Goal: Task Accomplishment & Management: Manage account settings

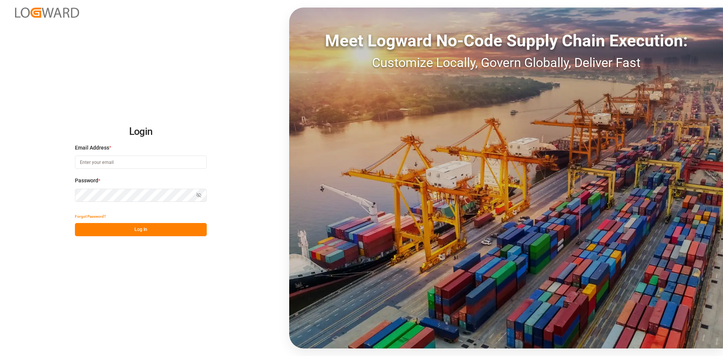
type input "[PERSON_NAME][EMAIL_ADDRESS][PERSON_NAME][DOMAIN_NAME]"
click at [160, 227] on button "Log In" at bounding box center [141, 229] width 132 height 13
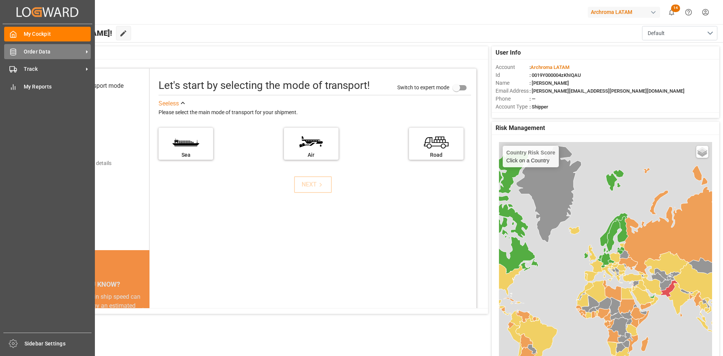
click at [17, 53] on icon at bounding box center [13, 52] width 8 height 8
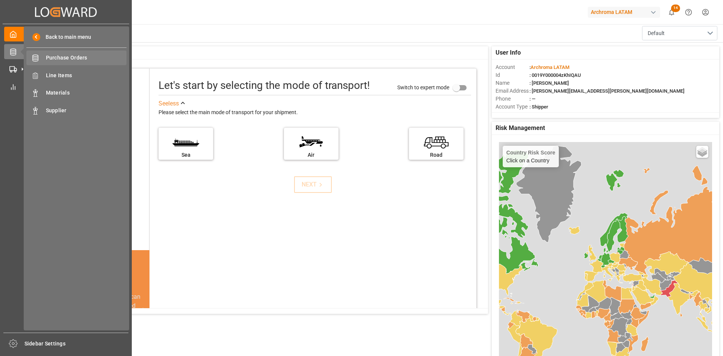
click at [85, 62] on span "Purchase Orders" at bounding box center [86, 58] width 81 height 8
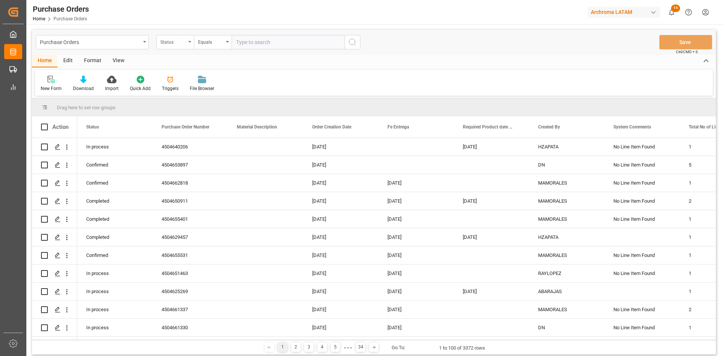
click at [178, 43] on div "Status" at bounding box center [173, 41] width 26 height 9
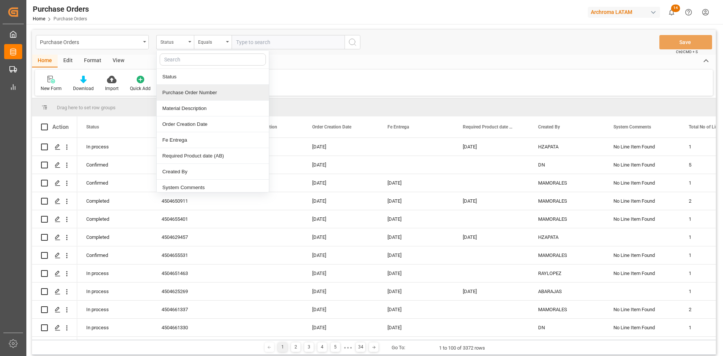
click at [198, 96] on div "Purchase Order Number" at bounding box center [213, 93] width 112 height 16
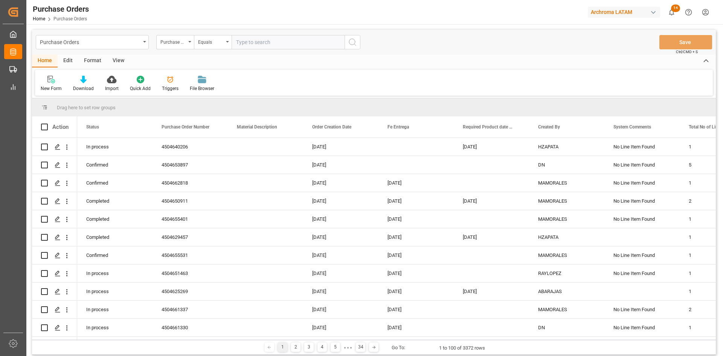
click at [251, 41] on input "text" at bounding box center [288, 42] width 113 height 14
paste input "⦁ 4504649486"
drag, startPoint x: 241, startPoint y: 44, endPoint x: 229, endPoint y: 45, distance: 11.7
click at [229, 45] on div "Purchase Order Number Equals ⦁ 4504649486" at bounding box center [258, 42] width 204 height 14
click at [280, 43] on input "4504649486" at bounding box center [288, 42] width 113 height 14
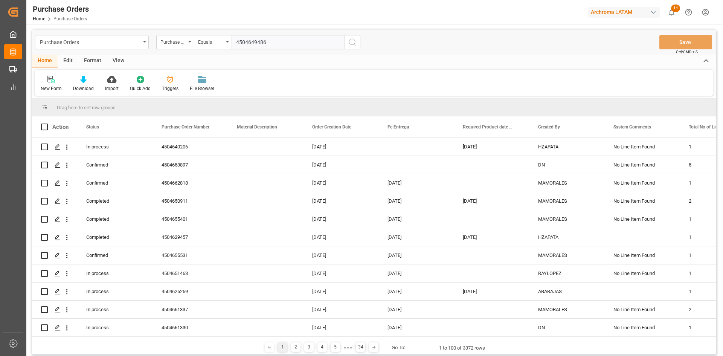
type input "4504649486"
click at [350, 42] on icon "search button" at bounding box center [352, 42] width 9 height 9
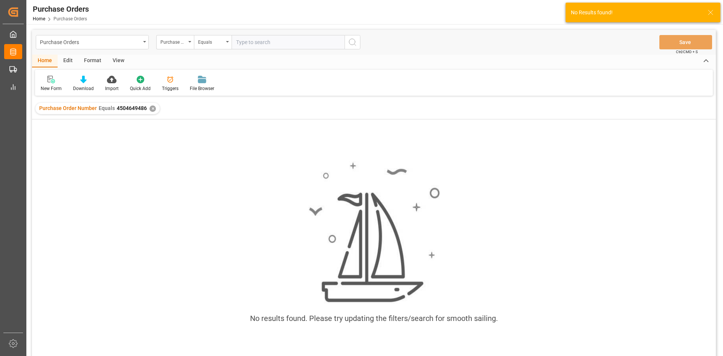
click at [130, 111] on span "4504649486" at bounding box center [132, 108] width 30 height 6
click at [136, 108] on span "4504649486" at bounding box center [132, 108] width 30 height 6
click at [137, 108] on span "4504649486" at bounding box center [132, 108] width 30 height 6
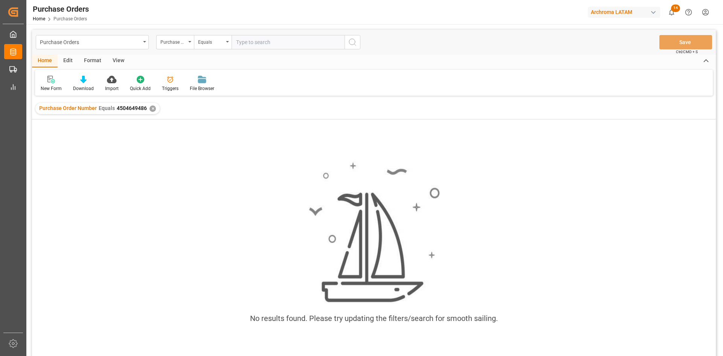
click at [150, 107] on div "✕" at bounding box center [152, 108] width 6 height 6
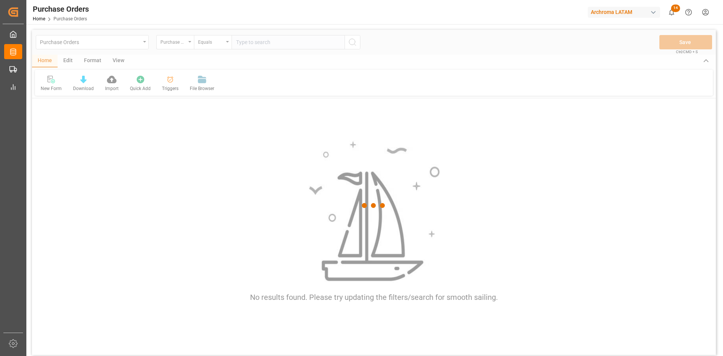
click at [251, 43] on div at bounding box center [374, 205] width 684 height 351
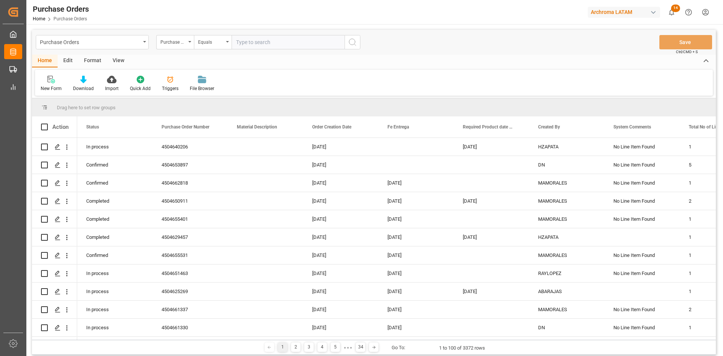
click at [251, 43] on input "text" at bounding box center [288, 42] width 113 height 14
paste input "⦁ 4504649486"
click at [242, 43] on input "⦁ 4504649486" at bounding box center [288, 42] width 113 height 14
type input "4504649486"
click at [349, 44] on icon "search button" at bounding box center [352, 42] width 9 height 9
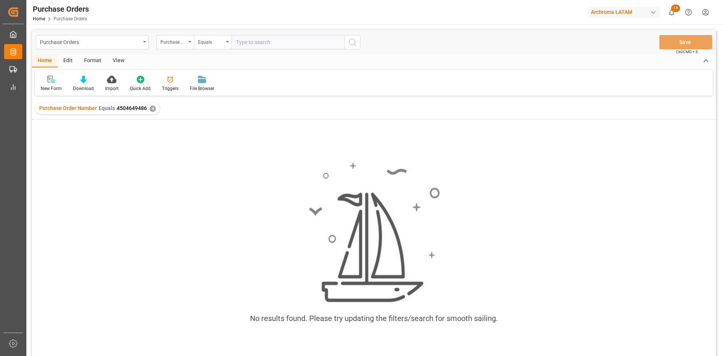
click at [149, 107] on div "✕" at bounding box center [152, 108] width 6 height 6
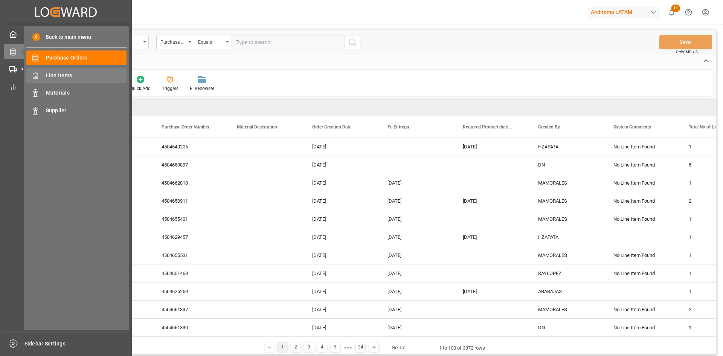
click at [58, 70] on div "Line Items Line Items" at bounding box center [76, 75] width 100 height 15
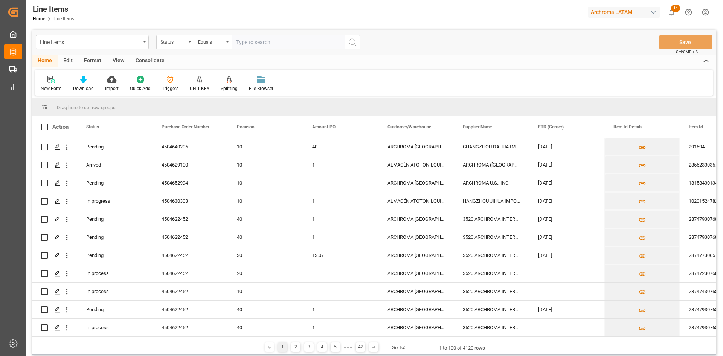
click at [178, 46] on div "Status" at bounding box center [175, 42] width 38 height 14
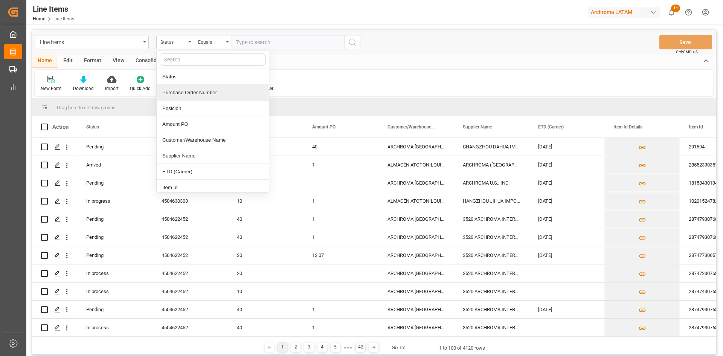
click at [200, 97] on div "Purchase Order Number" at bounding box center [213, 93] width 112 height 16
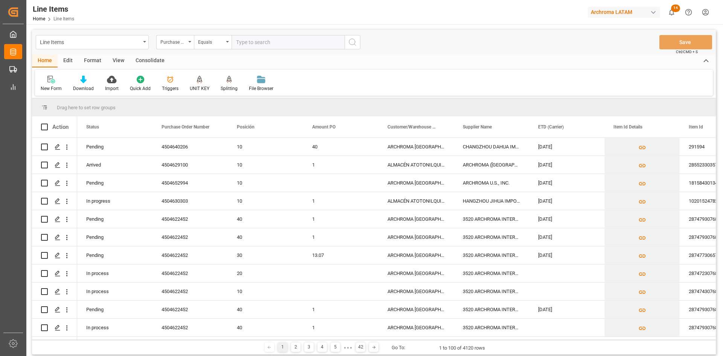
click at [242, 42] on input "text" at bounding box center [288, 42] width 113 height 14
paste input "⦁ 4504649486"
click at [241, 42] on input "⦁ 4504649486" at bounding box center [288, 42] width 113 height 14
drag, startPoint x: 241, startPoint y: 42, endPoint x: 226, endPoint y: 43, distance: 15.8
click at [226, 43] on div "Purchase Order Number Equals ⦁ 4504649486" at bounding box center [258, 42] width 204 height 14
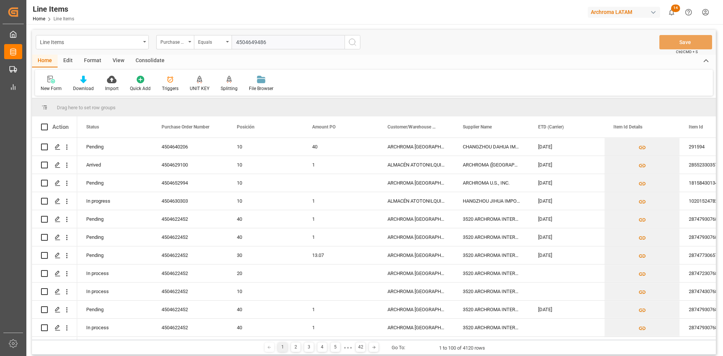
click at [273, 41] on input "4504649486" at bounding box center [288, 42] width 113 height 14
type input "4504649486"
click at [353, 45] on icon "search button" at bounding box center [352, 42] width 9 height 9
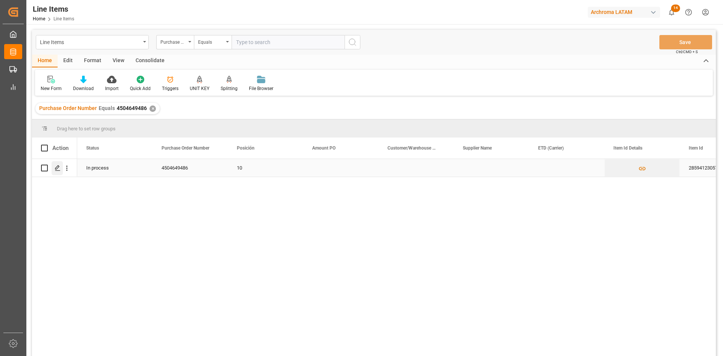
click at [57, 169] on polygon "Press SPACE to select this row." at bounding box center [57, 168] width 4 height 4
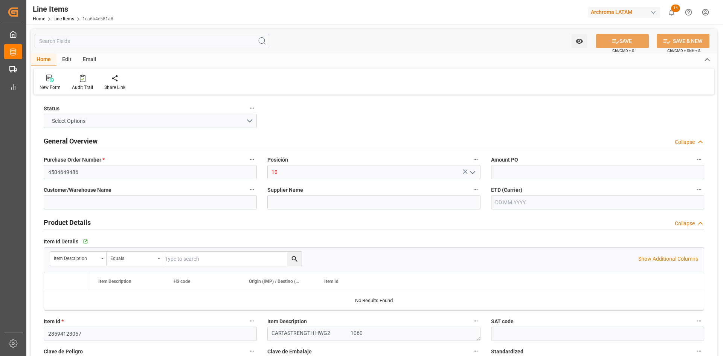
type input "12352401"
type input "18020"
type input "30.07.2025 16:41"
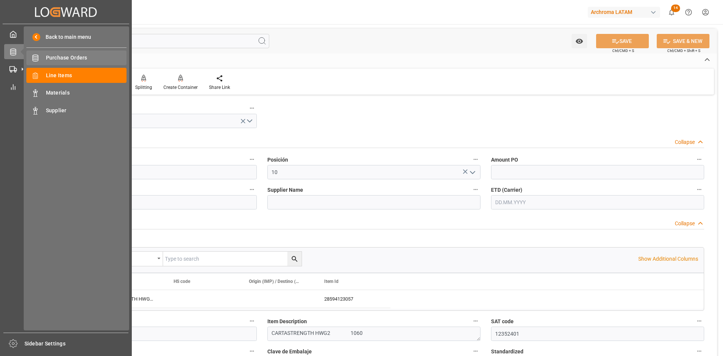
click at [74, 52] on div "Purchase Orders Purchase Orders" at bounding box center [76, 57] width 100 height 15
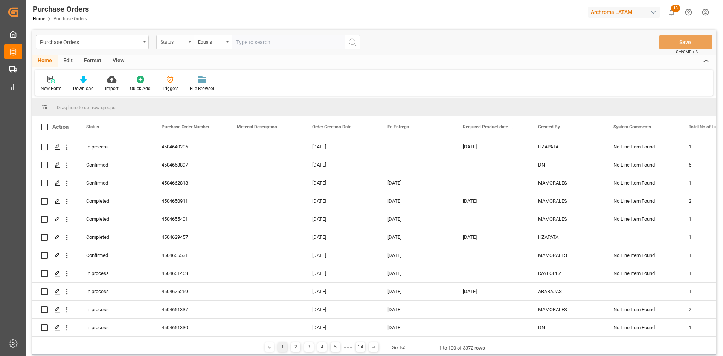
click at [190, 41] on icon "open menu" at bounding box center [189, 42] width 3 height 2
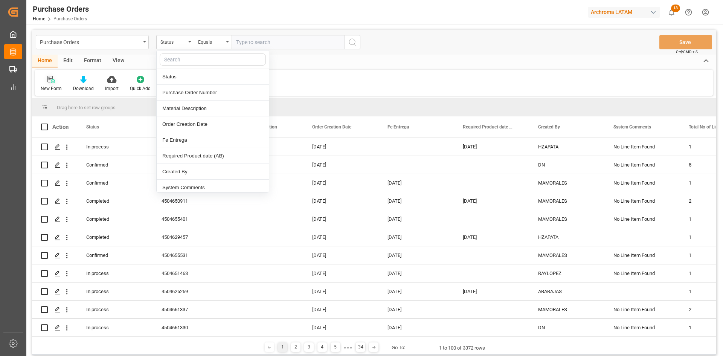
click at [55, 82] on div at bounding box center [51, 79] width 21 height 8
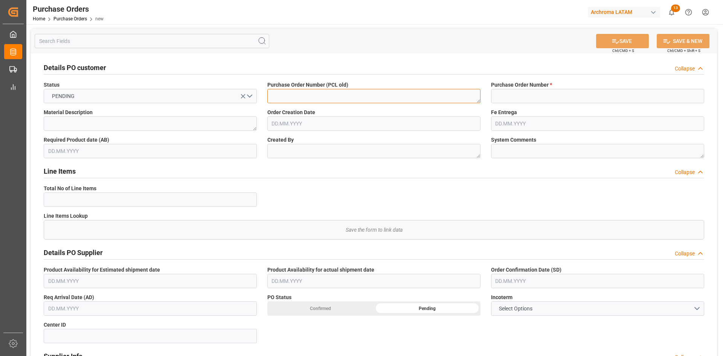
click at [335, 93] on textarea at bounding box center [373, 96] width 213 height 14
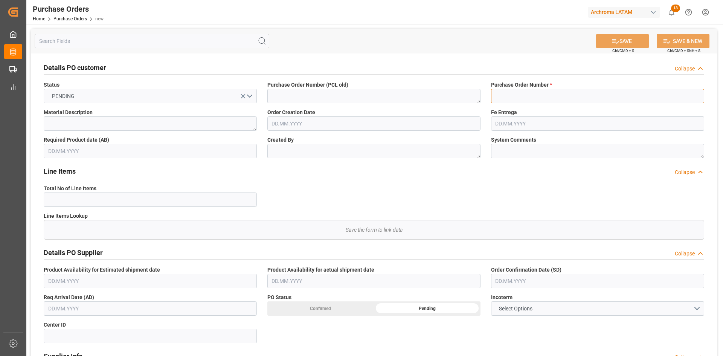
click at [552, 93] on input at bounding box center [597, 96] width 213 height 14
paste input "4504649486"
type input "4504649486"
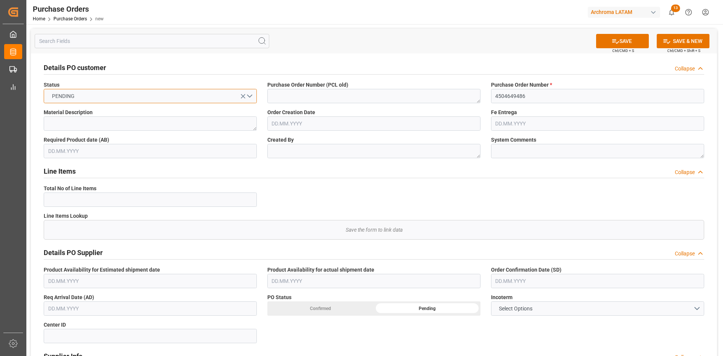
click at [253, 96] on button "PENDING" at bounding box center [150, 96] width 213 height 14
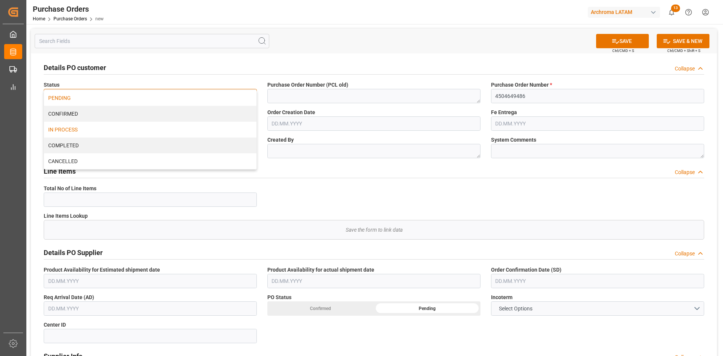
click at [85, 128] on div "IN PROCESS" at bounding box center [150, 130] width 212 height 16
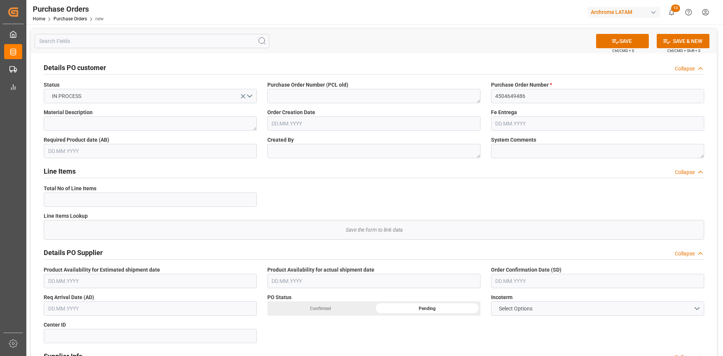
click at [301, 128] on input "text" at bounding box center [373, 123] width 213 height 14
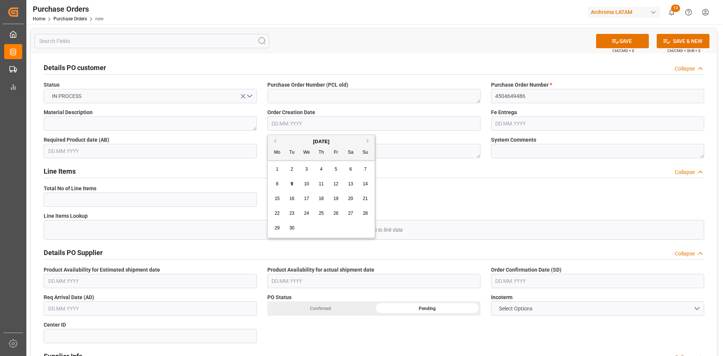
click at [274, 142] on button "Previous Month" at bounding box center [273, 141] width 5 height 5
click at [367, 213] on span "27" at bounding box center [365, 212] width 5 height 5
type input "27.07.2025"
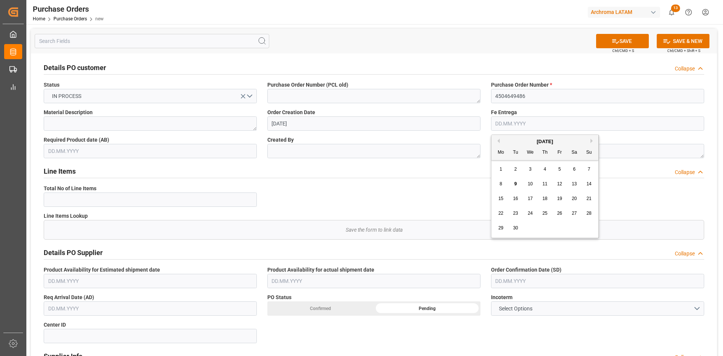
click at [518, 123] on input "text" at bounding box center [597, 123] width 213 height 14
click at [512, 139] on div "[DATE]" at bounding box center [544, 142] width 107 height 8
click at [529, 184] on span "10" at bounding box center [530, 183] width 5 height 5
type input "10.09.2025"
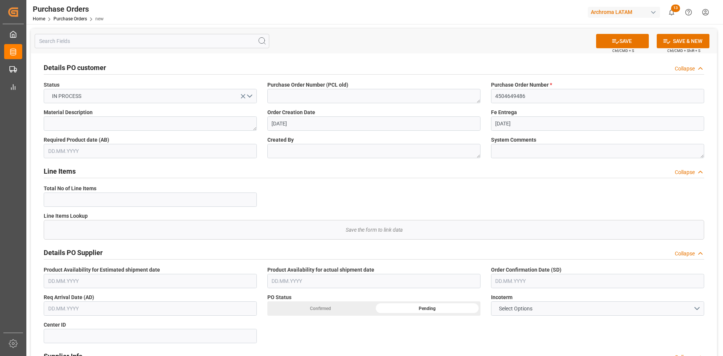
click at [156, 154] on input "text" at bounding box center [150, 151] width 213 height 14
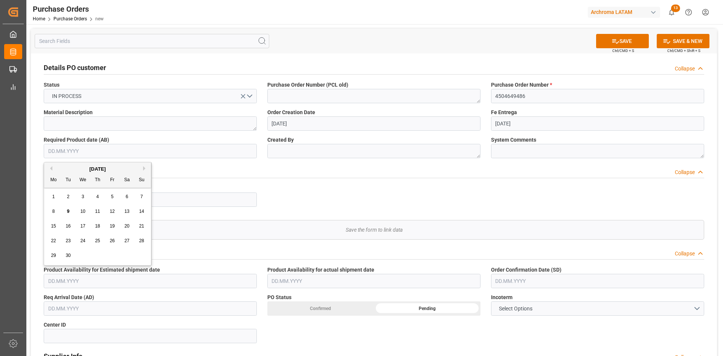
click at [65, 168] on div "[DATE]" at bounding box center [97, 169] width 107 height 8
click at [116, 197] on div "5" at bounding box center [112, 196] width 9 height 9
type input "05.09.2025"
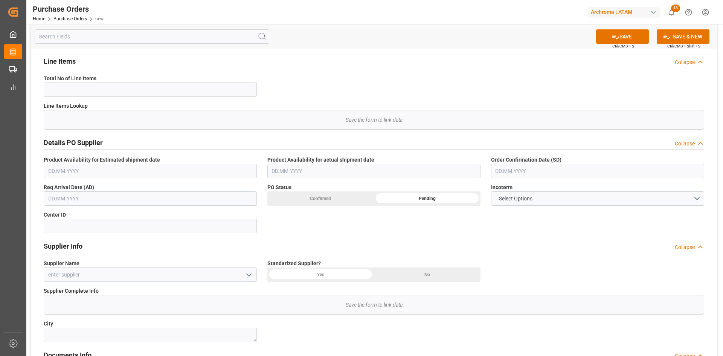
scroll to position [113, 0]
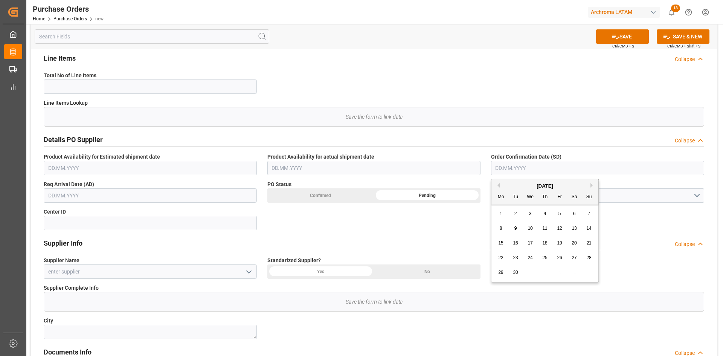
click at [540, 165] on input "text" at bounding box center [597, 168] width 213 height 14
click at [517, 185] on div "[DATE]" at bounding box center [544, 186] width 107 height 8
click at [561, 213] on div "5" at bounding box center [559, 213] width 9 height 9
type input "05.09.2025"
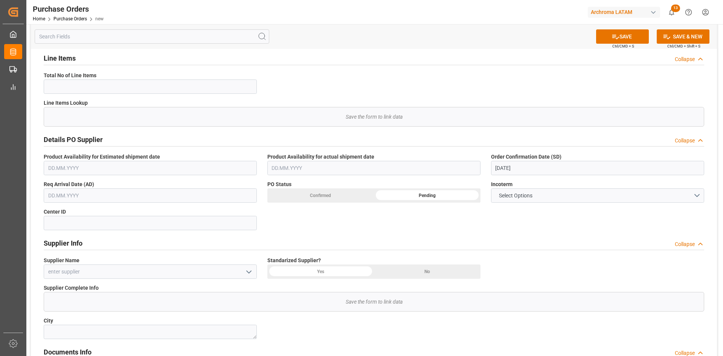
click at [178, 198] on input "text" at bounding box center [150, 195] width 213 height 14
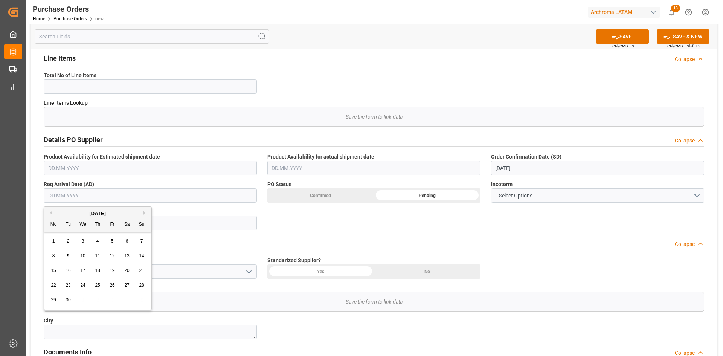
click at [70, 210] on div "[DATE]" at bounding box center [97, 214] width 107 height 8
click at [52, 256] on span "8" at bounding box center [53, 255] width 3 height 5
type input "[DATE]"
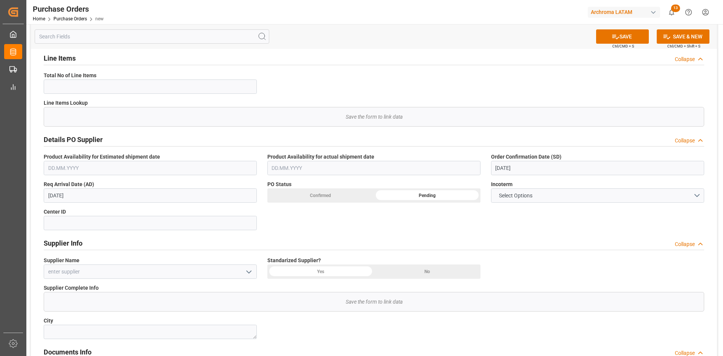
click at [329, 195] on div "Confirmed" at bounding box center [320, 195] width 107 height 14
click at [558, 193] on button "Select Options" at bounding box center [597, 195] width 213 height 14
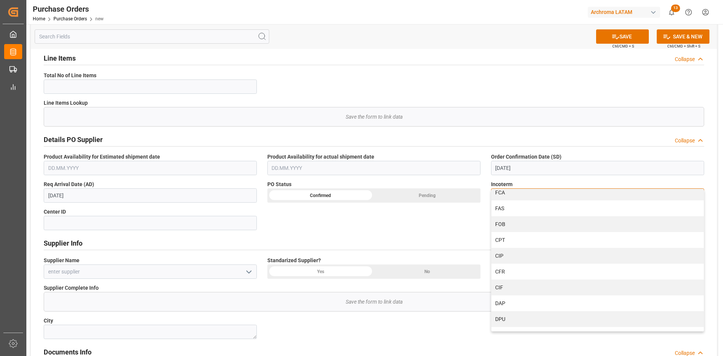
scroll to position [32, 0]
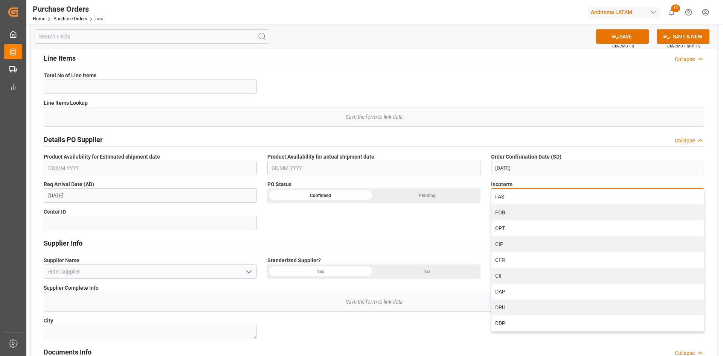
click at [514, 288] on div "DAP" at bounding box center [597, 292] width 212 height 16
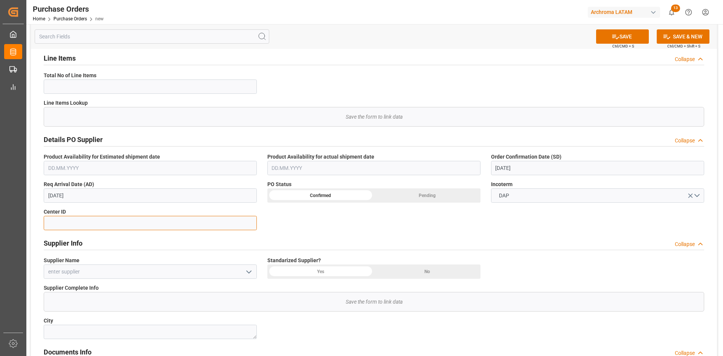
click at [66, 223] on input at bounding box center [150, 223] width 213 height 14
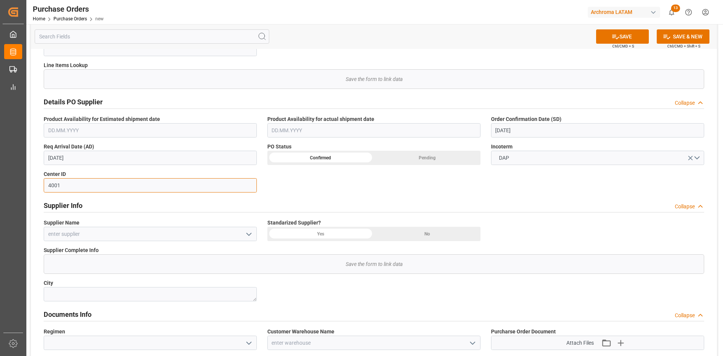
type input "4001"
click at [248, 233] on icon "open menu" at bounding box center [248, 234] width 9 height 9
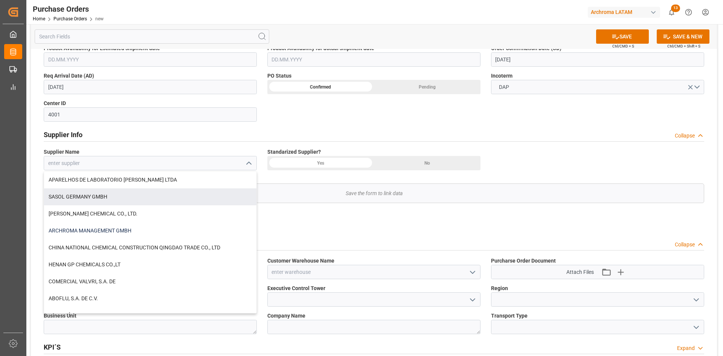
scroll to position [226, 0]
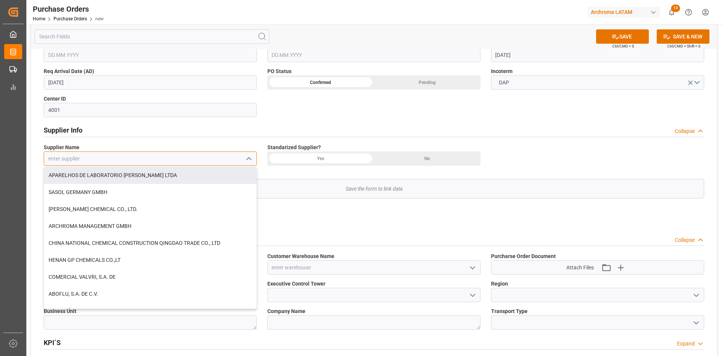
click at [95, 161] on input at bounding box center [150, 158] width 213 height 14
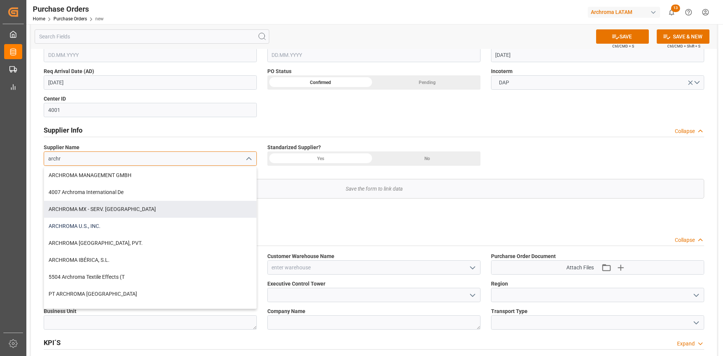
click at [116, 219] on div "ARCHROMA U.S., INC." at bounding box center [150, 226] width 212 height 17
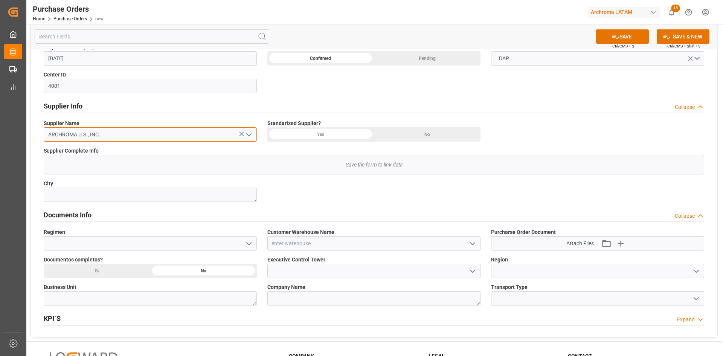
scroll to position [264, 0]
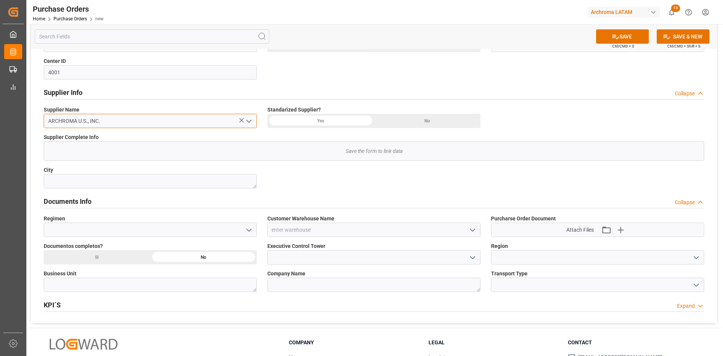
type input "ARCHROMA U.S., INC."
click at [247, 229] on icon "open menu" at bounding box center [248, 230] width 9 height 9
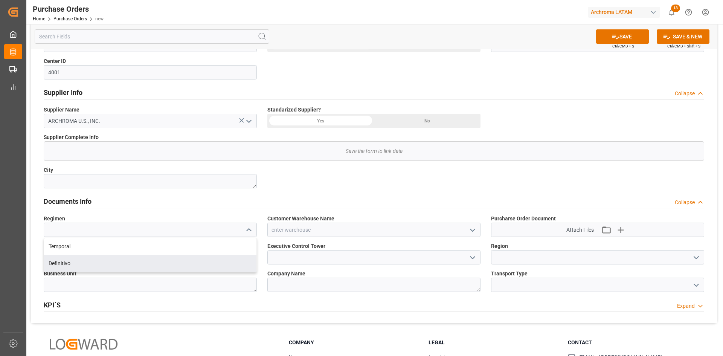
click at [76, 266] on div "Definitivo" at bounding box center [150, 263] width 212 height 17
type input "Definitivo"
click at [476, 228] on icon "open menu" at bounding box center [472, 230] width 9 height 9
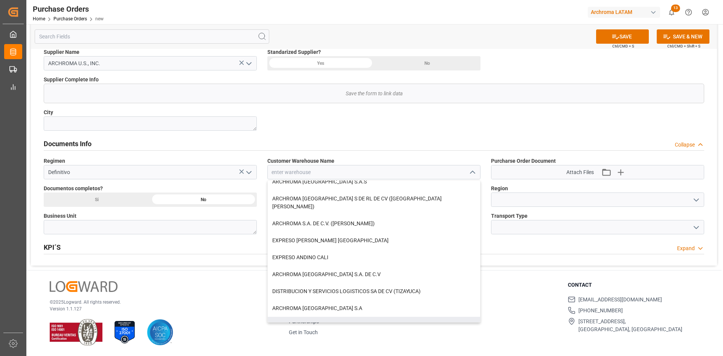
scroll to position [37, 0]
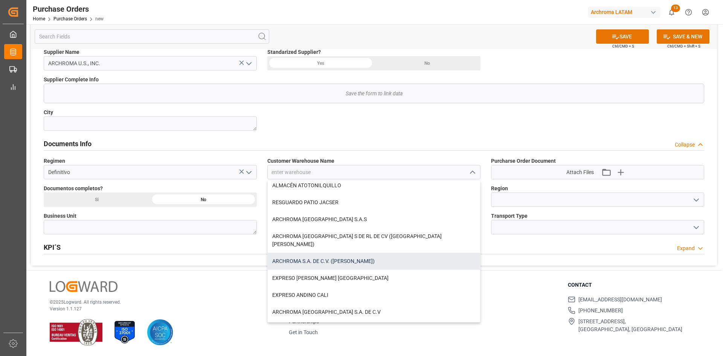
click at [363, 256] on div "ARCHROMA S.A. DE C.V. ([PERSON_NAME])" at bounding box center [374, 261] width 212 height 17
type input "ARCHROMA S.A. DE C.V. ([PERSON_NAME])"
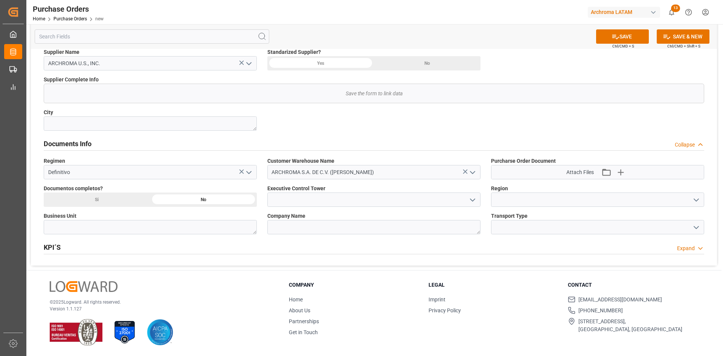
click at [473, 198] on icon "open menu" at bounding box center [472, 199] width 9 height 9
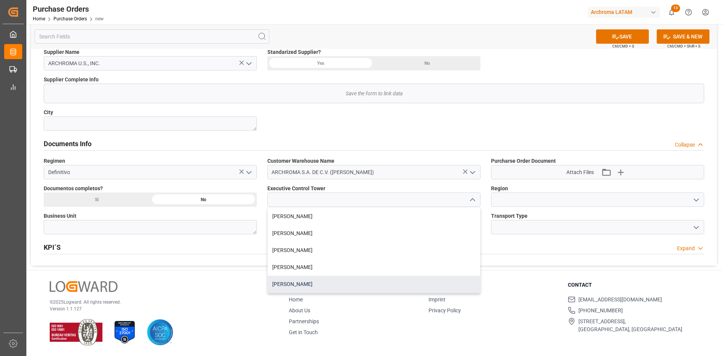
click at [308, 278] on div "[PERSON_NAME]" at bounding box center [374, 284] width 212 height 17
type input "[PERSON_NAME]"
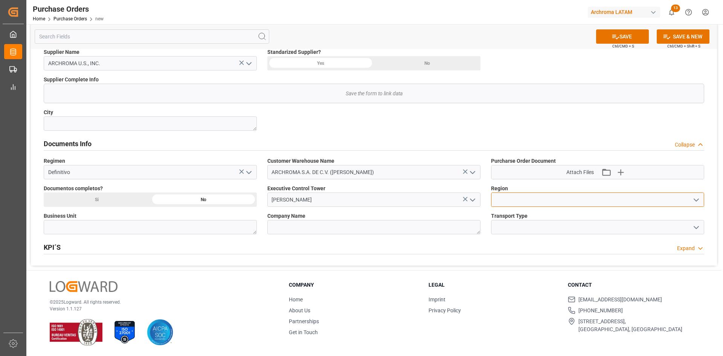
click at [548, 203] on input at bounding box center [597, 199] width 213 height 14
click at [694, 201] on icon "open menu" at bounding box center [696, 199] width 9 height 9
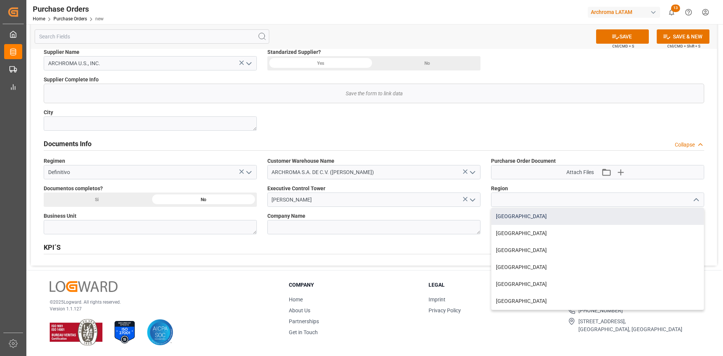
click at [522, 218] on div "MEXICO" at bounding box center [597, 216] width 212 height 17
type input "MEXICO"
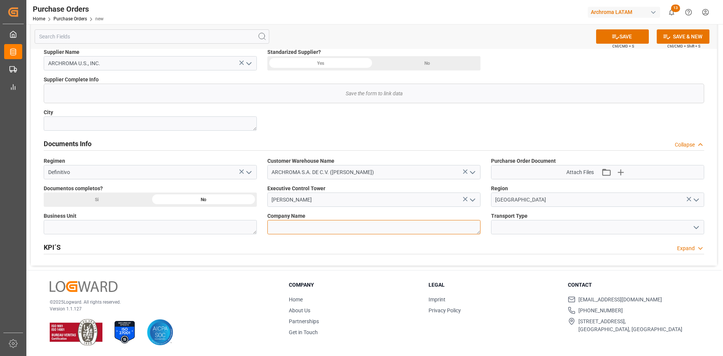
click at [332, 230] on textarea at bounding box center [373, 227] width 213 height 14
click at [168, 231] on textarea at bounding box center [150, 227] width 213 height 14
type textarea "PT"
click at [357, 227] on textarea at bounding box center [373, 227] width 213 height 14
click at [579, 227] on input at bounding box center [597, 227] width 213 height 14
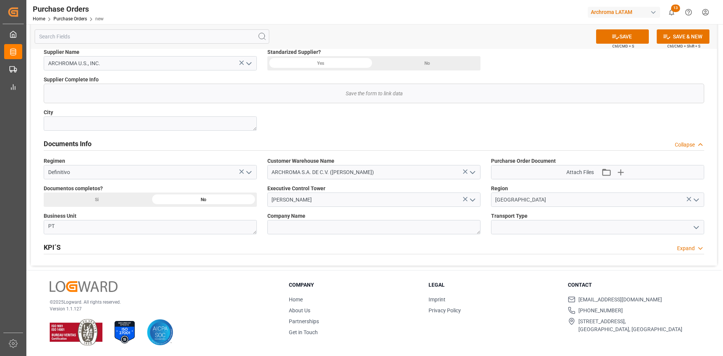
click at [697, 223] on icon "open menu" at bounding box center [696, 227] width 9 height 9
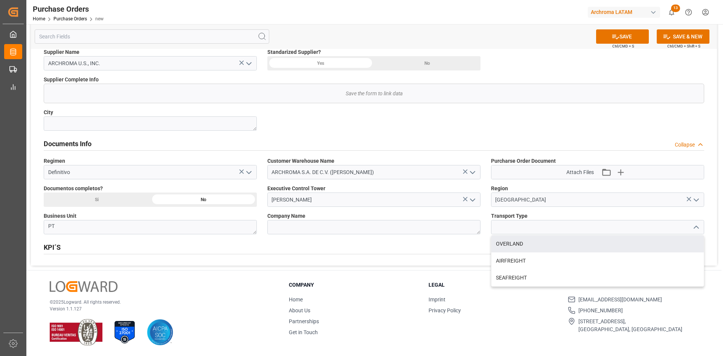
drag, startPoint x: 552, startPoint y: 247, endPoint x: 534, endPoint y: 249, distance: 18.1
click at [551, 247] on div "OVERLAND" at bounding box center [597, 243] width 212 height 17
type input "OVERLAND"
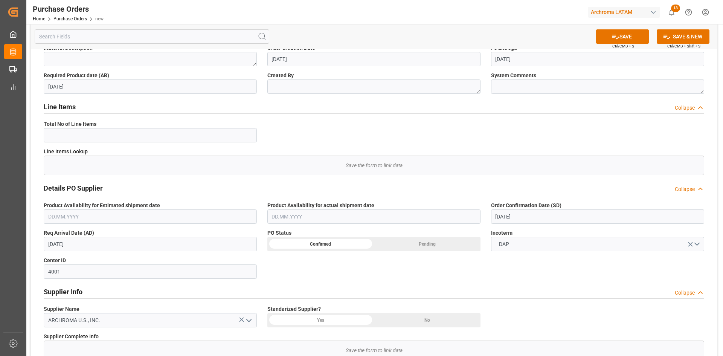
scroll to position [58, 0]
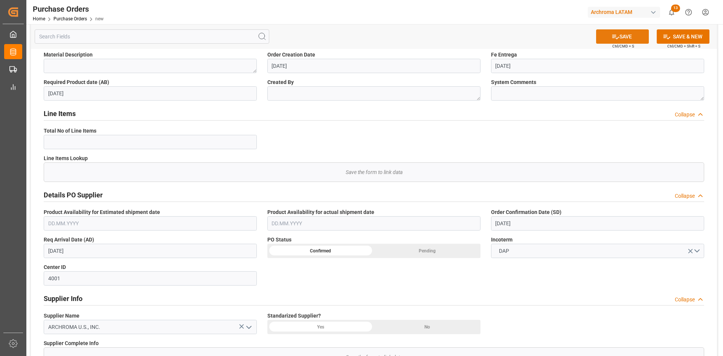
click at [633, 33] on button "SAVE" at bounding box center [622, 36] width 53 height 14
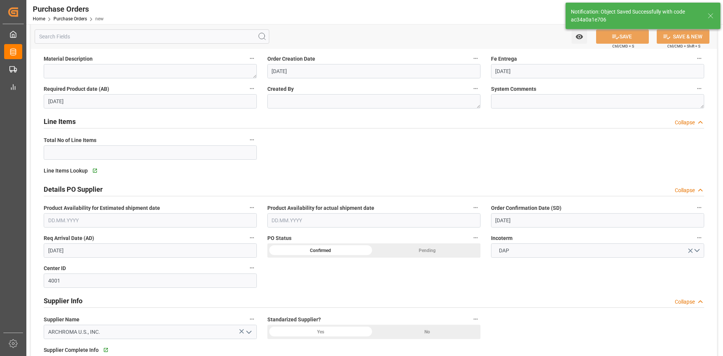
type input "1"
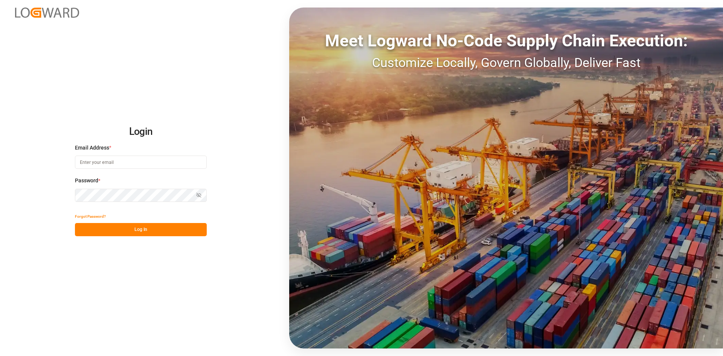
type input "[PERSON_NAME][EMAIL_ADDRESS][PERSON_NAME][DOMAIN_NAME]"
click at [160, 223] on button "Log In" at bounding box center [141, 229] width 132 height 13
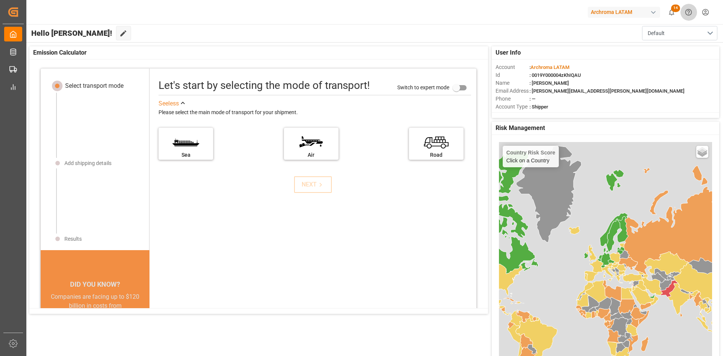
click at [688, 12] on icon "Help Center" at bounding box center [689, 12] width 8 height 8
click at [705, 11] on html "Created by potrace 1.15, written by Peter Selinger 2001-2017 Created by potrace…" at bounding box center [361, 178] width 723 height 356
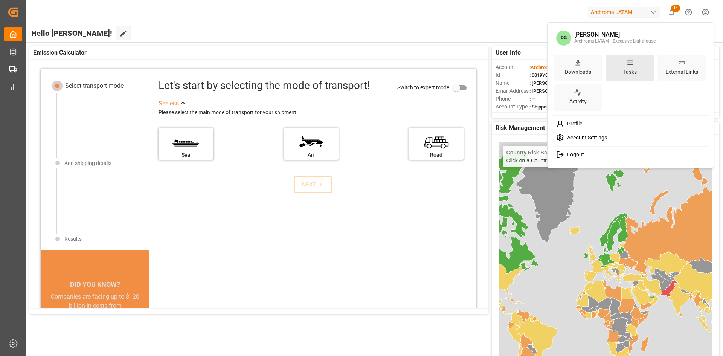
click at [620, 69] on div "Tasks" at bounding box center [629, 68] width 49 height 27
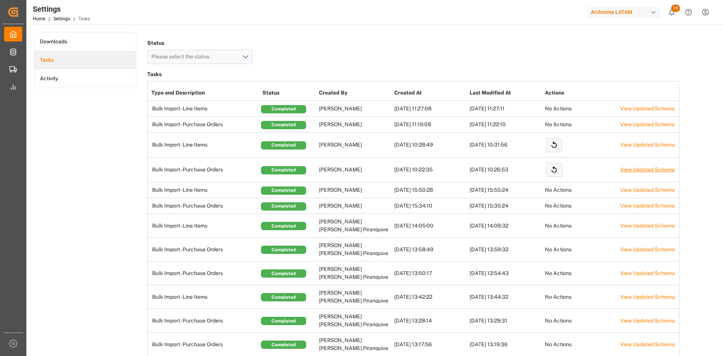
click at [631, 169] on link "View Updated Schema" at bounding box center [647, 169] width 55 height 6
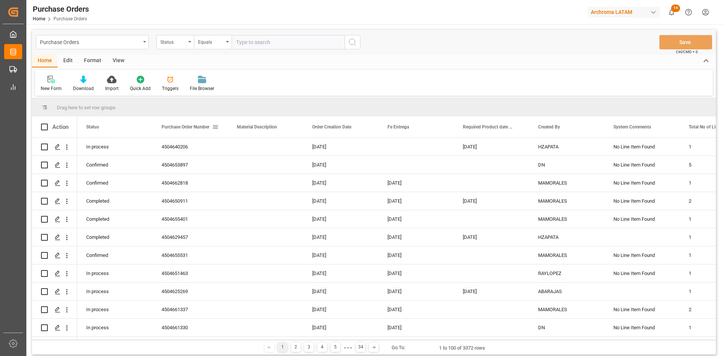
click at [214, 127] on span at bounding box center [215, 126] width 7 height 7
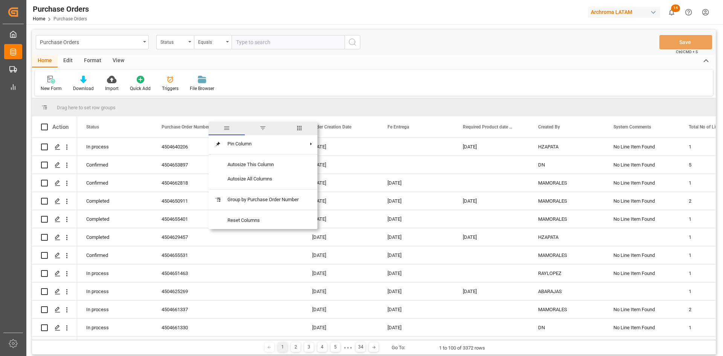
click at [264, 130] on span "filter" at bounding box center [262, 128] width 7 height 7
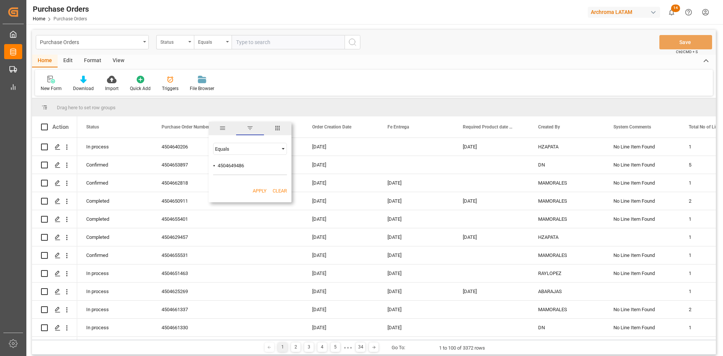
click at [217, 165] on input "⦁ 4504649486" at bounding box center [250, 167] width 74 height 15
click at [253, 165] on input "4504649486" at bounding box center [250, 167] width 74 height 15
type input "4504649486"
click at [255, 188] on button "Apply" at bounding box center [260, 191] width 14 height 8
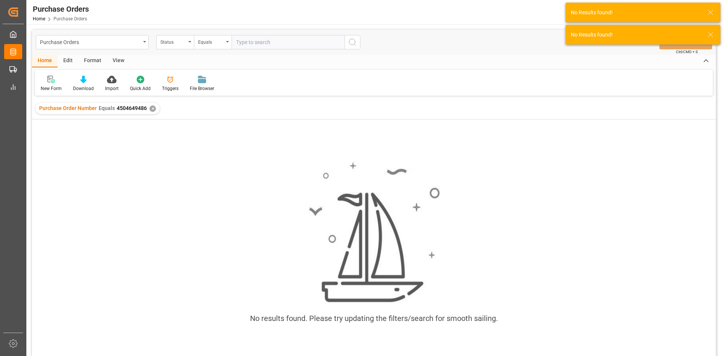
click at [151, 106] on div "✕" at bounding box center [152, 108] width 6 height 6
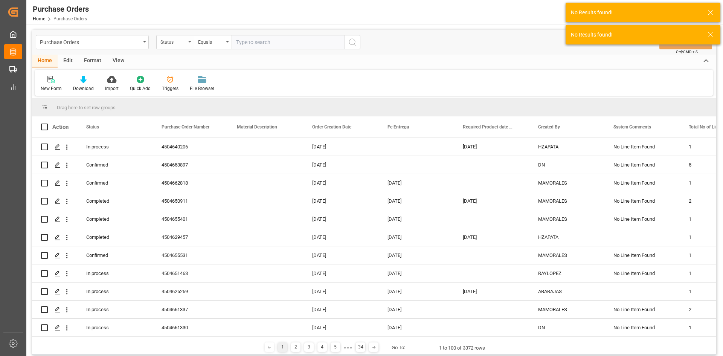
click at [182, 45] on div "Status" at bounding box center [173, 41] width 26 height 9
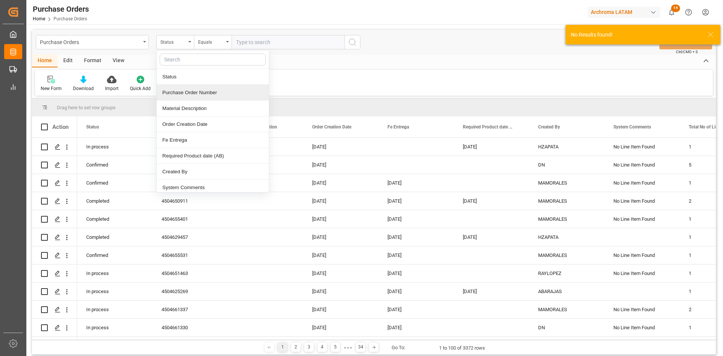
click at [209, 91] on div "Purchase Order Number" at bounding box center [213, 93] width 112 height 16
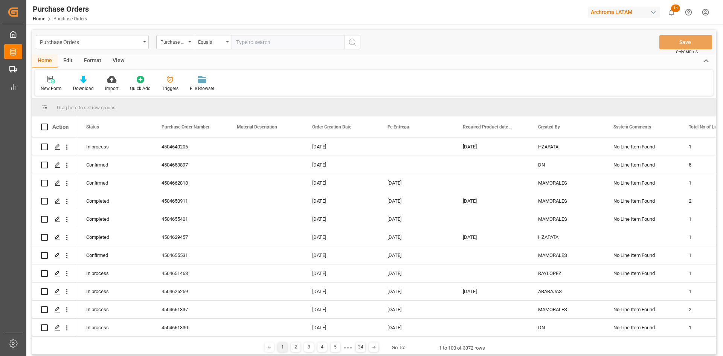
click at [253, 41] on input "text" at bounding box center [288, 42] width 113 height 14
paste input "⦁ 4504649486"
drag, startPoint x: 240, startPoint y: 42, endPoint x: 222, endPoint y: 47, distance: 18.8
click at [222, 47] on div "Purchase Order Number Equals ⦁ 4504649486" at bounding box center [258, 42] width 204 height 14
click at [272, 45] on input "4504649486" at bounding box center [288, 42] width 113 height 14
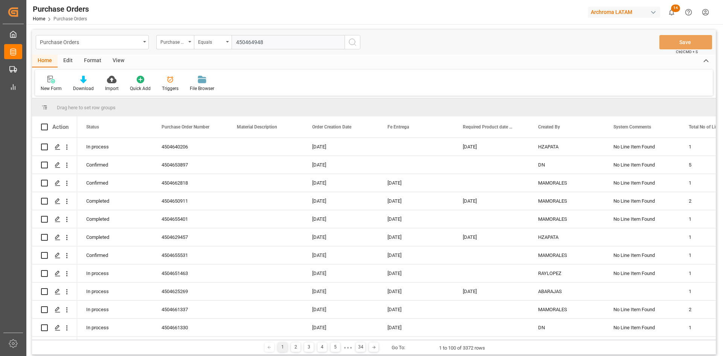
type input "4504649488"
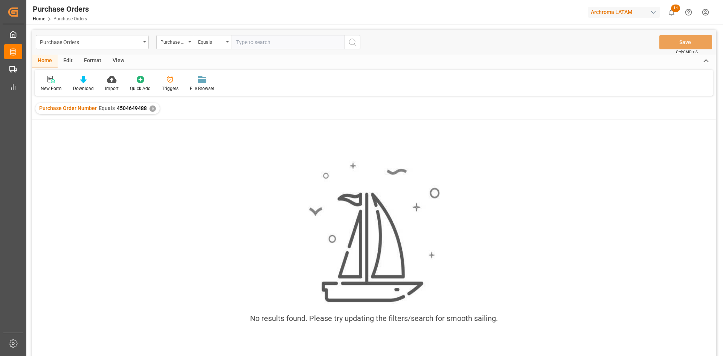
click at [151, 109] on div "✕" at bounding box center [152, 108] width 6 height 6
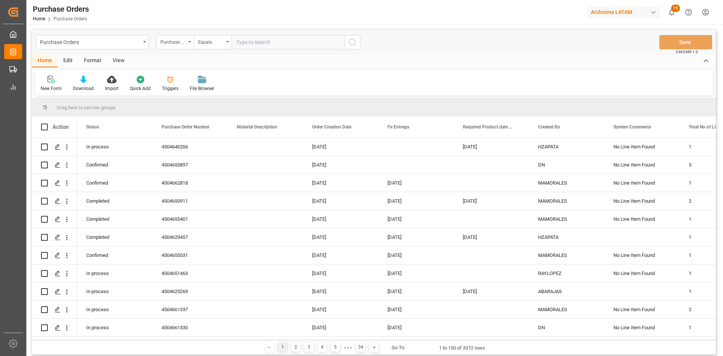
click at [687, 17] on button "Help Center" at bounding box center [688, 12] width 17 height 17
click at [668, 12] on icon "show 14 new notifications" at bounding box center [672, 12] width 8 height 8
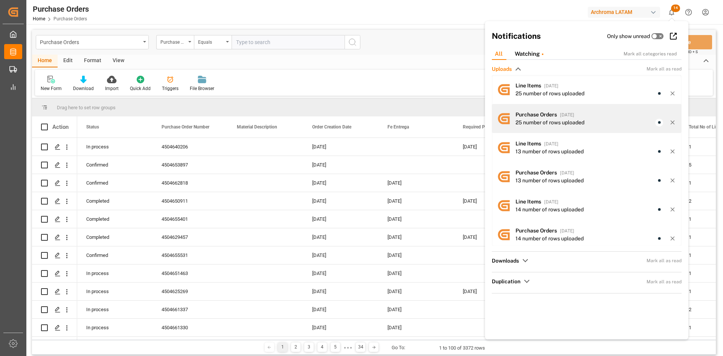
click at [574, 123] on div "Purchase Orders Home Purchase Orders Archroma LATAM 14 Notifications Only show …" at bounding box center [373, 178] width 695 height 356
click at [525, 117] on span "Purchase Orders" at bounding box center [535, 114] width 41 height 6
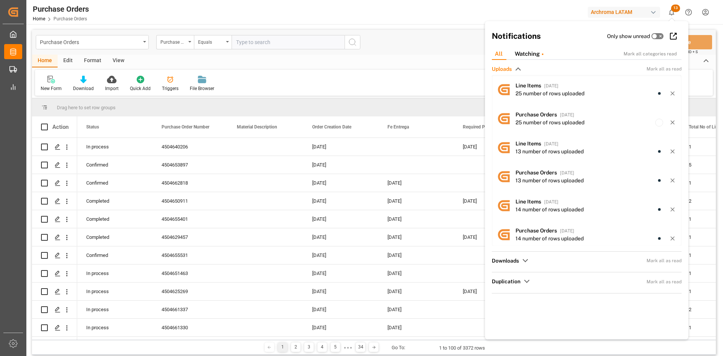
click at [247, 41] on input "text" at bounding box center [288, 42] width 113 height 14
paste input "4504649486"
type input "4504649486"
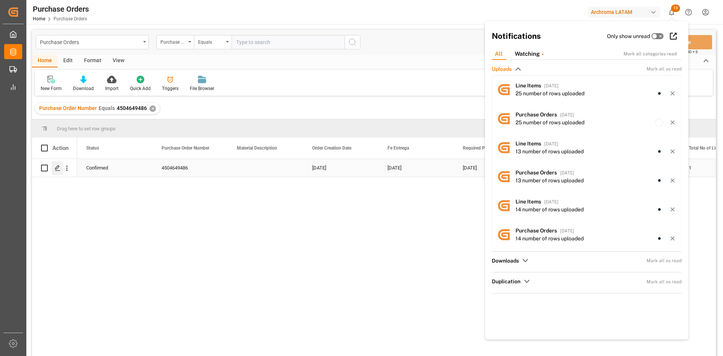
click at [56, 168] on icon "Press SPACE to select this row." at bounding box center [58, 168] width 6 height 6
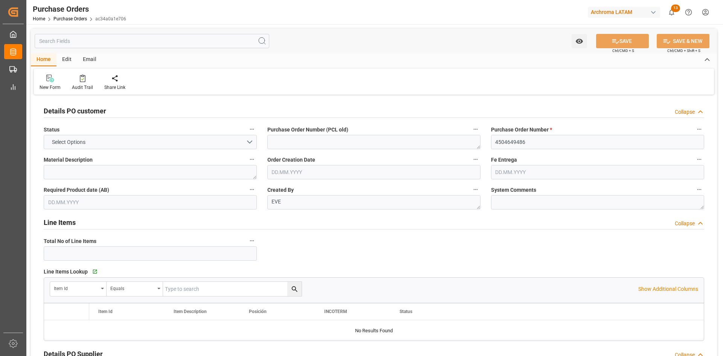
type input "1"
type input "27.07.2025"
type input "10.09.2025"
type input "05.09.2025"
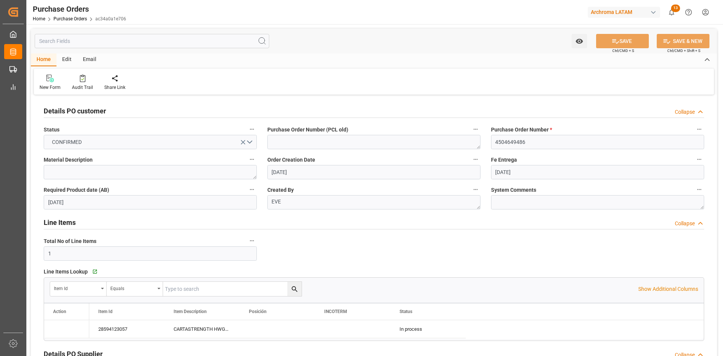
type input "[DATE]"
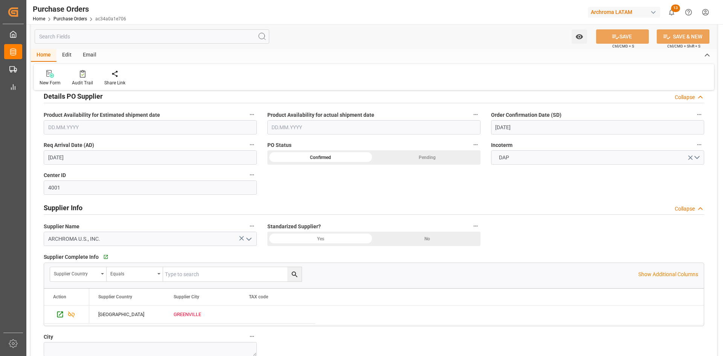
scroll to position [301, 0]
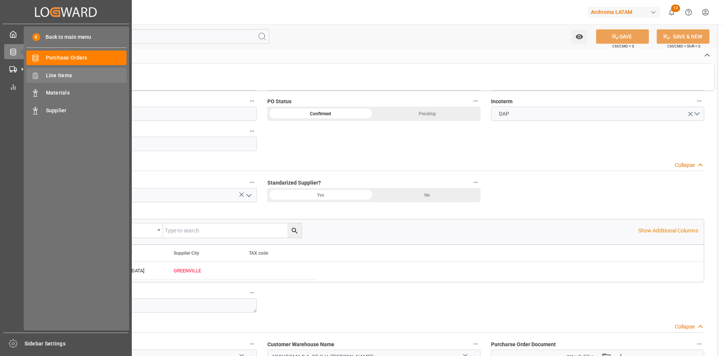
click at [74, 78] on span "Line Items" at bounding box center [86, 76] width 81 height 8
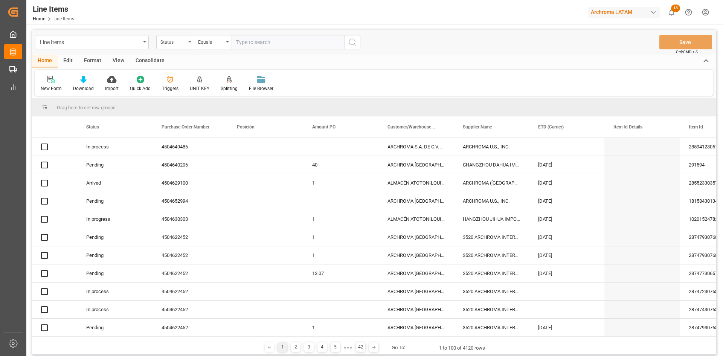
click at [183, 43] on div "Status" at bounding box center [173, 41] width 26 height 9
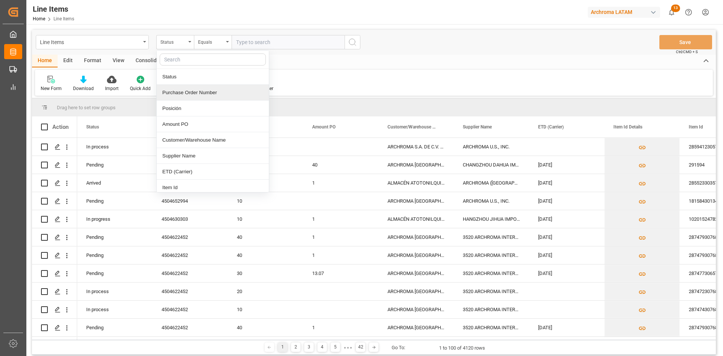
click at [213, 94] on div "Purchase Order Number" at bounding box center [213, 93] width 112 height 16
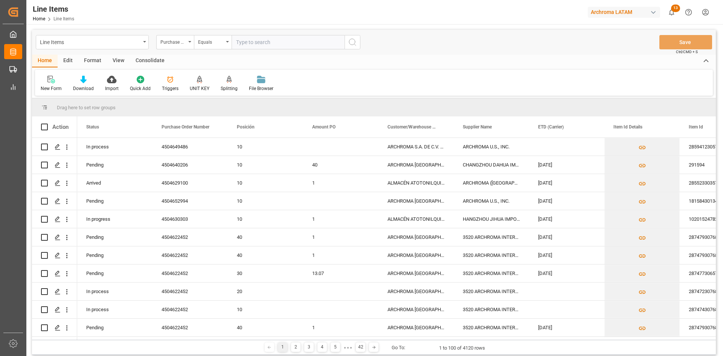
click at [261, 36] on input "text" at bounding box center [288, 42] width 113 height 14
paste input "4504649486"
type input "4504649486"
click at [351, 43] on icon "search button" at bounding box center [352, 42] width 9 height 9
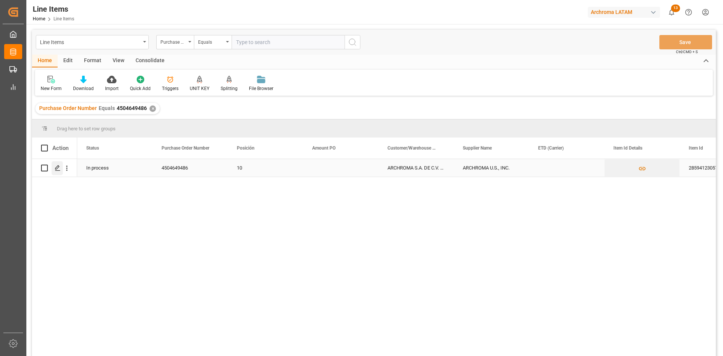
click at [52, 170] on div "Press SPACE to select this row." at bounding box center [57, 168] width 11 height 14
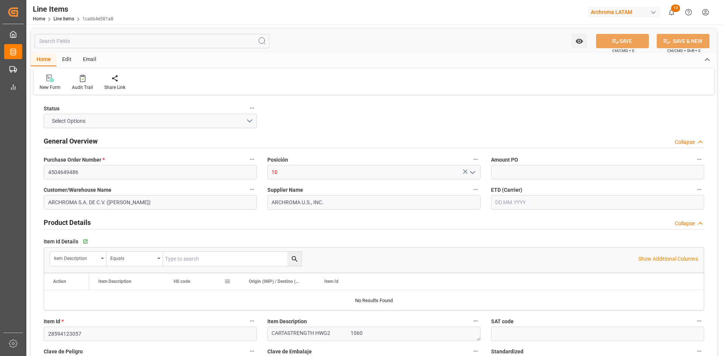
type input "12352401"
type input "18020"
type input "09.09.2025 21:58"
type input "30.07.2025 16:41"
click at [541, 200] on input "text" at bounding box center [597, 202] width 213 height 14
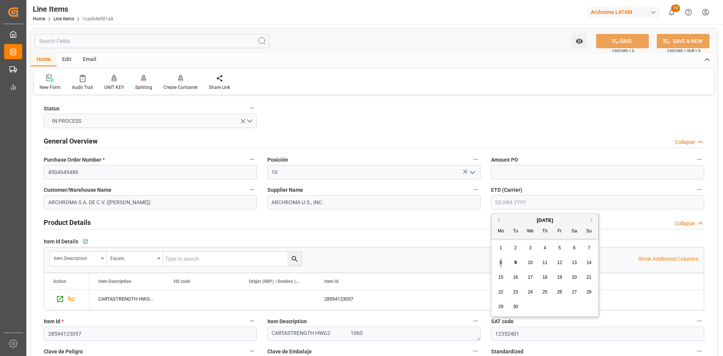
click at [500, 263] on span "8" at bounding box center [501, 262] width 3 height 5
type input "[DATE]"
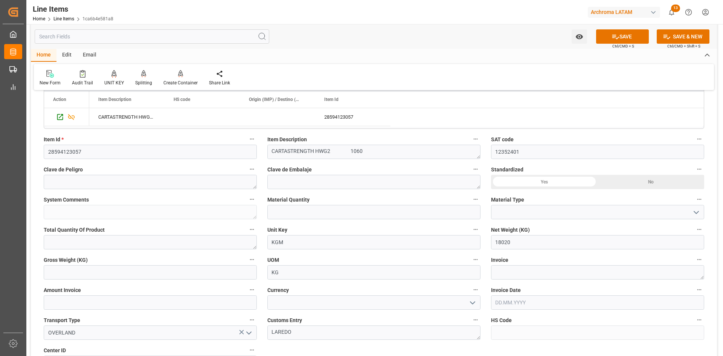
scroll to position [188, 0]
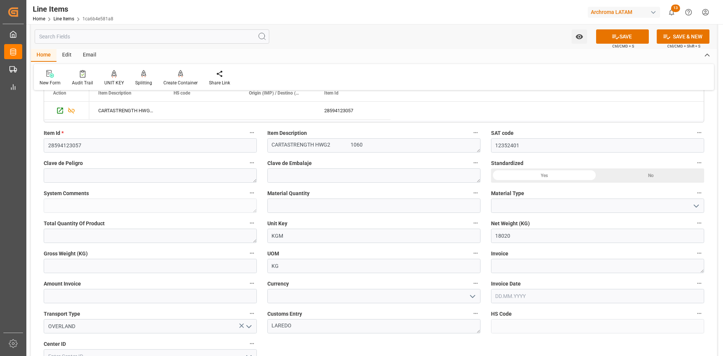
click at [564, 177] on div "Yes" at bounding box center [544, 175] width 107 height 14
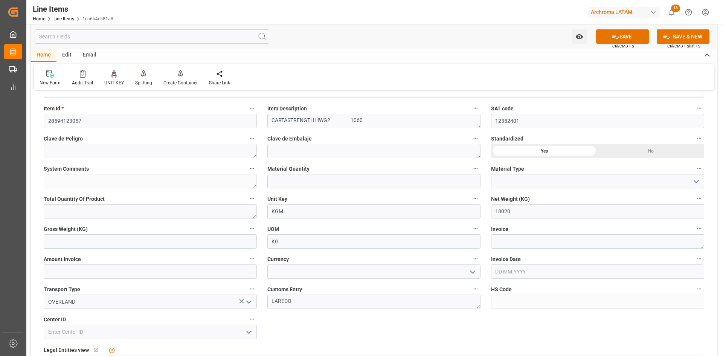
scroll to position [226, 0]
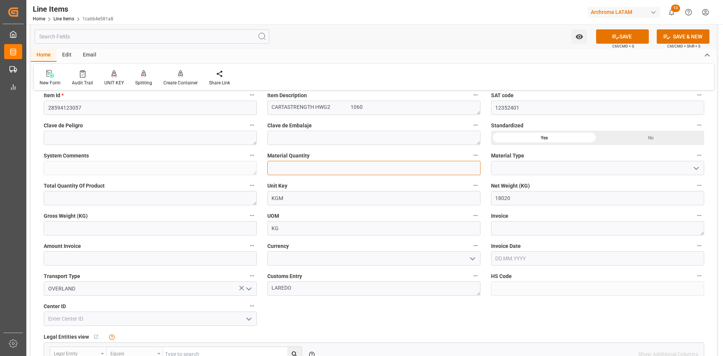
click at [385, 167] on input "text" at bounding box center [373, 168] width 213 height 14
type input "17"
click at [696, 169] on polyline "open menu" at bounding box center [696, 168] width 5 height 2
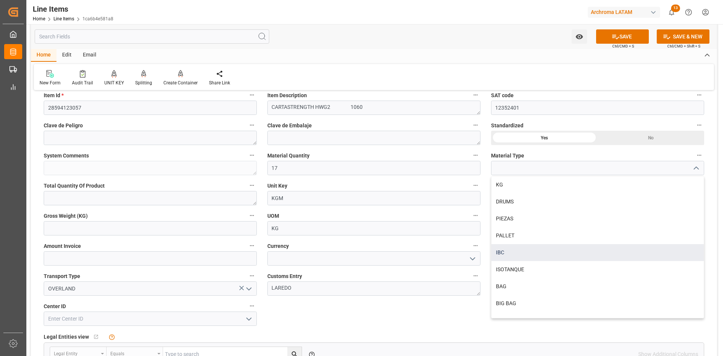
click at [524, 254] on div "IBC" at bounding box center [597, 252] width 212 height 17
type input "IBC"
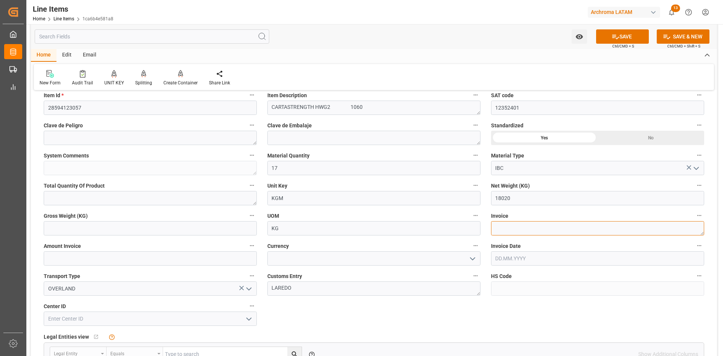
click at [518, 227] on textarea at bounding box center [597, 228] width 213 height 14
paste textarea "9021167187"
type textarea "9021167187"
click at [151, 259] on input "text" at bounding box center [150, 258] width 213 height 14
type input "22164.60"
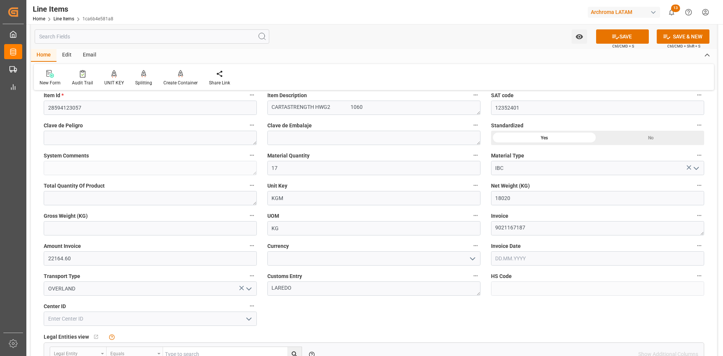
click at [473, 259] on polyline "open menu" at bounding box center [472, 259] width 5 height 2
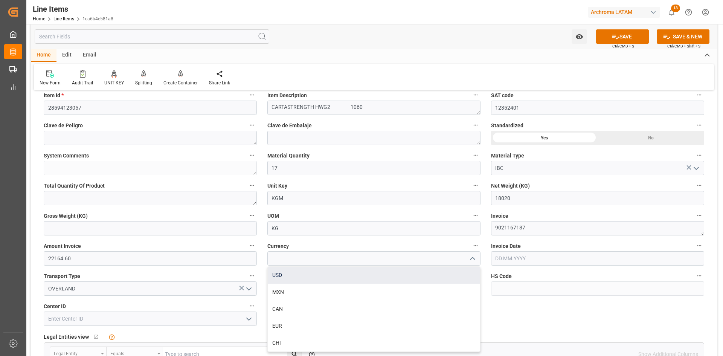
click at [308, 277] on div "USD" at bounding box center [374, 275] width 212 height 17
type input "USD"
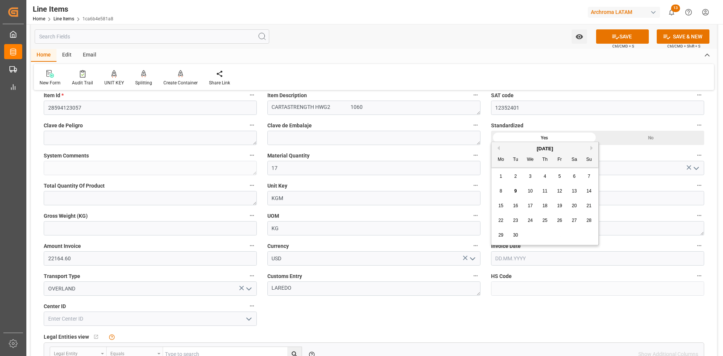
drag, startPoint x: 524, startPoint y: 260, endPoint x: 531, endPoint y: 261, distance: 7.6
click at [524, 260] on input "text" at bounding box center [597, 258] width 213 height 14
click at [501, 191] on span "8" at bounding box center [501, 190] width 3 height 5
click at [535, 256] on input "[DATE]" at bounding box center [597, 258] width 213 height 14
click at [566, 176] on div "1 2 3 4 5 6 7" at bounding box center [545, 176] width 103 height 15
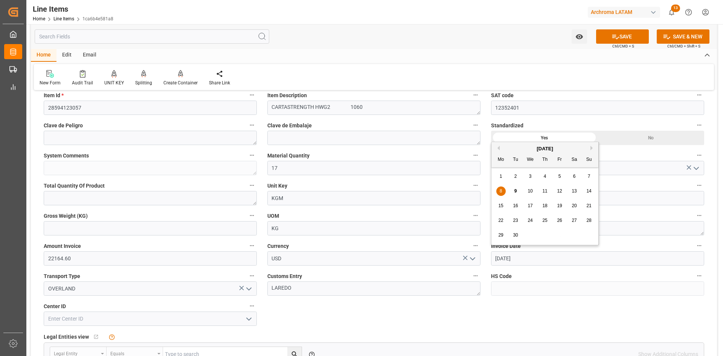
click at [561, 178] on div "5" at bounding box center [559, 176] width 9 height 9
type input "05.09.2025"
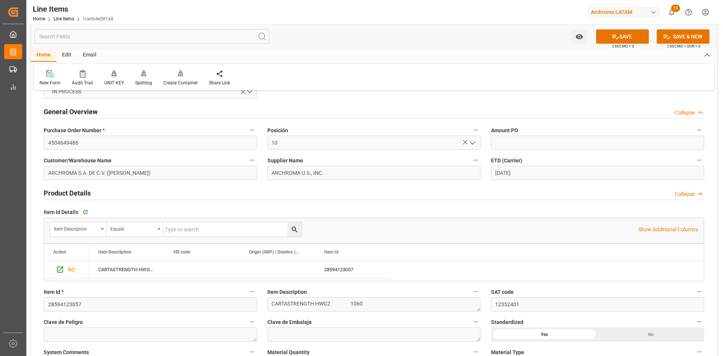
scroll to position [0, 0]
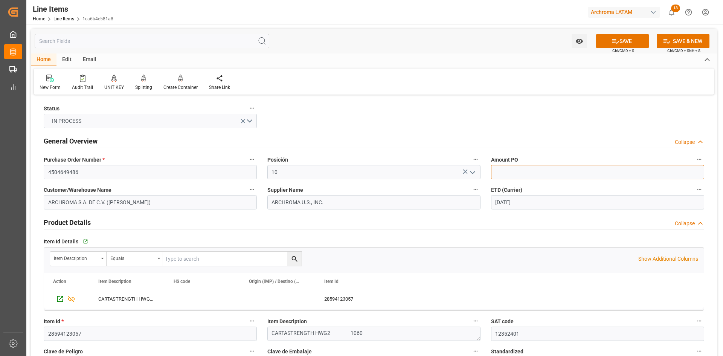
click at [514, 174] on input "text" at bounding box center [597, 172] width 213 height 14
click at [538, 171] on input "text" at bounding box center [597, 172] width 213 height 14
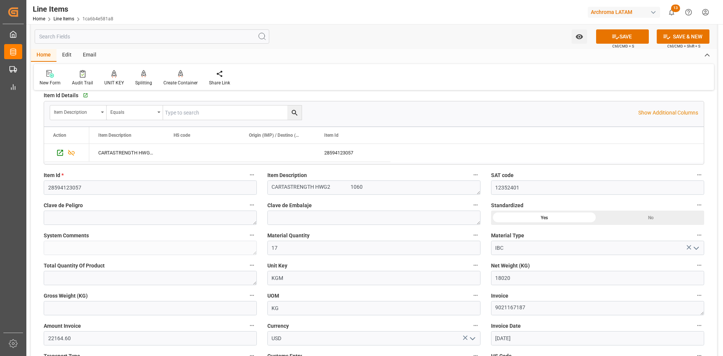
scroll to position [151, 0]
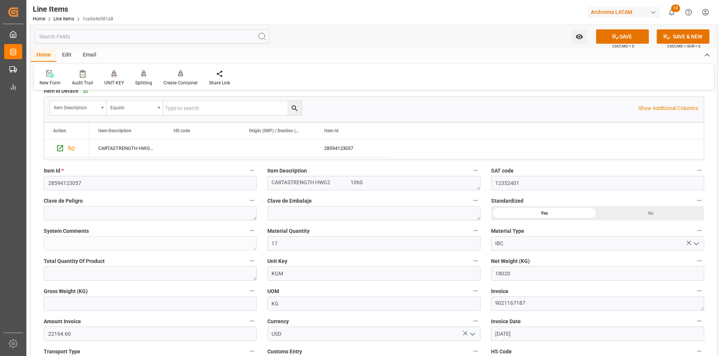
type input "1.23"
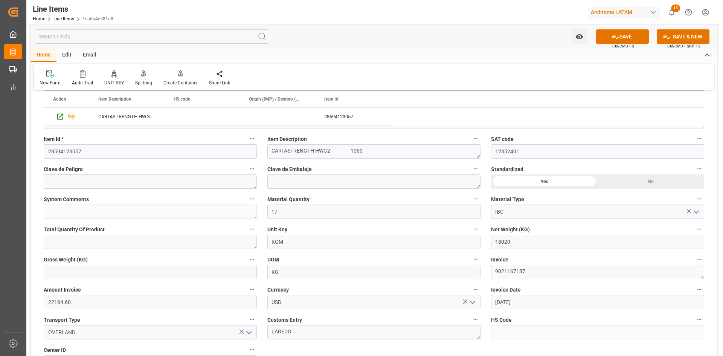
scroll to position [226, 0]
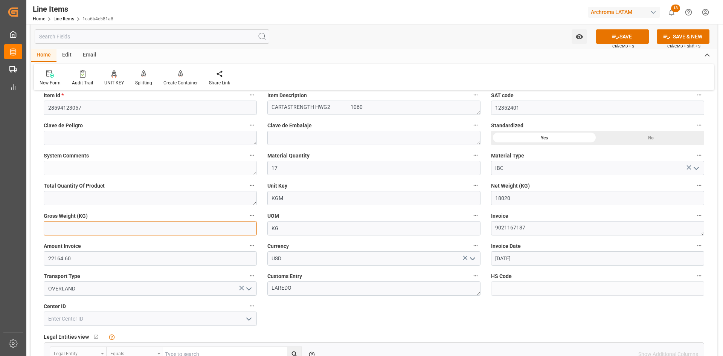
click at [172, 228] on input "text" at bounding box center [150, 228] width 213 height 14
type input "19006"
click at [633, 41] on button "SAVE" at bounding box center [622, 36] width 53 height 14
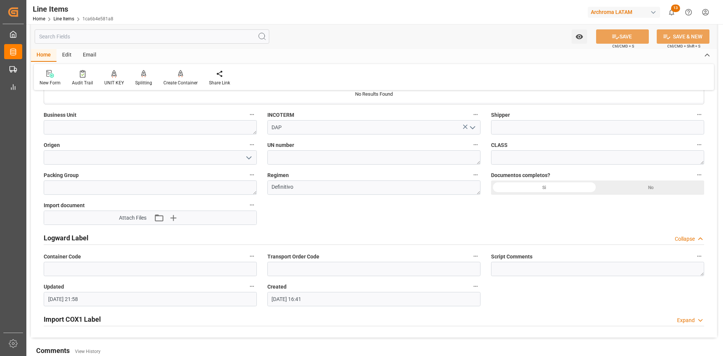
scroll to position [527, 0]
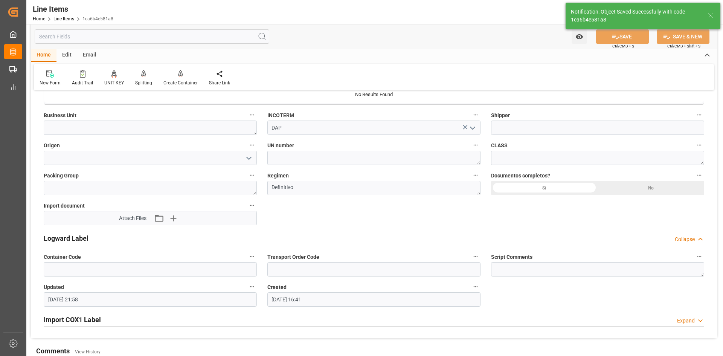
type textarea "17 IBC"
type input "09.09.2025 22:00"
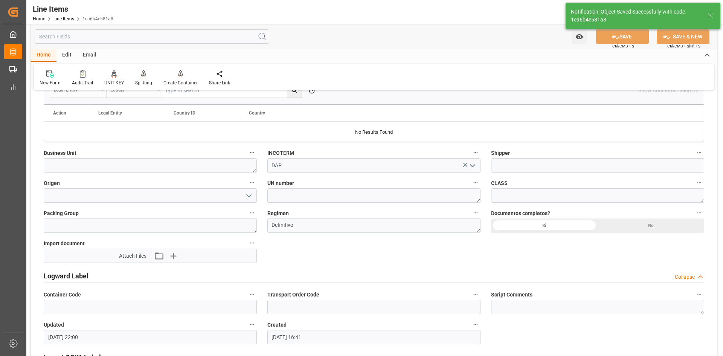
scroll to position [452, 0]
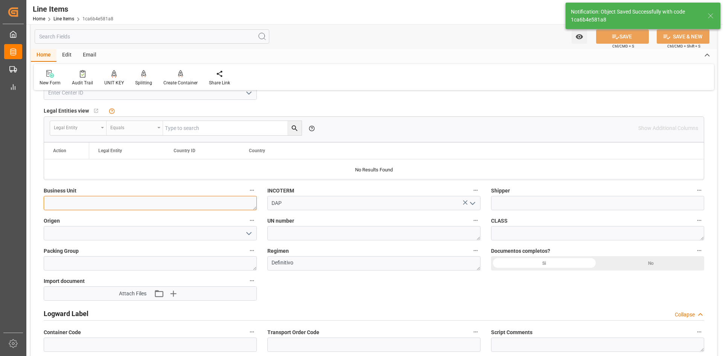
click at [100, 201] on textarea at bounding box center [150, 203] width 213 height 14
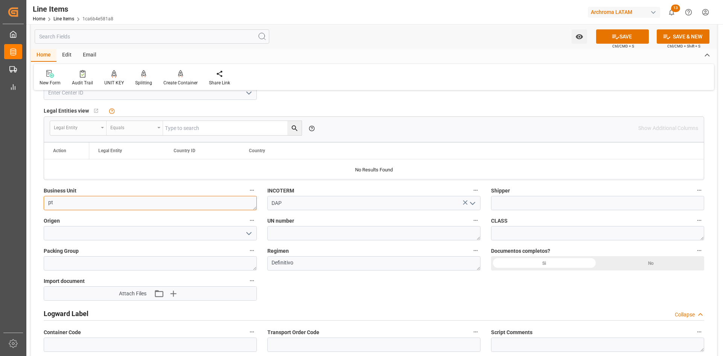
type textarea "p"
type textarea "PT"
click at [170, 235] on input at bounding box center [150, 233] width 213 height 14
click at [251, 236] on icon "open menu" at bounding box center [248, 233] width 9 height 9
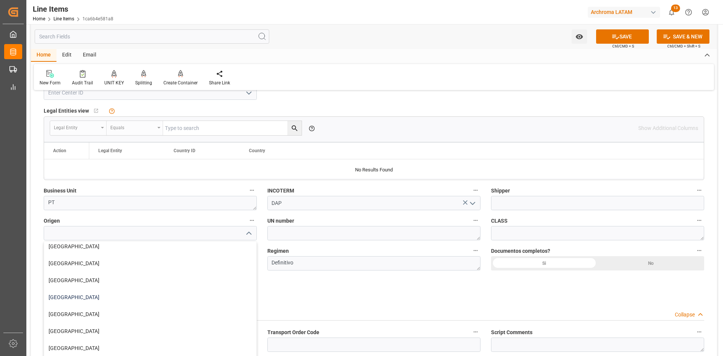
scroll to position [113, 0]
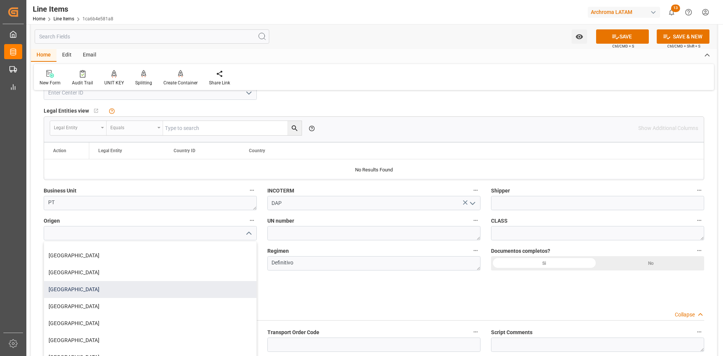
click at [84, 293] on div "USA" at bounding box center [150, 289] width 212 height 17
type input "USA"
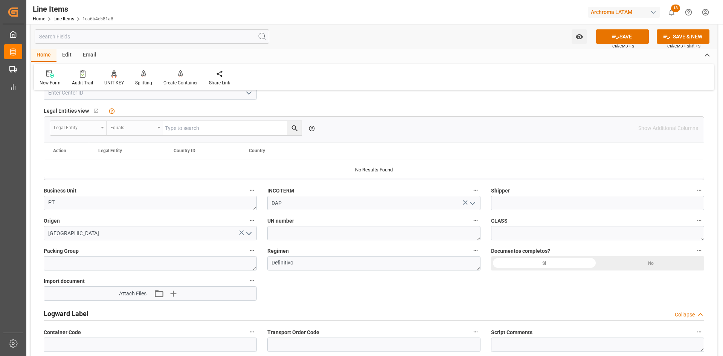
click at [547, 265] on div "Si" at bounding box center [544, 263] width 107 height 14
click at [173, 298] on icon "button" at bounding box center [173, 293] width 12 height 12
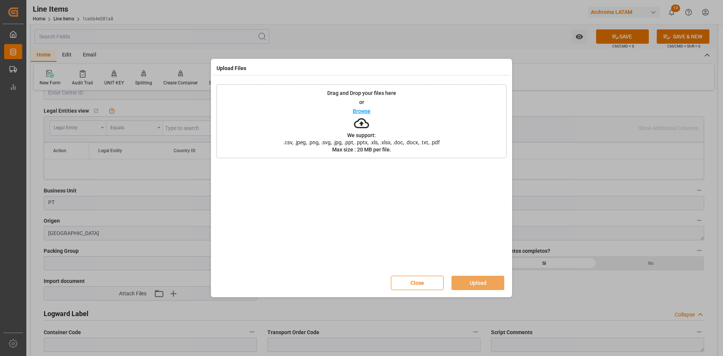
click at [367, 113] on p "Browse" at bounding box center [362, 110] width 18 height 5
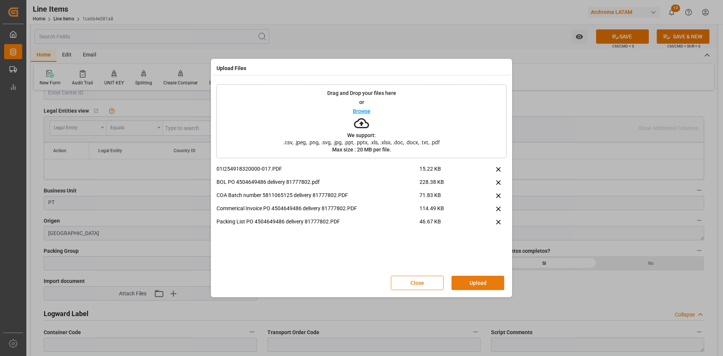
click at [471, 279] on button "Upload" at bounding box center [477, 283] width 53 height 14
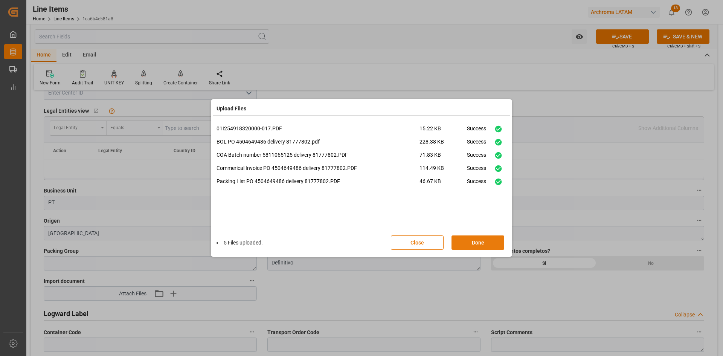
click at [490, 243] on button "Done" at bounding box center [477, 242] width 53 height 14
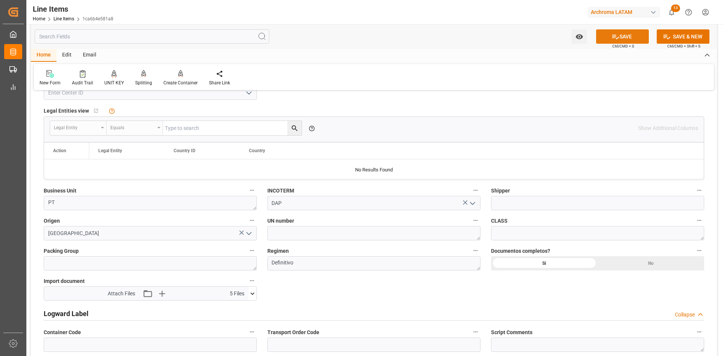
click at [615, 37] on icon at bounding box center [615, 37] width 8 height 8
type input "09.09.2025 22:01"
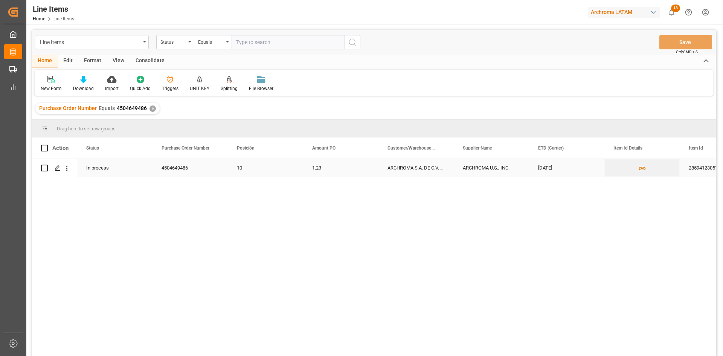
click at [41, 168] on input "Press Space to toggle row selection (unchecked)" at bounding box center [44, 168] width 7 height 7
checkbox input "true"
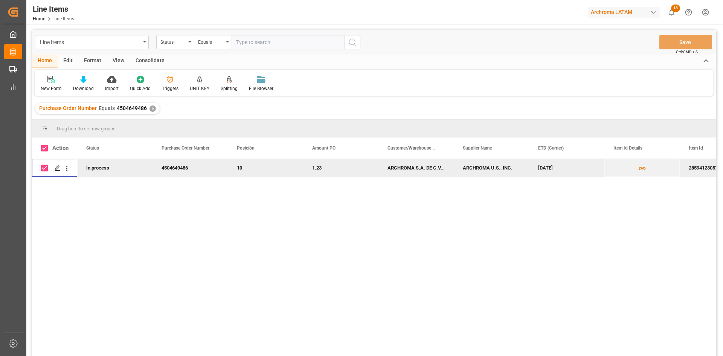
click at [159, 59] on div "Consolidate" at bounding box center [150, 61] width 40 height 13
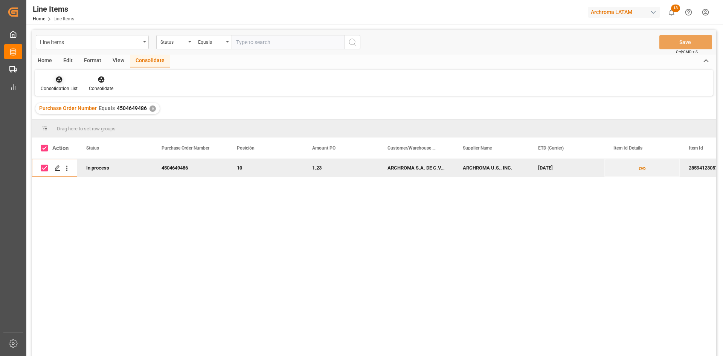
click at [61, 79] on icon at bounding box center [59, 79] width 6 height 6
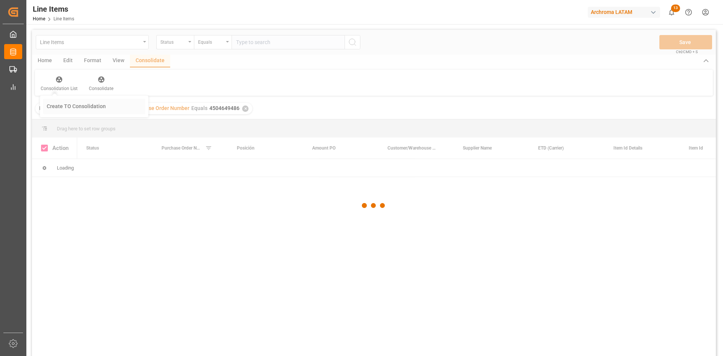
click at [87, 105] on div "Line Items Status Equals Save Ctrl/CMD + S Home Edit Format View Consolidate Co…" at bounding box center [374, 203] width 684 height 346
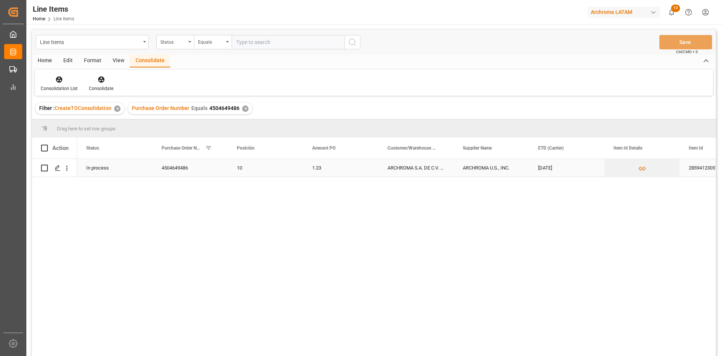
click at [45, 168] on input "Press Space to toggle row selection (unchecked)" at bounding box center [44, 168] width 7 height 7
checkbox input "true"
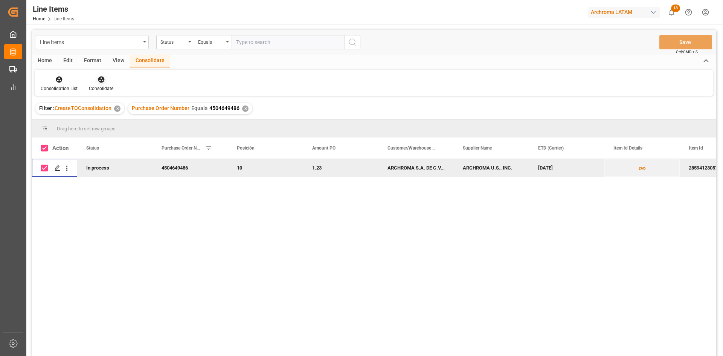
click at [107, 84] on div "Consolidate" at bounding box center [101, 83] width 36 height 17
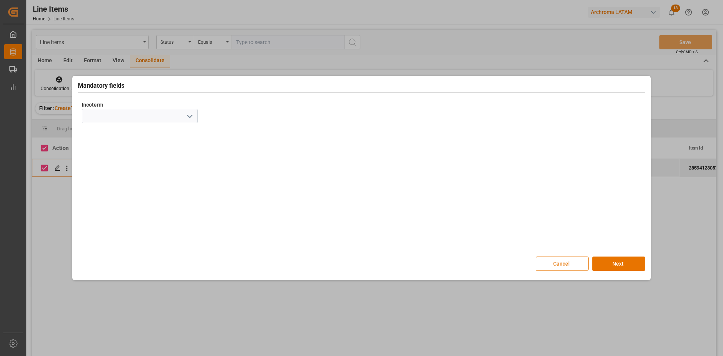
click at [192, 113] on icon "open menu" at bounding box center [189, 116] width 9 height 9
click at [113, 242] on div "DAP" at bounding box center [139, 240] width 115 height 17
type input "DAP"
click at [596, 265] on button "Next" at bounding box center [618, 263] width 53 height 14
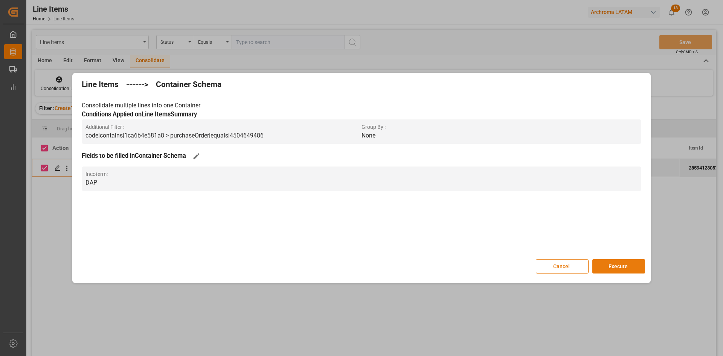
click at [605, 262] on button "Execute" at bounding box center [618, 266] width 53 height 14
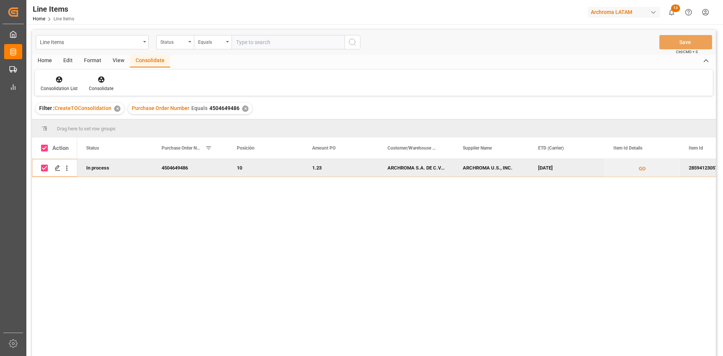
click at [242, 106] on div "✕" at bounding box center [245, 108] width 6 height 6
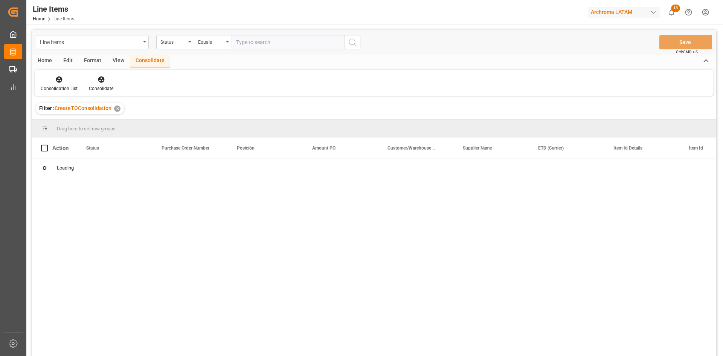
click at [115, 110] on div "✕" at bounding box center [117, 108] width 6 height 6
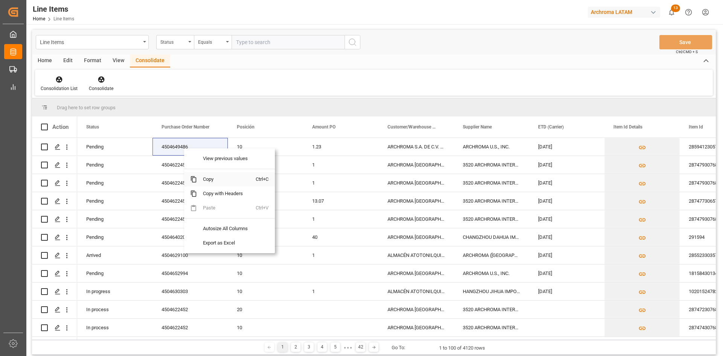
click at [207, 180] on span "Copy" at bounding box center [226, 179] width 59 height 14
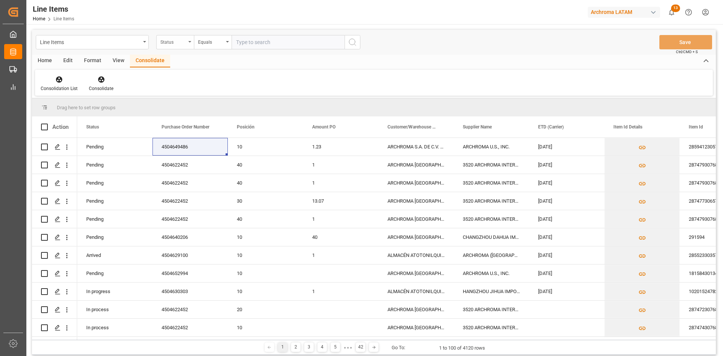
click at [186, 42] on div "Status" at bounding box center [175, 42] width 38 height 14
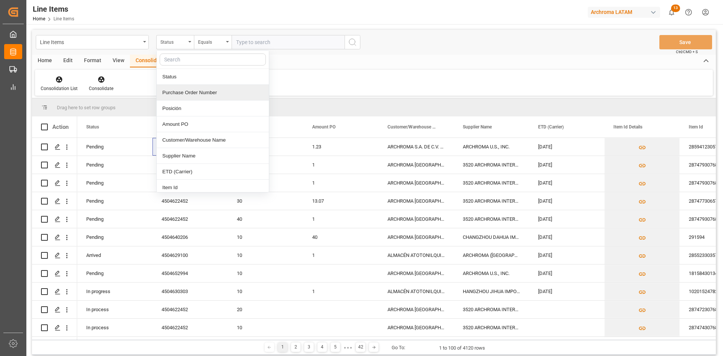
click at [199, 91] on div "Purchase Order Number" at bounding box center [213, 93] width 112 height 16
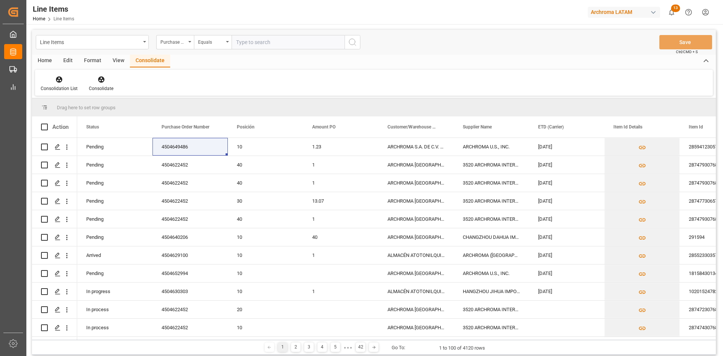
click at [257, 33] on div "Line Items Purchase Order Number Equals Save Ctrl/CMD + S" at bounding box center [374, 42] width 684 height 25
click at [259, 42] on input "text" at bounding box center [288, 42] width 113 height 14
paste input "4504649486"
type input "4504649488"
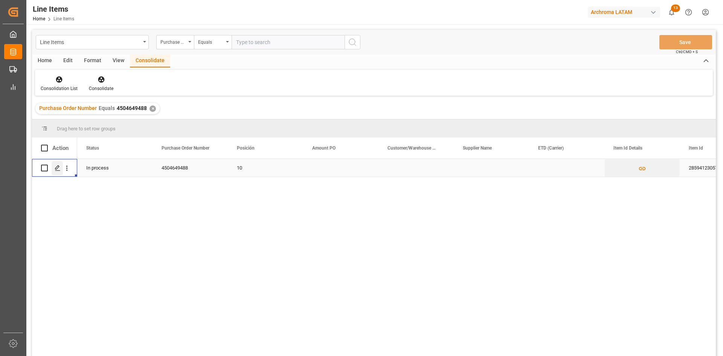
click at [61, 169] on div "Press SPACE to select this row." at bounding box center [57, 168] width 11 height 14
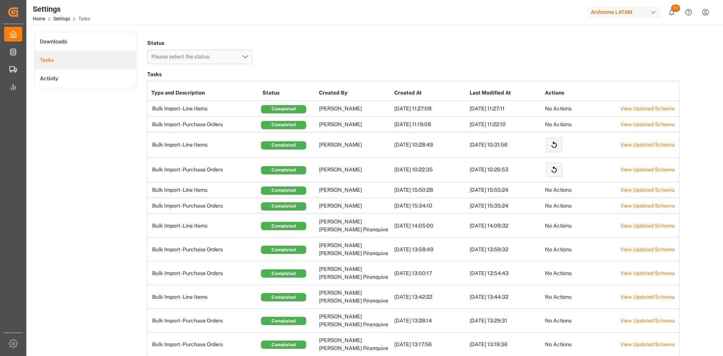
click at [514, 169] on td "08.09.2025 10:26:53" at bounding box center [505, 169] width 75 height 25
click at [553, 170] on icon at bounding box center [554, 170] width 8 height 8
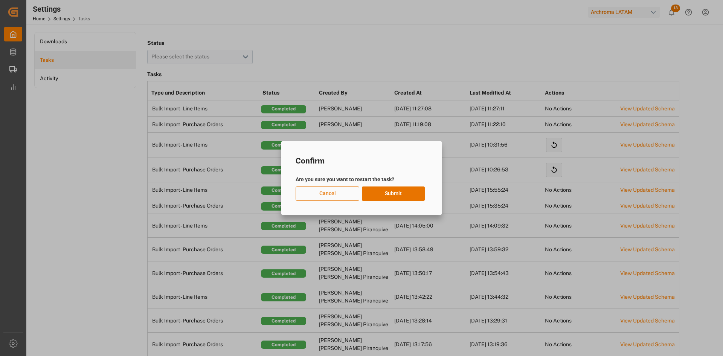
click at [329, 196] on button "Cancel" at bounding box center [328, 193] width 64 height 14
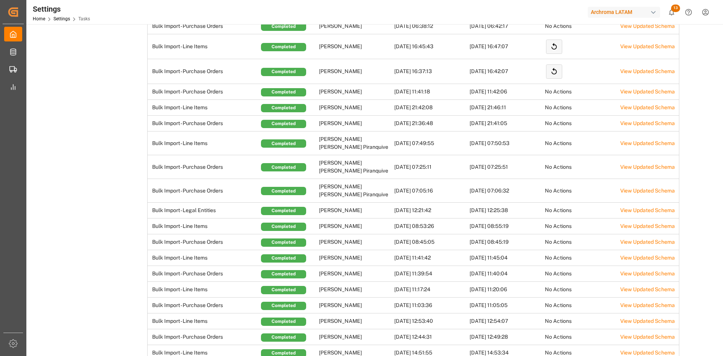
scroll to position [565, 0]
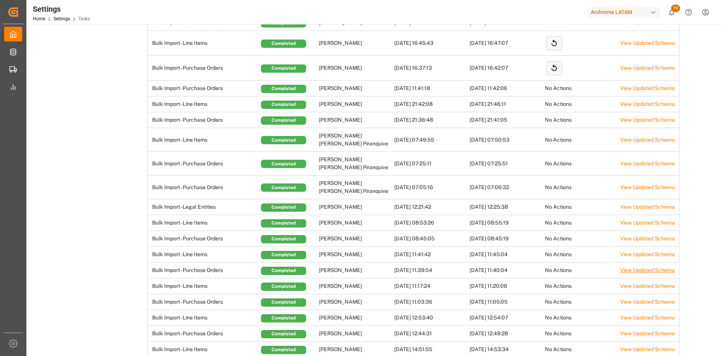
click at [639, 267] on link "View Updated Schema" at bounding box center [647, 270] width 55 height 6
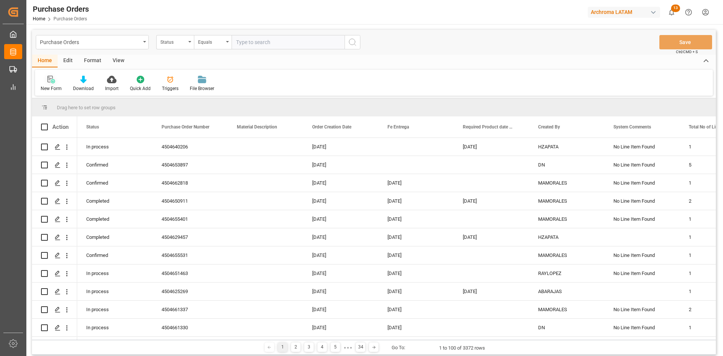
click at [51, 88] on div "New Form" at bounding box center [51, 88] width 21 height 7
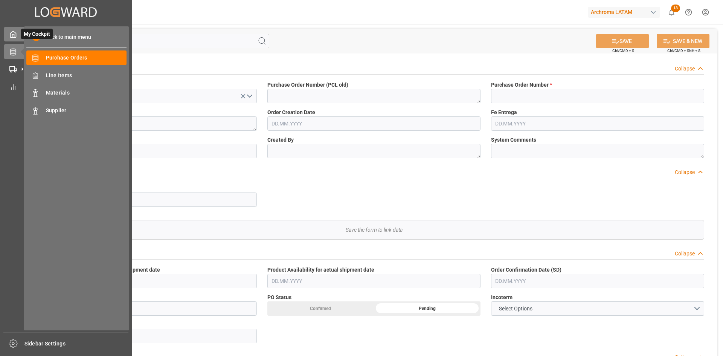
click at [17, 37] on div "My Cockpit My Cockpit" at bounding box center [65, 34] width 123 height 15
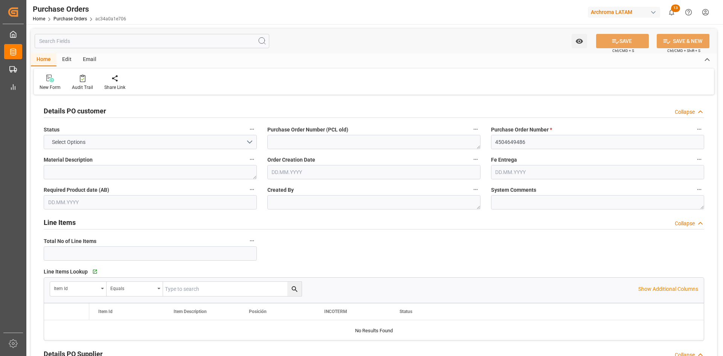
type input "1"
type input "27.07.2025"
type input "10.09.2025"
type input "05.09.2025"
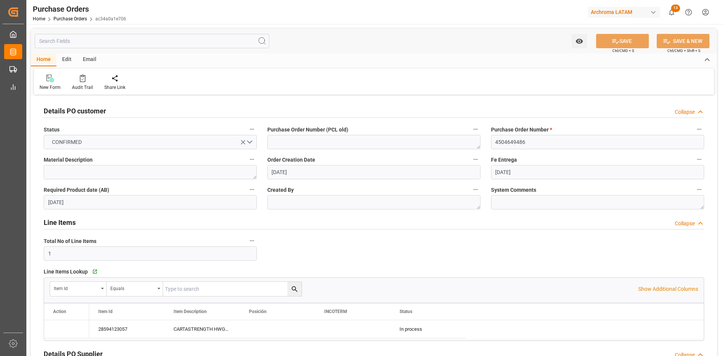
type input "[DATE]"
click at [317, 204] on textarea at bounding box center [373, 202] width 213 height 14
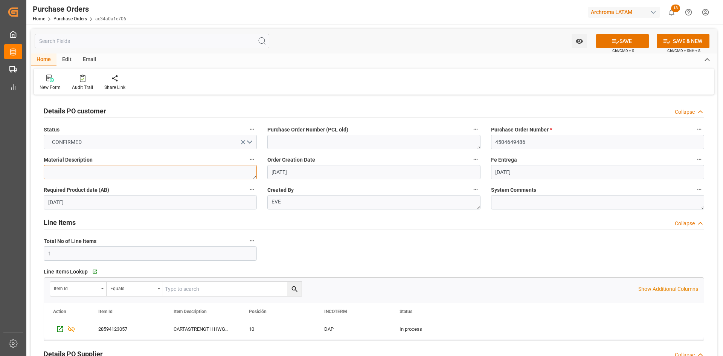
click at [168, 171] on textarea at bounding box center [150, 172] width 213 height 14
click at [628, 37] on button "SAVE" at bounding box center [622, 41] width 53 height 14
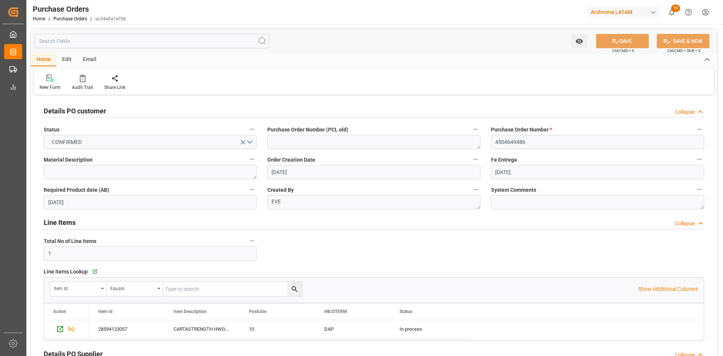
type textarea "EVE"
drag, startPoint x: 535, startPoint y: 139, endPoint x: 487, endPoint y: 140, distance: 48.2
click at [487, 140] on div "Purchase Order Number * 4504649486" at bounding box center [598, 137] width 224 height 30
click at [66, 21] on div "Home Purchase Orders ac34a0a1e706" at bounding box center [79, 19] width 93 height 8
click at [70, 20] on link "Purchase Orders" at bounding box center [70, 18] width 34 height 5
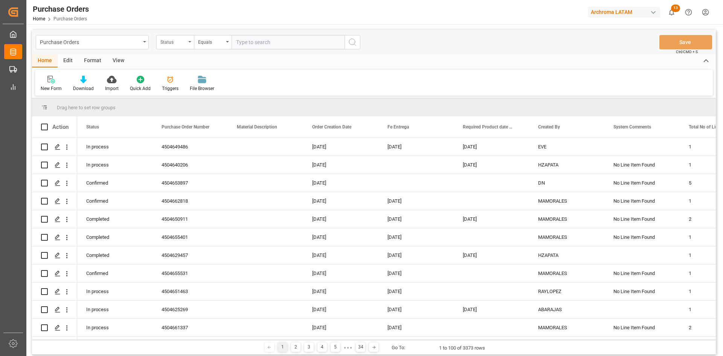
click at [183, 47] on div "Status" at bounding box center [175, 42] width 38 height 14
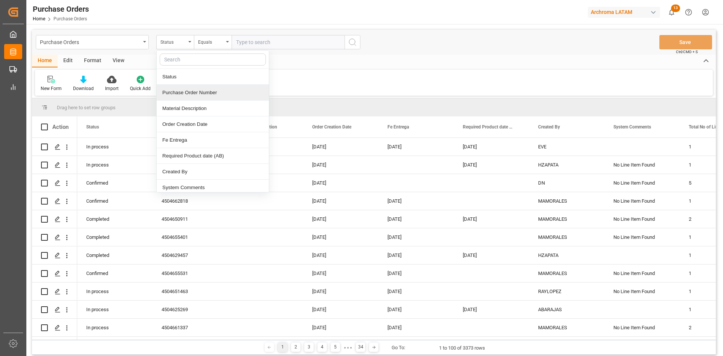
click at [218, 92] on div "Purchase Order Number" at bounding box center [213, 93] width 112 height 16
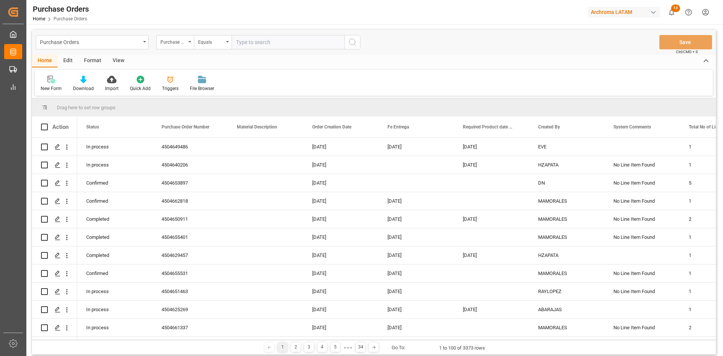
click at [245, 44] on input "text" at bounding box center [288, 42] width 113 height 14
paste input "4504649486"
type input "4504649488"
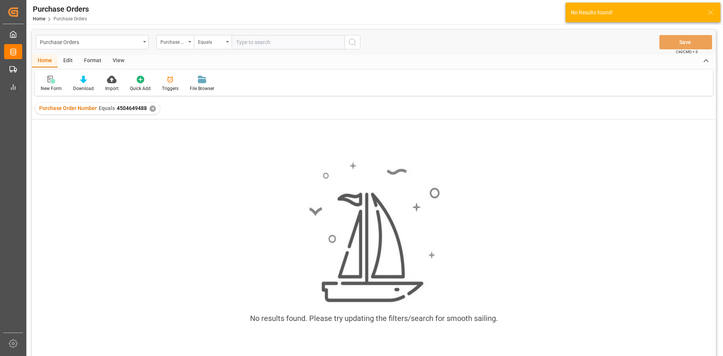
click at [50, 82] on icon at bounding box center [51, 80] width 8 height 8
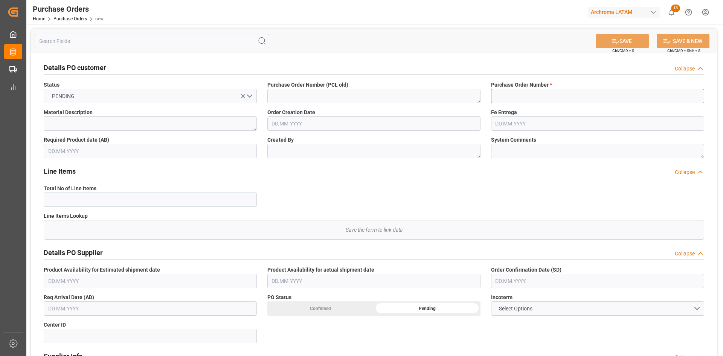
click at [516, 93] on input at bounding box center [597, 96] width 213 height 14
paste input "4504649486"
type input "4504649488"
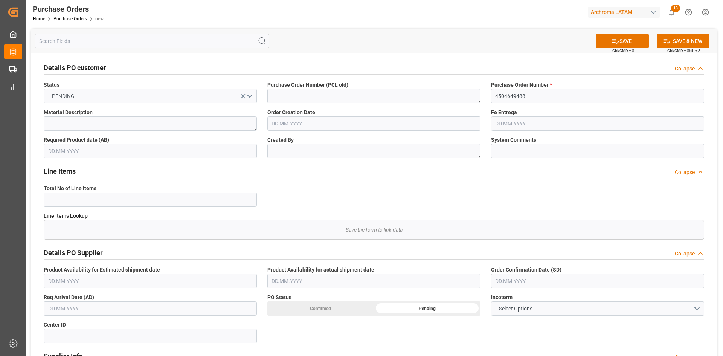
click at [142, 153] on input "text" at bounding box center [150, 151] width 213 height 14
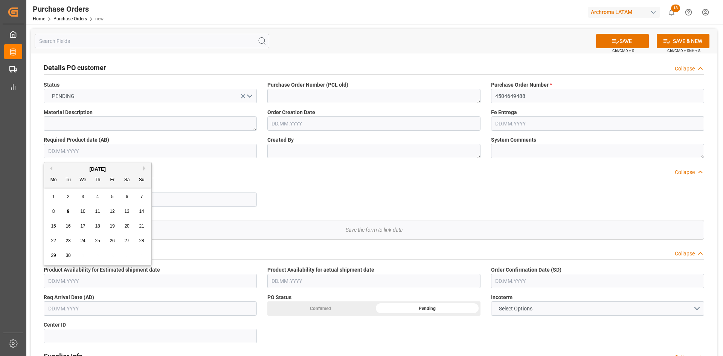
click at [59, 167] on div "[DATE]" at bounding box center [97, 169] width 107 height 8
click at [653, 198] on div "Details PO customer Collapse Status PENDING Purchase Order Number (PCL old) Pur…" at bounding box center [374, 319] width 686 height 533
click at [105, 148] on input "text" at bounding box center [150, 151] width 213 height 14
click at [70, 168] on div "[DATE]" at bounding box center [97, 169] width 107 height 8
click at [126, 212] on span "13" at bounding box center [126, 211] width 5 height 5
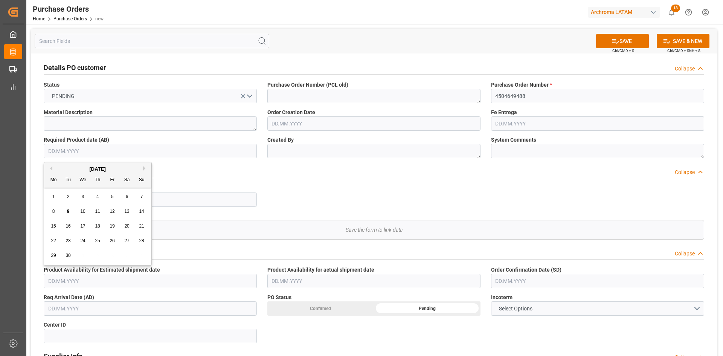
type input "[DATE]"
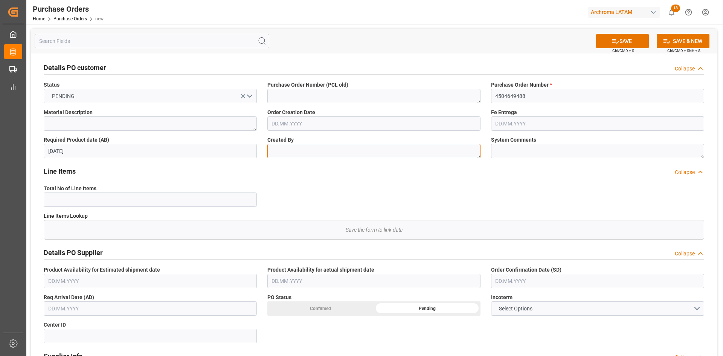
click at [374, 150] on textarea at bounding box center [373, 151] width 213 height 14
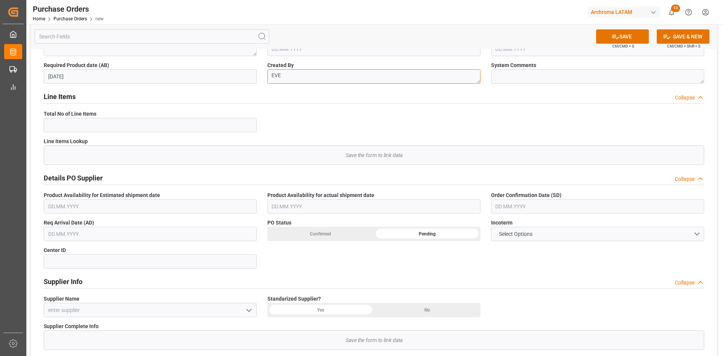
scroll to position [75, 0]
type textarea "EVE"
click at [555, 205] on input "text" at bounding box center [597, 205] width 213 height 14
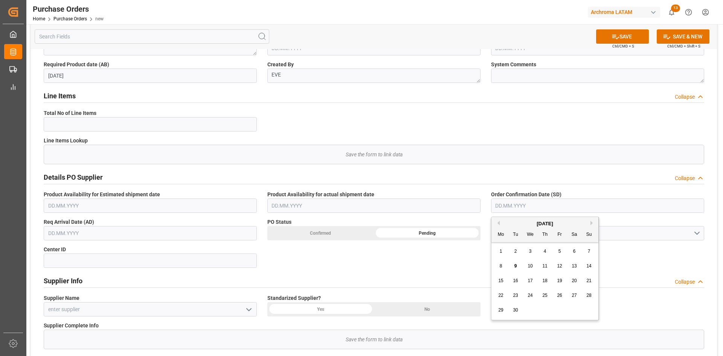
click at [517, 219] on div "September 2025 Mo Tu We Th Fr Sa Su" at bounding box center [544, 229] width 107 height 25
click at [561, 252] on div "5" at bounding box center [559, 251] width 9 height 9
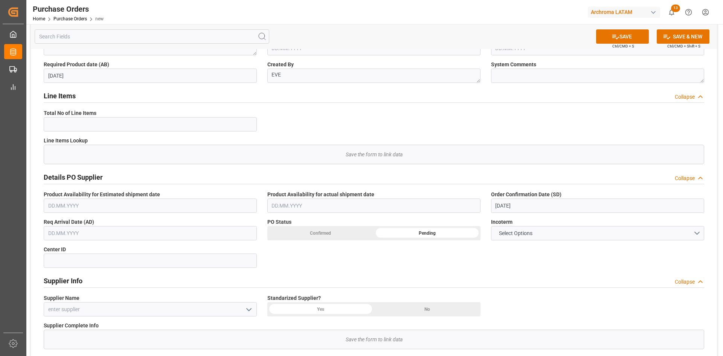
type input "[DATE]"
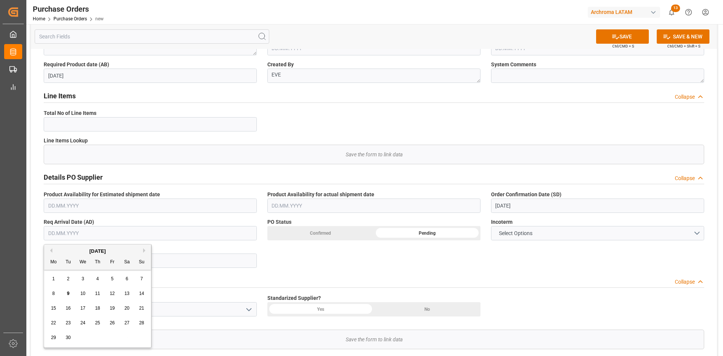
click at [163, 235] on input "text" at bounding box center [150, 233] width 213 height 14
click at [51, 295] on div "8" at bounding box center [53, 293] width 9 height 9
type input "08.09.2025"
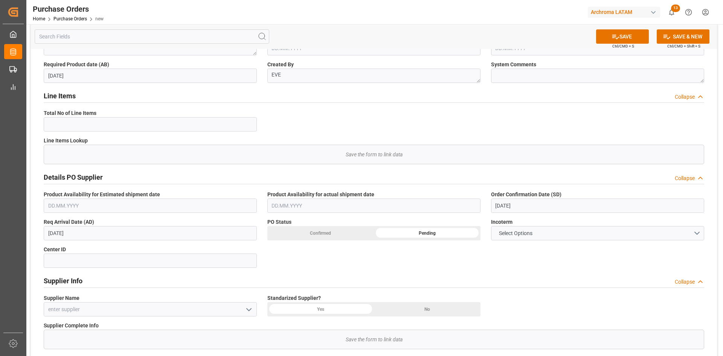
click at [305, 235] on div "Confirmed" at bounding box center [320, 233] width 107 height 14
click at [569, 234] on button "Select Options" at bounding box center [597, 233] width 213 height 14
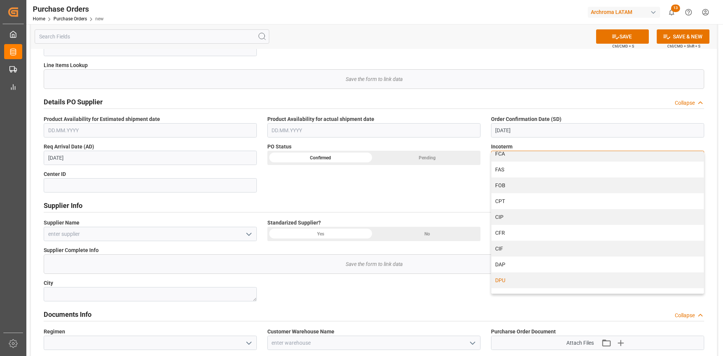
scroll to position [32, 0]
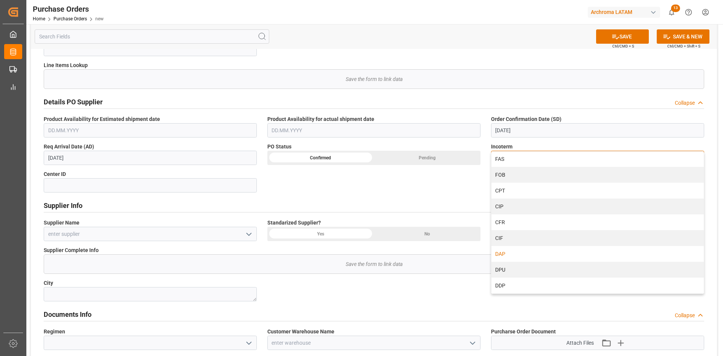
click at [514, 250] on div "DAP" at bounding box center [597, 254] width 212 height 16
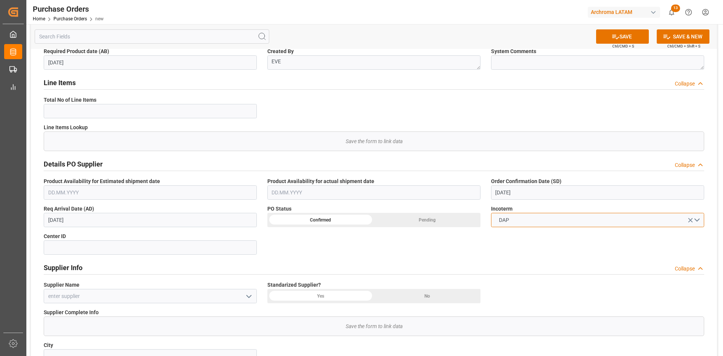
scroll to position [75, 0]
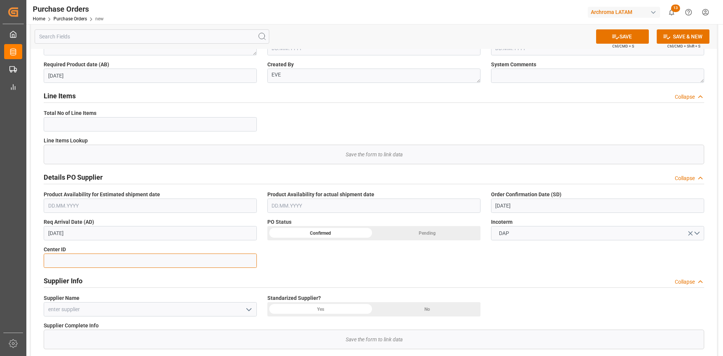
click at [146, 260] on input at bounding box center [150, 260] width 213 height 14
type input "4001"
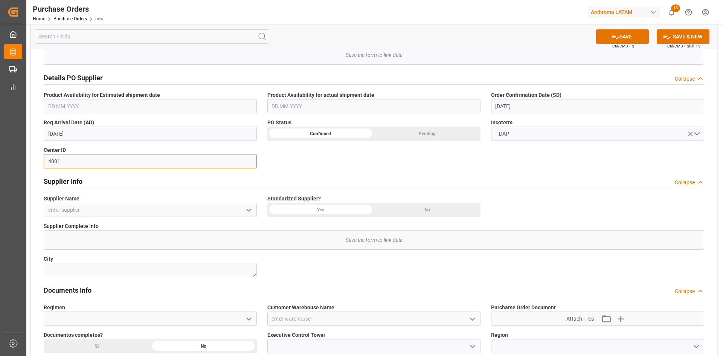
scroll to position [188, 0]
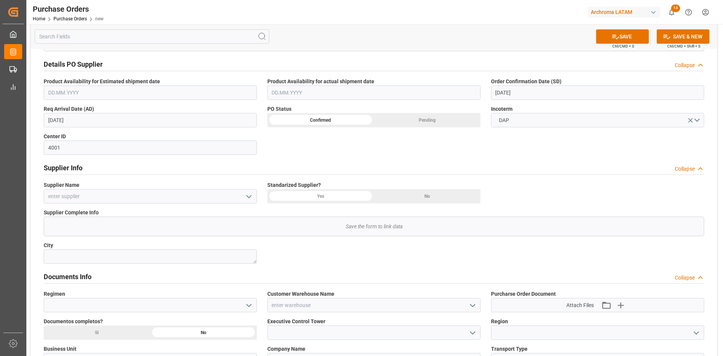
click at [245, 197] on icon "open menu" at bounding box center [248, 196] width 9 height 9
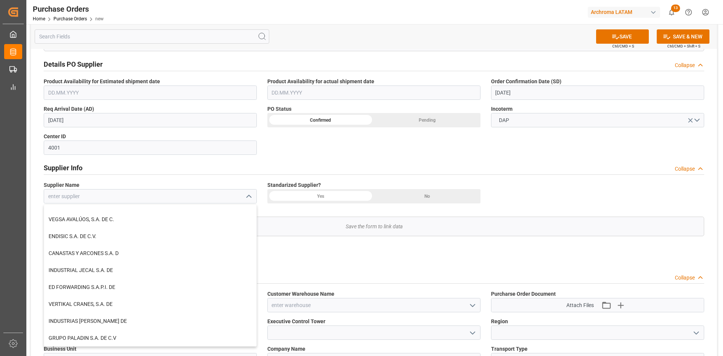
scroll to position [301, 0]
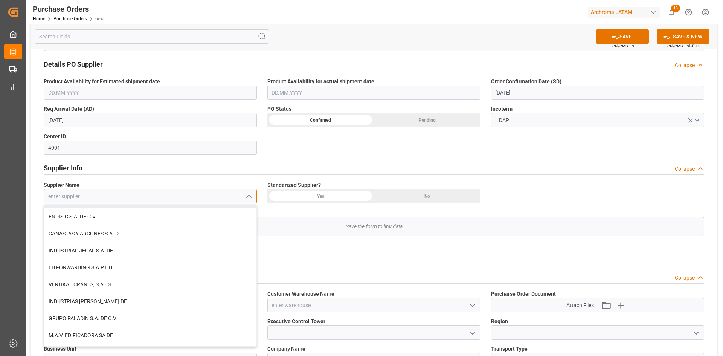
click at [104, 198] on input at bounding box center [150, 196] width 213 height 14
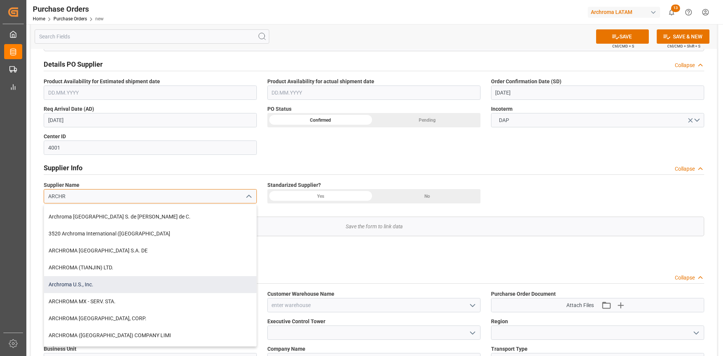
click at [98, 286] on div "Archroma U.S., Inc." at bounding box center [150, 284] width 212 height 17
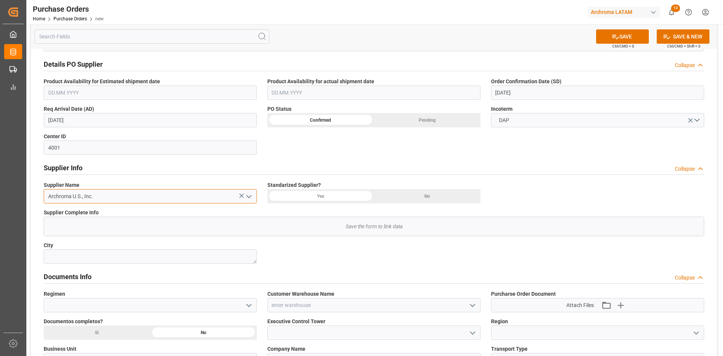
type input "Archroma U.S., Inc."
click at [339, 195] on div "Yes" at bounding box center [320, 196] width 107 height 14
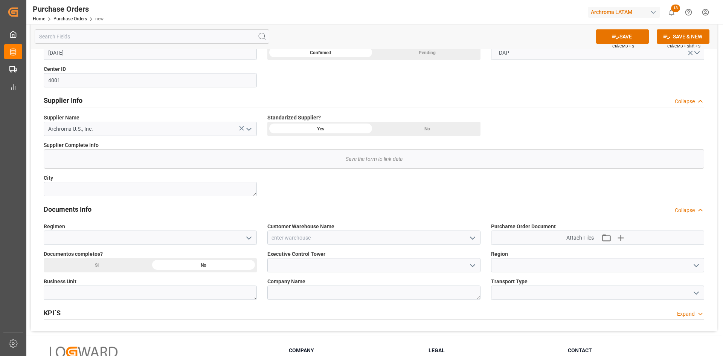
scroll to position [264, 0]
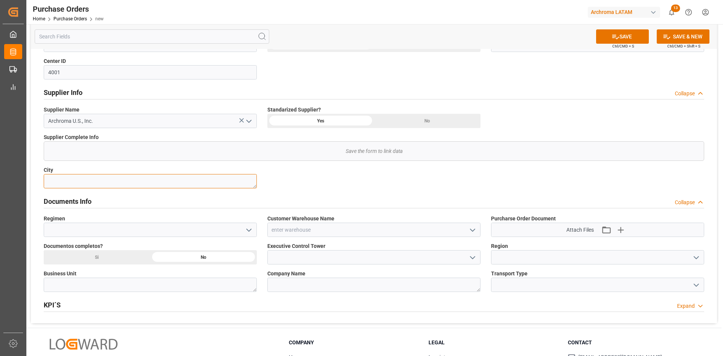
click at [145, 180] on textarea at bounding box center [150, 181] width 213 height 14
type textarea "USA"
click at [126, 226] on input at bounding box center [150, 230] width 213 height 14
click at [248, 228] on icon "open menu" at bounding box center [248, 230] width 9 height 9
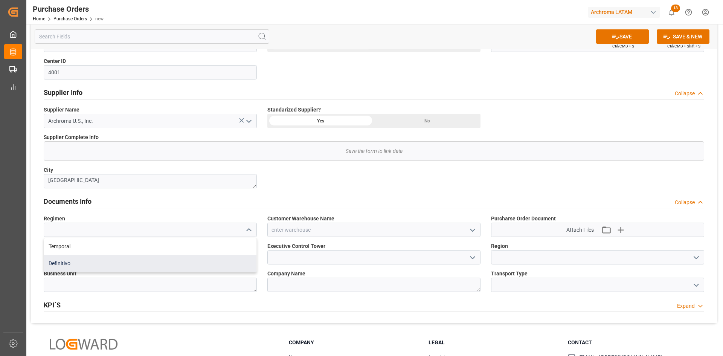
click at [81, 259] on div "Definitivo" at bounding box center [150, 263] width 212 height 17
type input "Definitivo"
click at [468, 232] on icon "open menu" at bounding box center [472, 230] width 9 height 9
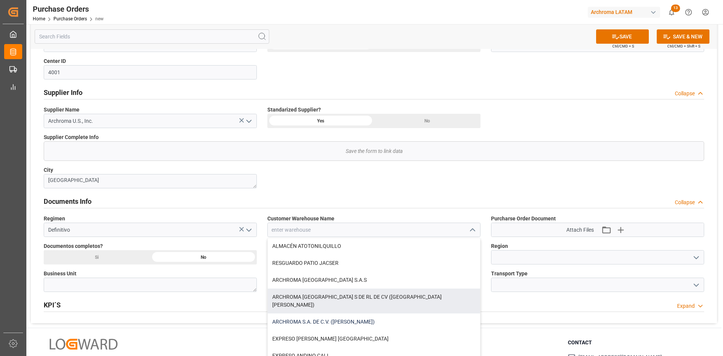
scroll to position [75, 0]
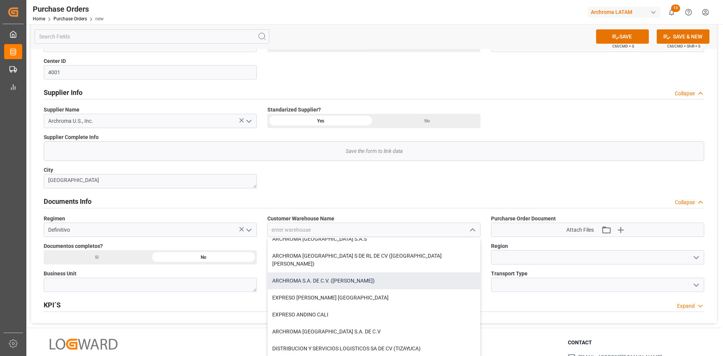
click at [373, 275] on div "ARCHROMA S.A. DE C.V. ([PERSON_NAME])" at bounding box center [374, 280] width 212 height 17
type input "ARCHROMA S.A. DE C.V. ([PERSON_NAME])"
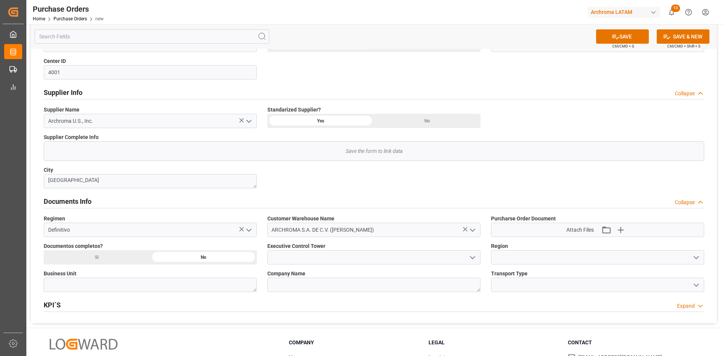
click at [474, 259] on icon "open menu" at bounding box center [472, 257] width 9 height 9
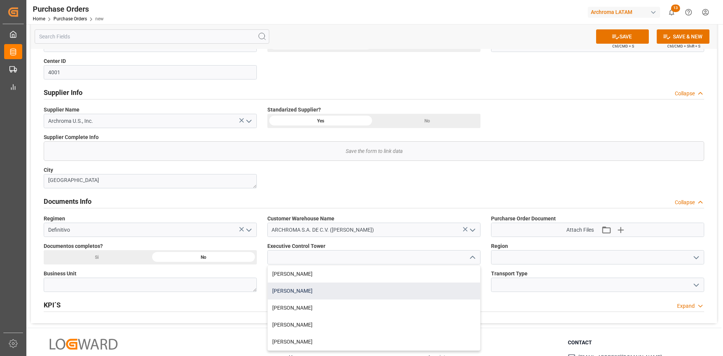
scroll to position [321, 0]
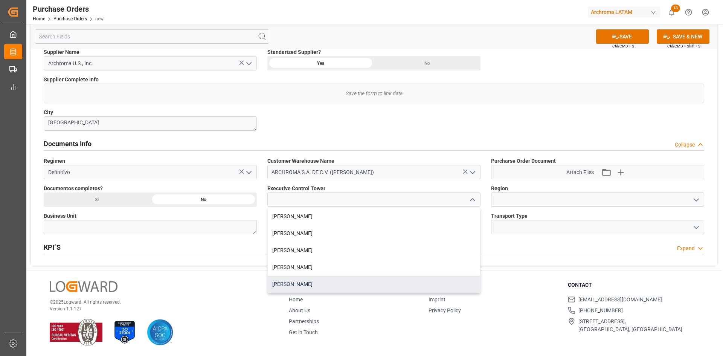
click at [294, 282] on div "[PERSON_NAME]" at bounding box center [374, 284] width 212 height 17
type input "[PERSON_NAME]"
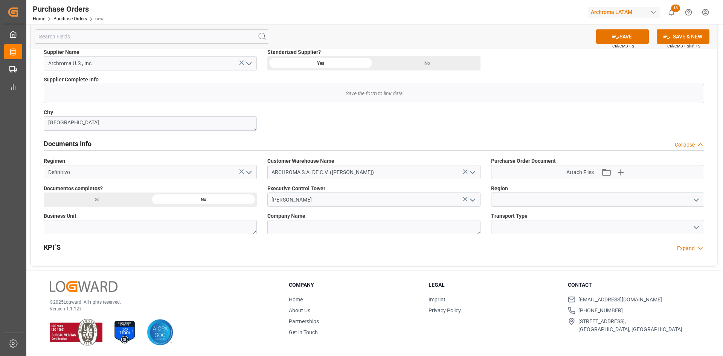
click at [699, 202] on icon "open menu" at bounding box center [696, 199] width 9 height 9
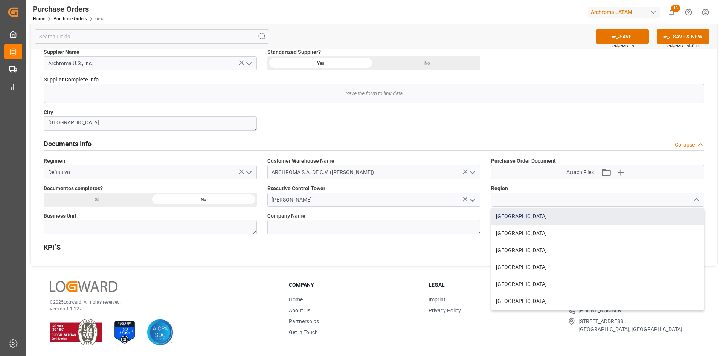
click at [534, 219] on div "MEXICO" at bounding box center [597, 216] width 212 height 17
type input "MEXICO"
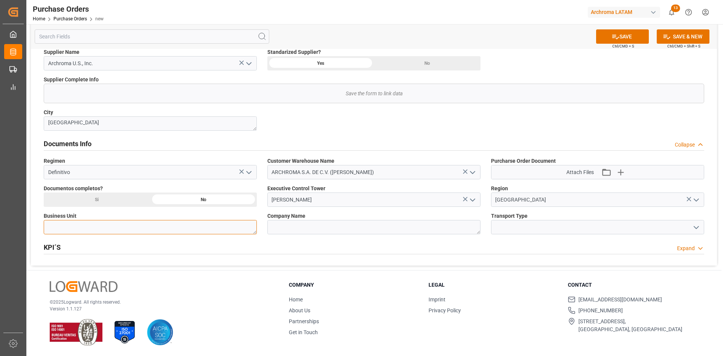
click at [145, 225] on textarea at bounding box center [150, 227] width 213 height 14
type textarea "PT"
click at [431, 226] on textarea at bounding box center [373, 227] width 213 height 14
drag, startPoint x: 620, startPoint y: 228, endPoint x: 650, endPoint y: 228, distance: 29.7
click at [621, 228] on input at bounding box center [597, 227] width 213 height 14
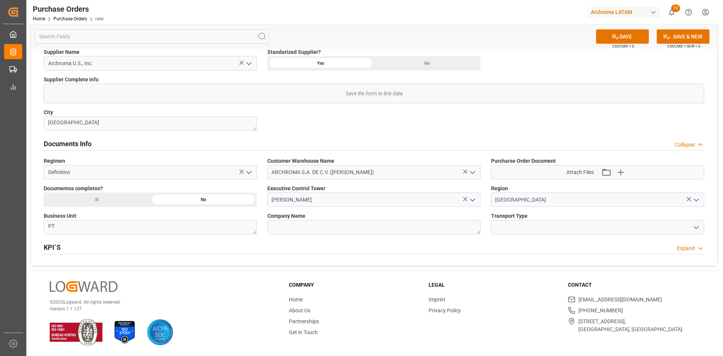
click at [704, 227] on div at bounding box center [597, 227] width 224 height 14
click at [700, 227] on icon "open menu" at bounding box center [696, 227] width 9 height 9
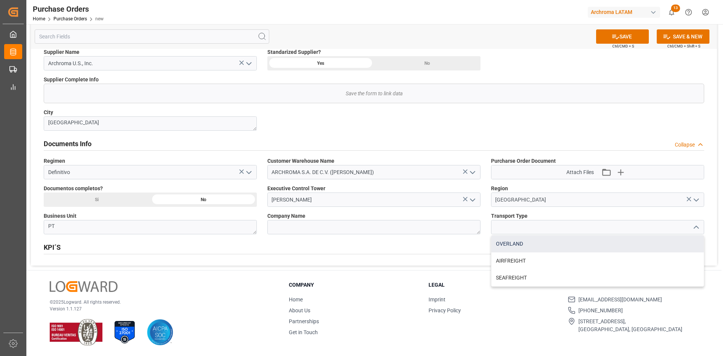
click at [553, 240] on div "OVERLAND" at bounding box center [597, 243] width 212 height 17
type input "OVERLAND"
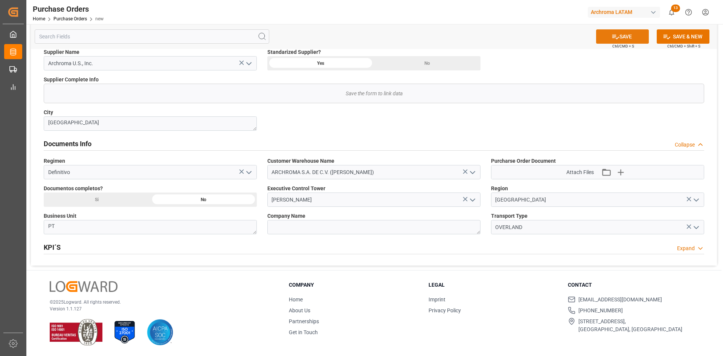
click at [625, 37] on button "SAVE" at bounding box center [622, 36] width 53 height 14
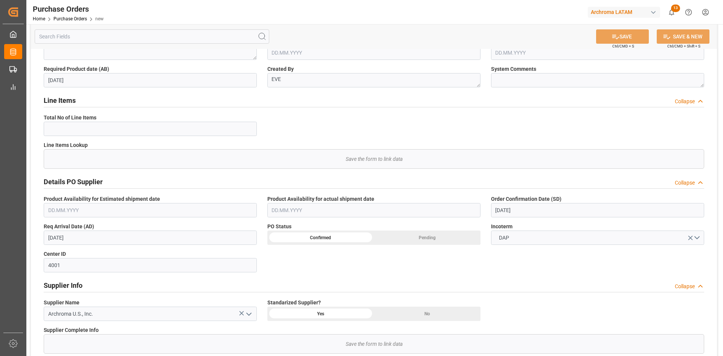
scroll to position [5, 0]
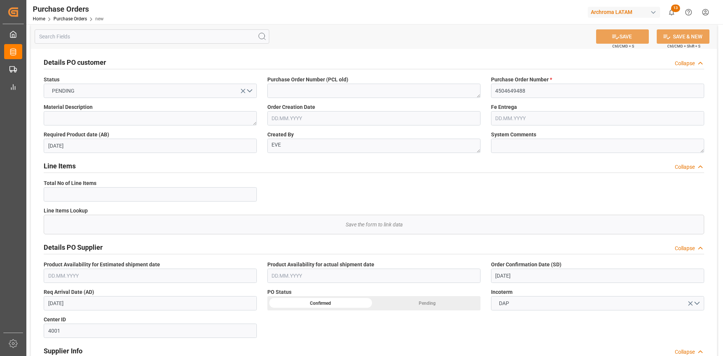
type input "1"
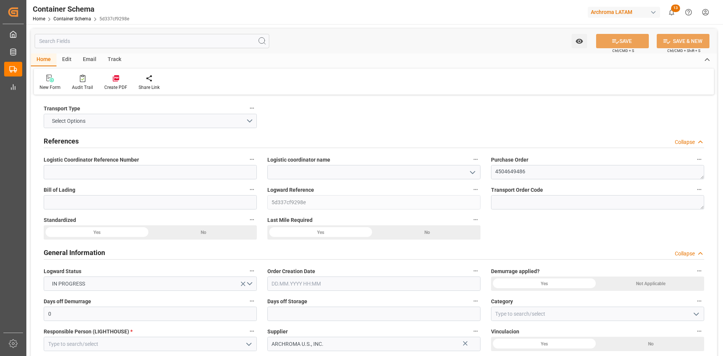
type input "0"
type input "1"
type input "17"
type input "18020"
type input "19006"
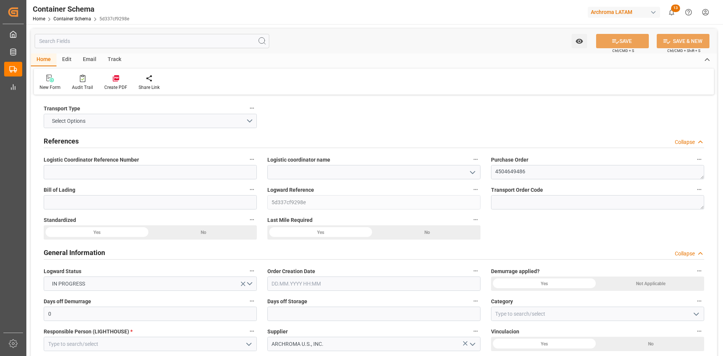
click at [470, 173] on icon "open menu" at bounding box center [472, 172] width 9 height 9
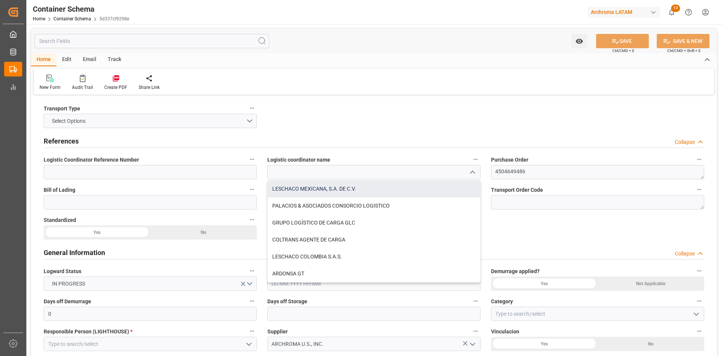
click at [302, 189] on div "LESCHACO MEXICANA, S.A. DE C.V." at bounding box center [374, 188] width 212 height 17
type input "LESCHACO MEXICANA, S.A. DE C.V."
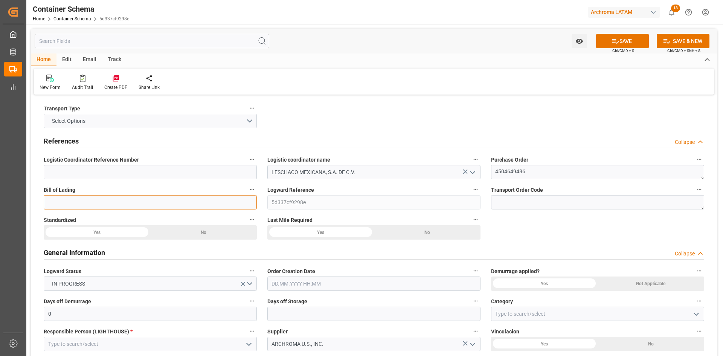
click at [123, 203] on input at bounding box center [150, 202] width 213 height 14
click at [181, 203] on input at bounding box center [150, 202] width 213 height 14
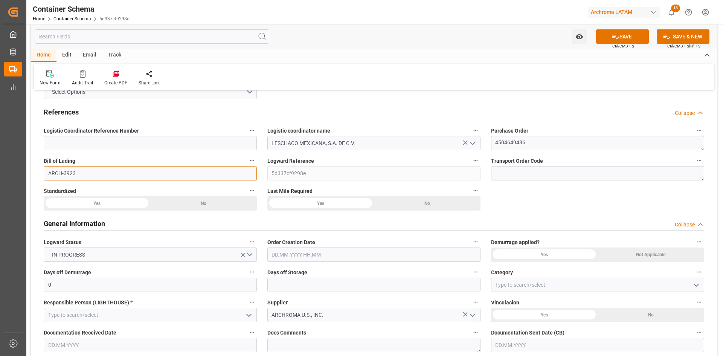
scroll to position [113, 0]
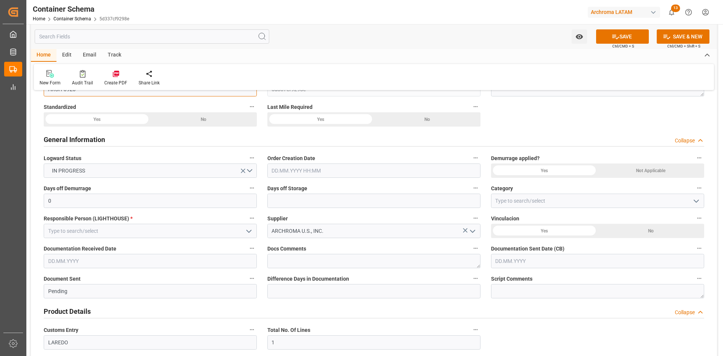
type input "ARCH-3923"
click at [329, 171] on input "text" at bounding box center [373, 170] width 213 height 14
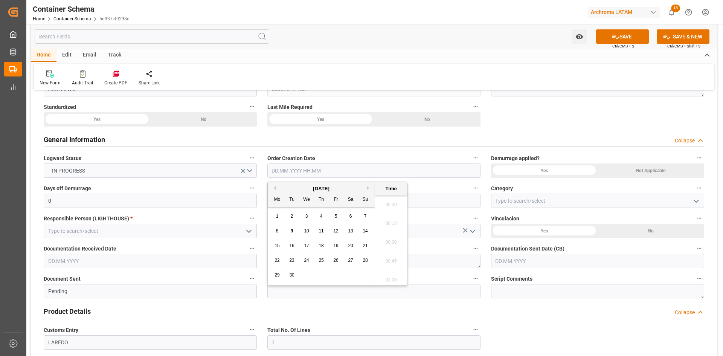
scroll to position [1170, 0]
click at [287, 188] on div "[DATE]" at bounding box center [321, 189] width 107 height 8
click at [289, 229] on div "9" at bounding box center [291, 231] width 9 height 9
type input "09.09.2025 00:00"
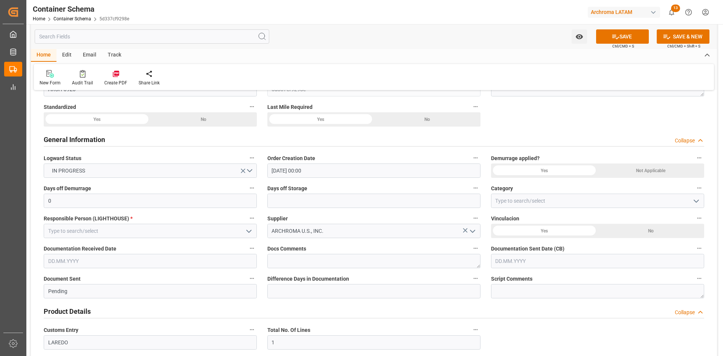
click at [643, 169] on div "Not Applicable" at bounding box center [651, 170] width 107 height 14
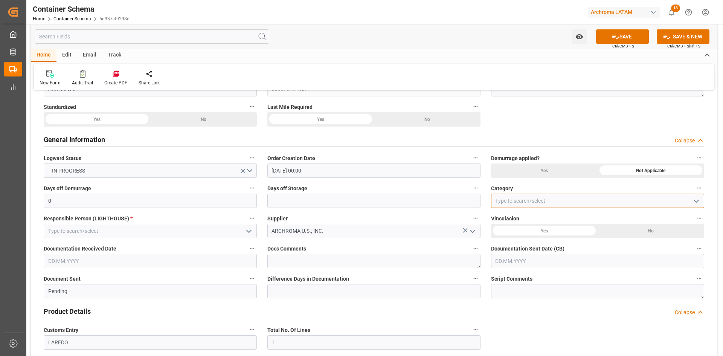
click at [537, 204] on input at bounding box center [597, 201] width 213 height 14
click at [697, 200] on icon "open menu" at bounding box center [696, 201] width 9 height 9
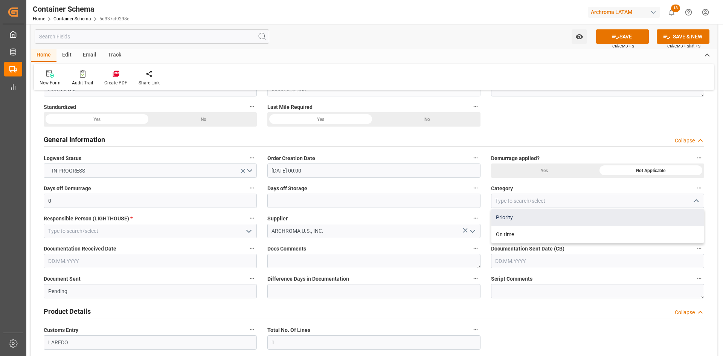
click at [522, 218] on div "Priority" at bounding box center [597, 217] width 212 height 17
type input "Priority"
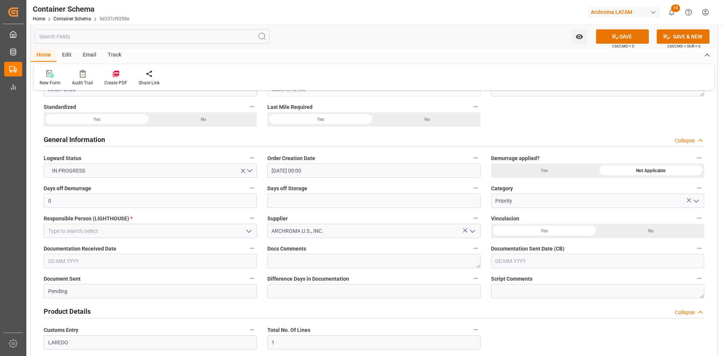
click at [247, 230] on polyline "open menu" at bounding box center [249, 231] width 5 height 2
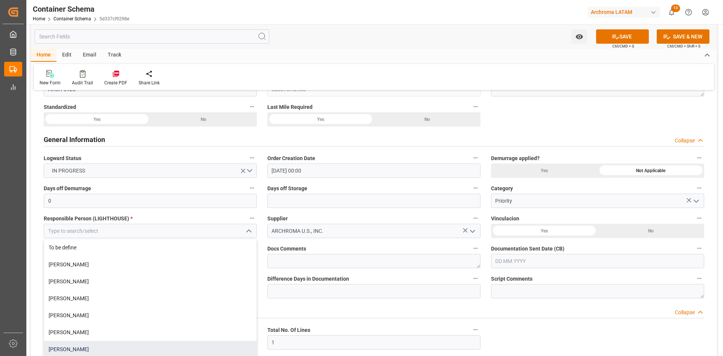
click at [74, 346] on div "[PERSON_NAME]" at bounding box center [150, 349] width 212 height 17
type input "[PERSON_NAME]"
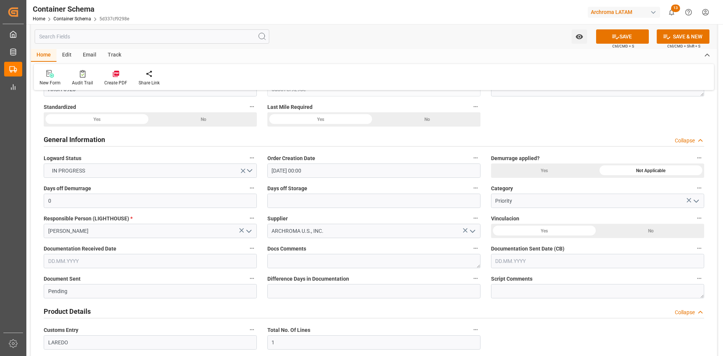
click at [634, 233] on div "No" at bounding box center [651, 231] width 107 height 14
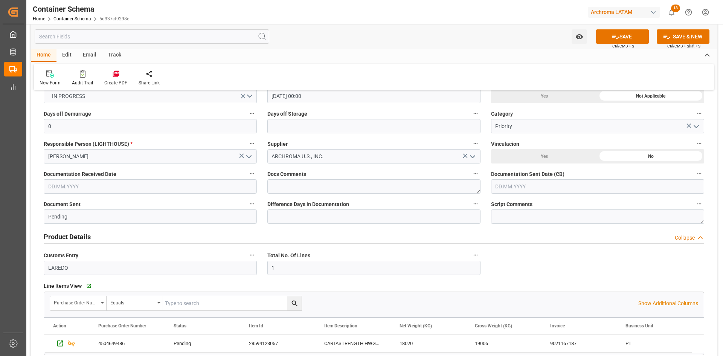
scroll to position [188, 0]
click at [99, 184] on input "text" at bounding box center [150, 185] width 213 height 14
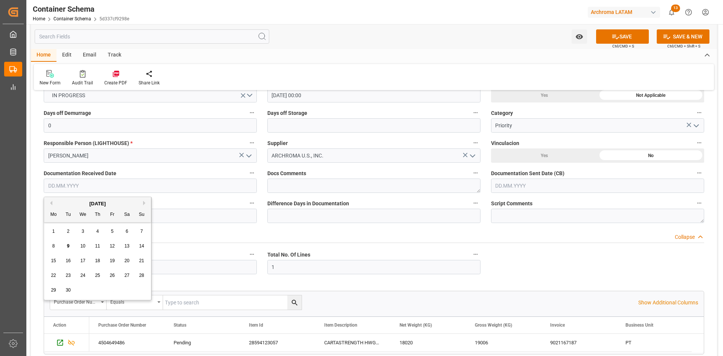
click at [51, 249] on div "8" at bounding box center [53, 246] width 9 height 9
type input "08.09.2025"
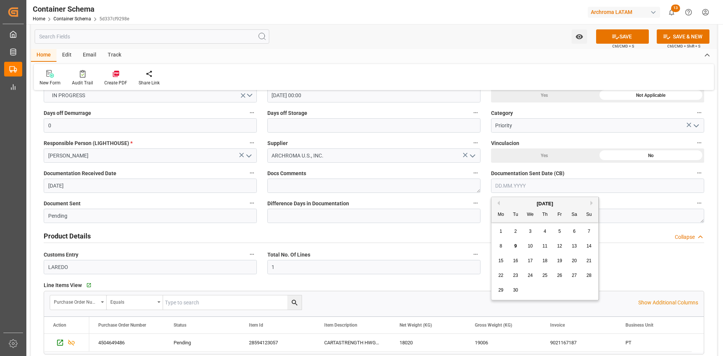
drag, startPoint x: 547, startPoint y: 187, endPoint x: 546, endPoint y: 191, distance: 3.9
click at [547, 187] on input "text" at bounding box center [597, 185] width 213 height 14
click at [503, 247] on div "8" at bounding box center [500, 246] width 9 height 9
type input "[DATE]"
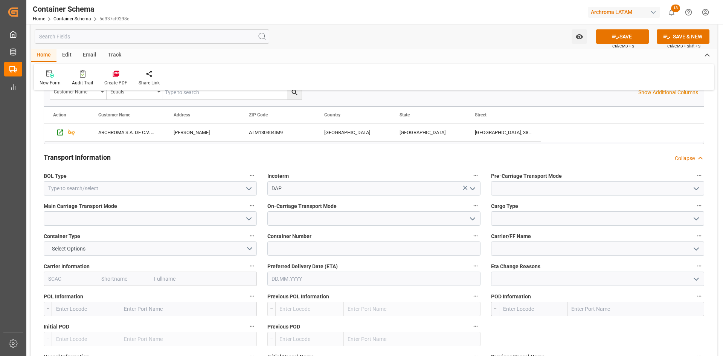
scroll to position [602, 0]
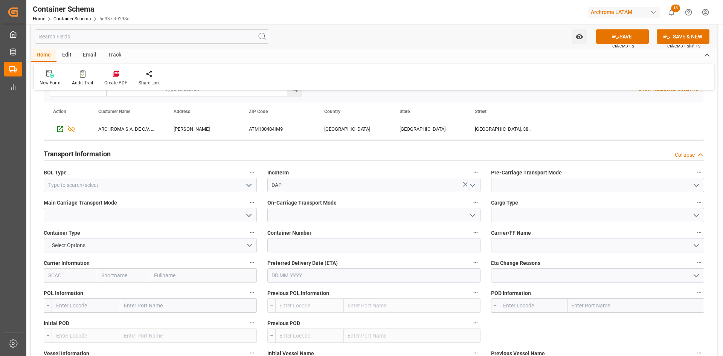
click at [245, 184] on icon "open menu" at bounding box center [248, 185] width 9 height 9
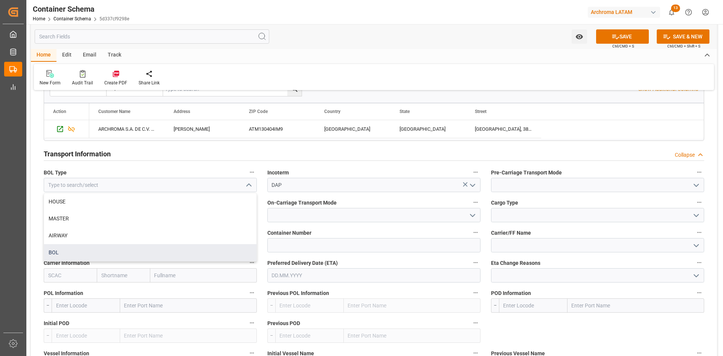
click at [82, 249] on div "BOL" at bounding box center [150, 252] width 212 height 17
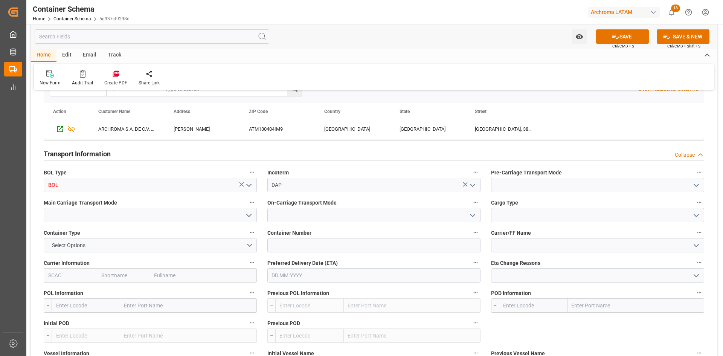
type input "BOL"
click at [581, 185] on input at bounding box center [597, 185] width 213 height 14
click at [698, 185] on polyline "open menu" at bounding box center [696, 185] width 5 height 2
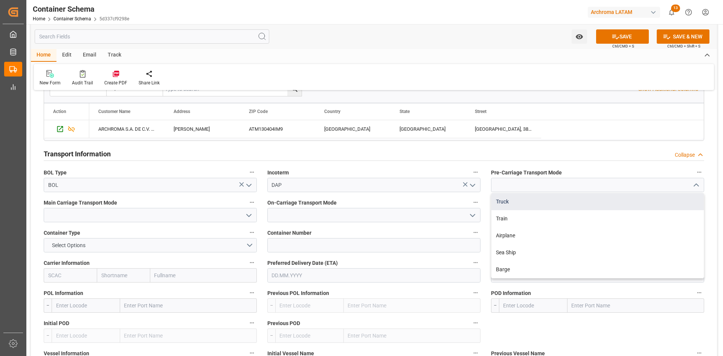
click at [523, 204] on div "Truck" at bounding box center [597, 201] width 212 height 17
type input "Truck"
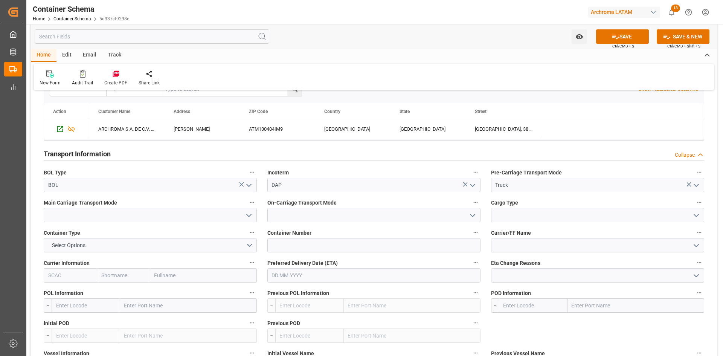
click at [243, 213] on button "open menu" at bounding box center [247, 215] width 11 height 12
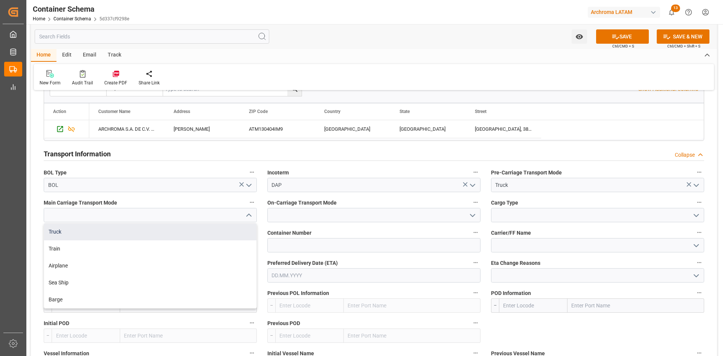
click at [104, 227] on div "Truck" at bounding box center [150, 231] width 212 height 17
type input "Truck"
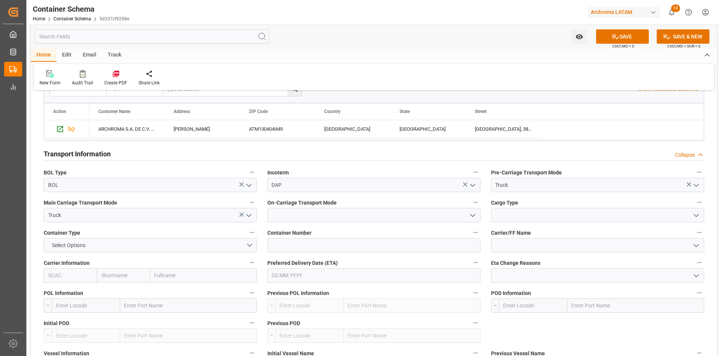
click at [477, 212] on icon "open menu" at bounding box center [472, 215] width 9 height 9
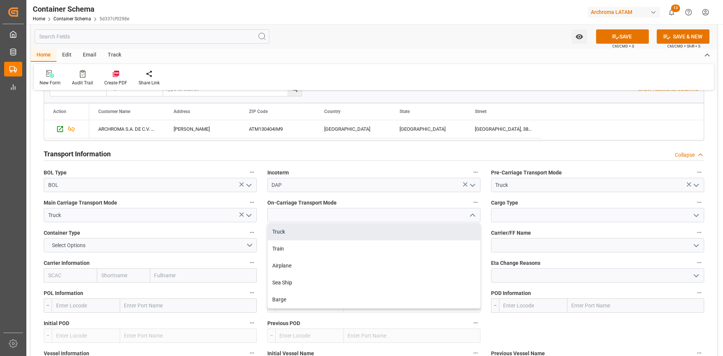
click at [320, 233] on div "Truck" at bounding box center [374, 231] width 212 height 17
type input "Truck"
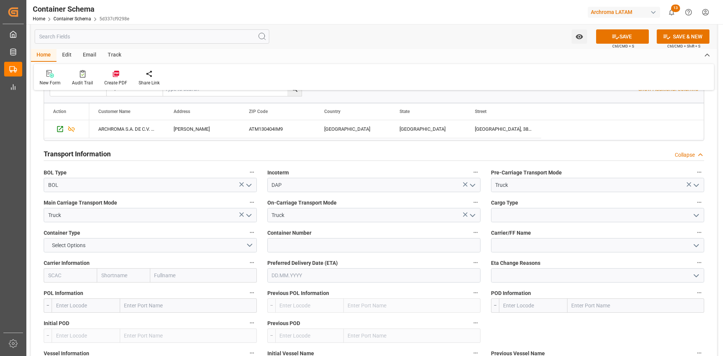
click at [699, 213] on icon "open menu" at bounding box center [696, 215] width 9 height 9
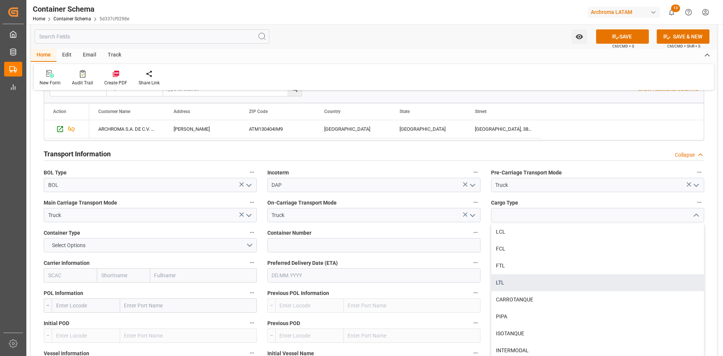
click at [529, 282] on div "LTL" at bounding box center [597, 282] width 212 height 17
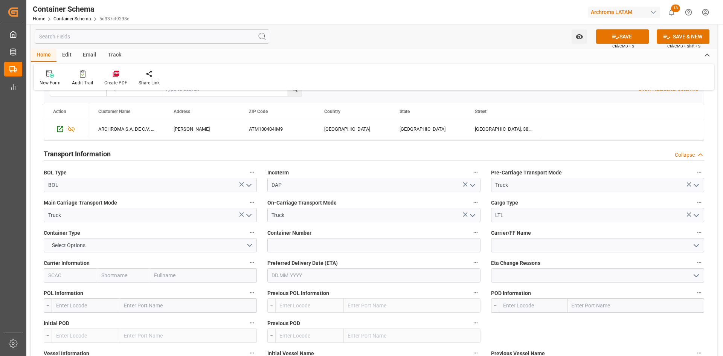
click at [698, 213] on icon "open menu" at bounding box center [696, 215] width 9 height 9
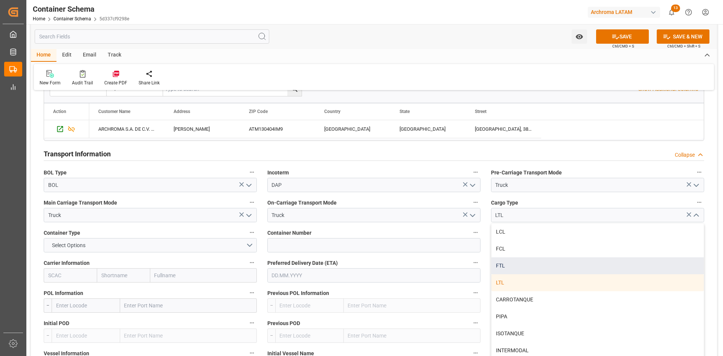
click at [509, 267] on div "FTL" at bounding box center [597, 265] width 212 height 17
type input "FTL"
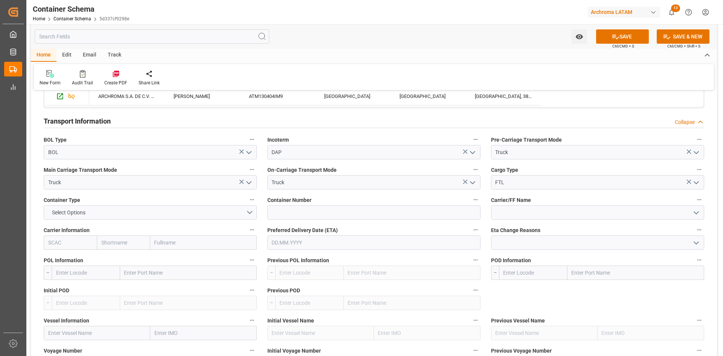
scroll to position [678, 0]
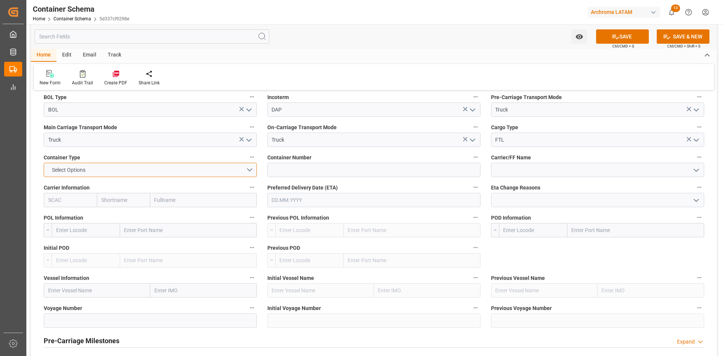
click at [246, 167] on button "Select Options" at bounding box center [150, 170] width 213 height 14
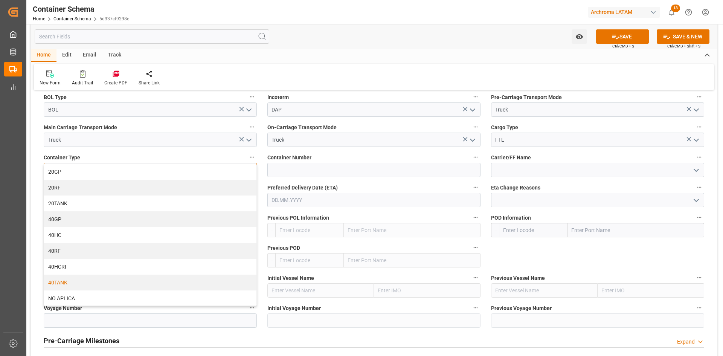
scroll to position [48, 0]
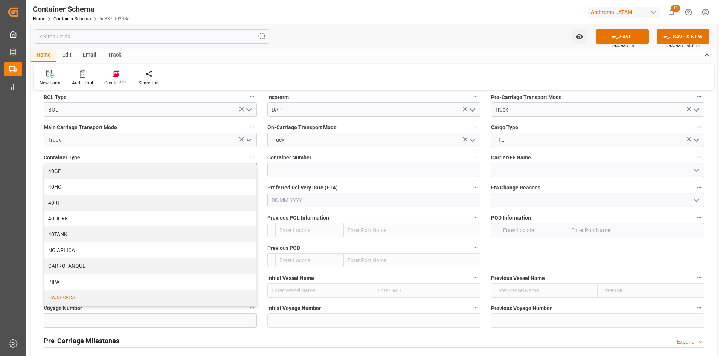
click at [72, 294] on div "CAJA SECA" at bounding box center [150, 298] width 212 height 16
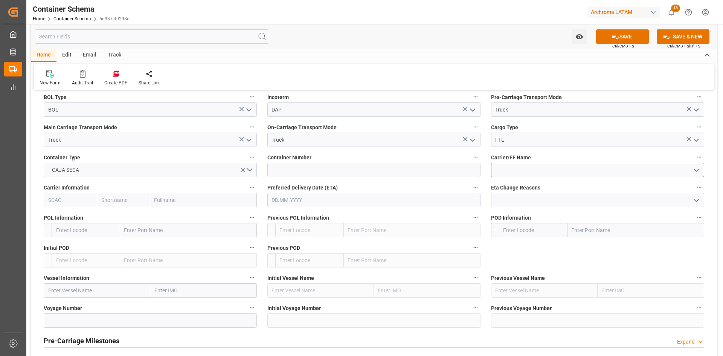
click at [535, 170] on input at bounding box center [597, 170] width 213 height 14
click at [695, 171] on polyline "open menu" at bounding box center [696, 170] width 5 height 2
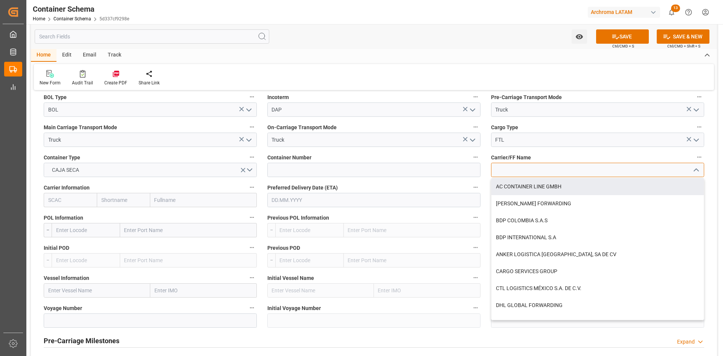
click at [551, 169] on input at bounding box center [597, 170] width 213 height 14
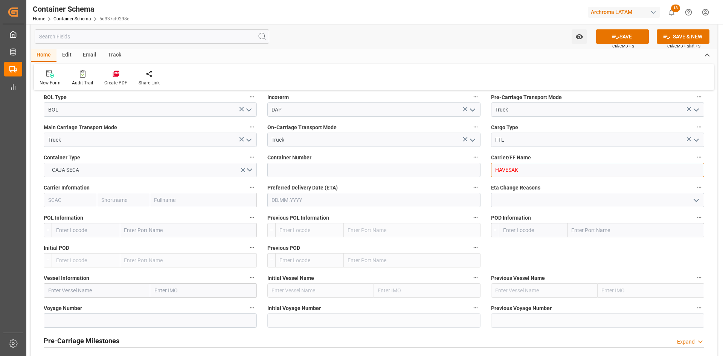
type input "HAVESAK"
click at [437, 171] on input at bounding box center [373, 170] width 213 height 14
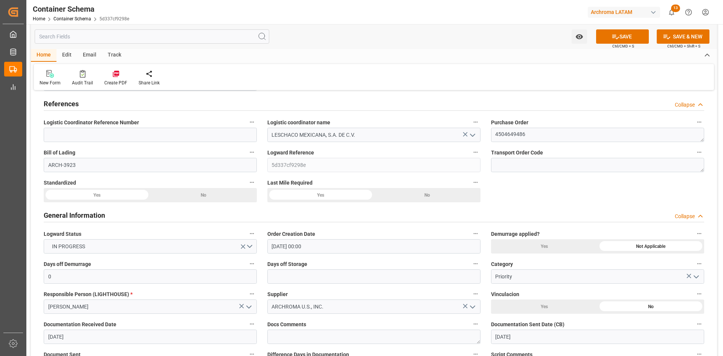
scroll to position [0, 0]
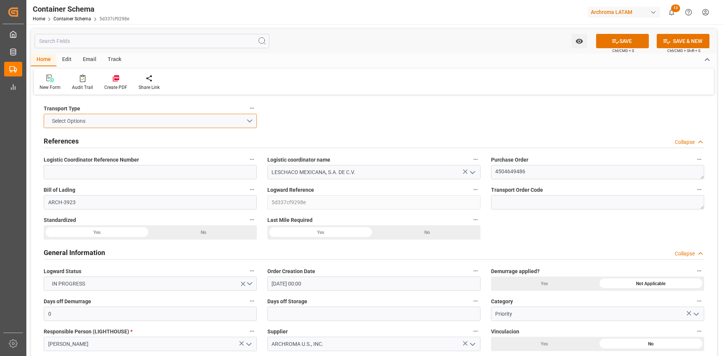
click at [145, 125] on button "Select Options" at bounding box center [150, 121] width 213 height 14
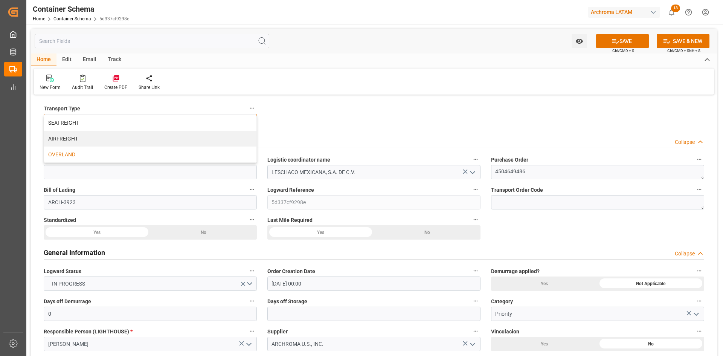
click at [85, 152] on div "OVERLAND" at bounding box center [150, 154] width 212 height 16
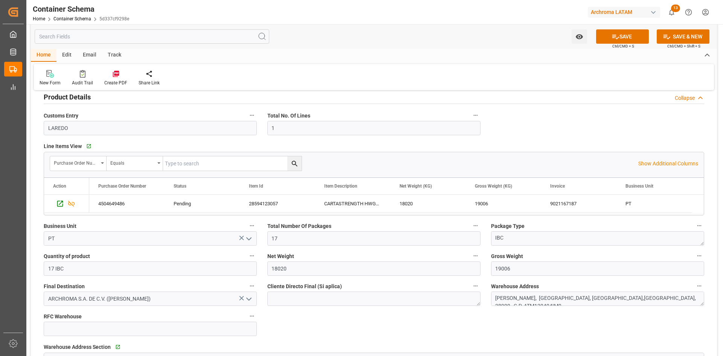
scroll to position [527, 0]
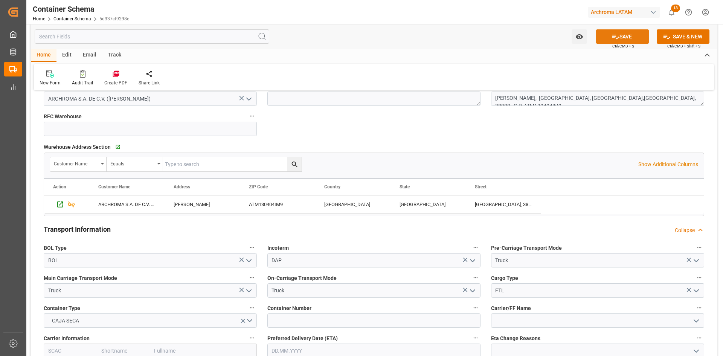
click at [618, 29] on button "SAVE" at bounding box center [622, 36] width 53 height 14
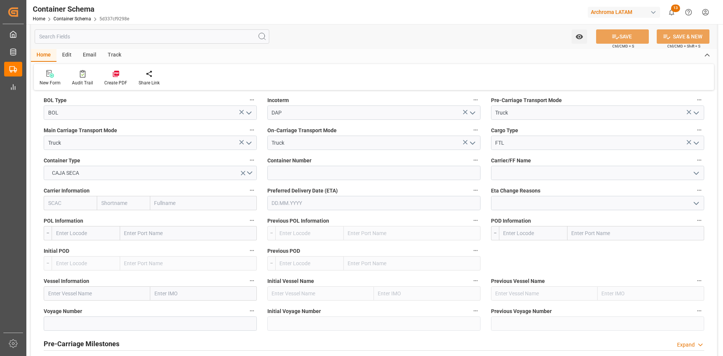
scroll to position [678, 0]
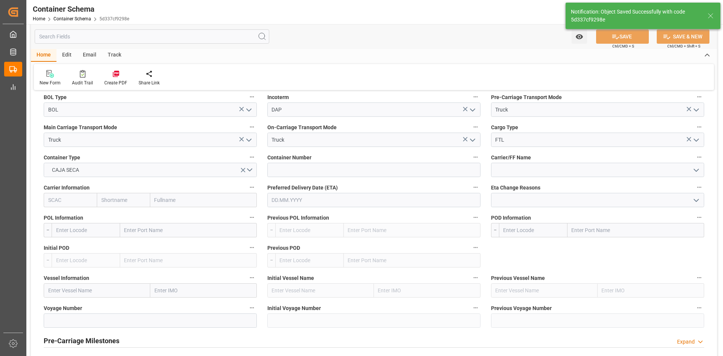
type input "Document Sent"
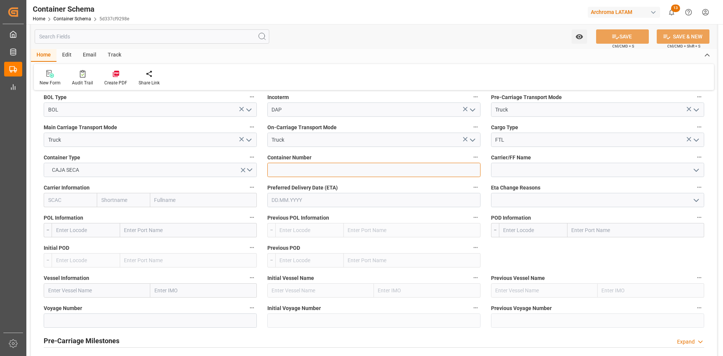
click at [291, 171] on input at bounding box center [373, 170] width 213 height 14
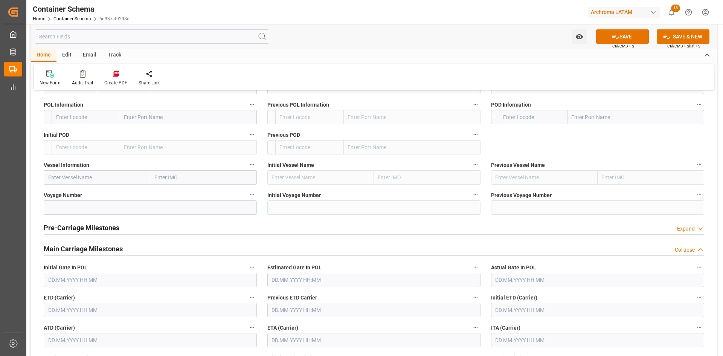
scroll to position [753, 0]
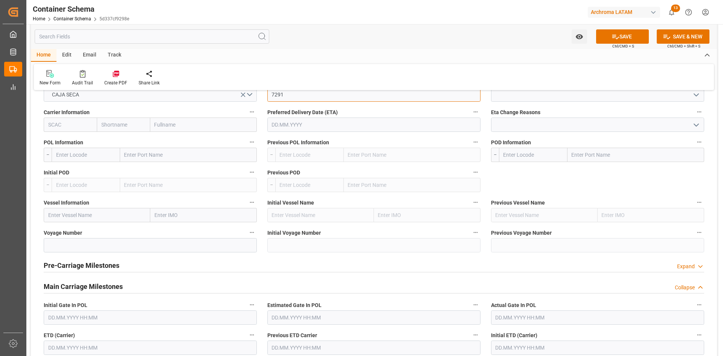
type input "7291"
click at [198, 214] on input "text" at bounding box center [203, 215] width 107 height 14
click at [162, 154] on input "text" at bounding box center [188, 155] width 137 height 14
type input "uslrd"
click at [154, 168] on span "Laredo - USLRD" at bounding box center [142, 171] width 35 height 6
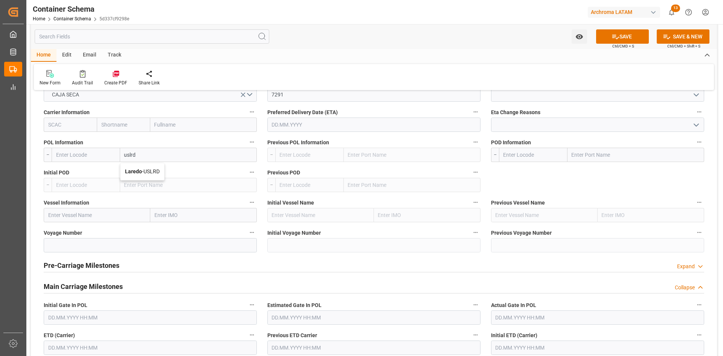
type input "USLRD"
type input "Laredo"
click at [598, 156] on input "text" at bounding box center [635, 155] width 137 height 14
type input "mxnld"
click at [599, 174] on b "Nuevo Laredo" at bounding box center [589, 171] width 34 height 6
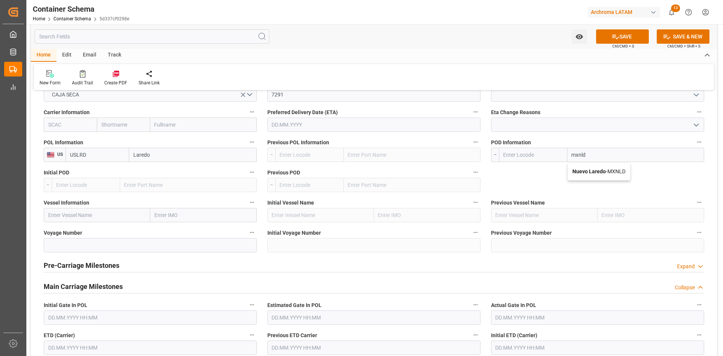
type input "MXNLD"
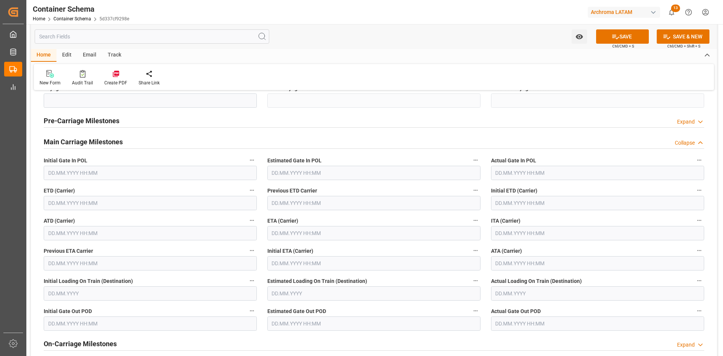
scroll to position [941, 0]
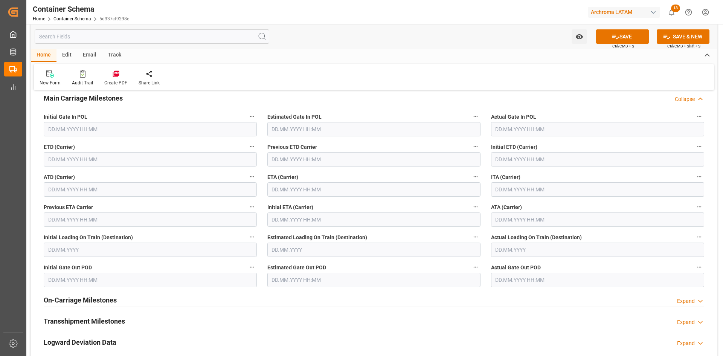
type input "Nuevo Laredo"
click at [108, 159] on input "text" at bounding box center [150, 159] width 213 height 14
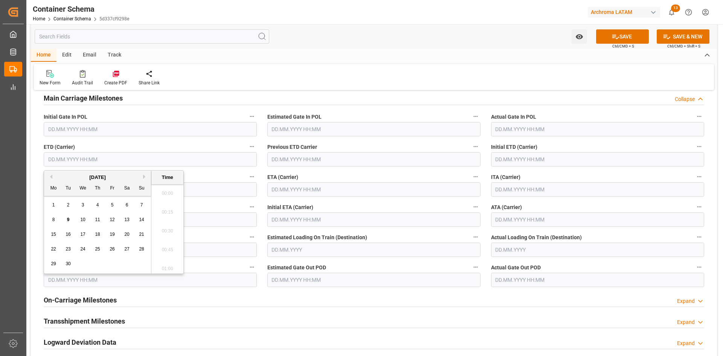
scroll to position [1170, 0]
click at [113, 205] on span "5" at bounding box center [112, 204] width 3 height 5
type input "05.09.2025 00:00"
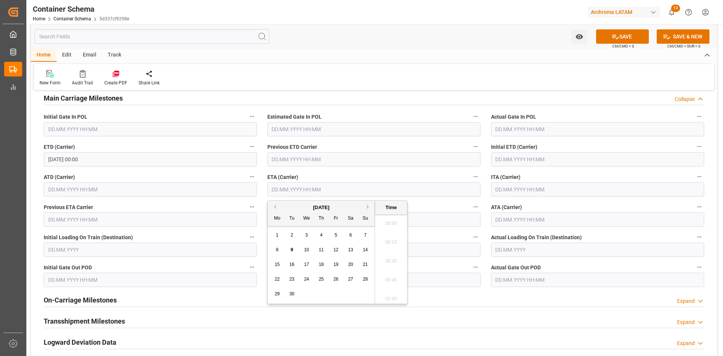
click at [352, 190] on input "text" at bounding box center [373, 189] width 213 height 14
click at [292, 249] on span "9" at bounding box center [292, 249] width 3 height 5
type input "[DATE] 00:00"
click at [627, 33] on button "SAVE" at bounding box center [622, 36] width 53 height 14
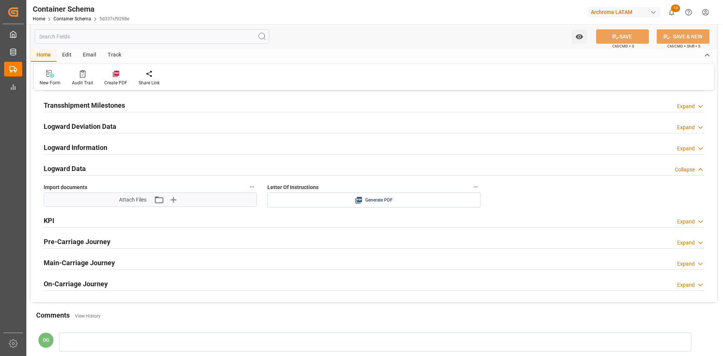
scroll to position [1167, 0]
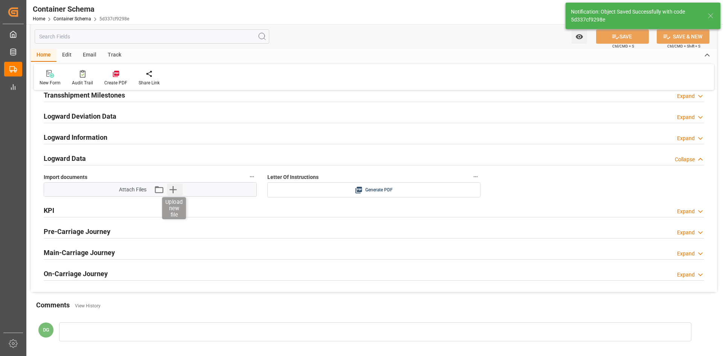
type input "MXNLD"
type input "Nuevo Laredo"
type input "[DATE] 00:00"
click at [172, 191] on icon "button" at bounding box center [173, 189] width 12 height 12
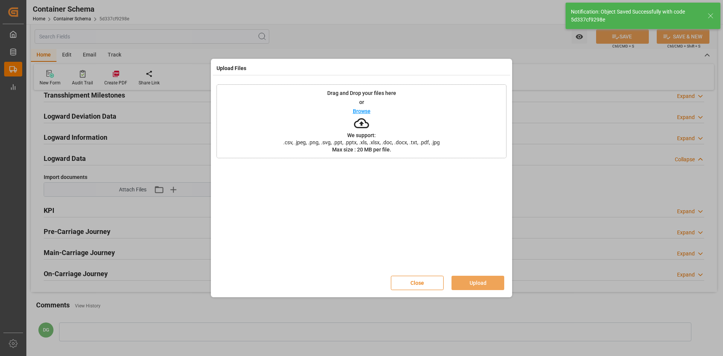
click at [425, 281] on button "Close" at bounding box center [417, 283] width 53 height 14
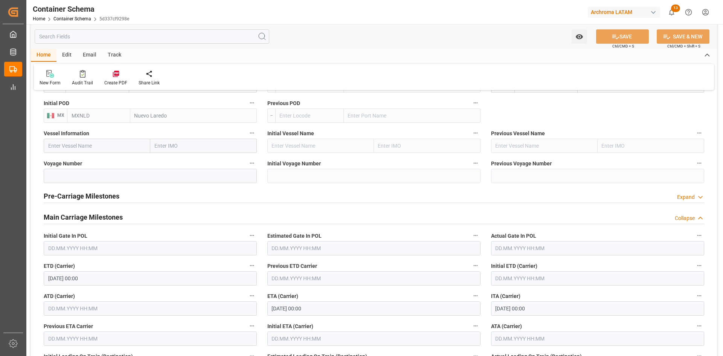
scroll to position [904, 0]
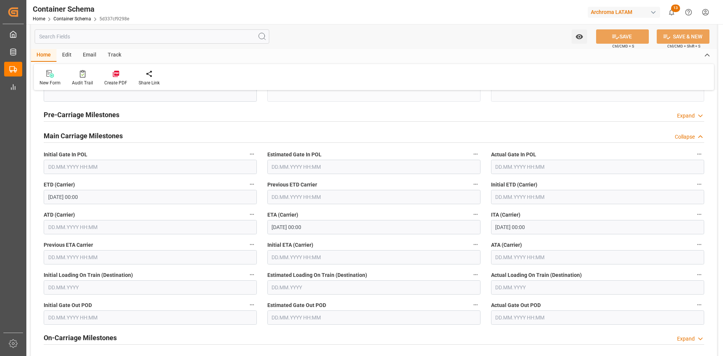
drag, startPoint x: 566, startPoint y: 117, endPoint x: 508, endPoint y: 150, distance: 67.3
click at [566, 117] on div "Pre-Carriage Milestones Expand" at bounding box center [374, 114] width 660 height 14
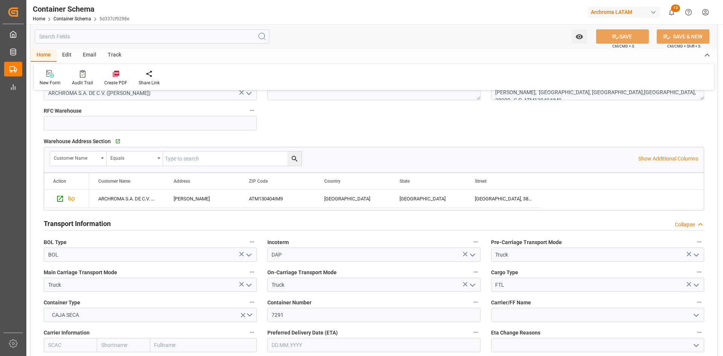
scroll to position [452, 0]
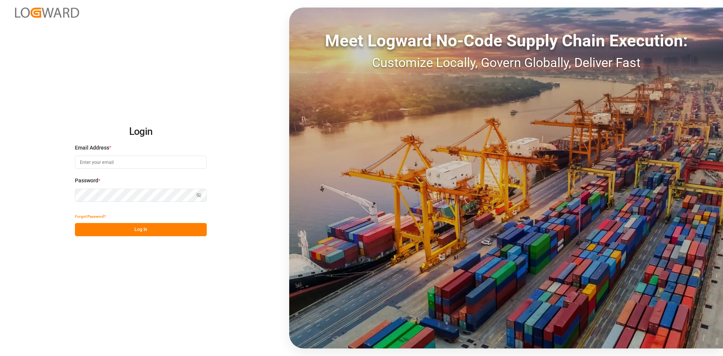
type input "[PERSON_NAME][EMAIL_ADDRESS][PERSON_NAME][DOMAIN_NAME]"
click at [157, 225] on button "Log In" at bounding box center [141, 229] width 132 height 13
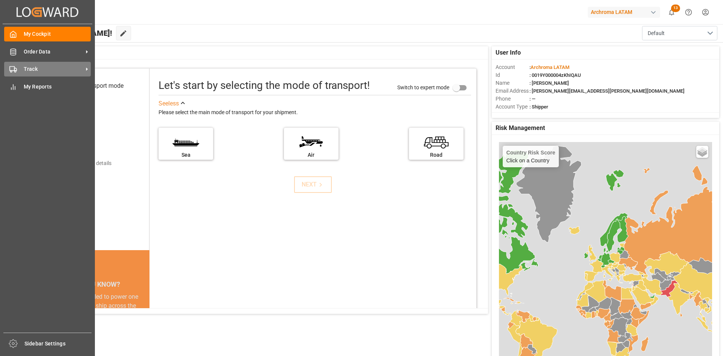
click at [21, 71] on div "Track Track" at bounding box center [47, 69] width 87 height 15
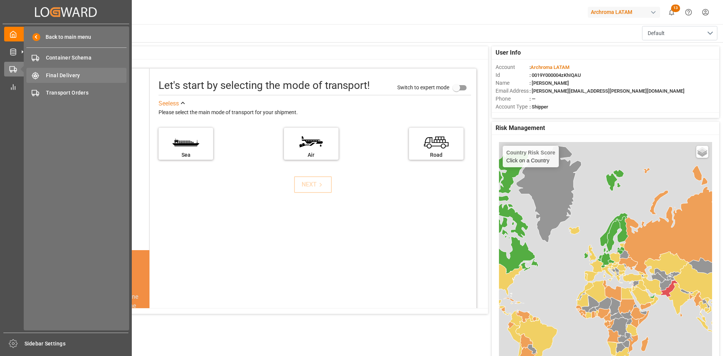
click at [85, 78] on span "Final Delivery" at bounding box center [86, 76] width 81 height 8
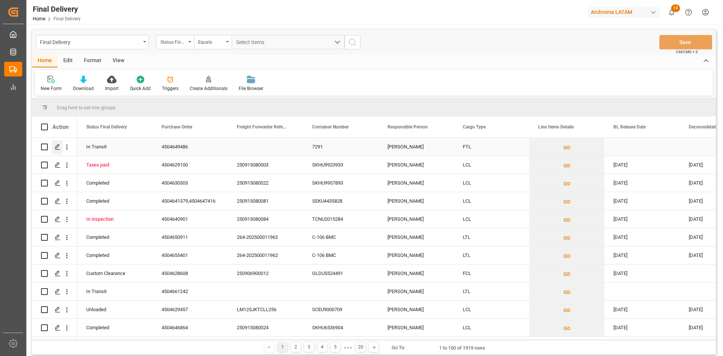
click at [57, 146] on icon "Press SPACE to select this row." at bounding box center [58, 147] width 6 height 6
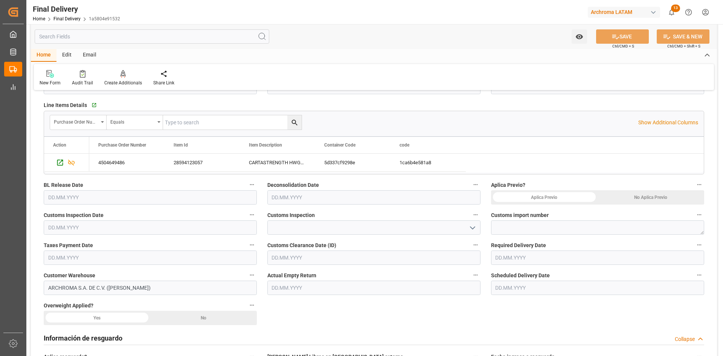
scroll to position [151, 0]
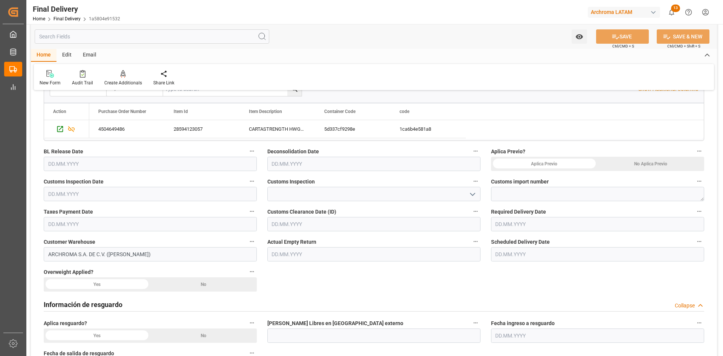
click at [295, 165] on input "text" at bounding box center [373, 164] width 213 height 14
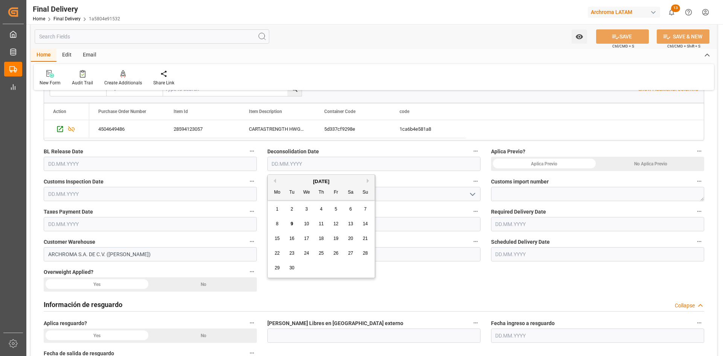
click at [633, 162] on div "No Aplica Previo" at bounding box center [651, 164] width 107 height 14
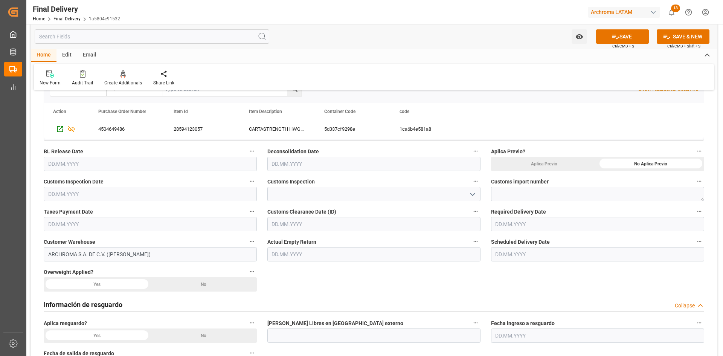
click at [115, 193] on input "text" at bounding box center [150, 194] width 213 height 14
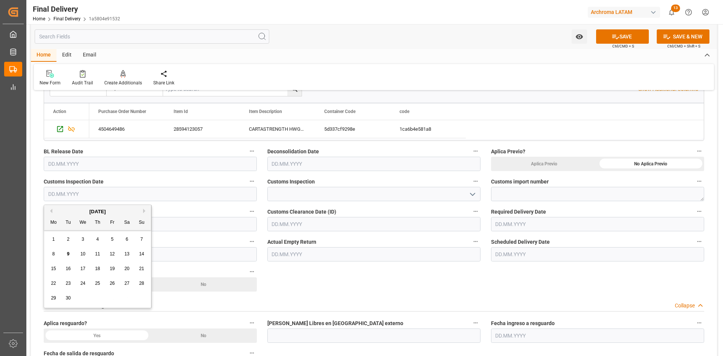
click at [59, 209] on div "[DATE]" at bounding box center [97, 212] width 107 height 8
click at [54, 252] on span "8" at bounding box center [53, 253] width 3 height 5
type input "08.09.2025"
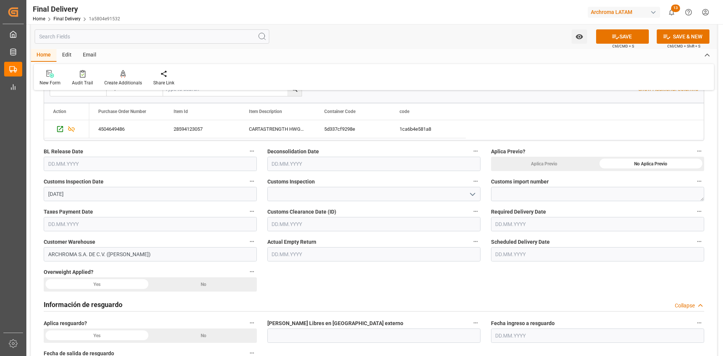
click at [474, 195] on icon "open menu" at bounding box center [472, 194] width 9 height 9
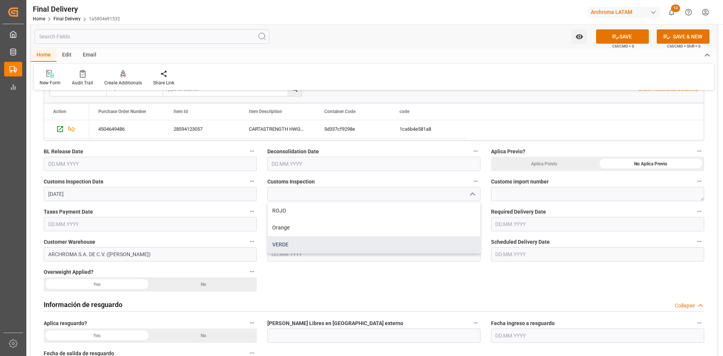
click at [293, 239] on div "VERDE" at bounding box center [374, 244] width 212 height 17
type input "VERDE"
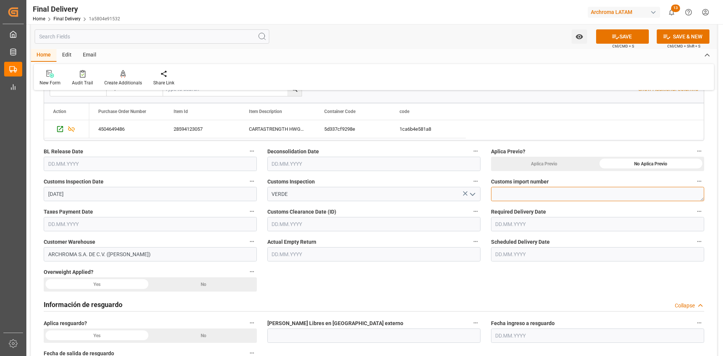
click at [584, 192] on textarea at bounding box center [597, 194] width 213 height 14
paste textarea "25 24 3617 5008960"
type textarea "25 24 3617 5008960"
click at [94, 223] on input "text" at bounding box center [150, 224] width 213 height 14
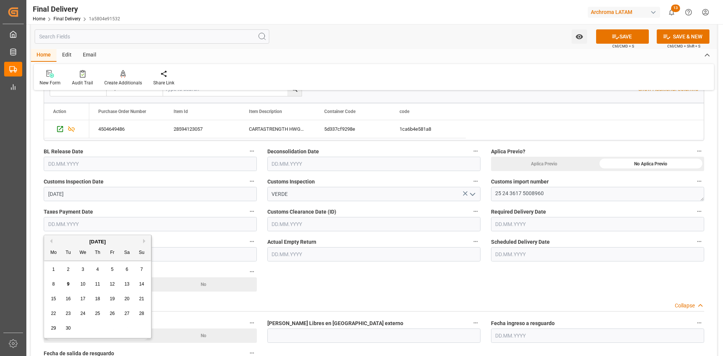
click at [53, 283] on span "8" at bounding box center [53, 283] width 3 height 5
type input "[DATE]"
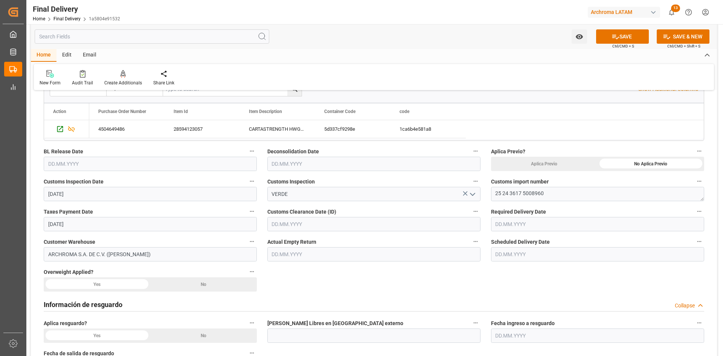
click at [334, 225] on input "text" at bounding box center [373, 224] width 213 height 14
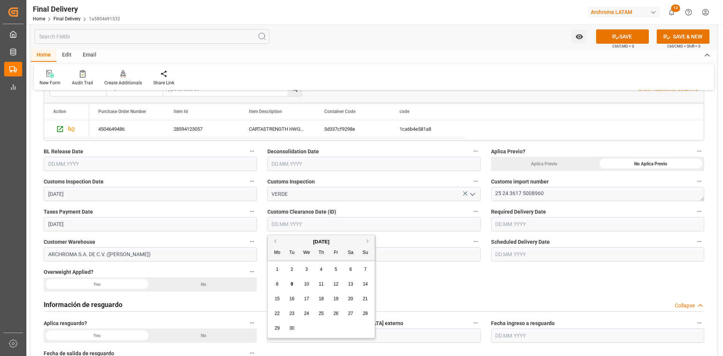
click at [277, 285] on span "8" at bounding box center [277, 283] width 3 height 5
type input "[DATE]"
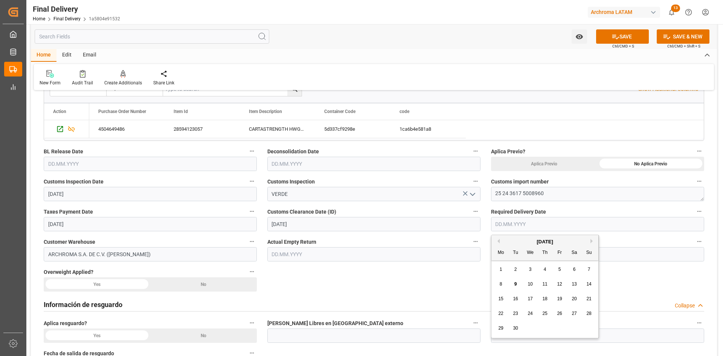
click at [545, 224] on input "text" at bounding box center [597, 224] width 213 height 14
drag, startPoint x: 510, startPoint y: 242, endPoint x: 515, endPoint y: 251, distance: 9.9
click at [510, 242] on div "[DATE]" at bounding box center [544, 242] width 107 height 8
click at [529, 283] on span "10" at bounding box center [530, 283] width 5 height 5
type input "10.09.2025"
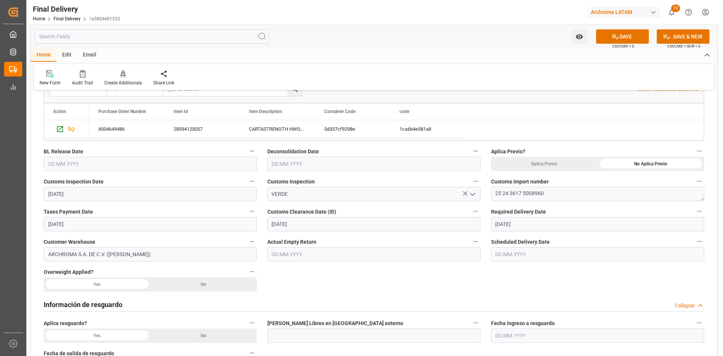
click at [522, 257] on input "text" at bounding box center [597, 254] width 213 height 14
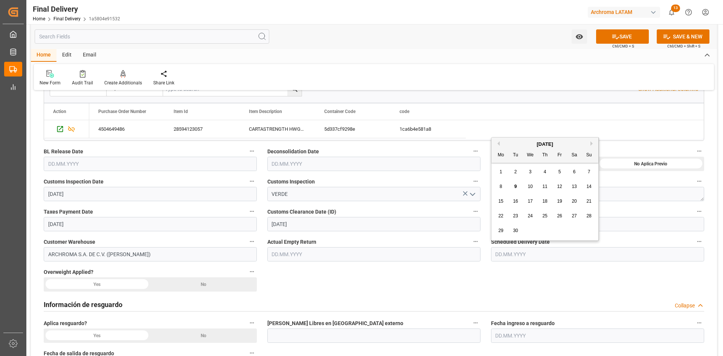
click at [532, 188] on span "10" at bounding box center [530, 186] width 5 height 5
type input "10.09.2025"
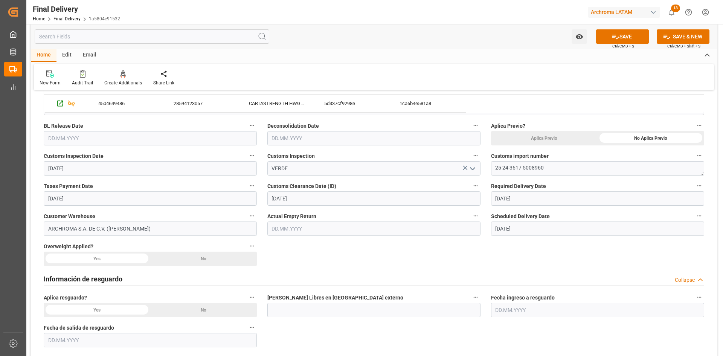
scroll to position [188, 0]
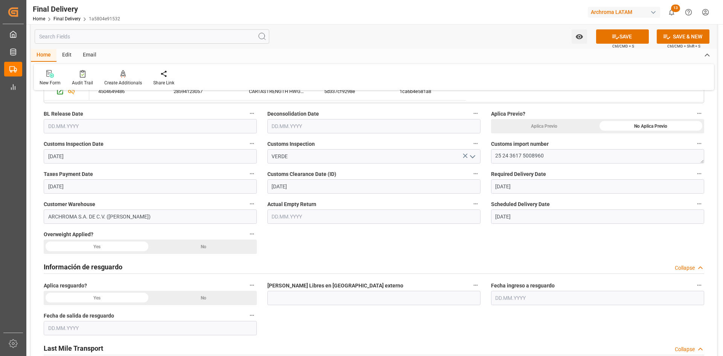
click at [195, 245] on div "No" at bounding box center [203, 246] width 107 height 14
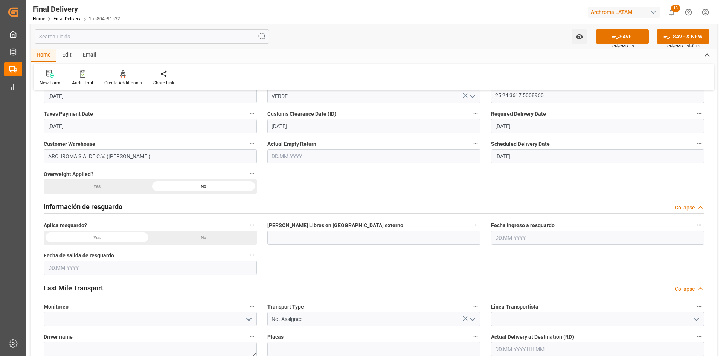
scroll to position [264, 0]
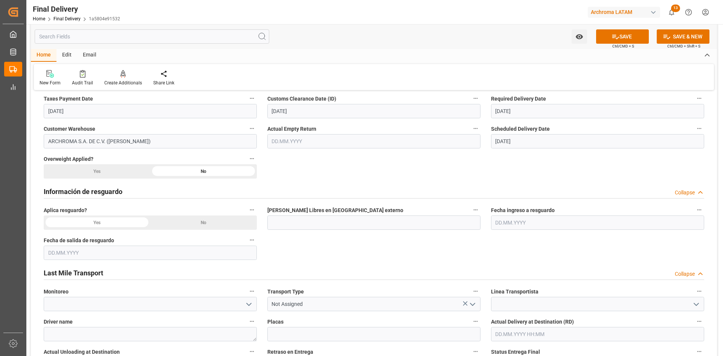
click at [204, 220] on div "No" at bounding box center [203, 222] width 107 height 14
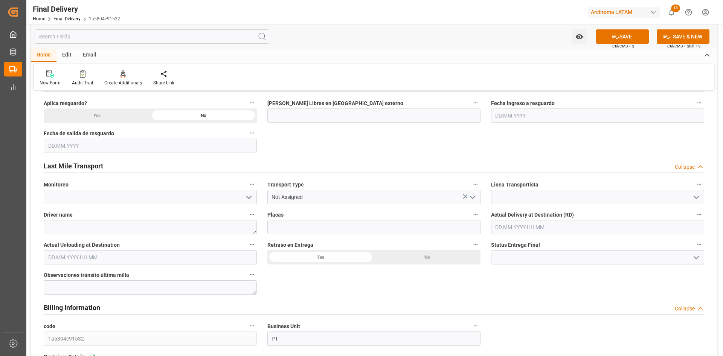
scroll to position [377, 0]
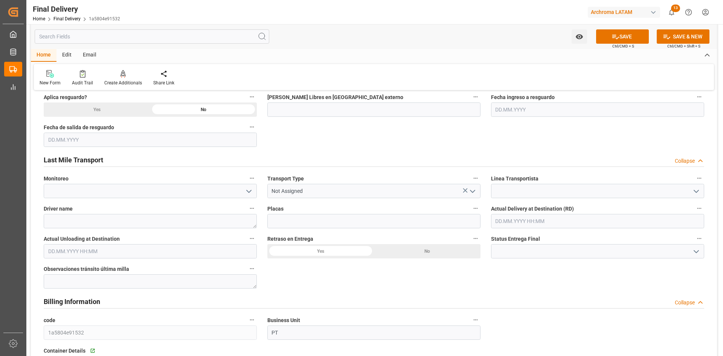
click at [245, 191] on icon "open menu" at bounding box center [248, 191] width 9 height 9
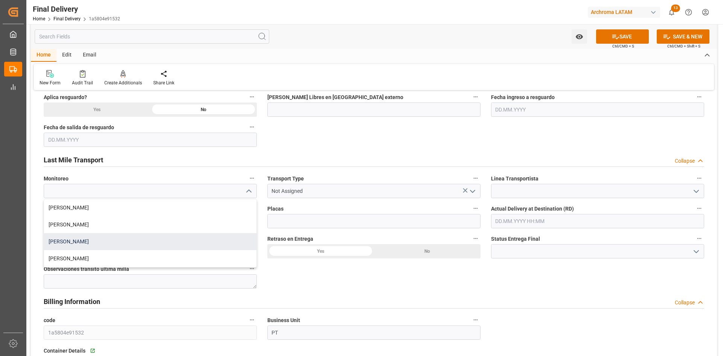
click at [97, 244] on div "Blanca Vazquez" at bounding box center [150, 241] width 212 height 17
type input "Blanca Vazquez"
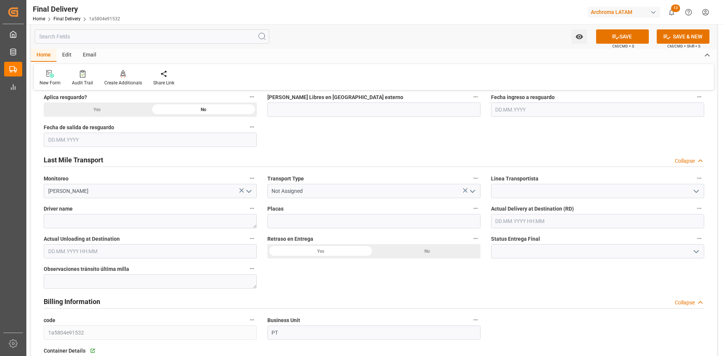
click at [473, 192] on icon "open menu" at bounding box center [472, 191] width 9 height 9
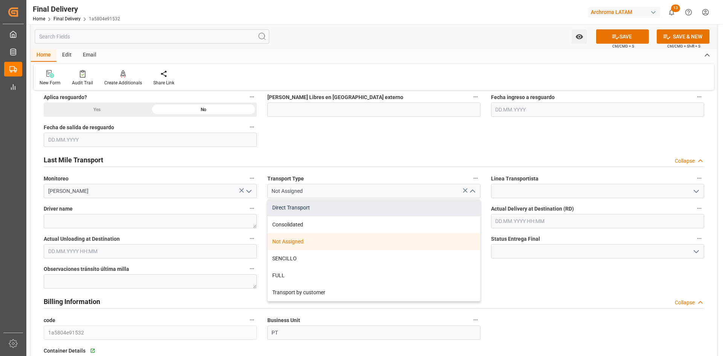
click at [309, 208] on div "Direct Transport" at bounding box center [374, 207] width 212 height 17
type input "Direct Transport"
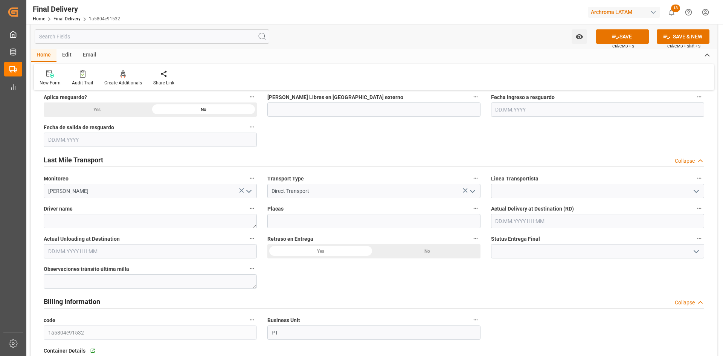
click at [698, 190] on polyline "open menu" at bounding box center [696, 191] width 5 height 2
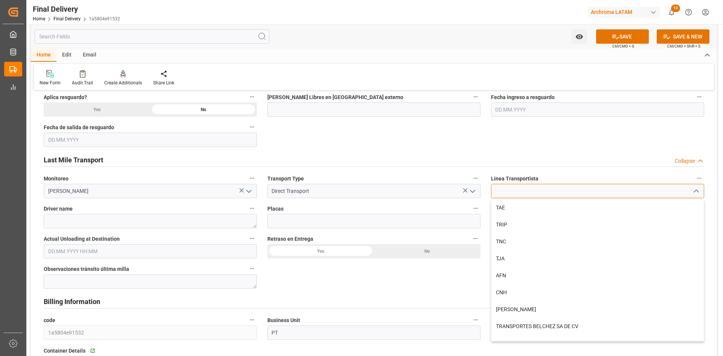
click at [563, 192] on input at bounding box center [597, 191] width 213 height 14
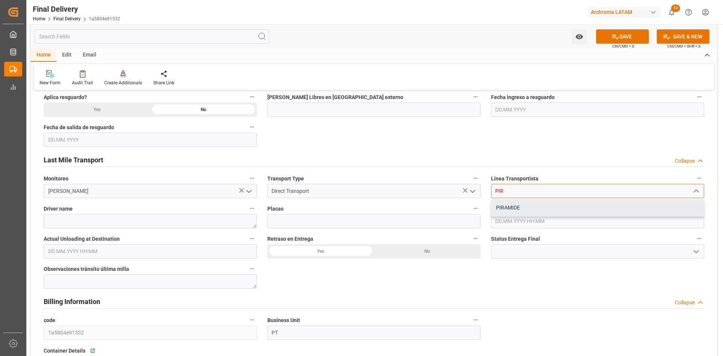
click at [544, 209] on div "PIRAMIDE" at bounding box center [597, 207] width 212 height 17
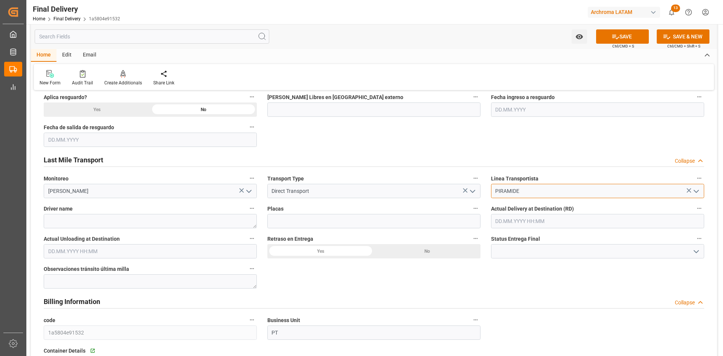
type input "PIRAMIDE"
click at [197, 220] on textarea at bounding box center [150, 221] width 213 height 14
type textarea "MARCO AVALOS TORRES"
click at [337, 217] on input at bounding box center [373, 221] width 213 height 14
type input "98BG7H"
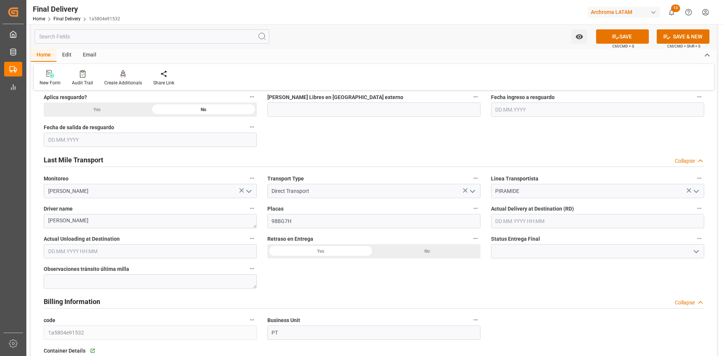
click at [413, 252] on div "No" at bounding box center [427, 251] width 107 height 14
click at [667, 256] on input at bounding box center [597, 251] width 213 height 14
click at [696, 250] on icon "open menu" at bounding box center [696, 251] width 9 height 9
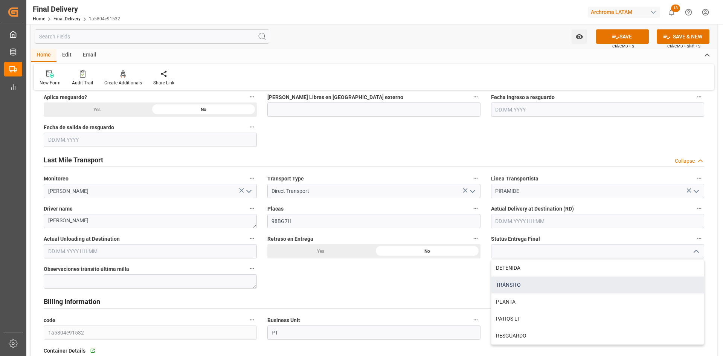
click at [527, 284] on div "TRÁNSITO" at bounding box center [597, 284] width 212 height 17
type input "TRÁNSITO"
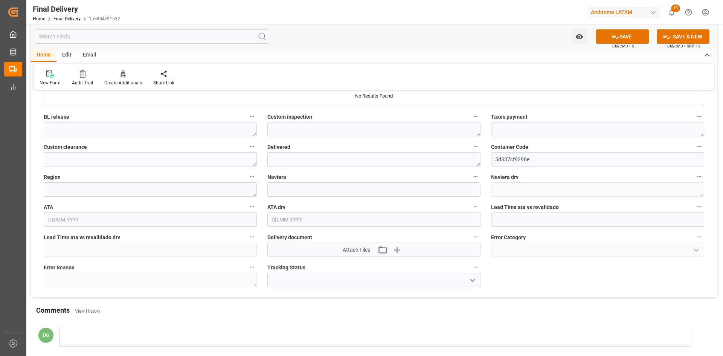
scroll to position [791, 0]
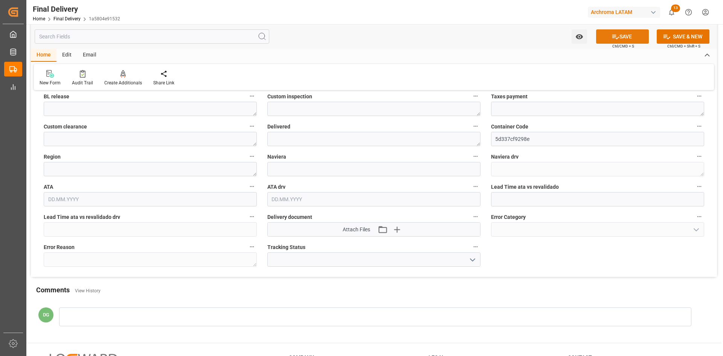
click at [646, 38] on button "SAVE" at bounding box center [622, 36] width 53 height 14
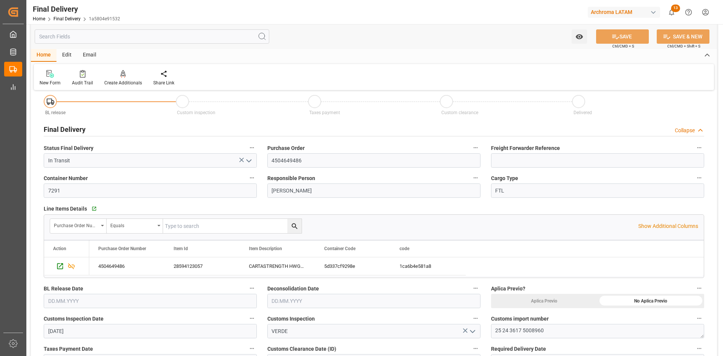
scroll to position [0, 0]
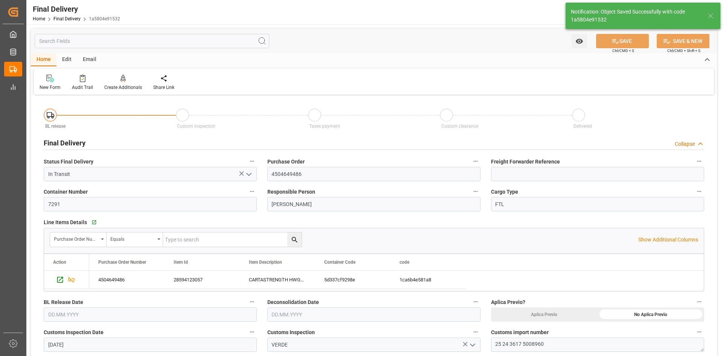
type textarea "1"
type input "In transit to final delivery"
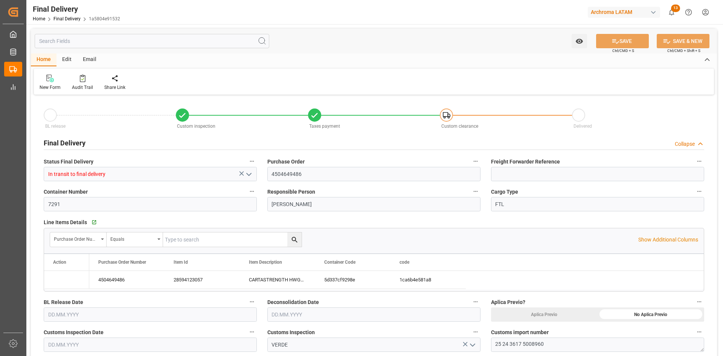
type input "[DATE]"
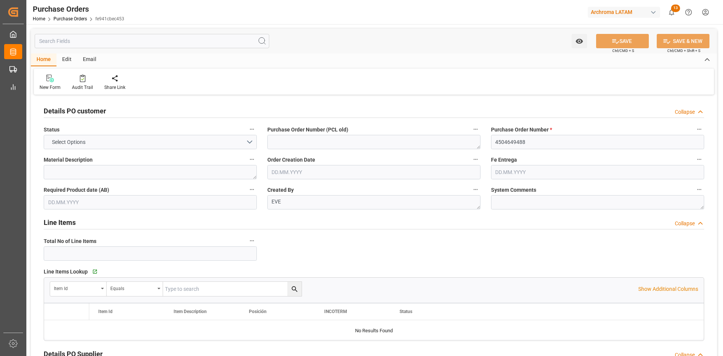
type input "1"
type input "[DATE]"
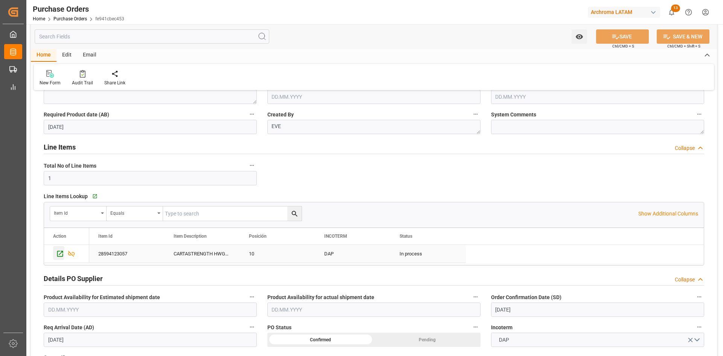
click at [60, 253] on icon "Press SPACE to select this row." at bounding box center [60, 254] width 8 height 8
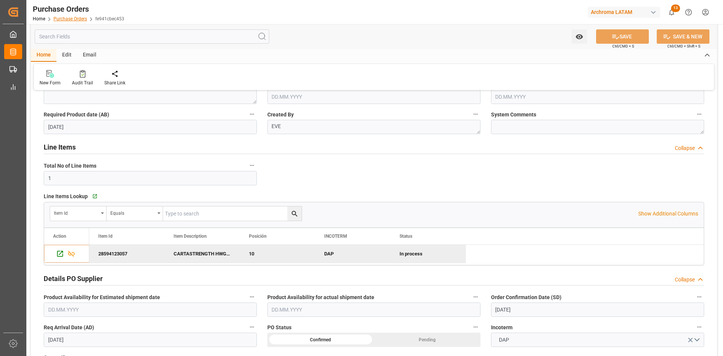
click at [67, 18] on link "Purchase Orders" at bounding box center [70, 18] width 34 height 5
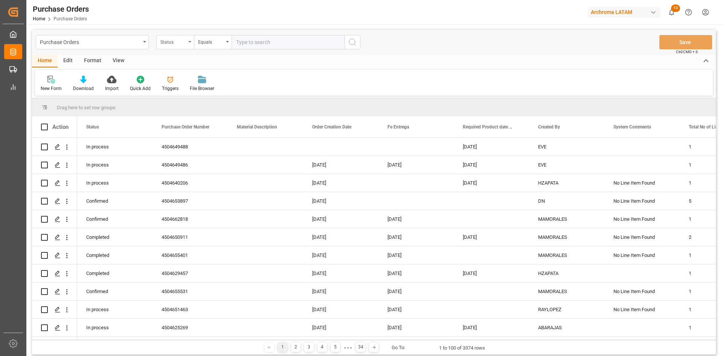
click at [176, 44] on div "Status" at bounding box center [173, 41] width 26 height 9
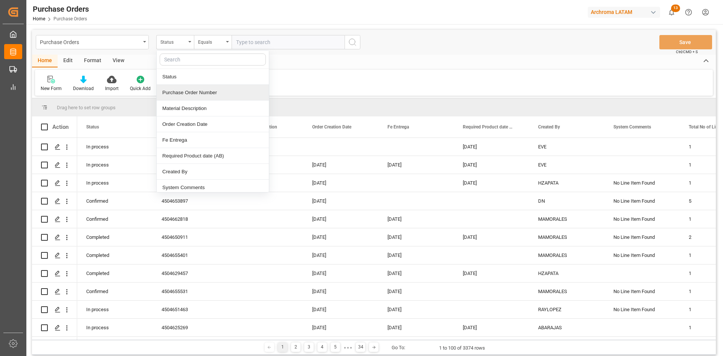
click at [212, 96] on div "Purchase Order Number" at bounding box center [213, 93] width 112 height 16
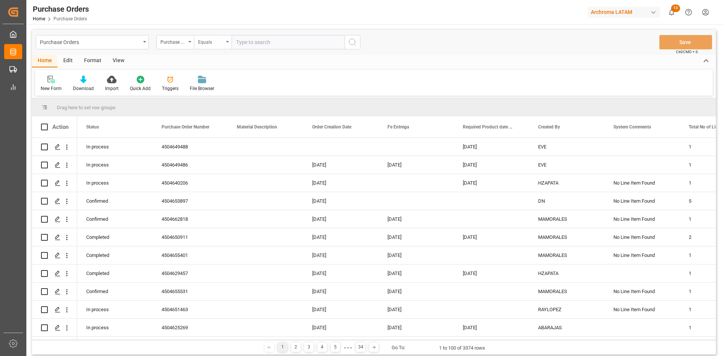
click at [223, 40] on div "Equals" at bounding box center [211, 41] width 26 height 9
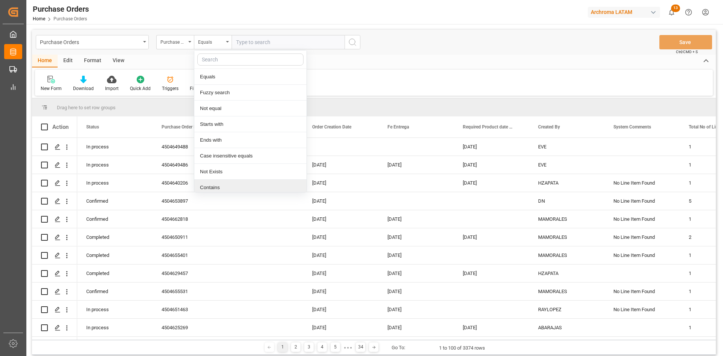
click at [222, 187] on div "Contains" at bounding box center [250, 188] width 112 height 16
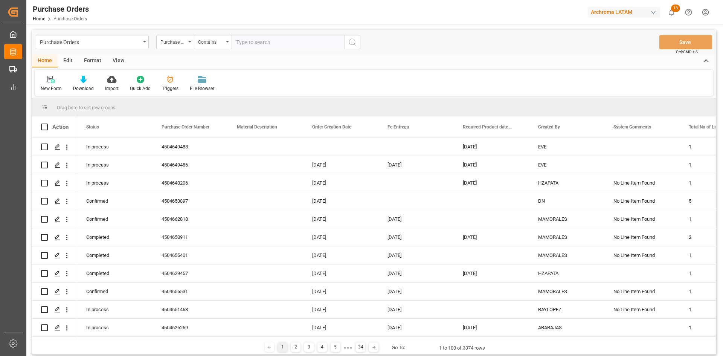
paste input "4504639567"
type input "4504639567,4504639565"
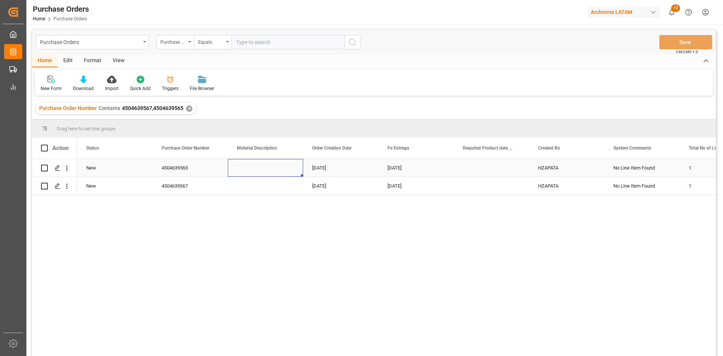
click at [260, 166] on div "Press SPACE to select this row." at bounding box center [265, 168] width 75 height 18
click at [483, 169] on div "Press SPACE to select this row." at bounding box center [491, 168] width 75 height 18
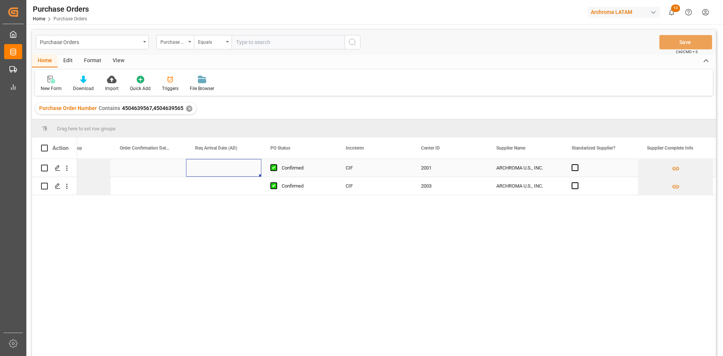
click at [212, 167] on div "Press SPACE to select this row." at bounding box center [223, 168] width 75 height 18
click at [224, 167] on div "Press SPACE to select this row." at bounding box center [223, 168] width 75 height 18
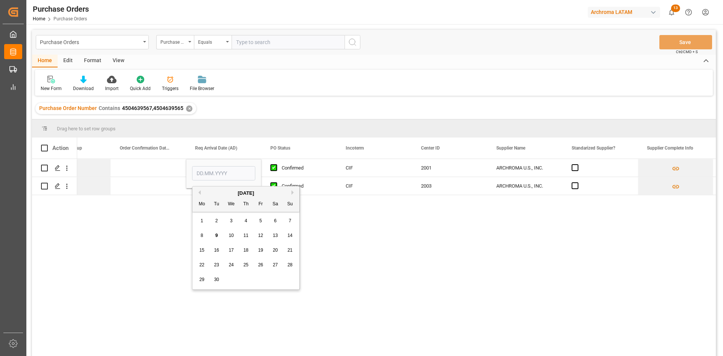
click at [233, 235] on span "10" at bounding box center [231, 235] width 5 height 5
type input "[DATE]"
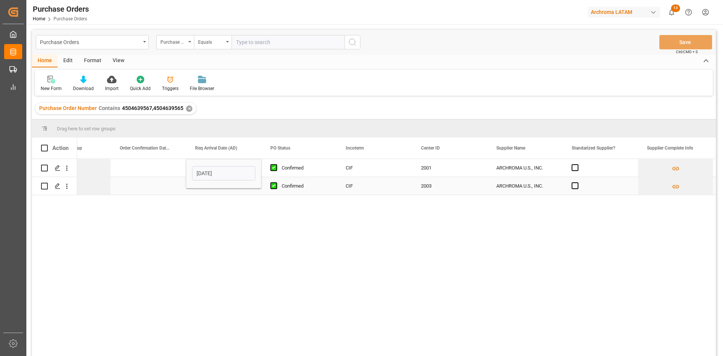
click at [167, 169] on div "Press SPACE to select this row." at bounding box center [148, 168] width 75 height 18
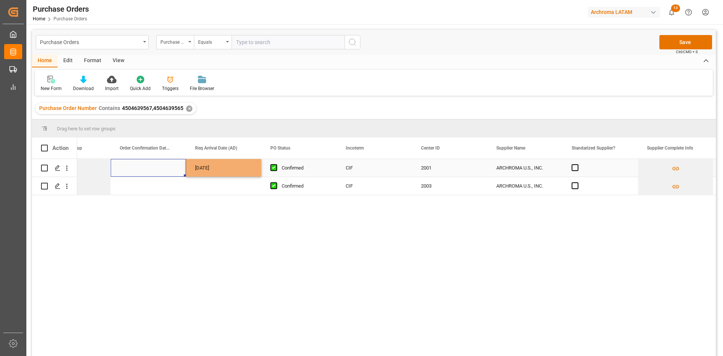
click at [239, 169] on div "[DATE]" at bounding box center [223, 168] width 75 height 18
drag, startPoint x: 260, startPoint y: 174, endPoint x: 258, endPoint y: 189, distance: 14.9
click at [572, 168] on span "Press SPACE to select this row." at bounding box center [575, 167] width 7 height 7
click at [577, 164] on input "Press SPACE to select this row." at bounding box center [577, 164] width 0 height 0
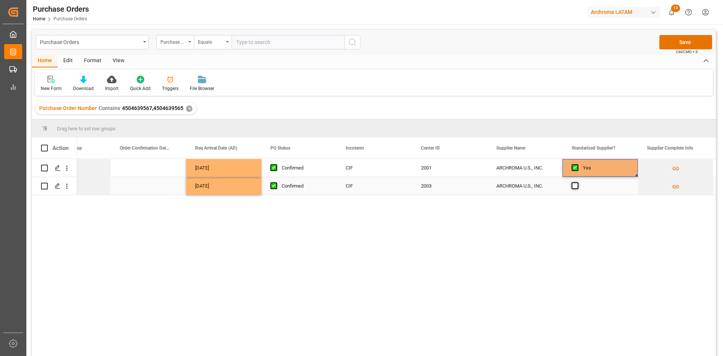
click at [577, 186] on span "Press SPACE to select this row." at bounding box center [575, 185] width 7 height 7
click at [577, 182] on input "Press SPACE to select this row." at bounding box center [577, 182] width 0 height 0
click at [689, 36] on button "Save" at bounding box center [685, 42] width 53 height 14
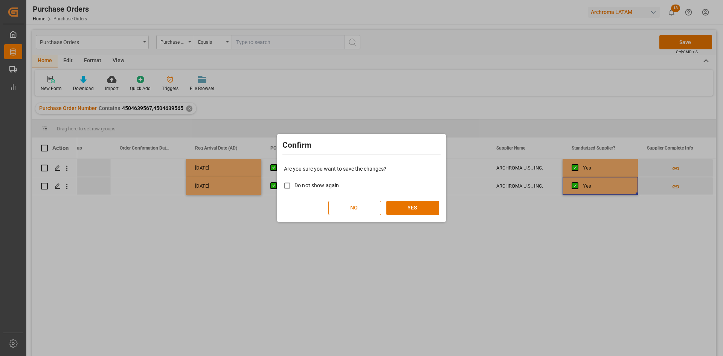
click at [311, 187] on span "Do not show again" at bounding box center [316, 185] width 44 height 6
click at [294, 187] on input "Do not show again" at bounding box center [287, 185] width 15 height 15
checkbox input "true"
click at [414, 204] on button "YES" at bounding box center [412, 208] width 53 height 14
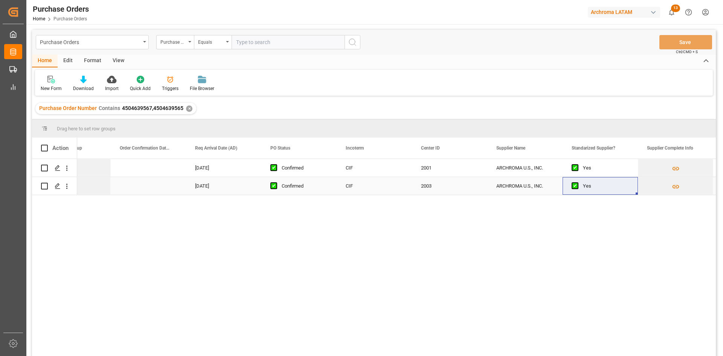
click at [588, 186] on div "Yes" at bounding box center [606, 185] width 46 height 17
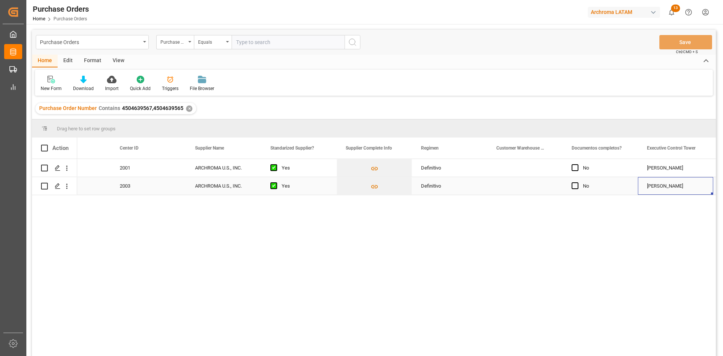
scroll to position [0, 1096]
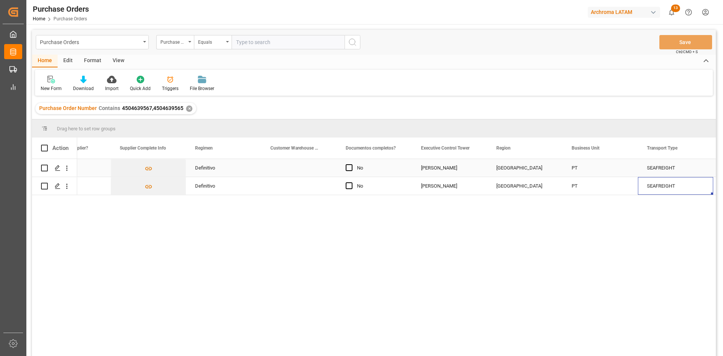
click at [305, 163] on div "Press SPACE to select this row." at bounding box center [298, 168] width 75 height 18
click at [304, 166] on div "Press SPACE to select this row." at bounding box center [298, 168] width 75 height 18
click at [303, 163] on div "Press SPACE to select this row." at bounding box center [298, 172] width 75 height 26
click at [307, 171] on input "Press SPACE to select this row." at bounding box center [298, 172] width 63 height 14
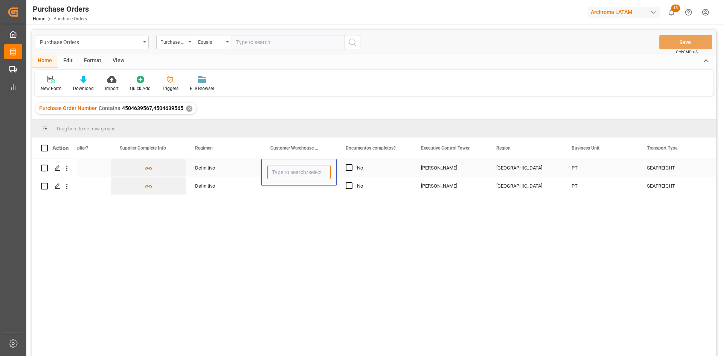
click at [313, 171] on input "Press SPACE to select this row." at bounding box center [298, 172] width 63 height 14
click at [303, 188] on div "Press SPACE to select this row." at bounding box center [298, 186] width 75 height 18
click at [314, 167] on div "Press SPACE to select this row." at bounding box center [298, 168] width 75 height 18
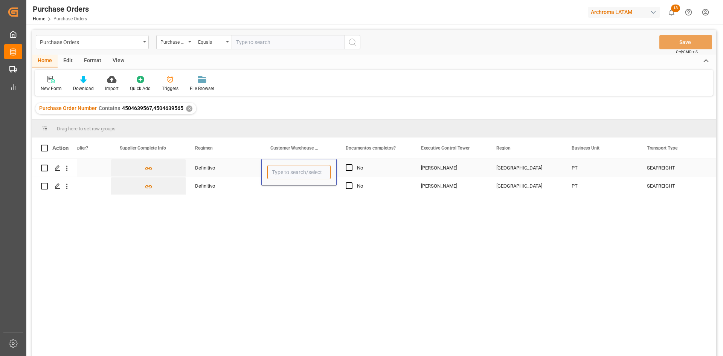
click at [314, 167] on input "Press SPACE to select this row." at bounding box center [298, 172] width 63 height 14
click at [321, 172] on input "Press SPACE to select this row." at bounding box center [298, 172] width 63 height 14
click at [346, 168] on span "Press SPACE to select this row." at bounding box center [349, 167] width 7 height 7
click at [351, 164] on input "Press SPACE to select this row." at bounding box center [351, 164] width 0 height 0
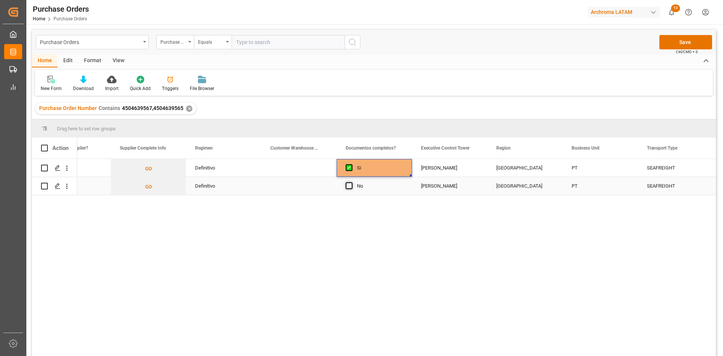
click at [349, 186] on span "Press SPACE to select this row." at bounding box center [349, 185] width 7 height 7
click at [351, 182] on input "Press SPACE to select this row." at bounding box center [351, 182] width 0 height 0
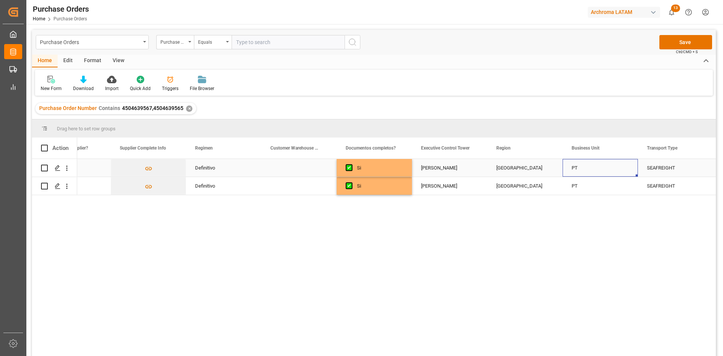
click at [581, 169] on div "PT" at bounding box center [600, 168] width 75 height 18
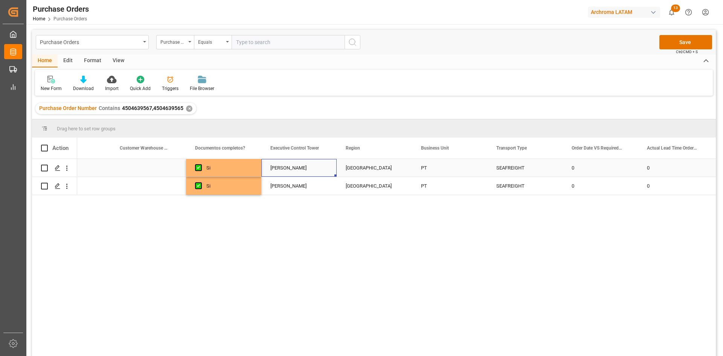
click at [283, 162] on div "[PERSON_NAME]" at bounding box center [298, 167] width 57 height 17
click at [294, 166] on div "[PERSON_NAME]" at bounding box center [298, 167] width 57 height 17
click at [324, 174] on icon "open menu" at bounding box center [322, 172] width 9 height 9
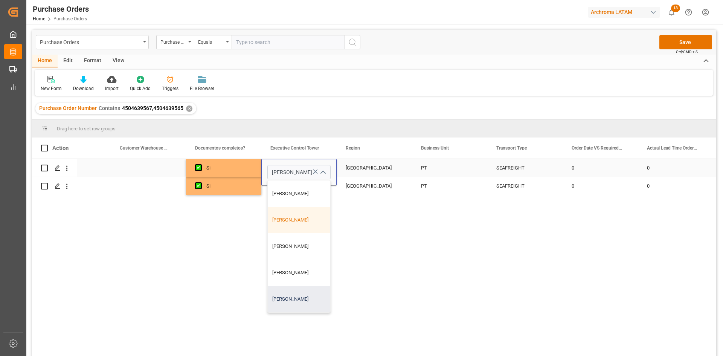
click at [303, 288] on div "[PERSON_NAME]" at bounding box center [299, 299] width 63 height 26
type input "[PERSON_NAME]"
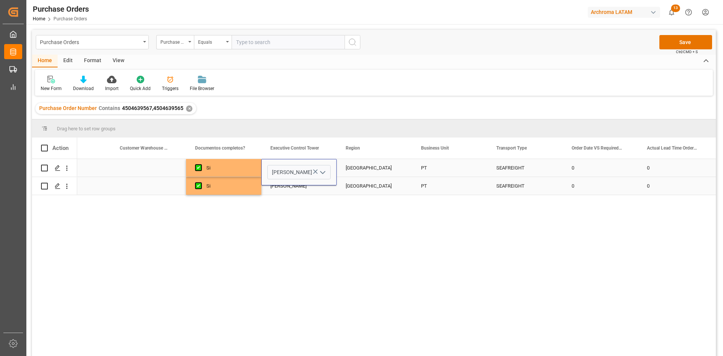
click at [359, 186] on div "[GEOGRAPHIC_DATA]" at bounding box center [374, 185] width 57 height 17
click at [302, 169] on div "[PERSON_NAME]" at bounding box center [298, 167] width 57 height 17
drag, startPoint x: 336, startPoint y: 176, endPoint x: 334, endPoint y: 196, distance: 20.1
click at [334, 196] on div "Definitivo Si [PERSON_NAME] PERU PT SEAFREIGHT 0 0 0 Definitivo Si [PERSON_NAME…" at bounding box center [396, 260] width 639 height 202
click at [329, 169] on div "[PERSON_NAME]" at bounding box center [298, 168] width 75 height 18
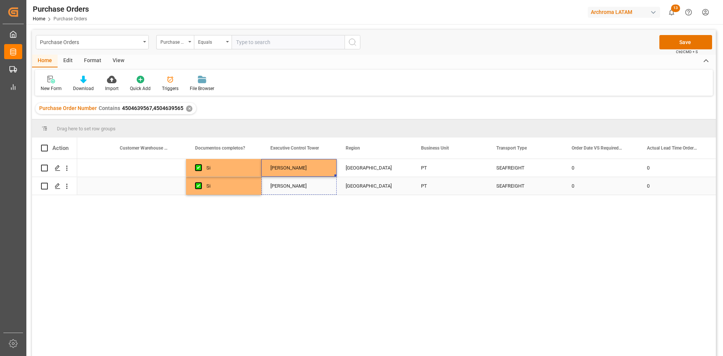
drag, startPoint x: 335, startPoint y: 176, endPoint x: 332, endPoint y: 192, distance: 16.2
click at [378, 180] on div "[GEOGRAPHIC_DATA]" at bounding box center [374, 185] width 57 height 17
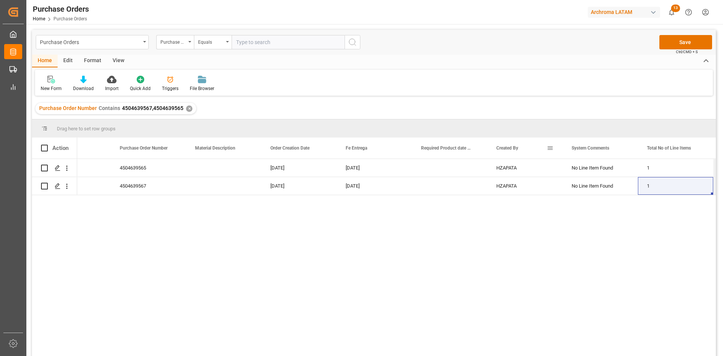
click at [489, 147] on div "Created By" at bounding box center [524, 147] width 75 height 21
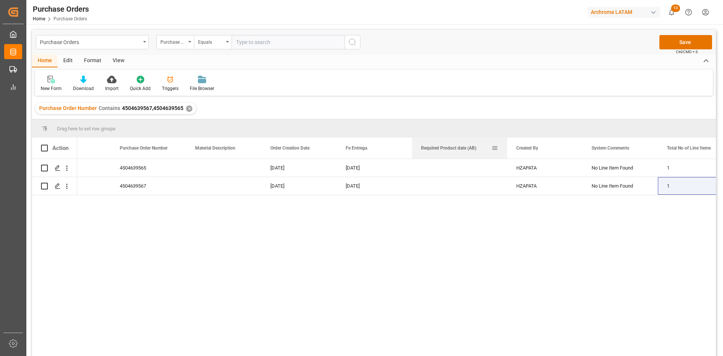
drag, startPoint x: 486, startPoint y: 150, endPoint x: 506, endPoint y: 152, distance: 20.0
click at [506, 152] on div at bounding box center [507, 147] width 3 height 21
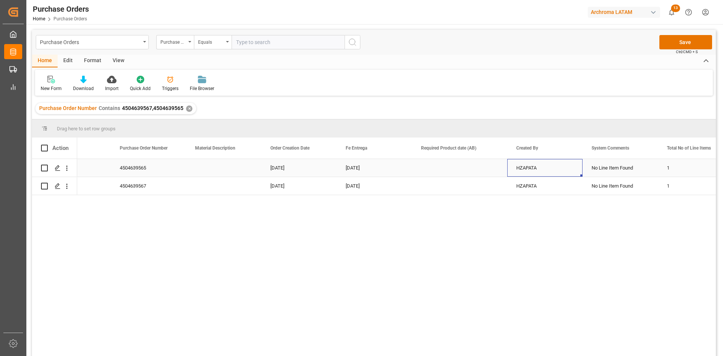
click at [561, 168] on div "HZAPATA" at bounding box center [544, 168] width 75 height 18
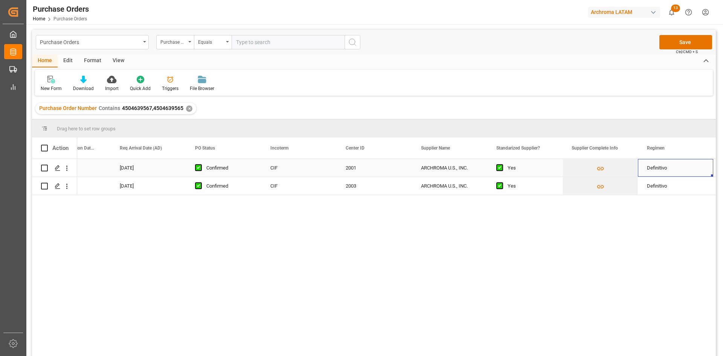
scroll to position [0, 815]
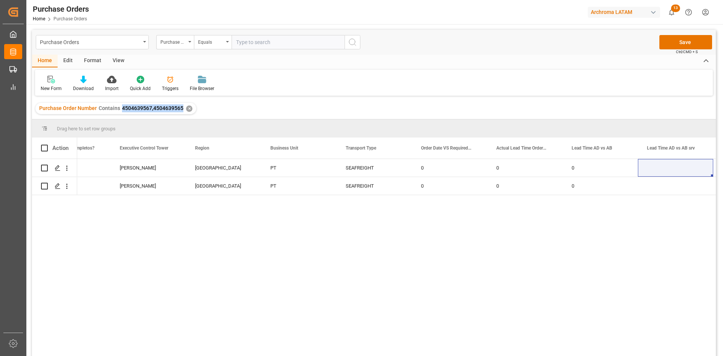
drag, startPoint x: 120, startPoint y: 107, endPoint x: 183, endPoint y: 112, distance: 63.1
click at [183, 112] on div "Purchase Order Number Contains 4504639567,4504639565 ✕" at bounding box center [115, 108] width 161 height 11
copy span "4504639567,4504639565"
click at [181, 44] on div "Purchase Order Number" at bounding box center [173, 41] width 26 height 9
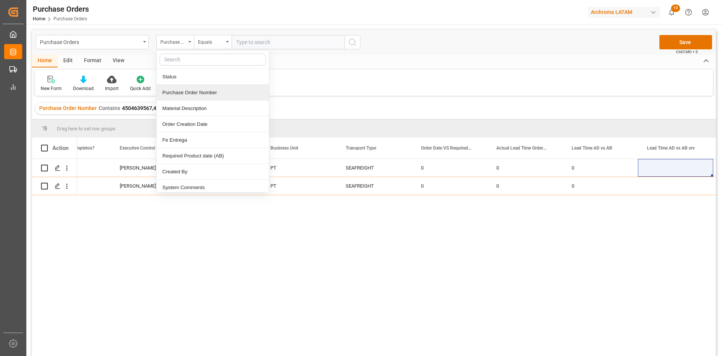
drag, startPoint x: 116, startPoint y: 102, endPoint x: 120, endPoint y: 105, distance: 5.7
click at [116, 102] on div "Purchase Order Number Contains 4504639567,4504639565 ✕" at bounding box center [374, 108] width 684 height 21
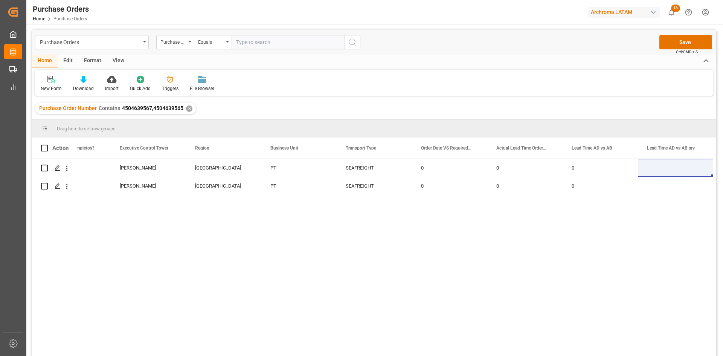
click at [189, 110] on div "✕" at bounding box center [189, 108] width 6 height 6
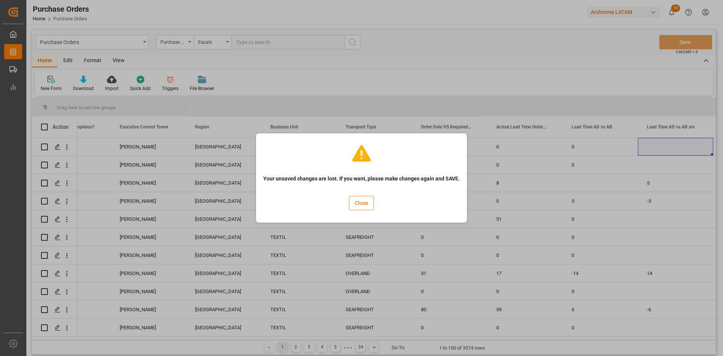
click at [361, 202] on button "Close" at bounding box center [361, 203] width 25 height 14
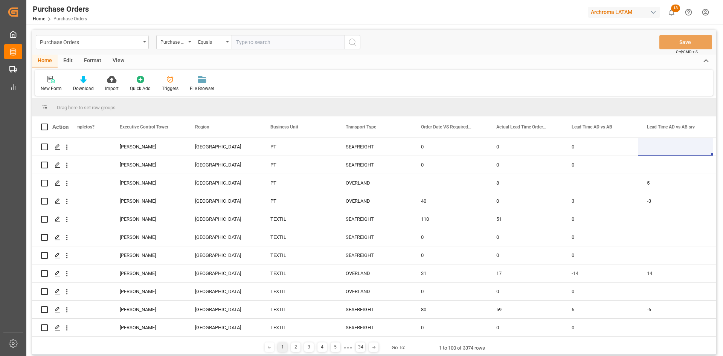
click at [288, 44] on input "text" at bounding box center [288, 42] width 113 height 14
paste input "⦁ 4504619803"
type input "⦁ 4504619803"
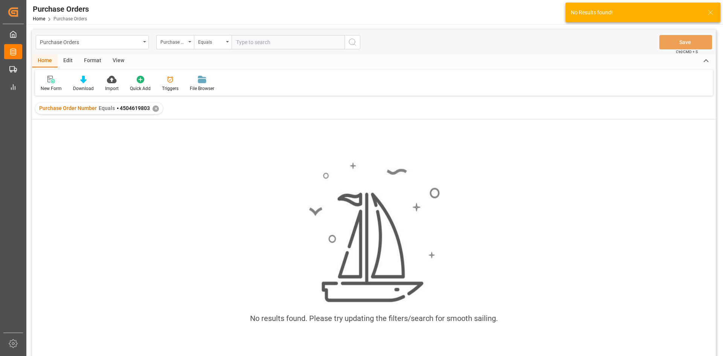
click at [152, 109] on div "✕" at bounding box center [155, 108] width 6 height 6
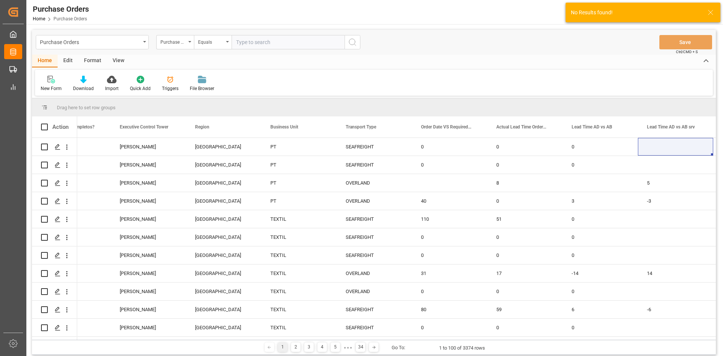
click at [250, 43] on input "text" at bounding box center [288, 42] width 113 height 14
paste input "⦁ 4504619803"
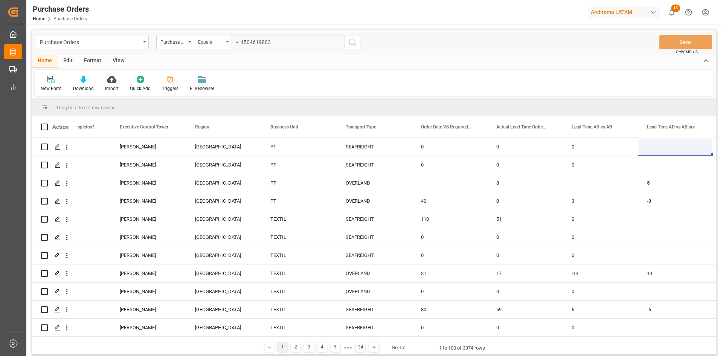
drag, startPoint x: 242, startPoint y: 43, endPoint x: 219, endPoint y: 49, distance: 23.7
click at [219, 49] on div "Purchase Order Number Equals ⦁ 4504619803" at bounding box center [258, 42] width 204 height 14
type input "4504619803"
click at [355, 41] on circle "search button" at bounding box center [352, 42] width 6 height 6
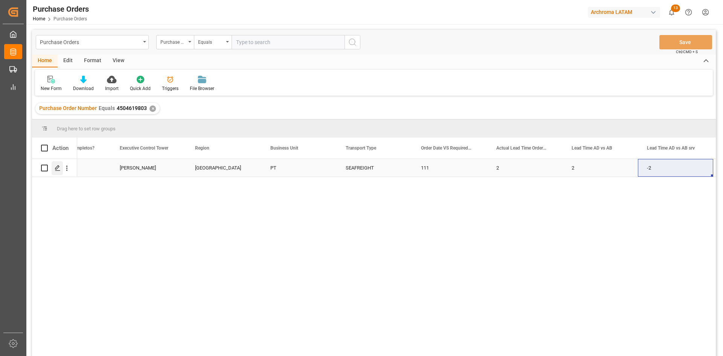
click at [55, 168] on icon "Press SPACE to select this row." at bounding box center [58, 168] width 6 height 6
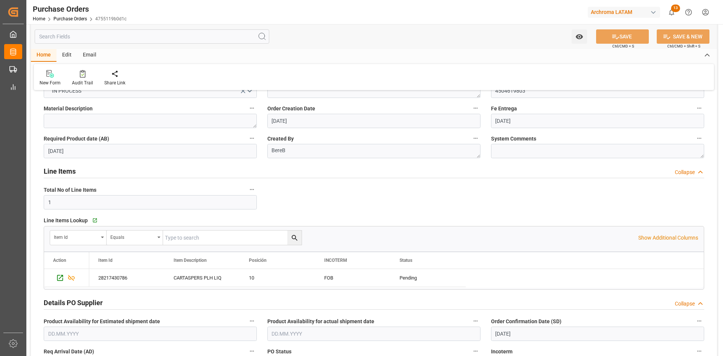
scroll to position [38, 0]
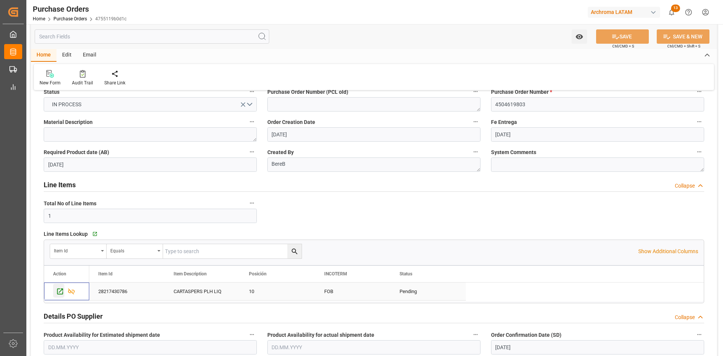
click at [62, 290] on icon "Press SPACE to select this row." at bounding box center [60, 291] width 8 height 8
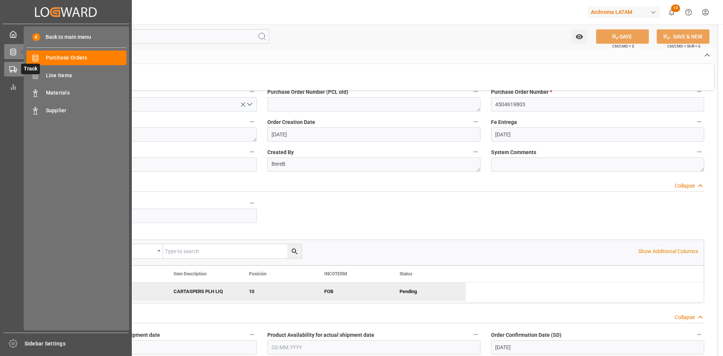
click at [14, 66] on icon at bounding box center [13, 70] width 8 height 8
click at [75, 53] on div "Container Schema Container Schema" at bounding box center [76, 57] width 100 height 15
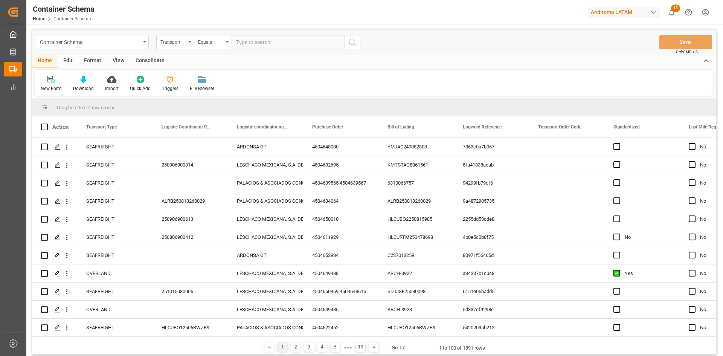
click at [178, 44] on div "Transport Type" at bounding box center [173, 41] width 26 height 9
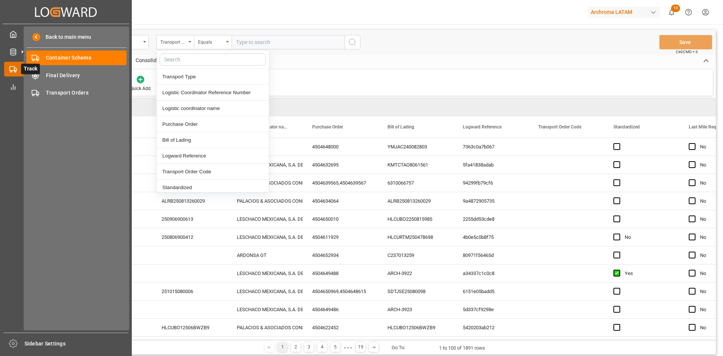
click at [12, 68] on icon at bounding box center [13, 70] width 8 height 8
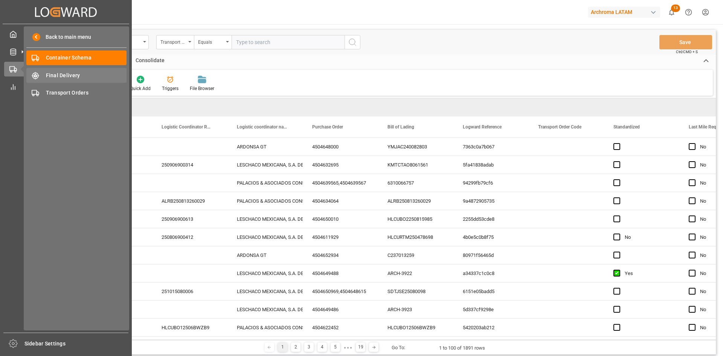
click at [61, 76] on span "Final Delivery" at bounding box center [86, 76] width 81 height 8
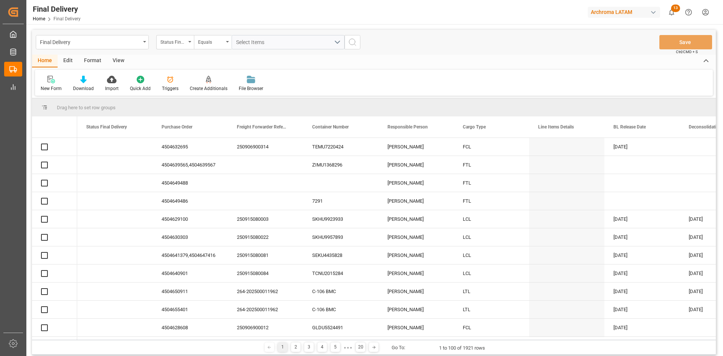
click at [187, 45] on div "Status Final Delivery" at bounding box center [175, 42] width 38 height 14
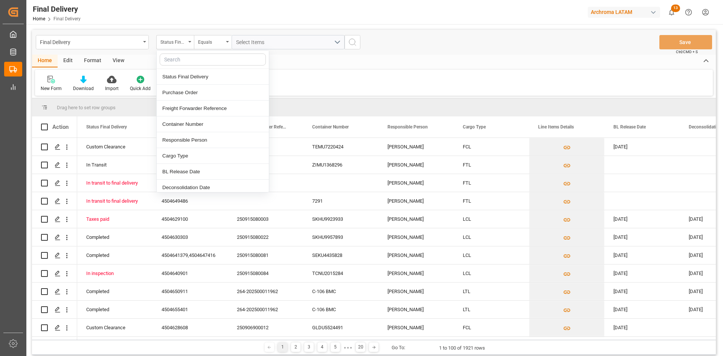
click at [187, 45] on div "Status Final Delivery" at bounding box center [175, 42] width 38 height 14
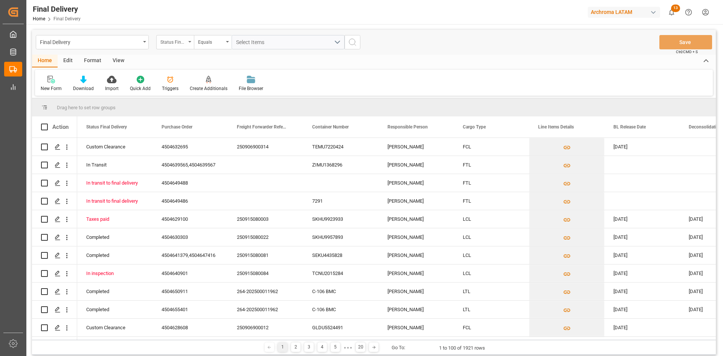
click at [186, 47] on div "Status Final Delivery" at bounding box center [175, 42] width 38 height 14
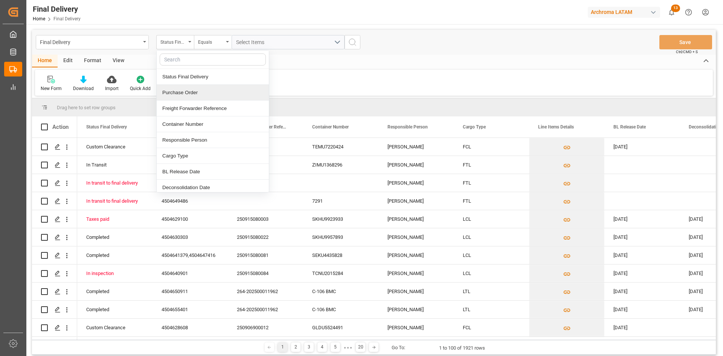
click at [192, 94] on div "Purchase Order" at bounding box center [213, 93] width 112 height 16
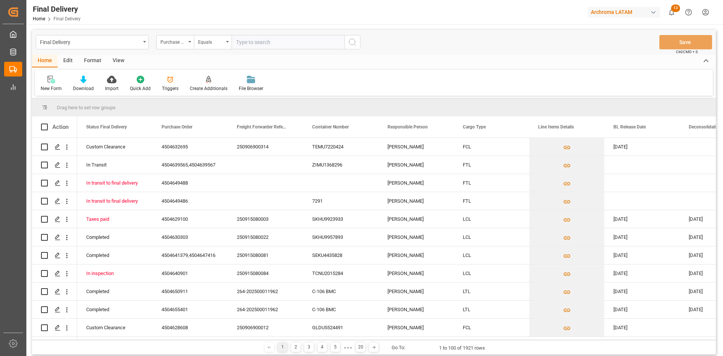
click at [242, 45] on input "text" at bounding box center [288, 42] width 113 height 14
type input "4504619803"
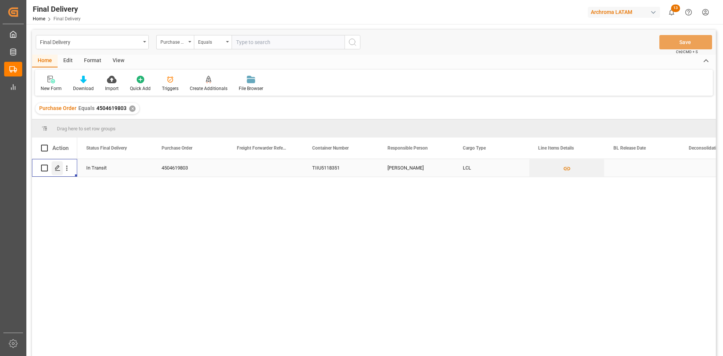
click at [53, 168] on div "Press SPACE to select this row." at bounding box center [57, 168] width 11 height 14
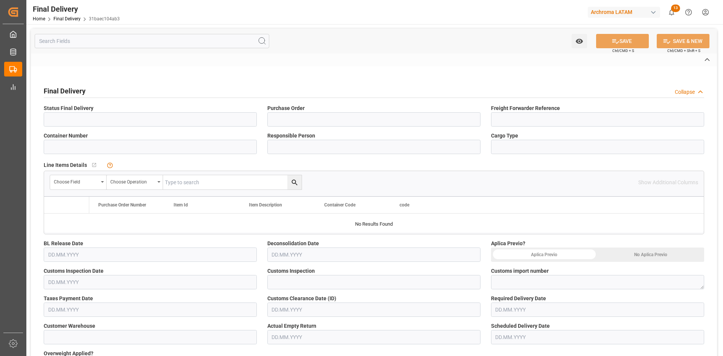
type input "In Transit"
type input "4504619803"
type input "TIIU5118351"
type input "[PERSON_NAME]"
type input "LCL"
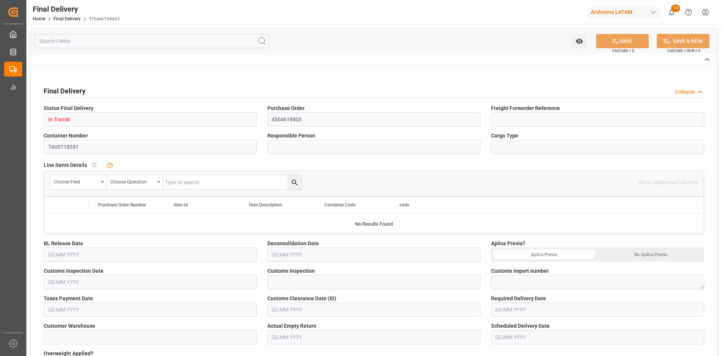
type input "ARCHROMA [GEOGRAPHIC_DATA] S.A"
type input "Not Assigned"
type input "31baec104ab3"
type input "PT"
type input "58af8544a9d9"
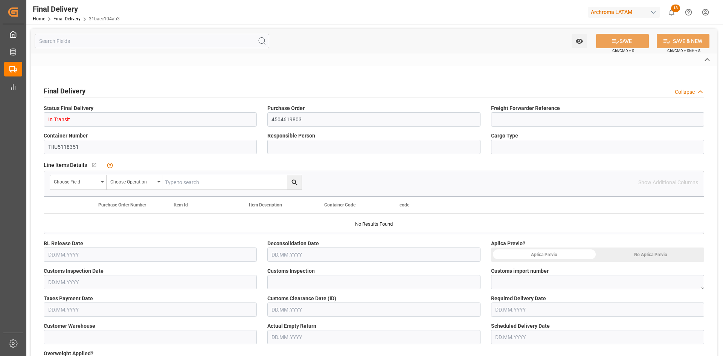
type input "Evergreen"
type textarea "Evergreen"
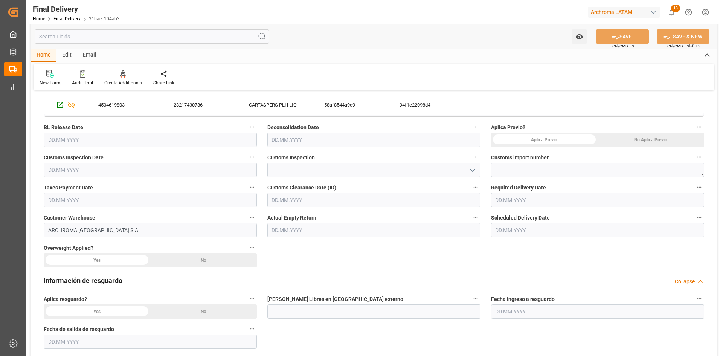
scroll to position [151, 0]
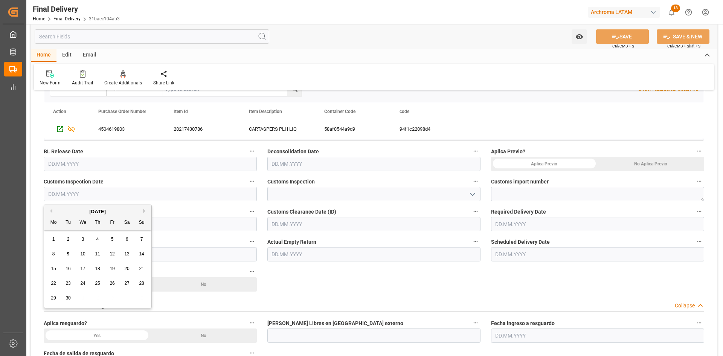
click at [157, 192] on input "text" at bounding box center [150, 194] width 213 height 14
click at [50, 255] on div "8" at bounding box center [53, 254] width 9 height 9
type input "[DATE]"
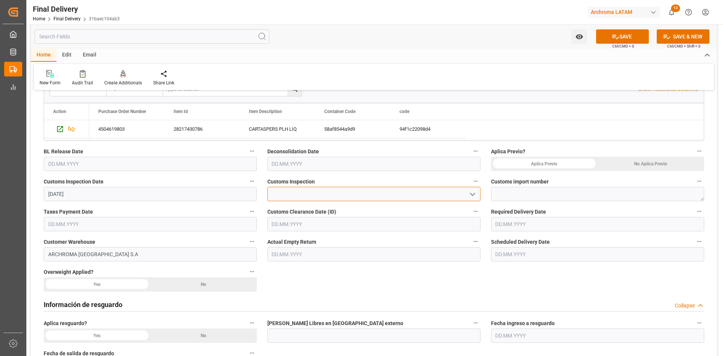
click at [308, 188] on input at bounding box center [373, 194] width 213 height 14
click at [476, 194] on icon "open menu" at bounding box center [472, 194] width 9 height 9
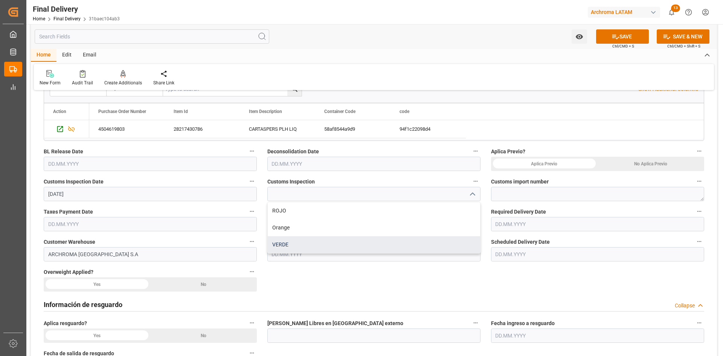
click at [298, 239] on div "VERDE" at bounding box center [374, 244] width 212 height 17
type input "VERDE"
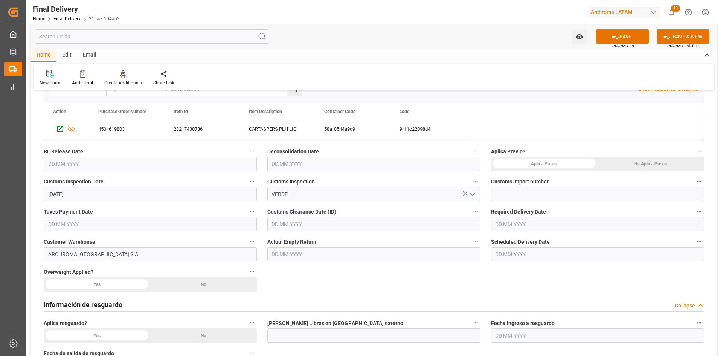
click at [565, 185] on label "Customs import number" at bounding box center [597, 181] width 213 height 11
click at [694, 185] on button "Customs import number" at bounding box center [699, 181] width 10 height 10
click at [564, 192] on div at bounding box center [361, 178] width 723 height 356
click at [551, 194] on textarea at bounding box center [597, 194] width 213 height 14
paste textarea "118-2025-10-376791-01-8-00"
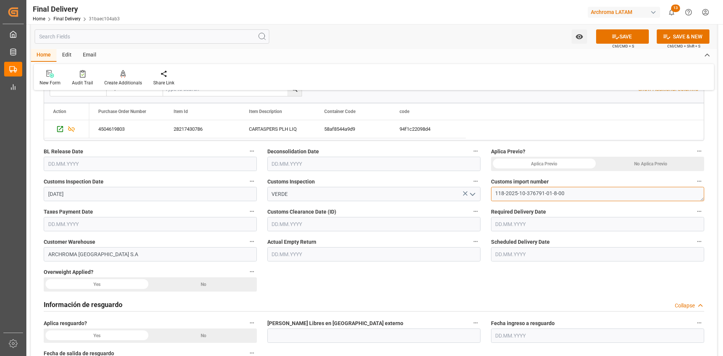
type textarea "118-2025-10-376791-01-8-00"
click at [149, 224] on input "text" at bounding box center [150, 224] width 213 height 14
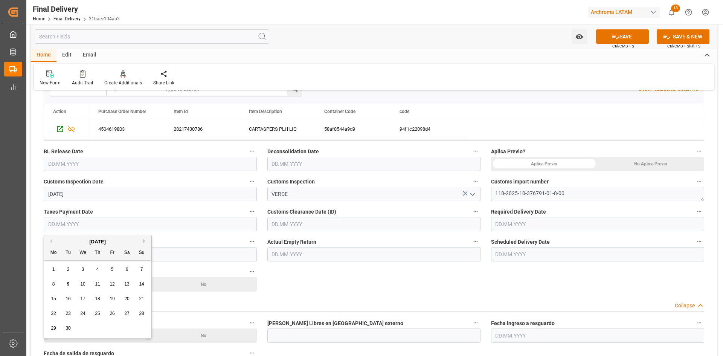
click at [68, 267] on span "2" at bounding box center [68, 269] width 3 height 5
type input "[DATE]"
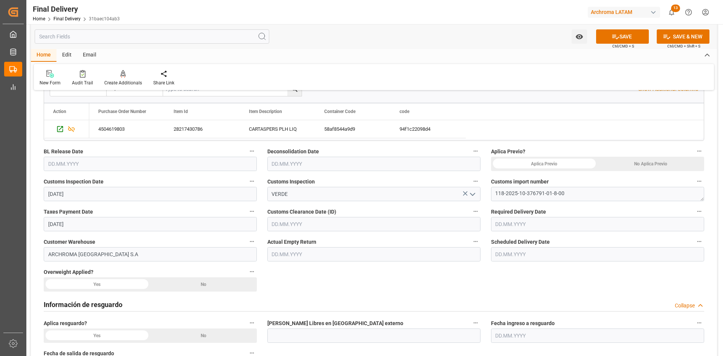
click at [376, 227] on input "text" at bounding box center [373, 224] width 213 height 14
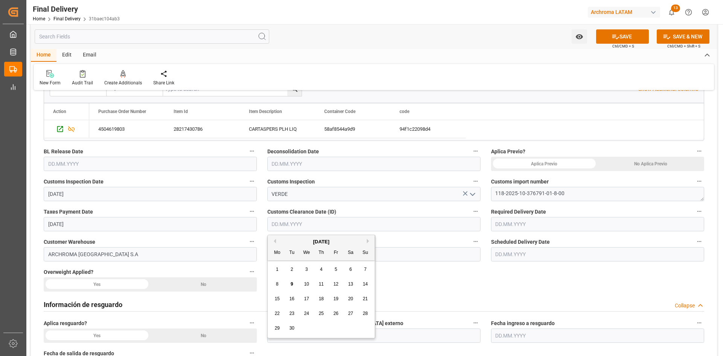
click at [278, 282] on span "8" at bounding box center [277, 283] width 3 height 5
type input "[DATE]"
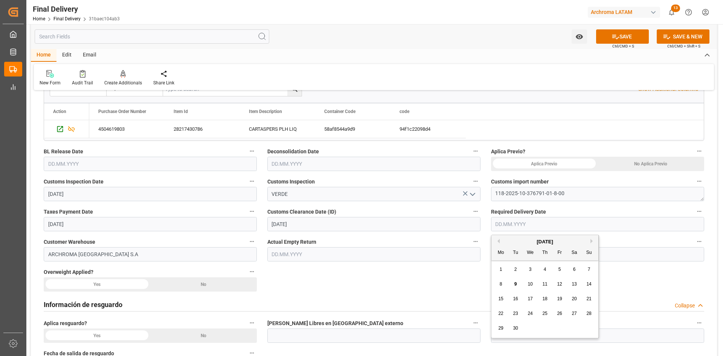
click at [512, 226] on input "text" at bounding box center [597, 224] width 213 height 14
click at [510, 276] on div "1 2 3 4 5 6 7" at bounding box center [545, 269] width 103 height 15
click at [532, 284] on span "10" at bounding box center [530, 283] width 5 height 5
type input "[DATE]"
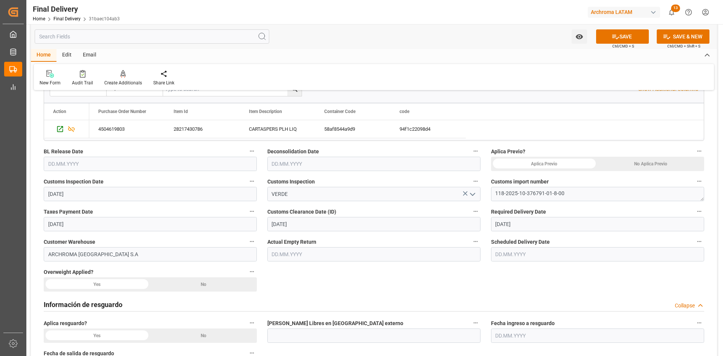
click at [519, 255] on input "text" at bounding box center [597, 254] width 213 height 14
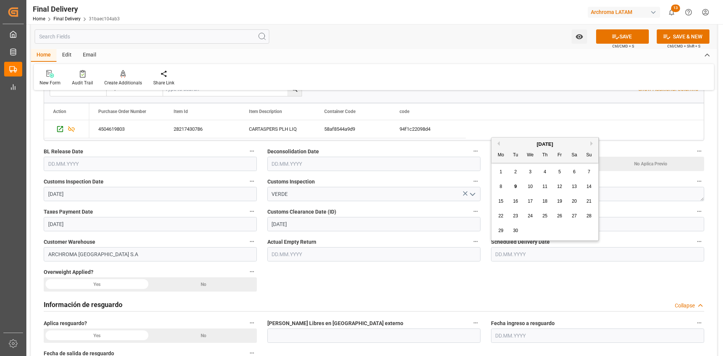
click at [530, 191] on div "10" at bounding box center [530, 186] width 9 height 9
type input "[DATE]"
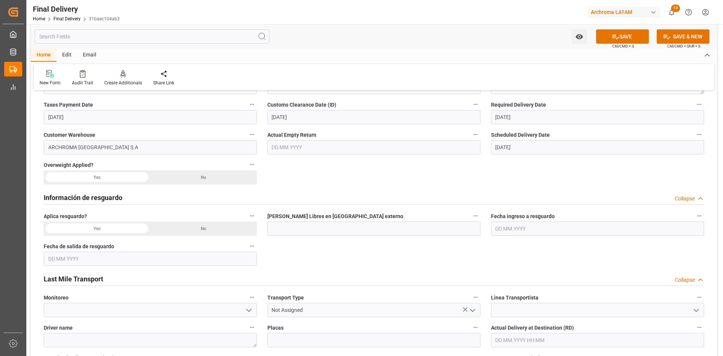
scroll to position [264, 0]
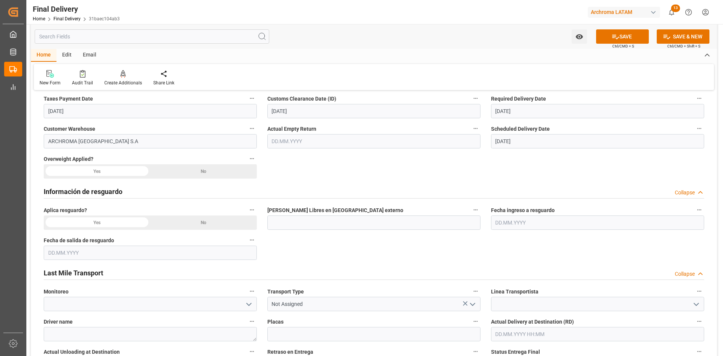
click at [192, 174] on div "No" at bounding box center [203, 171] width 107 height 14
click at [180, 219] on div "No" at bounding box center [203, 222] width 107 height 14
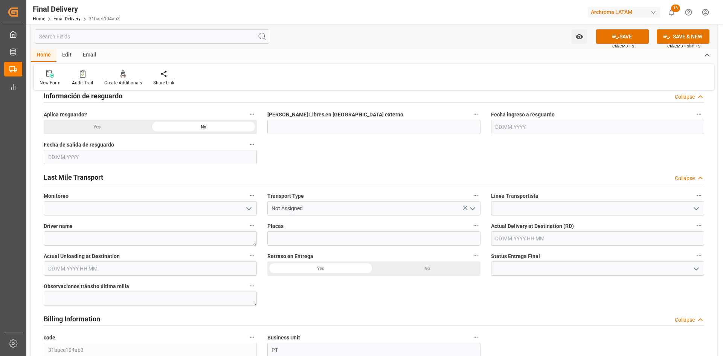
scroll to position [377, 0]
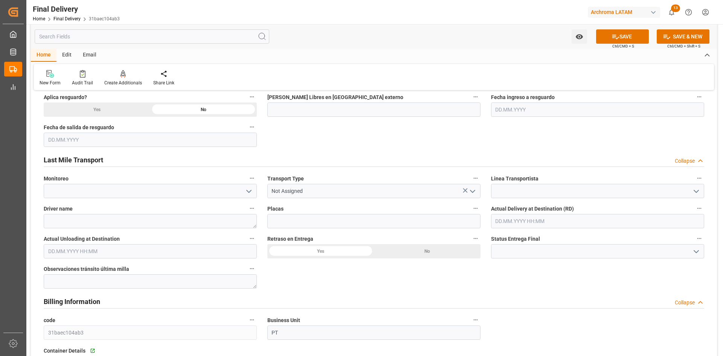
click at [250, 192] on icon "open menu" at bounding box center [248, 191] width 9 height 9
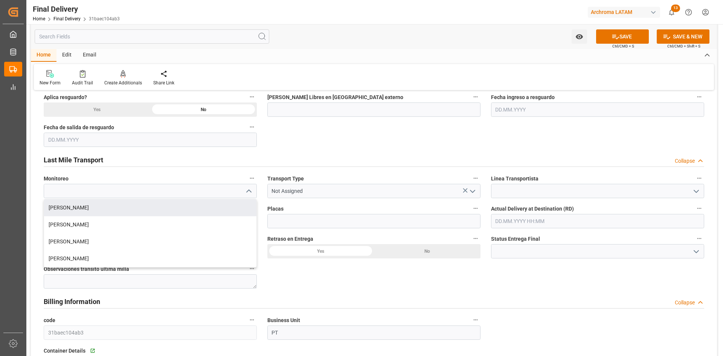
click at [354, 156] on div "Last Mile Transport Collapse" at bounding box center [374, 159] width 660 height 14
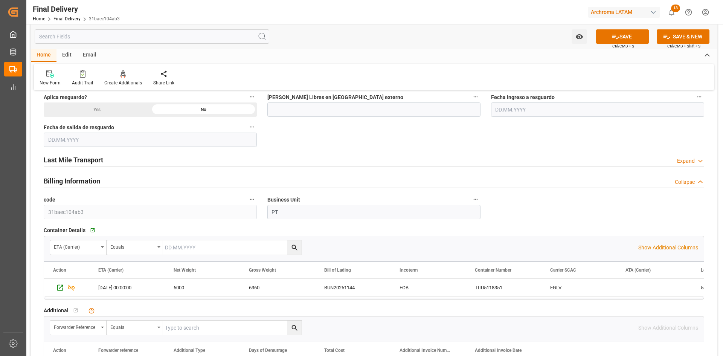
click at [158, 162] on div "Last Mile Transport Expand" at bounding box center [374, 159] width 660 height 14
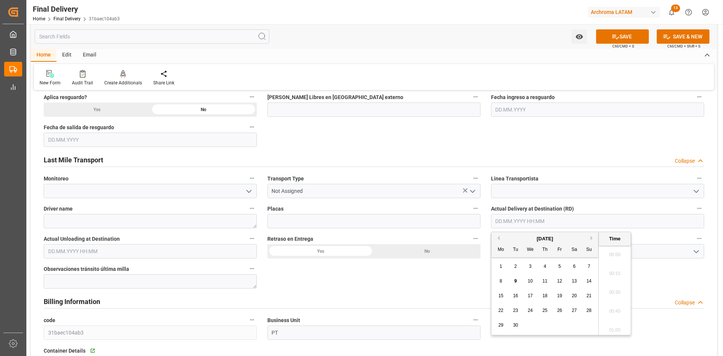
click at [520, 227] on input "text" at bounding box center [597, 221] width 213 height 14
click at [531, 280] on span "10" at bounding box center [530, 280] width 5 height 5
type input "[DATE] 00:00"
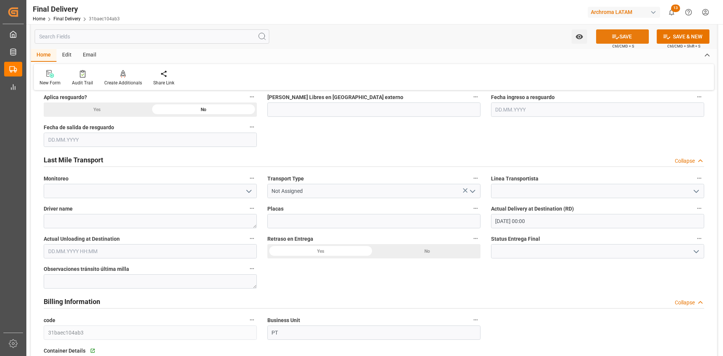
click at [612, 38] on icon at bounding box center [615, 37] width 8 height 8
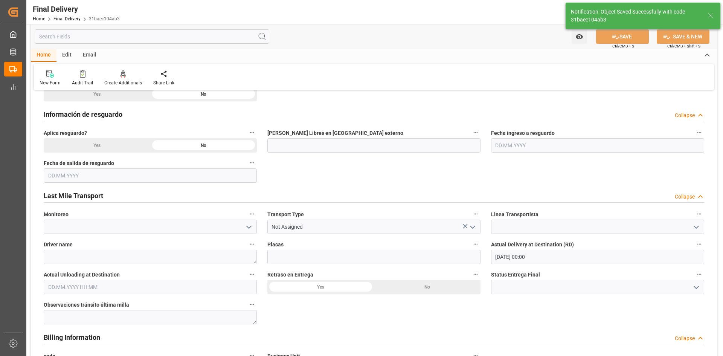
type textarea "1"
type input "In transit to final delivery"
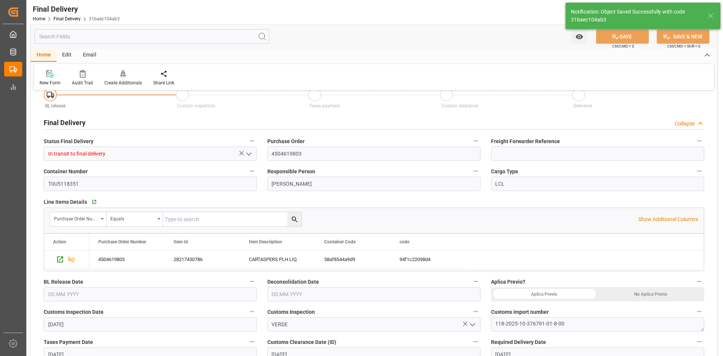
scroll to position [0, 0]
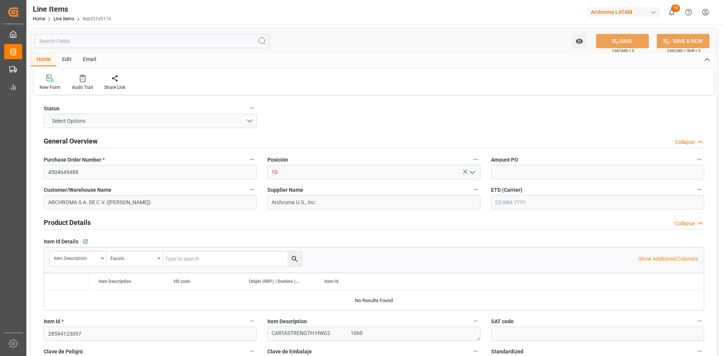
type input "12352401"
type input "18020"
type input "[DATE] 22:12"
type input "[DATE] 16:41"
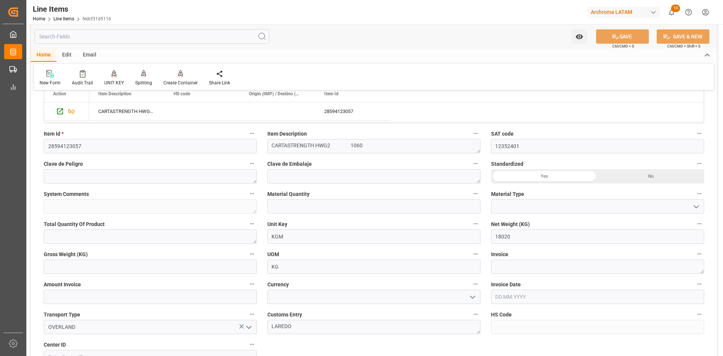
scroll to position [188, 0]
click at [529, 205] on input at bounding box center [597, 205] width 213 height 14
click at [695, 207] on icon "open menu" at bounding box center [696, 205] width 9 height 9
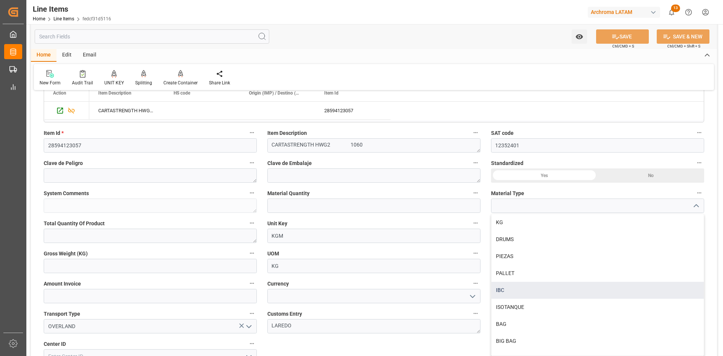
click at [509, 289] on div "IBC" at bounding box center [597, 290] width 212 height 17
type input "IBC"
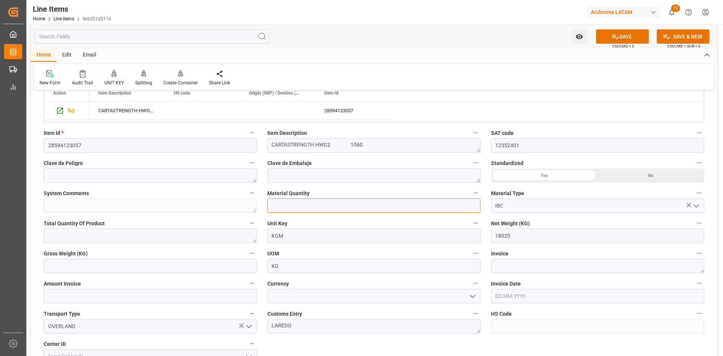
click at [361, 206] on input "text" at bounding box center [373, 205] width 213 height 14
type input "17"
click at [564, 175] on div "Yes" at bounding box center [544, 175] width 107 height 14
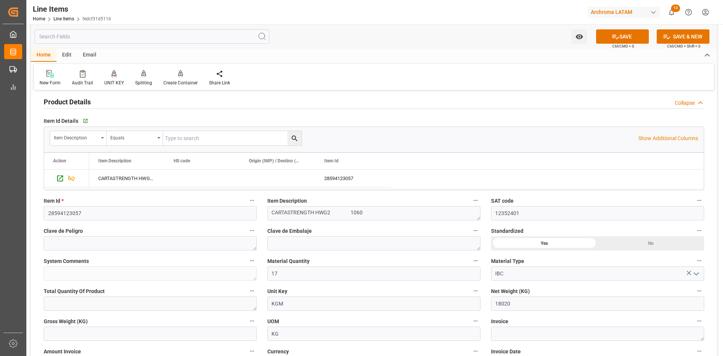
scroll to position [0, 0]
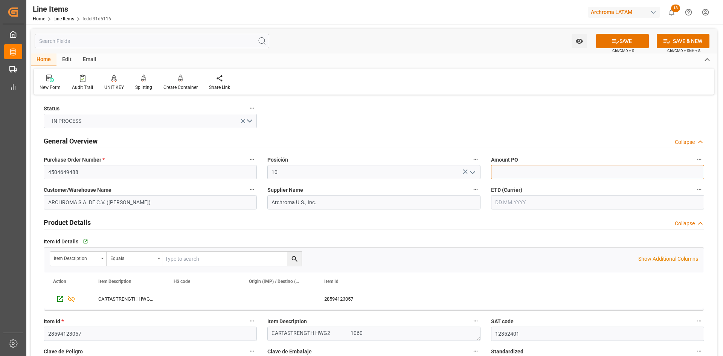
click at [517, 165] on input "text" at bounding box center [597, 172] width 213 height 14
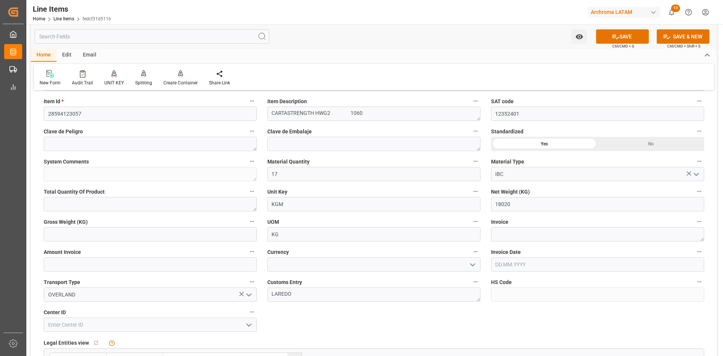
scroll to position [226, 0]
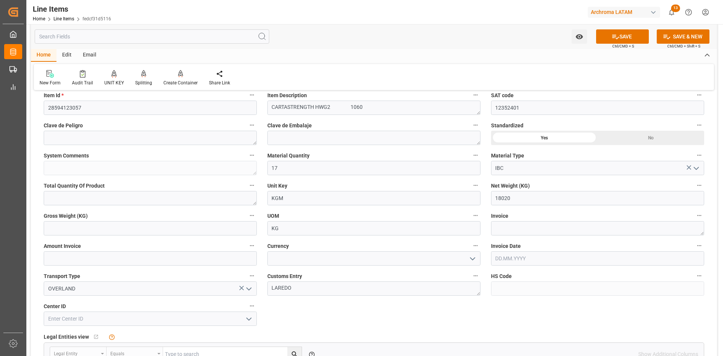
type input "1.23"
click at [202, 228] on input "text" at bounding box center [150, 228] width 213 height 14
type input "19006"
click at [535, 230] on textarea at bounding box center [597, 228] width 213 height 14
click at [544, 233] on textarea at bounding box center [597, 228] width 213 height 14
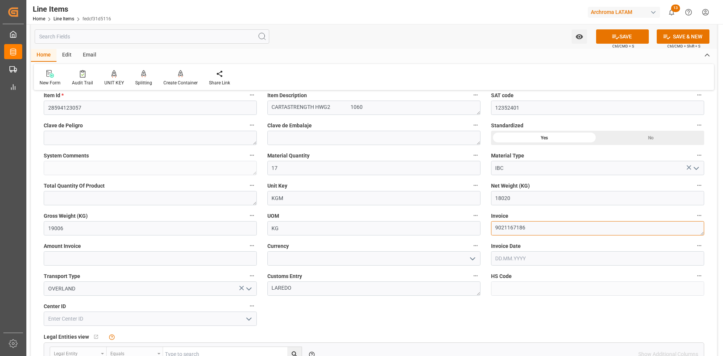
type textarea "9021167186"
click at [84, 259] on input "text" at bounding box center [150, 258] width 213 height 14
click at [156, 259] on input "text" at bounding box center [150, 258] width 213 height 14
type input "22164.60"
click at [353, 251] on label "Currency" at bounding box center [373, 246] width 213 height 11
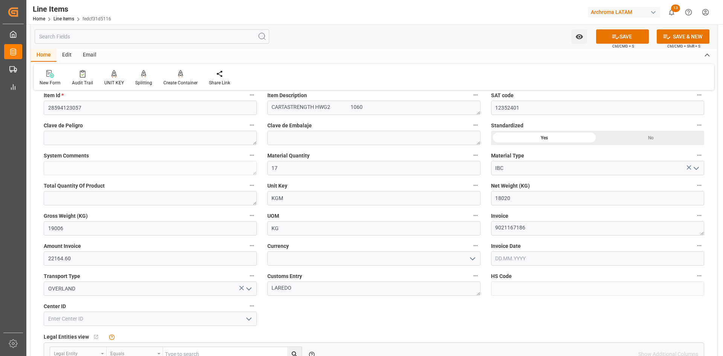
click at [471, 250] on button "Currency" at bounding box center [476, 246] width 10 height 10
click at [468, 256] on div at bounding box center [361, 178] width 723 height 356
click at [473, 258] on icon "open menu" at bounding box center [472, 258] width 9 height 9
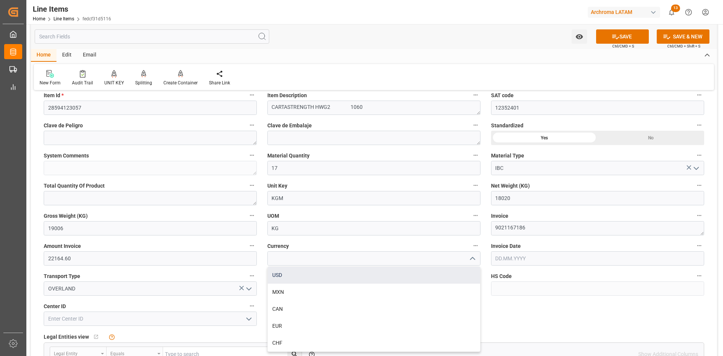
click at [312, 277] on div "USD" at bounding box center [374, 275] width 212 height 17
type input "USD"
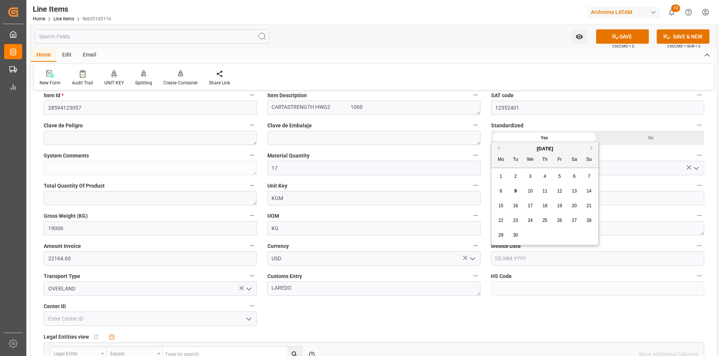
drag, startPoint x: 543, startPoint y: 257, endPoint x: 560, endPoint y: 259, distance: 17.5
click at [543, 257] on input "text" at bounding box center [597, 258] width 213 height 14
click at [560, 177] on span "5" at bounding box center [559, 176] width 3 height 5
type input "[DATE]"
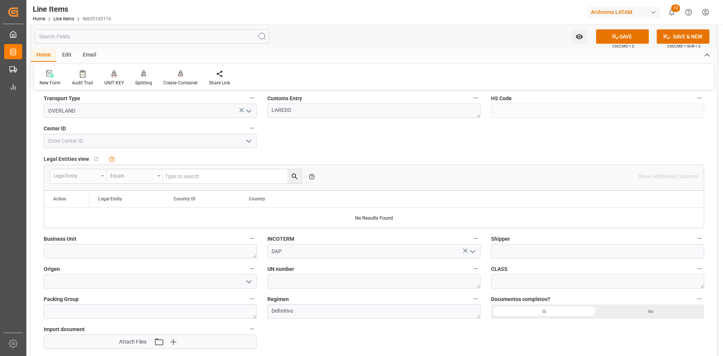
scroll to position [414, 0]
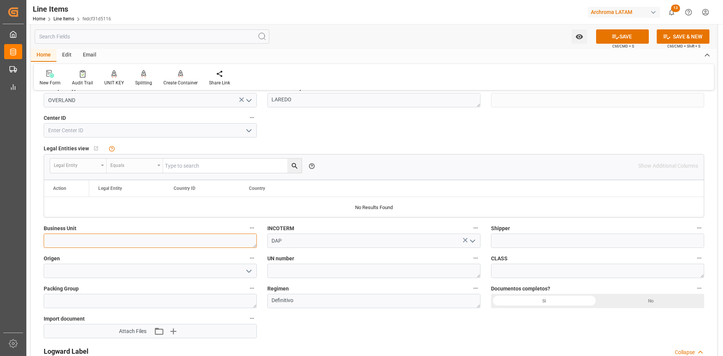
click at [212, 244] on textarea at bounding box center [150, 240] width 213 height 14
type textarea "p"
type textarea "PT"
drag, startPoint x: 594, startPoint y: 242, endPoint x: 575, endPoint y: 245, distance: 19.0
click at [594, 242] on input at bounding box center [597, 240] width 213 height 14
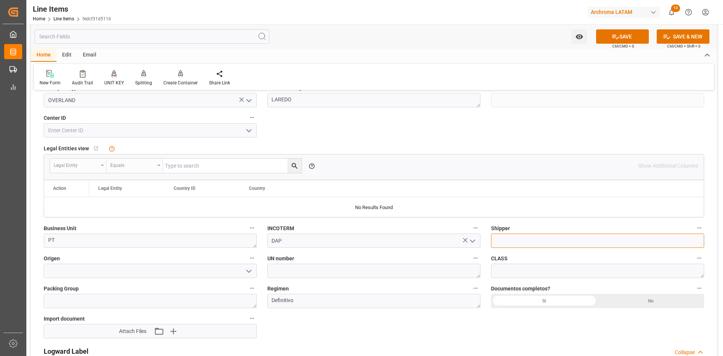
click at [573, 241] on input at bounding box center [597, 240] width 213 height 14
type input "HAVERSACK HOLDINGS LLC"
click at [243, 269] on button "open menu" at bounding box center [247, 271] width 11 height 12
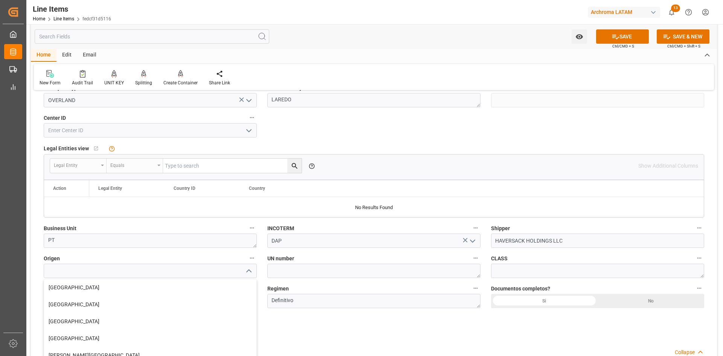
click at [249, 271] on icon "close menu" at bounding box center [248, 271] width 9 height 9
click at [249, 271] on icon "open menu" at bounding box center [248, 271] width 9 height 9
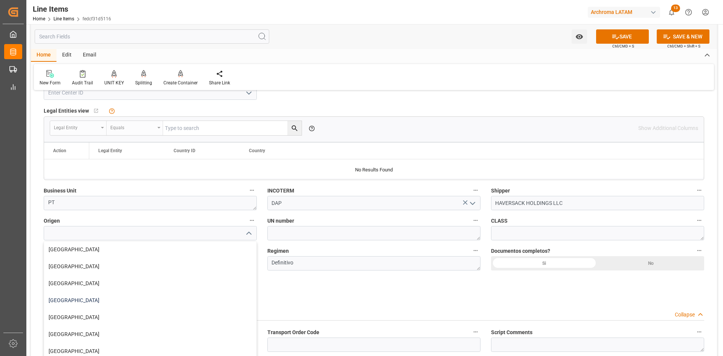
scroll to position [113, 0]
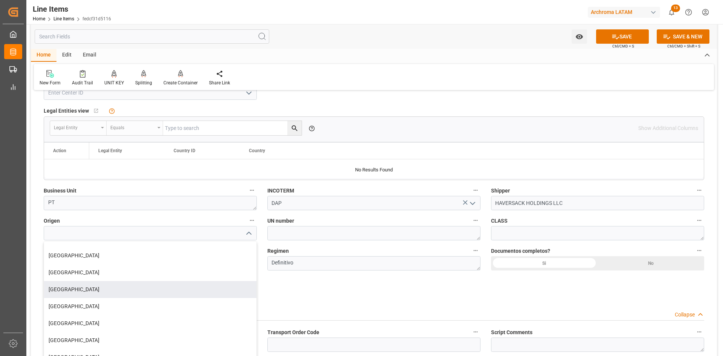
drag, startPoint x: 82, startPoint y: 294, endPoint x: 95, endPoint y: 288, distance: 13.6
click at [82, 294] on div "[GEOGRAPHIC_DATA]" at bounding box center [150, 289] width 212 height 17
type input "[GEOGRAPHIC_DATA]"
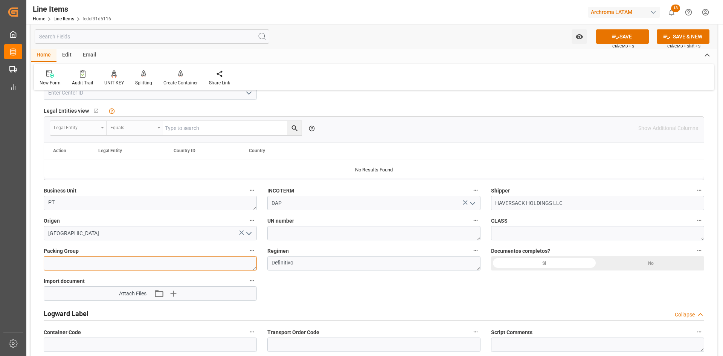
click at [169, 262] on textarea at bounding box center [150, 263] width 213 height 14
click at [340, 265] on textarea "Definitivo" at bounding box center [373, 263] width 213 height 14
click at [565, 262] on div "Si" at bounding box center [544, 263] width 107 height 14
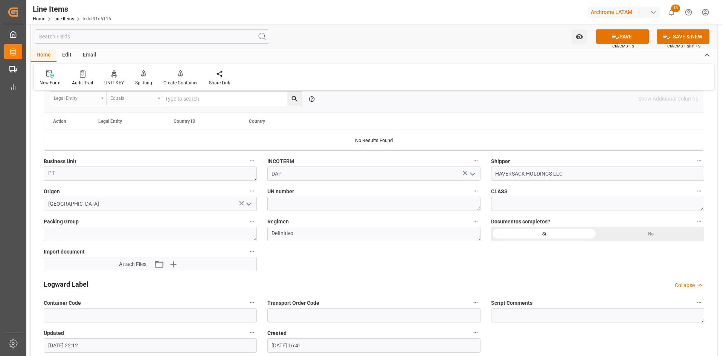
scroll to position [565, 0]
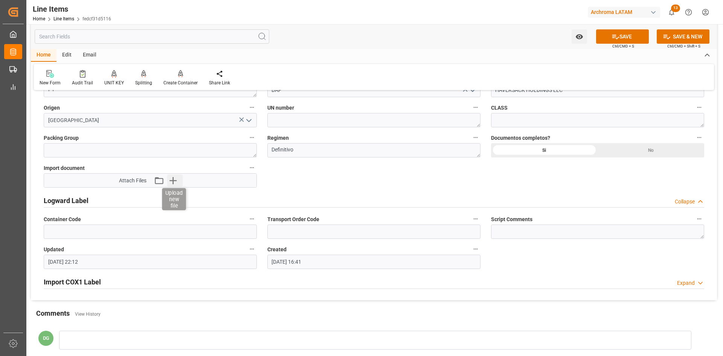
click at [175, 178] on icon "button" at bounding box center [173, 180] width 12 height 12
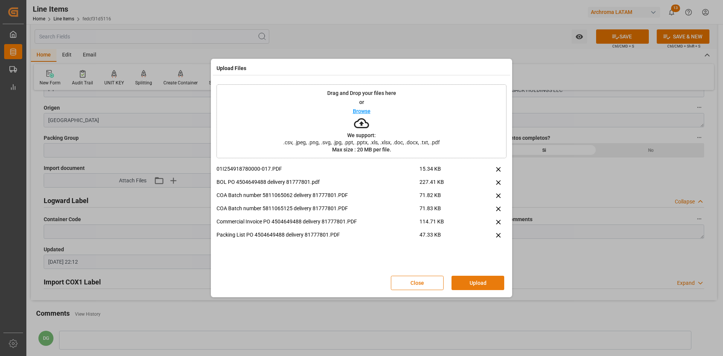
click at [487, 280] on button "Upload" at bounding box center [477, 283] width 53 height 14
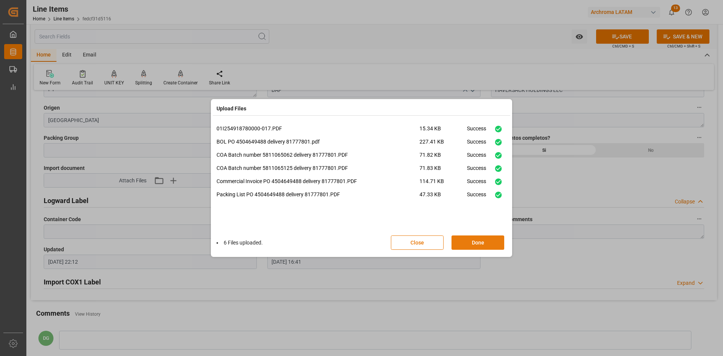
click at [472, 242] on button "Done" at bounding box center [477, 242] width 53 height 14
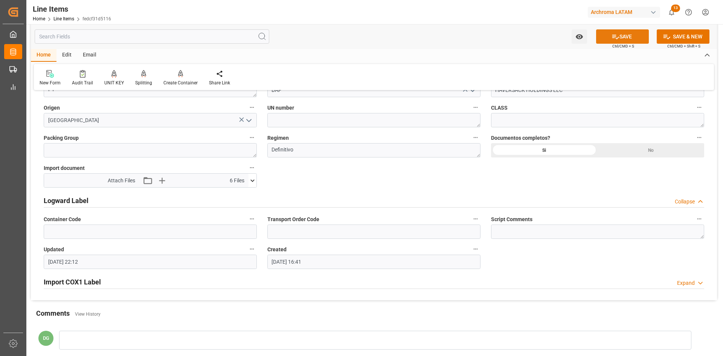
click at [633, 38] on button "SAVE" at bounding box center [622, 36] width 53 height 14
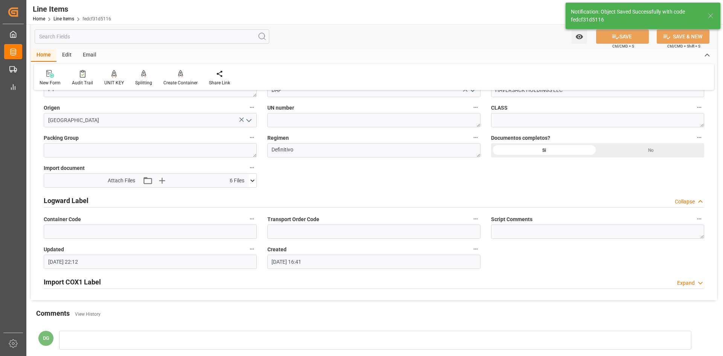
type textarea "17 IBC"
type input "[DATE] 22:14"
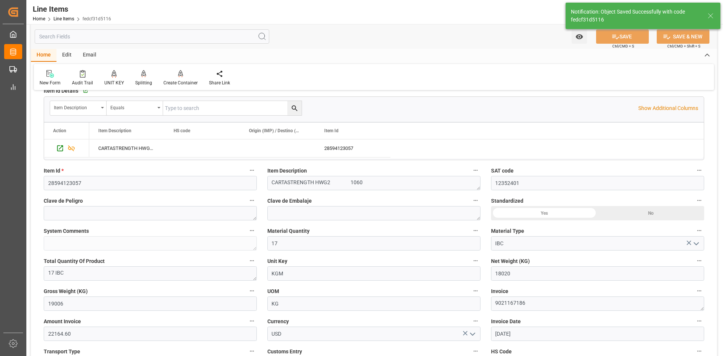
scroll to position [0, 0]
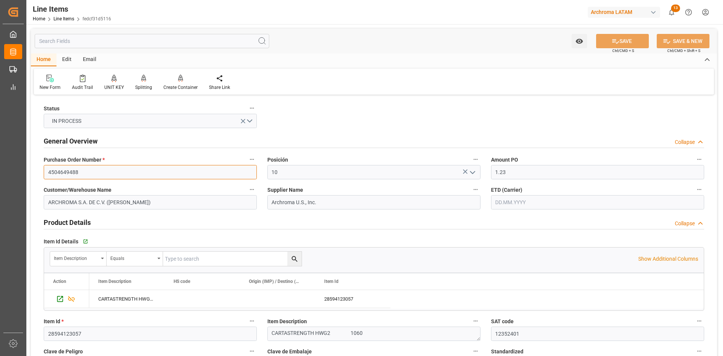
click at [86, 172] on input "4504649488" at bounding box center [150, 172] width 213 height 14
click at [86, 171] on input "4504649488" at bounding box center [150, 172] width 213 height 14
click at [63, 17] on link "Line Items" at bounding box center [63, 18] width 21 height 5
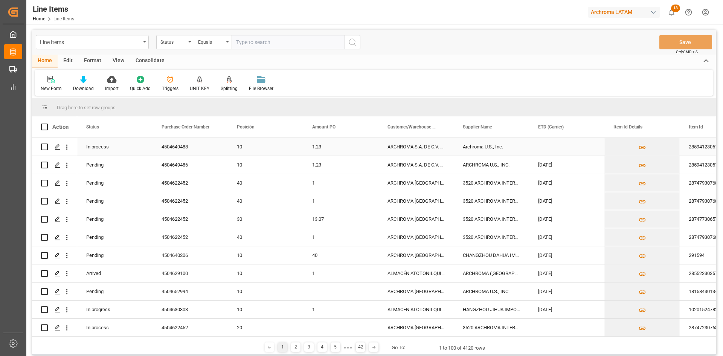
click at [47, 145] on input "Press Space to toggle row selection (unchecked)" at bounding box center [44, 146] width 7 height 7
checkbox input "true"
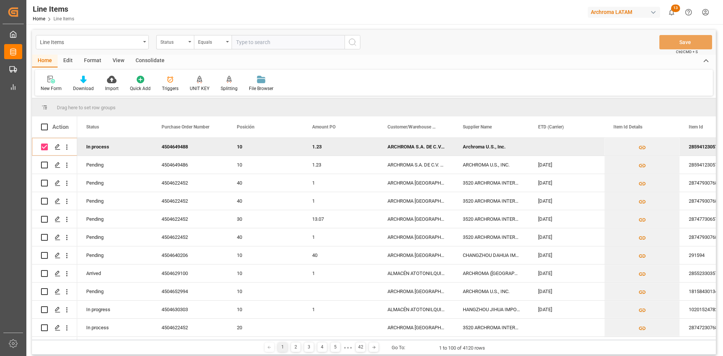
click at [153, 61] on div "Consolidate" at bounding box center [150, 61] width 40 height 13
click at [69, 84] on div "Consolidation List" at bounding box center [59, 83] width 48 height 17
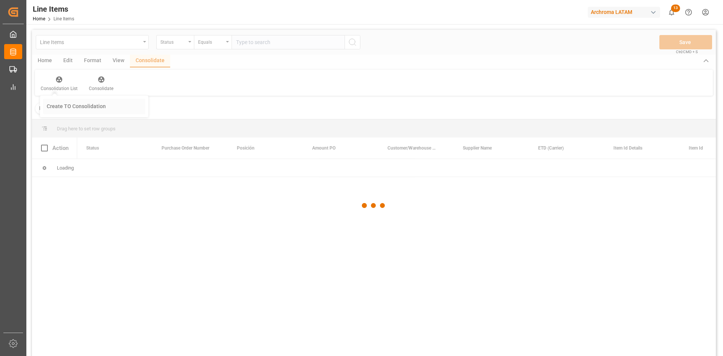
click at [95, 112] on div "Line Items Status Equals Save Ctrl/CMD + S Home Edit Format View Consolidate Co…" at bounding box center [374, 203] width 684 height 346
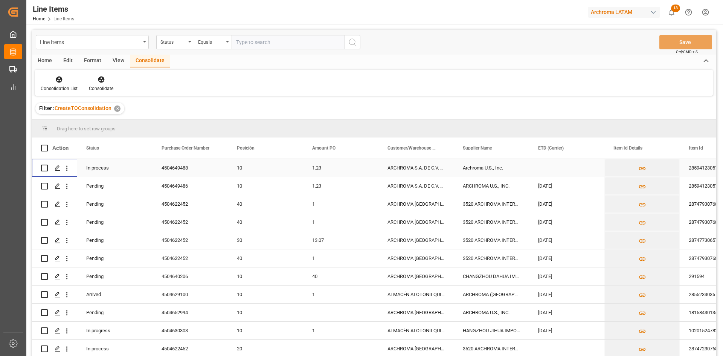
click at [46, 168] on input "Press Space to toggle row selection (unchecked)" at bounding box center [44, 168] width 7 height 7
checkbox input "true"
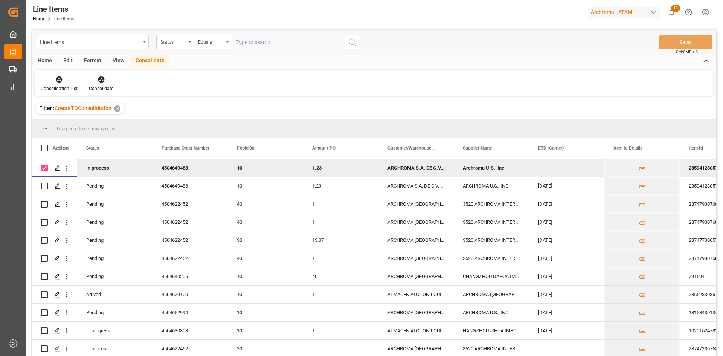
click at [100, 82] on icon at bounding box center [101, 79] width 6 height 6
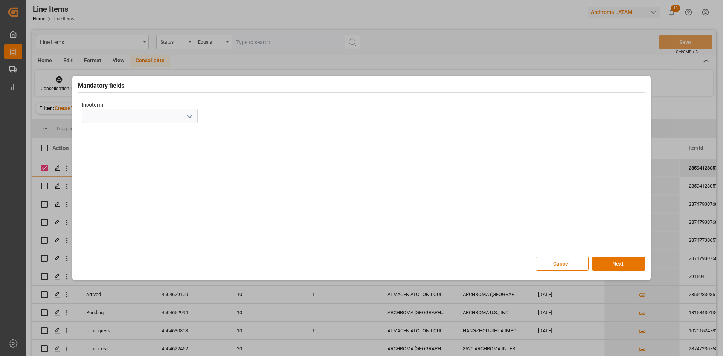
click at [191, 115] on icon "open menu" at bounding box center [189, 116] width 9 height 9
click at [101, 239] on div "DAP" at bounding box center [139, 240] width 115 height 17
type input "DAP"
click at [620, 262] on button "Next" at bounding box center [618, 263] width 53 height 14
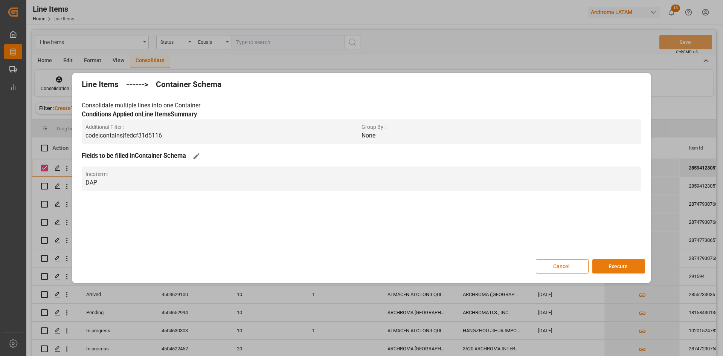
click at [630, 266] on button "Execute" at bounding box center [618, 266] width 53 height 14
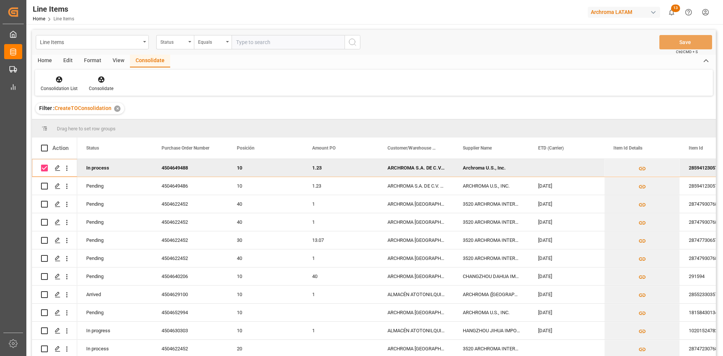
click at [120, 110] on div "Filter : CreateTOConsolidation ✕" at bounding box center [79, 108] width 89 height 11
click at [117, 110] on div "✕" at bounding box center [117, 108] width 6 height 6
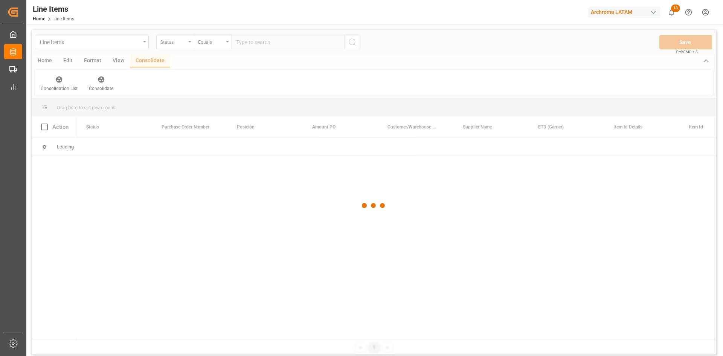
click at [177, 44] on div at bounding box center [374, 205] width 684 height 351
click at [183, 44] on div at bounding box center [374, 205] width 684 height 351
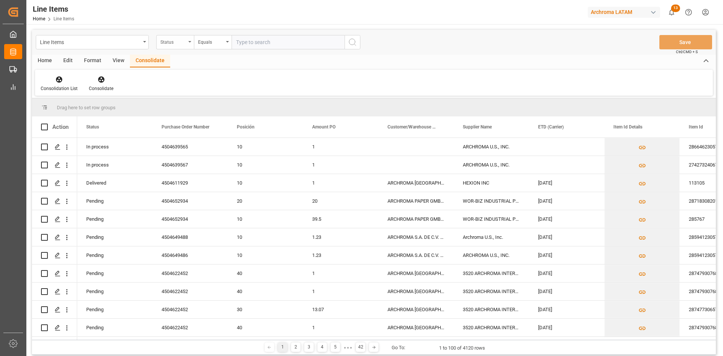
click at [183, 44] on div "Status" at bounding box center [173, 41] width 26 height 9
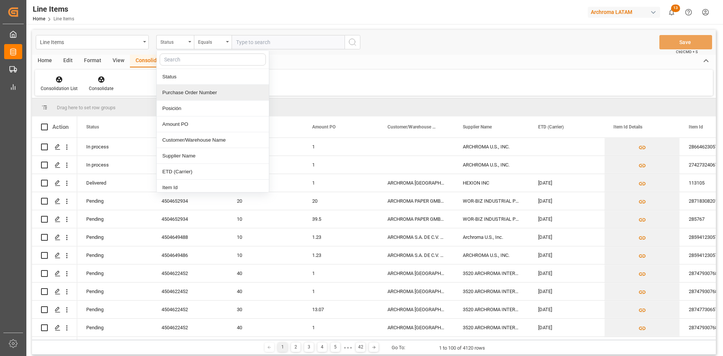
click at [197, 88] on div "Purchase Order Number" at bounding box center [213, 93] width 112 height 16
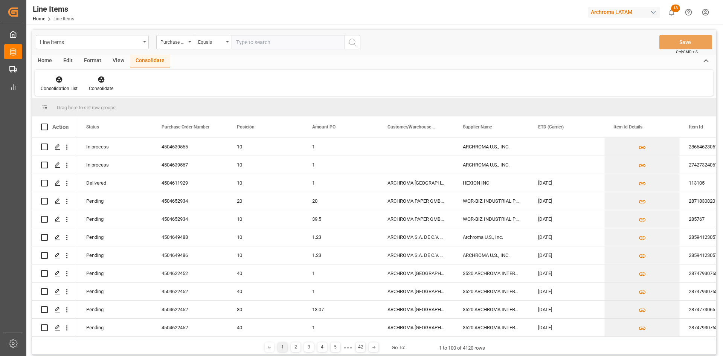
click at [232, 43] on input "text" at bounding box center [288, 42] width 113 height 14
click at [223, 43] on div "Equals" at bounding box center [211, 41] width 26 height 9
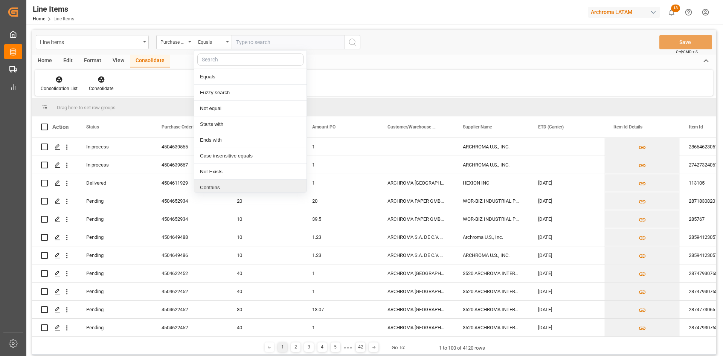
drag, startPoint x: 232, startPoint y: 184, endPoint x: 227, endPoint y: 138, distance: 46.9
click at [232, 184] on div "Contains" at bounding box center [250, 188] width 112 height 16
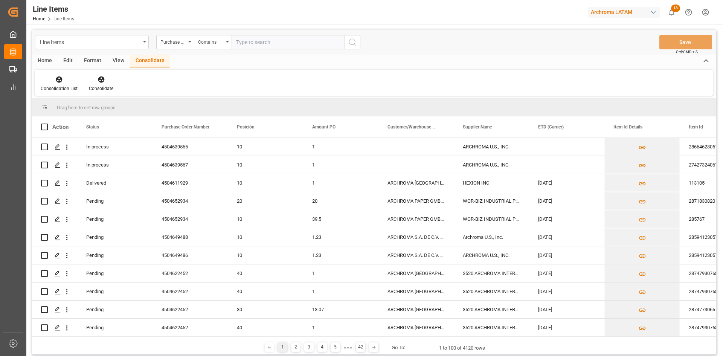
paste input "4504639567,4504639565"
type input "4504639567,4504639565"
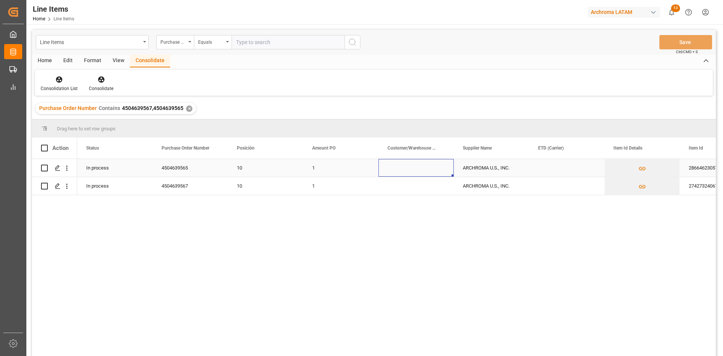
click at [392, 166] on div "Press SPACE to select this row." at bounding box center [415, 168] width 75 height 18
click at [406, 166] on div "Press SPACE to select this row." at bounding box center [415, 168] width 75 height 18
click at [423, 171] on input "Press SPACE to select this row." at bounding box center [415, 172] width 63 height 14
click at [539, 164] on div "Press SPACE to select this row." at bounding box center [566, 168] width 75 height 18
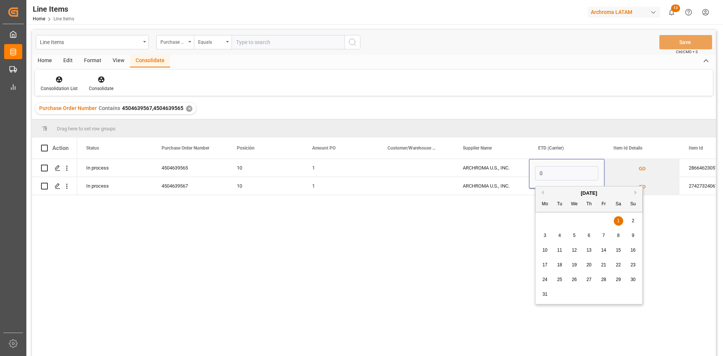
type input "0"
click at [553, 221] on div "27 28 29 30 31 1 2" at bounding box center [589, 220] width 103 height 15
drag, startPoint x: 555, startPoint y: 174, endPoint x: 531, endPoint y: 177, distance: 23.9
click at [531, 177] on div "0" at bounding box center [566, 173] width 75 height 29
click at [491, 247] on div "In process 4504639565 10 1 ARCHROMA U.S., INC. 28664623057 Carta Yellow RP liq …" at bounding box center [396, 260] width 639 height 202
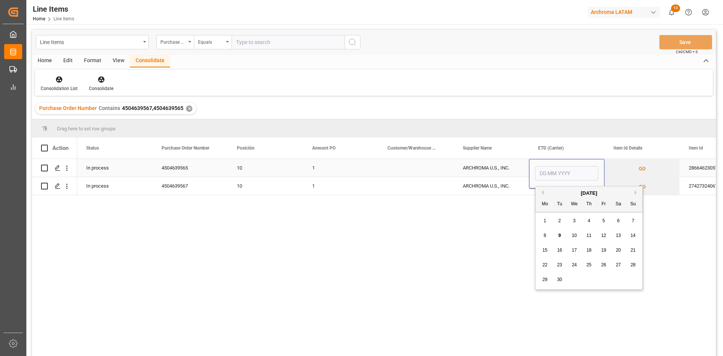
click at [561, 172] on input "Press SPACE to select this row." at bounding box center [566, 173] width 63 height 14
click at [514, 231] on div "In process 4504639565 10 1 ARCHROMA U.S., INC. 28664623057 Carta Yellow RP liq …" at bounding box center [396, 260] width 639 height 202
click at [572, 177] on input "Press SPACE to select this row." at bounding box center [566, 173] width 63 height 14
click at [621, 192] on div "[DATE]" at bounding box center [588, 193] width 107 height 8
click at [574, 236] on span "10" at bounding box center [574, 235] width 5 height 5
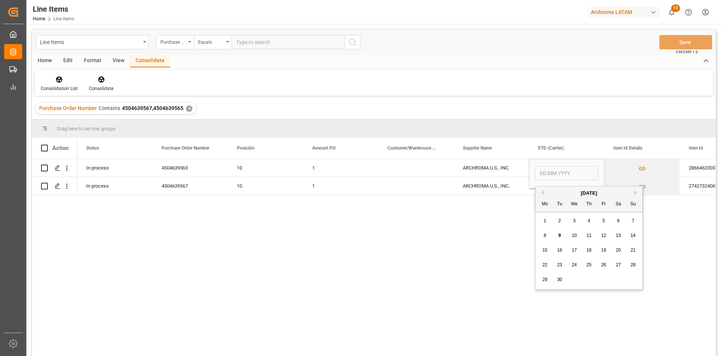
type input "[DATE]"
click at [523, 210] on div "In process 4504639565 10 1 ARCHROMA U.S., INC. [DATE] 28664623057 Carta Yellow …" at bounding box center [396, 260] width 639 height 202
click at [558, 188] on div "[DATE]" at bounding box center [566, 173] width 75 height 29
click at [419, 168] on div "Press SPACE to select this row." at bounding box center [415, 168] width 75 height 18
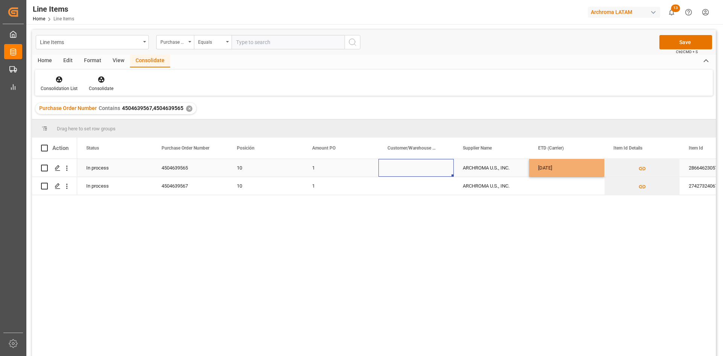
click at [593, 168] on div "[DATE]" at bounding box center [566, 168] width 75 height 18
drag, startPoint x: 602, startPoint y: 174, endPoint x: 599, endPoint y: 187, distance: 12.9
click at [685, 39] on button "Save" at bounding box center [685, 42] width 53 height 14
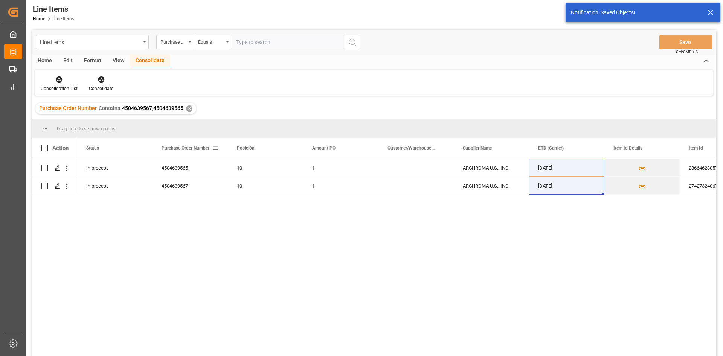
click at [216, 149] on span at bounding box center [215, 148] width 7 height 7
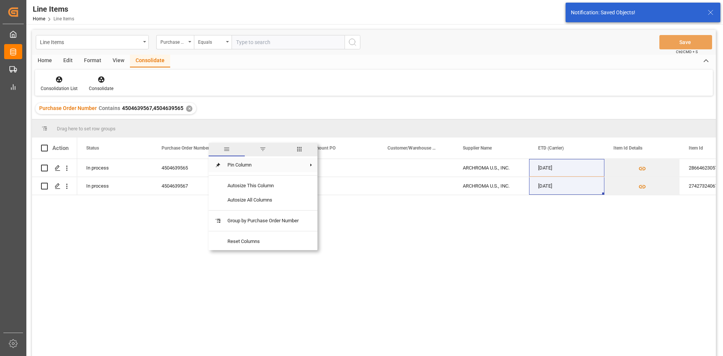
click at [261, 167] on span "Pin Column" at bounding box center [262, 165] width 83 height 14
click at [352, 165] on span "Pin Left" at bounding box center [347, 168] width 32 height 14
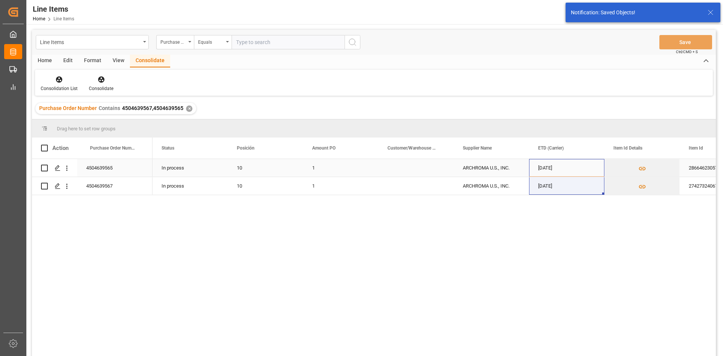
click at [238, 169] on div "10" at bounding box center [265, 167] width 57 height 17
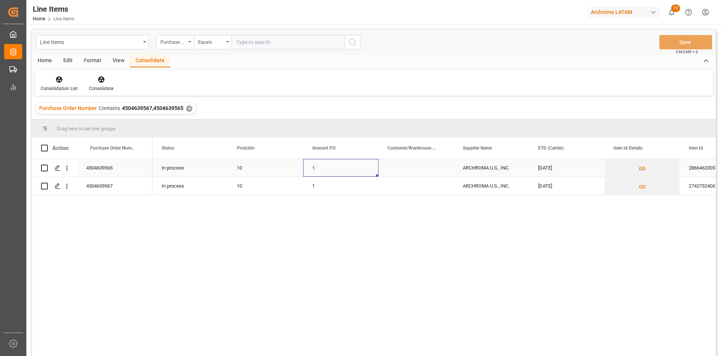
drag, startPoint x: 338, startPoint y: 168, endPoint x: 325, endPoint y: 176, distance: 15.9
click at [338, 168] on div "1" at bounding box center [340, 168] width 75 height 18
click at [309, 171] on div "1" at bounding box center [340, 168] width 75 height 18
click at [324, 168] on div "1" at bounding box center [340, 168] width 75 height 18
click at [321, 168] on div "1" at bounding box center [340, 168] width 75 height 18
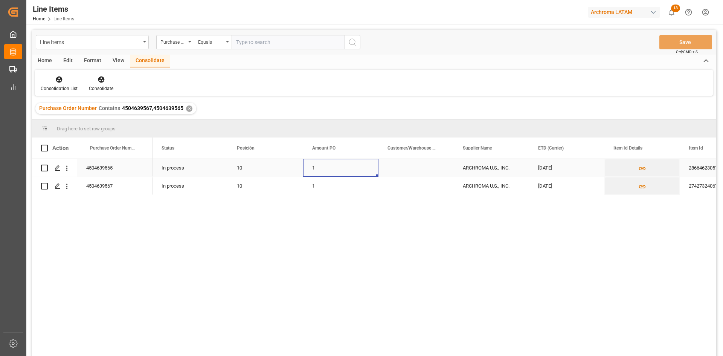
click at [321, 168] on div "1" at bounding box center [340, 168] width 75 height 18
drag, startPoint x: 322, startPoint y: 169, endPoint x: 306, endPoint y: 174, distance: 16.4
click at [306, 174] on div "1" at bounding box center [340, 172] width 75 height 26
type input "4.17"
click at [418, 162] on div "Press SPACE to select this row." at bounding box center [415, 168] width 75 height 18
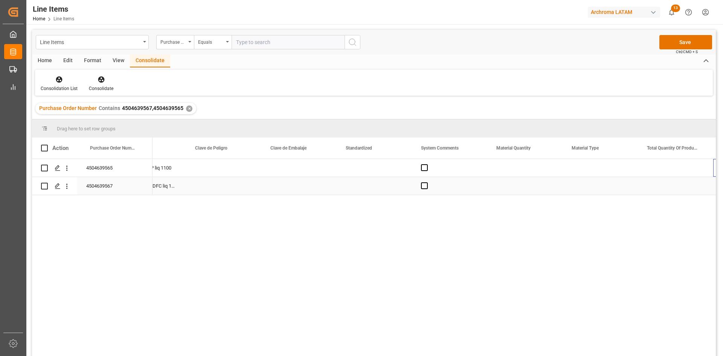
scroll to position [0, 720]
click at [349, 167] on span "Press SPACE to select this row." at bounding box center [349, 167] width 7 height 7
click at [351, 164] on input "Press SPACE to select this row." at bounding box center [351, 164] width 0 height 0
click at [351, 186] on span "Press SPACE to select this row." at bounding box center [349, 185] width 7 height 7
click at [351, 182] on input "Press SPACE to select this row." at bounding box center [351, 182] width 0 height 0
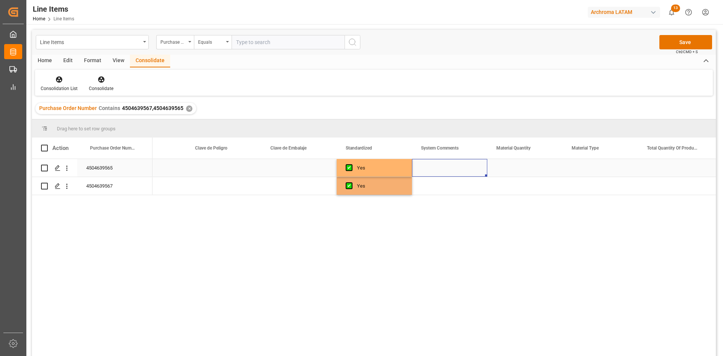
click at [451, 163] on div "Press SPACE to select this row." at bounding box center [449, 168] width 75 height 18
click at [525, 163] on div "Press SPACE to select this row." at bounding box center [524, 168] width 75 height 18
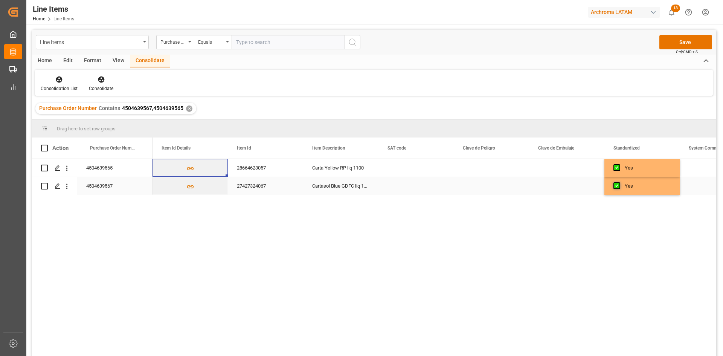
scroll to position [0, 75]
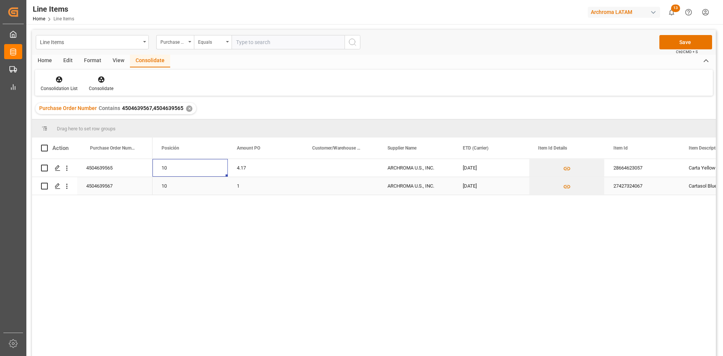
click at [245, 184] on div "1" at bounding box center [265, 186] width 75 height 18
type input "4.17"
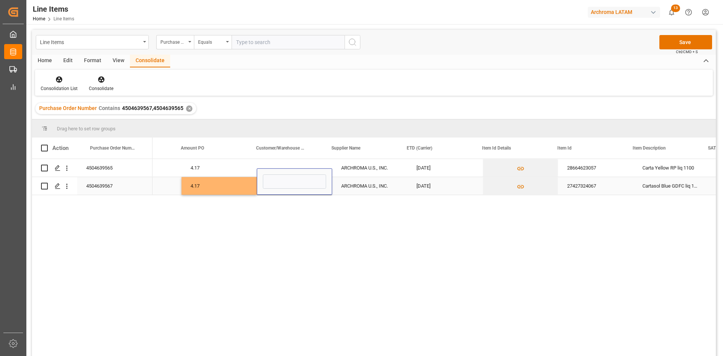
scroll to position [0, 0]
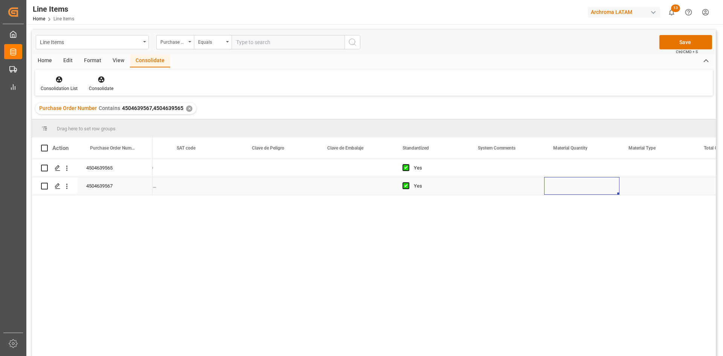
click at [564, 183] on div "Press SPACE to select this row." at bounding box center [581, 186] width 75 height 18
click at [566, 183] on div "Press SPACE to select this row." at bounding box center [581, 186] width 75 height 18
click at [566, 183] on input "Press SPACE to select this row." at bounding box center [581, 181] width 63 height 14
type input "1"
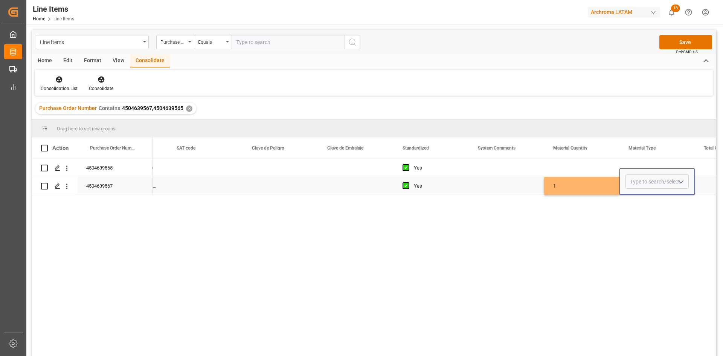
click at [678, 182] on icon "open menu" at bounding box center [680, 181] width 9 height 9
click at [648, 306] on div "IBC" at bounding box center [657, 308] width 63 height 26
type input "IBC"
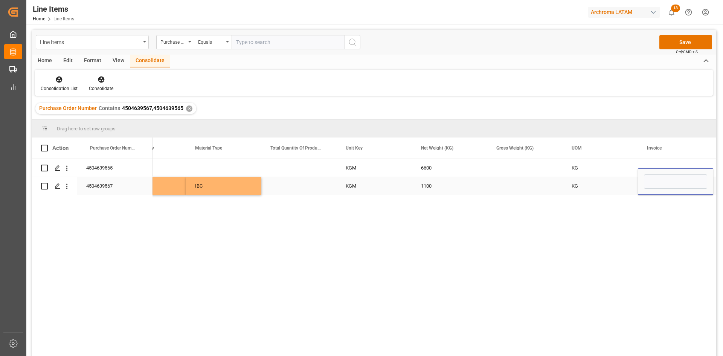
click at [470, 185] on div "1100" at bounding box center [449, 186] width 75 height 18
click at [526, 183] on div "Press SPACE to select this row." at bounding box center [524, 186] width 75 height 18
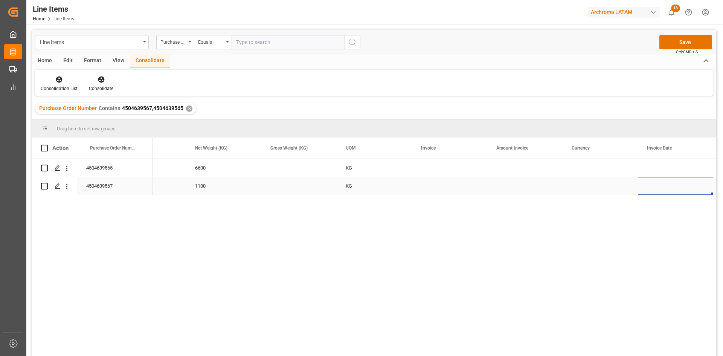
click at [433, 185] on div "Press SPACE to select this row." at bounding box center [449, 186] width 75 height 18
click at [435, 189] on div "Press SPACE to select this row." at bounding box center [449, 186] width 75 height 18
click at [437, 180] on input "Press SPACE to select this row." at bounding box center [449, 181] width 63 height 14
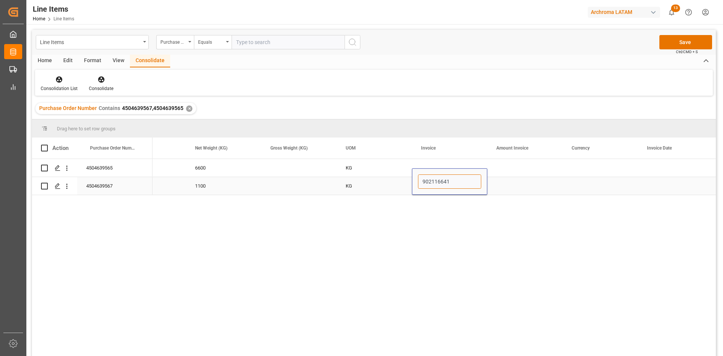
type input "9021166412"
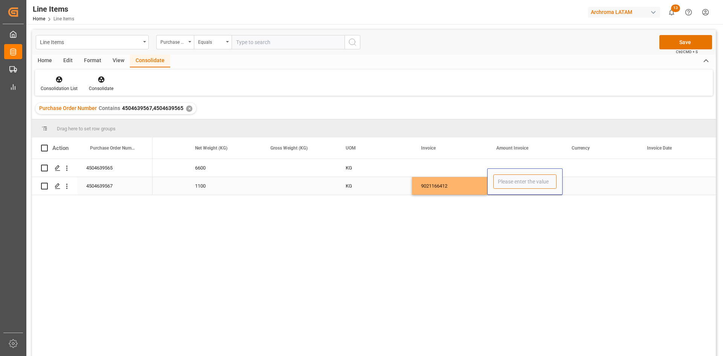
click at [516, 185] on input "Press SPACE to select this row." at bounding box center [524, 181] width 63 height 14
type input "4587"
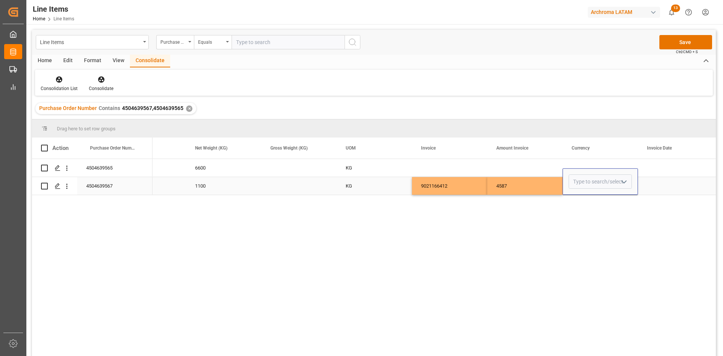
click at [619, 180] on button "open menu" at bounding box center [623, 182] width 11 height 12
click at [592, 205] on div "USD" at bounding box center [600, 203] width 63 height 26
type input "USD"
click at [669, 181] on div "Press SPACE to select this row." at bounding box center [675, 186] width 75 height 18
click at [667, 187] on div "Press SPACE to select this row." at bounding box center [675, 186] width 75 height 18
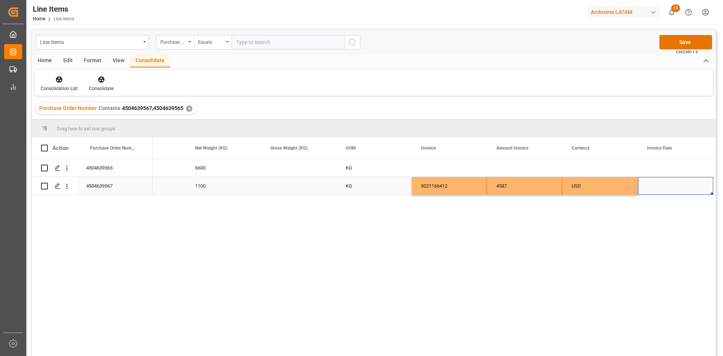
click at [667, 187] on div "Press SPACE to select this row." at bounding box center [675, 186] width 75 height 18
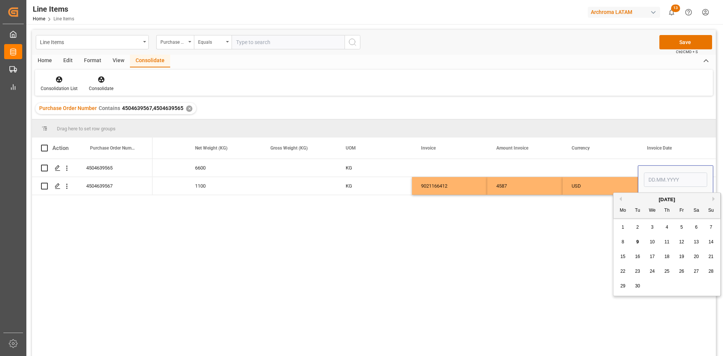
click at [621, 202] on div "[DATE]" at bounding box center [666, 200] width 107 height 8
click at [621, 199] on button "Previous Month" at bounding box center [619, 199] width 5 height 5
click at [651, 256] on span "13" at bounding box center [651, 256] width 5 height 5
type input "[DATE]"
click at [620, 184] on div "USD" at bounding box center [600, 185] width 57 height 17
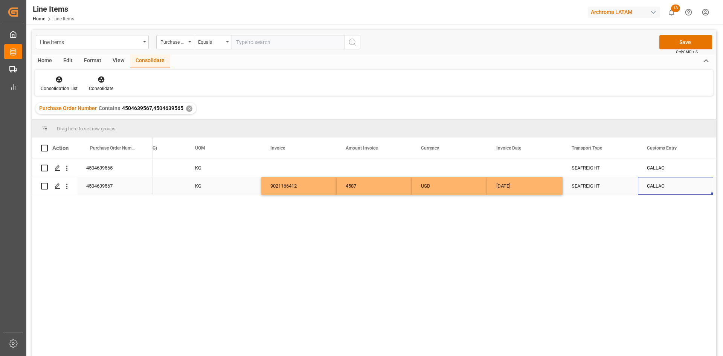
scroll to position [0, 1548]
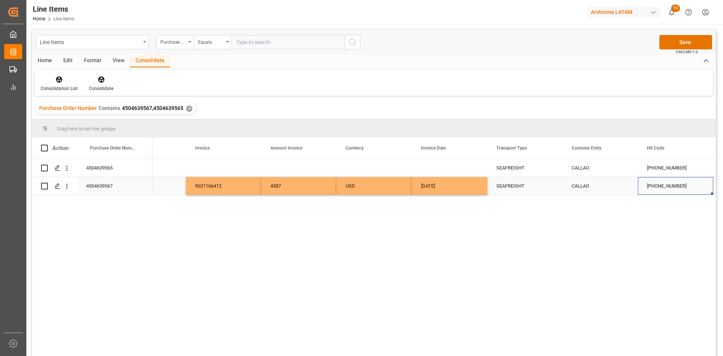
click at [163, 180] on div "KG" at bounding box center [148, 186] width 75 height 18
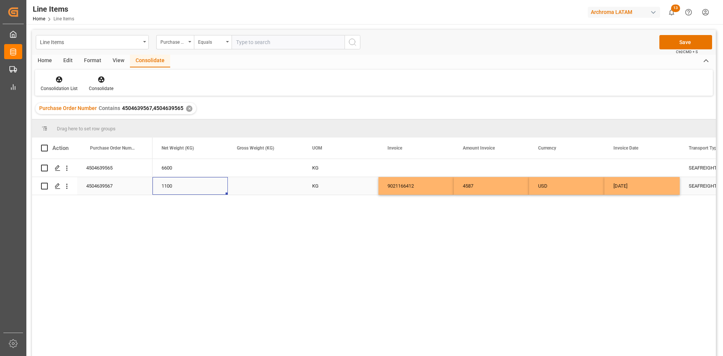
scroll to position [0, 1280]
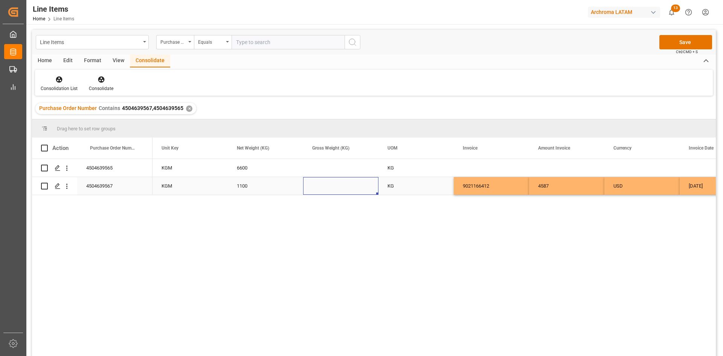
click at [328, 184] on div "Press SPACE to select this row." at bounding box center [340, 186] width 75 height 18
click at [480, 167] on div "Press SPACE to select this row." at bounding box center [491, 168] width 75 height 18
click at [480, 167] on input "Press SPACE to select this row." at bounding box center [491, 172] width 63 height 14
paste input "9021166413"
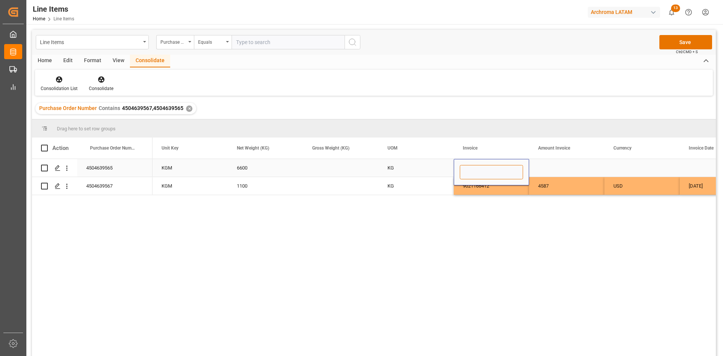
type input "9021166413"
click at [556, 166] on div "Press SPACE to select this row." at bounding box center [566, 168] width 75 height 18
click at [558, 164] on div "Press SPACE to select this row." at bounding box center [566, 168] width 75 height 18
click at [558, 166] on div "Press SPACE to select this row." at bounding box center [566, 168] width 75 height 18
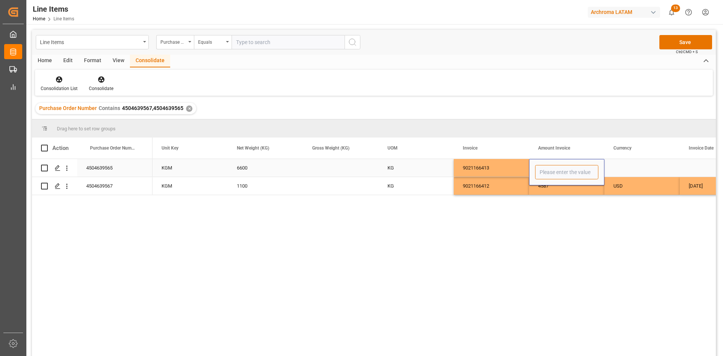
click at [560, 166] on input "Press SPACE to select this row." at bounding box center [566, 172] width 63 height 14
type input "12408"
click at [654, 166] on div "Press SPACE to select this row." at bounding box center [641, 168] width 75 height 18
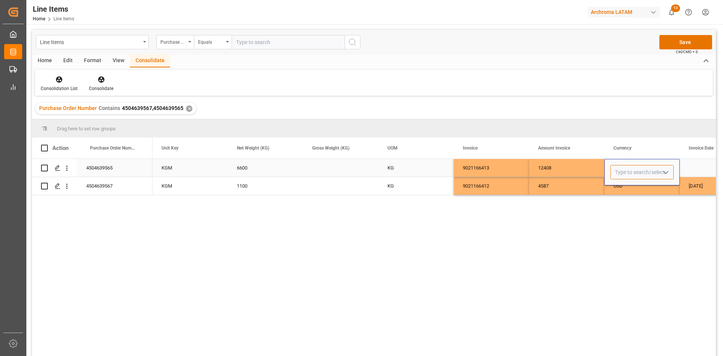
click at [628, 173] on input "Press SPACE to select this row." at bounding box center [641, 172] width 63 height 14
click at [669, 172] on icon "open menu" at bounding box center [665, 172] width 9 height 9
click at [641, 194] on div "USD" at bounding box center [642, 193] width 63 height 26
type input "USD"
click at [696, 163] on div "Press SPACE to select this row." at bounding box center [717, 168] width 75 height 18
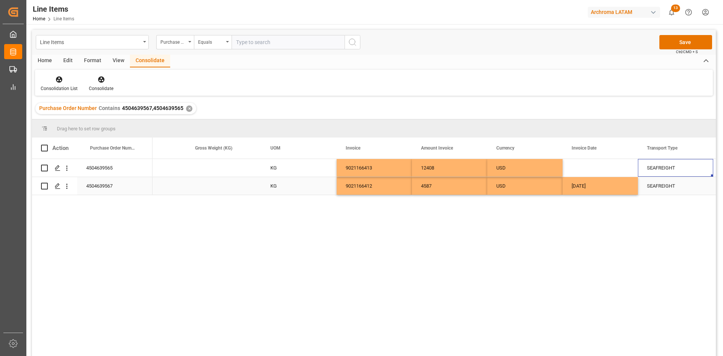
scroll to position [0, 1473]
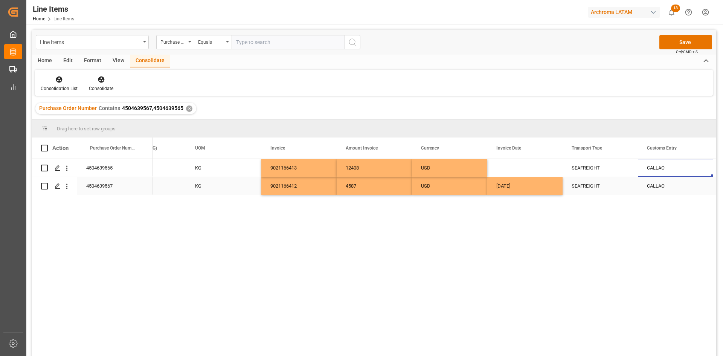
click at [550, 184] on div "[DATE]" at bounding box center [524, 186] width 75 height 18
drag, startPoint x: 560, startPoint y: 194, endPoint x: 546, endPoint y: 165, distance: 32.3
click at [529, 169] on div "[DATE]" at bounding box center [524, 168] width 75 height 18
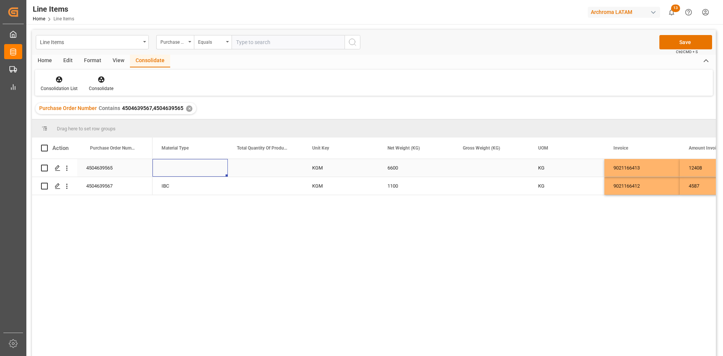
scroll to position [0, 1054]
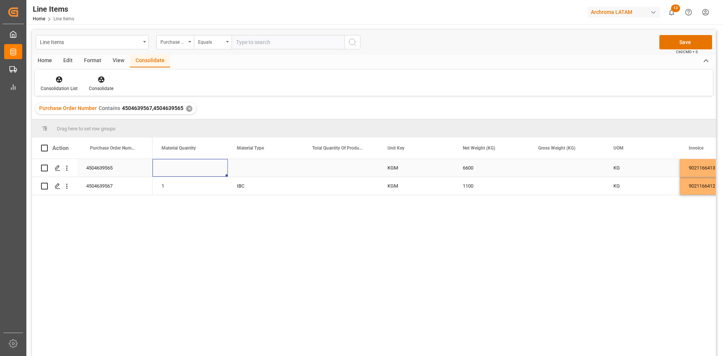
click at [195, 167] on div "Press SPACE to select this row." at bounding box center [189, 168] width 75 height 18
click at [192, 167] on div "Press SPACE to select this row." at bounding box center [189, 168] width 75 height 18
click at [193, 168] on input "Press SPACE to select this row." at bounding box center [190, 172] width 63 height 14
type input "6"
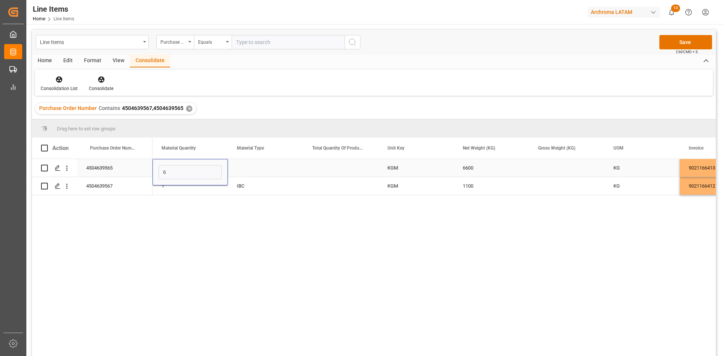
click at [253, 170] on div "Press SPACE to select this row." at bounding box center [265, 168] width 75 height 18
click at [264, 184] on div "IBC" at bounding box center [265, 185] width 57 height 17
drag, startPoint x: 302, startPoint y: 194, endPoint x: 289, endPoint y: 169, distance: 28.0
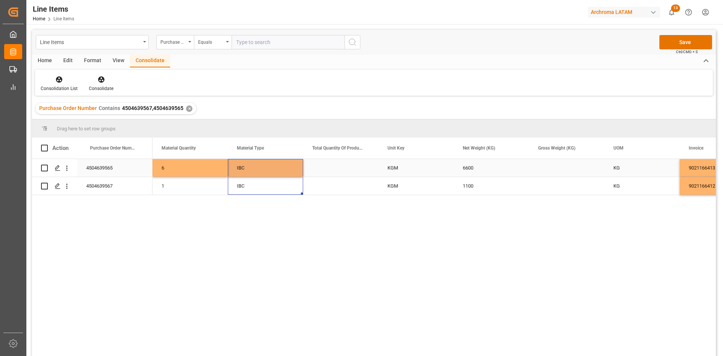
click at [182, 169] on div "6" at bounding box center [189, 168] width 75 height 18
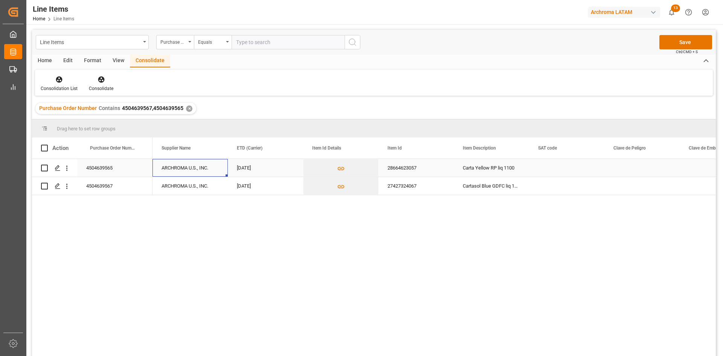
scroll to position [0, 226]
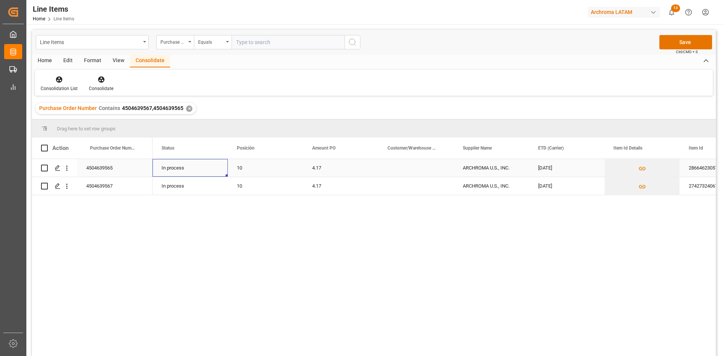
click at [319, 162] on div "4.17" at bounding box center [340, 168] width 75 height 18
click at [325, 168] on div "4.17" at bounding box center [340, 168] width 75 height 18
click at [325, 168] on input "4.17" at bounding box center [340, 172] width 63 height 14
type input "1"
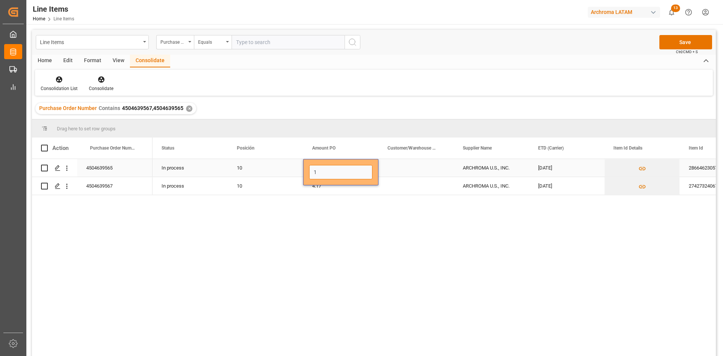
click at [325, 169] on input "1" at bounding box center [340, 172] width 63 height 14
type input "1.88"
click at [419, 169] on div "Press SPACE to select this row." at bounding box center [415, 168] width 75 height 18
click at [682, 40] on button "Save" at bounding box center [685, 42] width 53 height 14
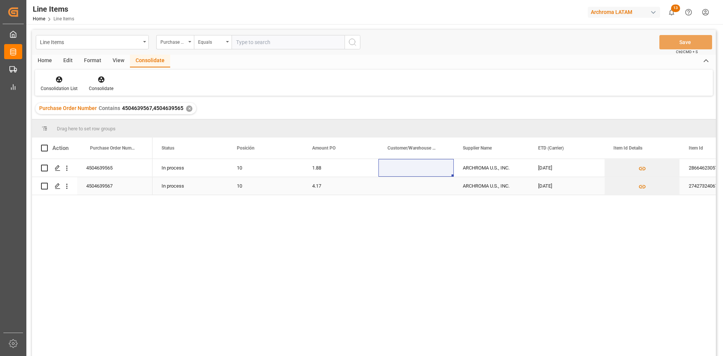
click at [414, 186] on div "Press SPACE to select this row." at bounding box center [415, 186] width 75 height 18
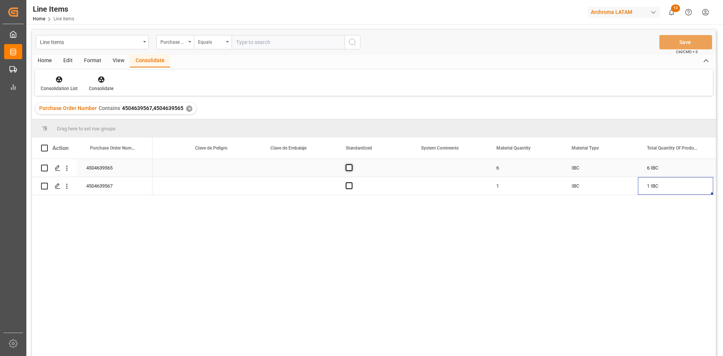
click at [346, 167] on span "Press SPACE to select this row." at bounding box center [349, 167] width 7 height 7
click at [351, 164] on input "Press SPACE to select this row." at bounding box center [351, 164] width 0 height 0
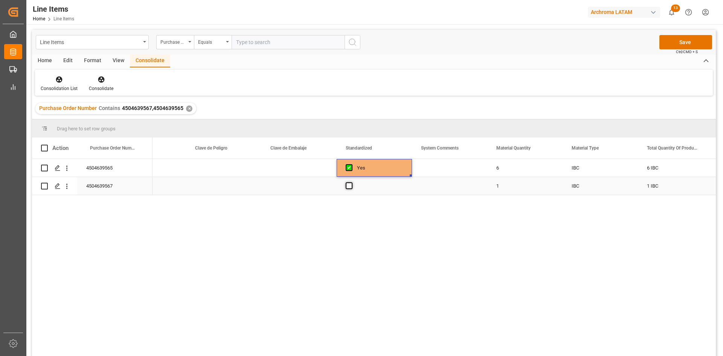
click at [347, 183] on span "Press SPACE to select this row." at bounding box center [349, 185] width 7 height 7
click at [351, 182] on input "Press SPACE to select this row." at bounding box center [351, 182] width 0 height 0
click at [660, 186] on div "1 IBC" at bounding box center [675, 186] width 75 height 18
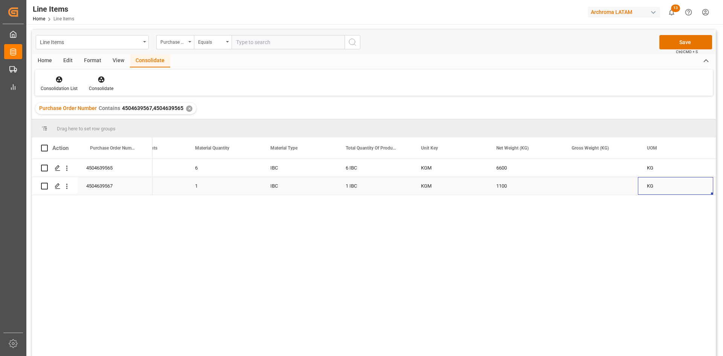
click at [579, 184] on div "Press SPACE to select this row." at bounding box center [600, 186] width 75 height 18
click at [566, 184] on div "Press SPACE to select this row." at bounding box center [600, 186] width 75 height 18
click at [585, 181] on input "Press SPACE to select this row." at bounding box center [600, 181] width 63 height 14
type input "1158"
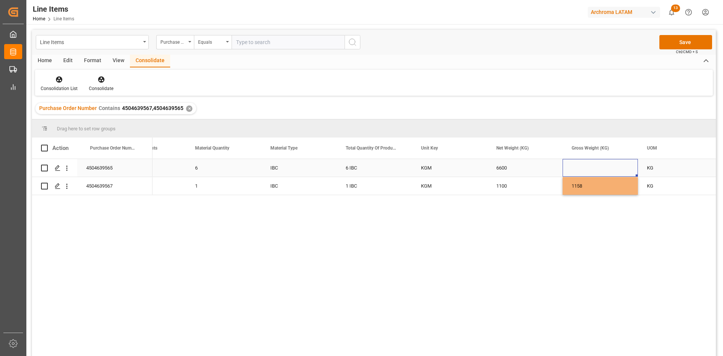
click at [598, 162] on div "Press SPACE to select this row." at bounding box center [600, 168] width 75 height 18
click at [607, 169] on div "Press SPACE to select this row." at bounding box center [600, 168] width 75 height 18
click at [607, 169] on input "Press SPACE to select this row." at bounding box center [600, 172] width 63 height 14
type input "6.948"
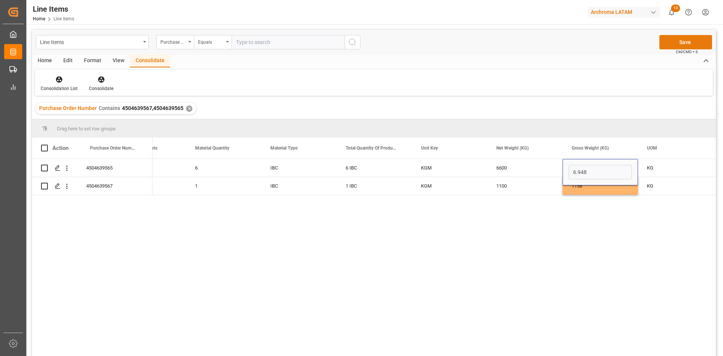
click at [691, 40] on button "Save" at bounding box center [685, 42] width 53 height 14
drag, startPoint x: 579, startPoint y: 188, endPoint x: 565, endPoint y: 189, distance: 14.4
click at [579, 188] on div "Press SPACE to select this row." at bounding box center [600, 186] width 75 height 18
click at [589, 180] on div "Press SPACE to select this row." at bounding box center [600, 186] width 75 height 18
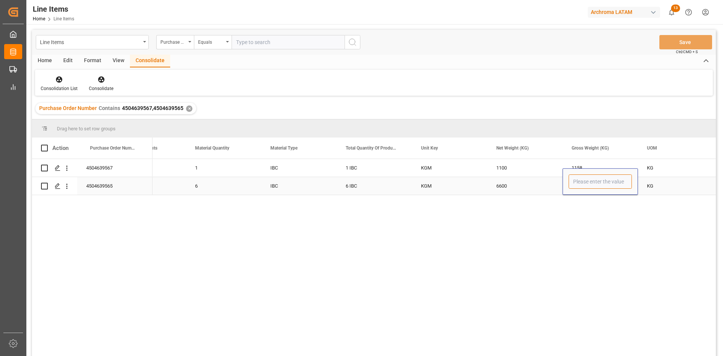
click at [592, 182] on input "Press SPACE to select this row." at bounding box center [600, 181] width 63 height 14
type input "6948"
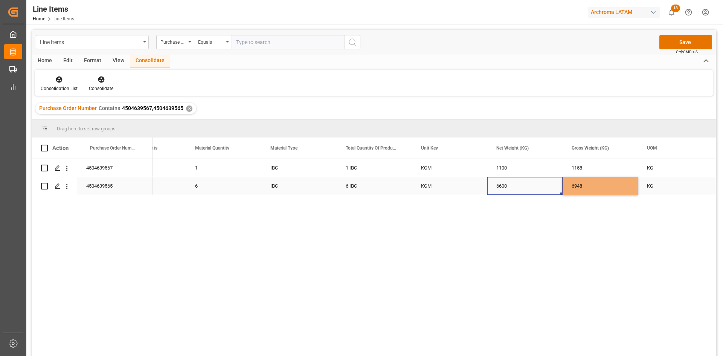
click at [510, 180] on div "6600" at bounding box center [524, 186] width 75 height 18
click at [695, 44] on button "Save" at bounding box center [685, 42] width 53 height 14
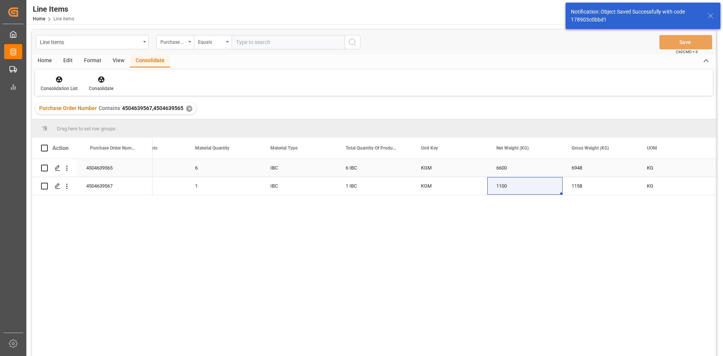
click at [42, 168] on input "Press Space to toggle row selection (unchecked)" at bounding box center [44, 168] width 7 height 7
checkbox input "true"
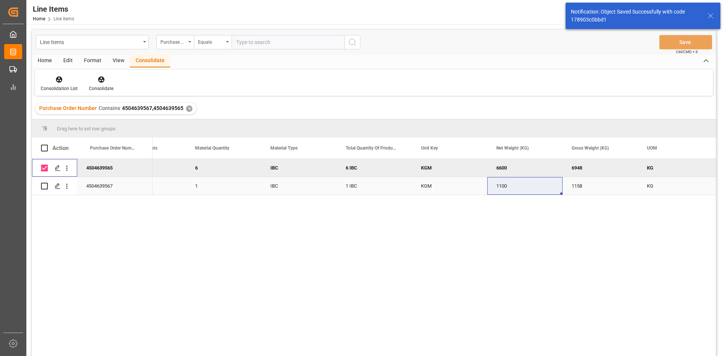
click at [45, 186] on input "Press Space to toggle row selection (unchecked)" at bounding box center [44, 186] width 7 height 7
checkbox input "true"
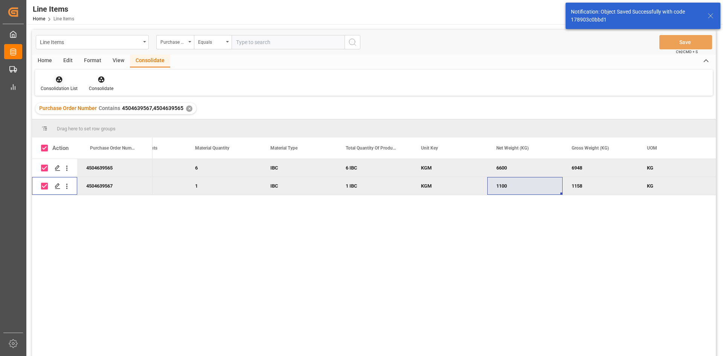
click at [55, 78] on icon at bounding box center [59, 80] width 8 height 8
click at [87, 108] on div "Line Items Purchase Order Number Equals Save Ctrl/CMD + S Home Edit Format View…" at bounding box center [374, 203] width 684 height 346
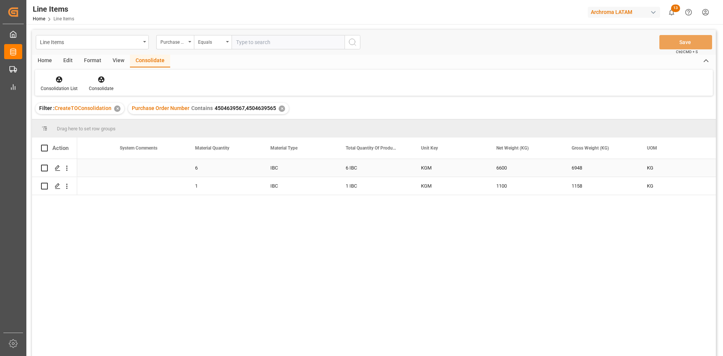
click at [43, 168] on input "Press Space to toggle row selection (unchecked)" at bounding box center [44, 168] width 7 height 7
checkbox input "true"
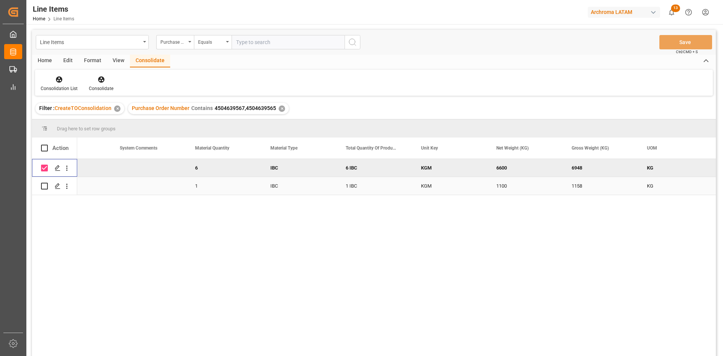
click at [43, 185] on input "Press Space to toggle row selection (unchecked)" at bounding box center [44, 186] width 7 height 7
checkbox input "true"
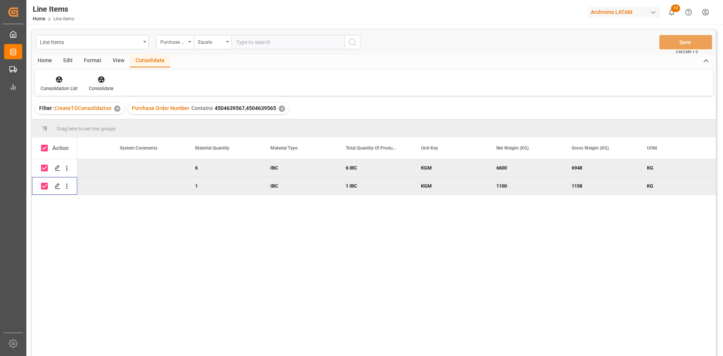
click at [98, 81] on icon at bounding box center [102, 80] width 8 height 8
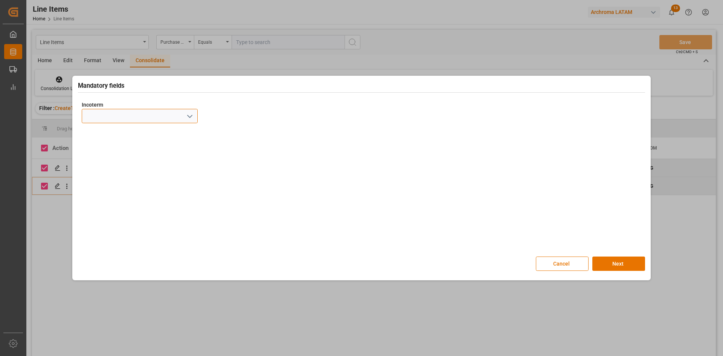
click at [195, 117] on input at bounding box center [140, 116] width 116 height 14
click at [191, 117] on icon "open menu" at bounding box center [189, 116] width 9 height 9
click at [104, 154] on div "FCA" at bounding box center [139, 149] width 115 height 17
type input "FCA"
click at [638, 265] on button "Next" at bounding box center [618, 263] width 53 height 14
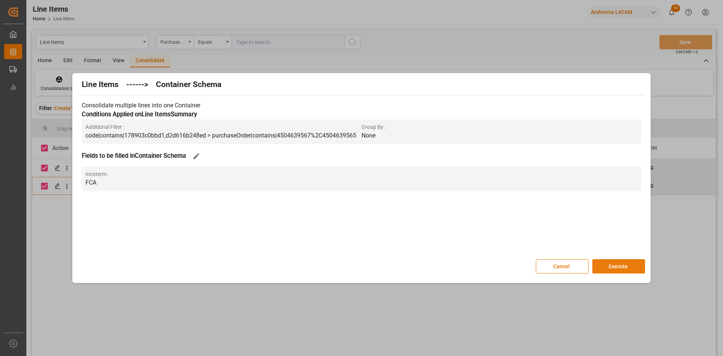
click at [631, 268] on button "Execute" at bounding box center [618, 266] width 53 height 14
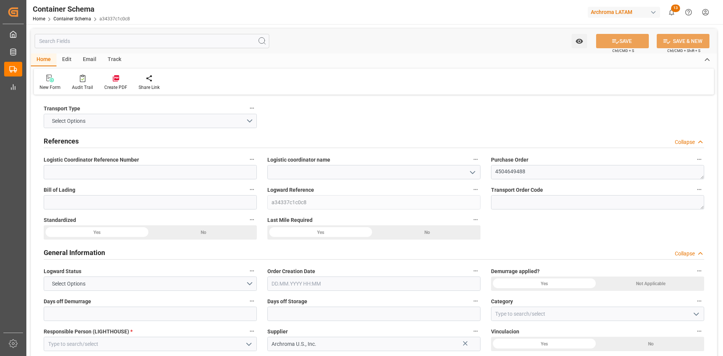
type input "0"
type input "1"
type input "17"
type input "18020"
type input "19006"
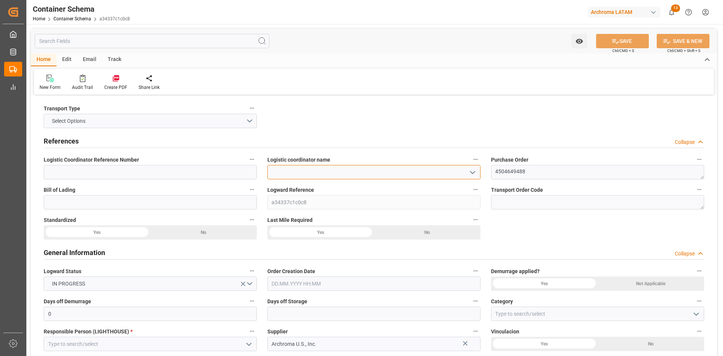
click at [389, 174] on input at bounding box center [373, 172] width 213 height 14
click at [473, 174] on icon "open menu" at bounding box center [472, 172] width 9 height 9
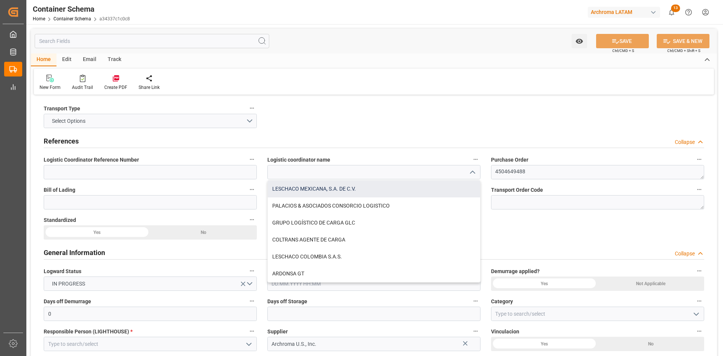
click at [359, 185] on div "LESCHACO MEXICANA, S.A. DE C.V." at bounding box center [374, 188] width 212 height 17
type input "LESCHACO MEXICANA, S.A. DE C.V."
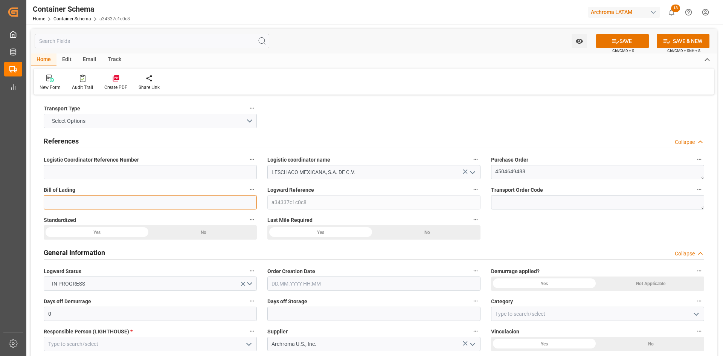
click at [90, 206] on input at bounding box center [150, 202] width 213 height 14
click at [126, 204] on input at bounding box center [150, 202] width 213 height 14
type input "ARCH-3922"
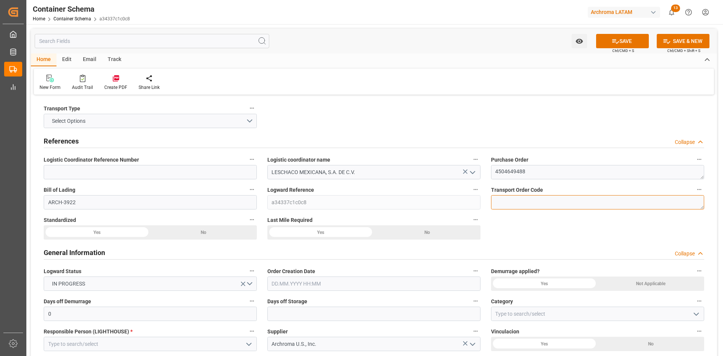
click at [535, 198] on textarea at bounding box center [597, 202] width 213 height 14
click at [120, 233] on div "Yes" at bounding box center [97, 232] width 107 height 14
click at [338, 232] on div "Yes" at bounding box center [320, 232] width 107 height 14
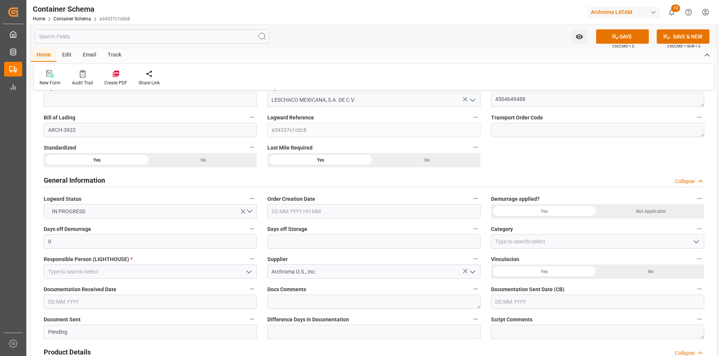
scroll to position [75, 0]
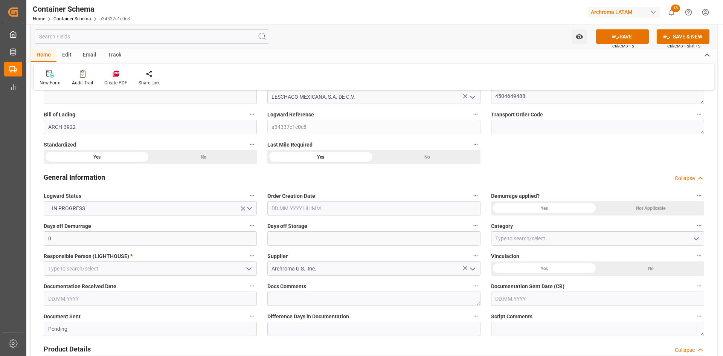
click at [293, 208] on input "text" at bounding box center [373, 208] width 213 height 14
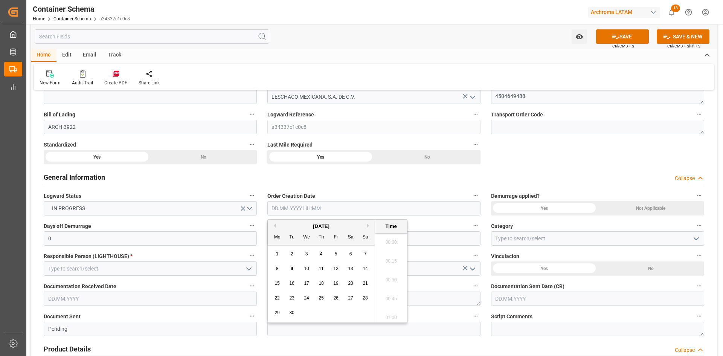
scroll to position [1189, 0]
click at [291, 228] on div "[DATE]" at bounding box center [321, 227] width 107 height 8
click at [293, 267] on div "9" at bounding box center [291, 268] width 9 height 9
type input "[DATE] 00:00"
click at [635, 210] on div "Not Applicable" at bounding box center [651, 208] width 107 height 14
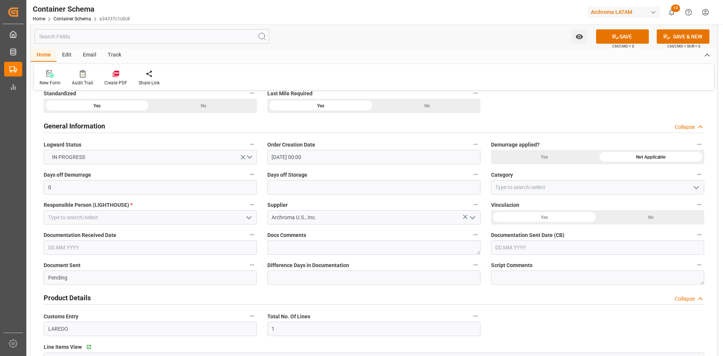
scroll to position [151, 0]
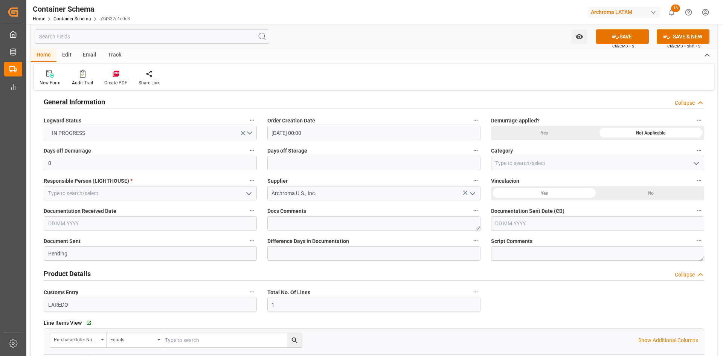
click at [554, 193] on div "Yes" at bounding box center [544, 193] width 107 height 14
click at [629, 192] on div "No" at bounding box center [651, 193] width 107 height 14
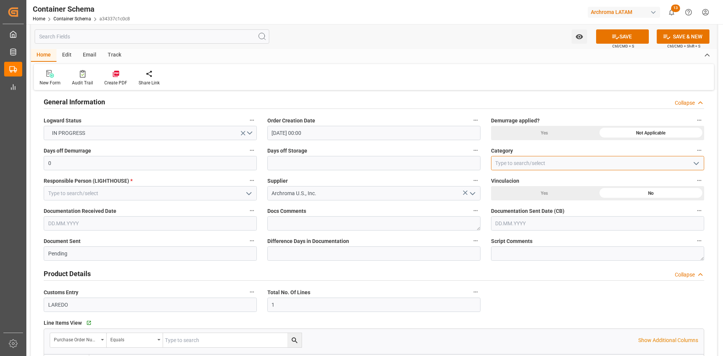
click at [637, 164] on input at bounding box center [597, 163] width 213 height 14
click at [700, 162] on icon "open menu" at bounding box center [696, 163] width 9 height 9
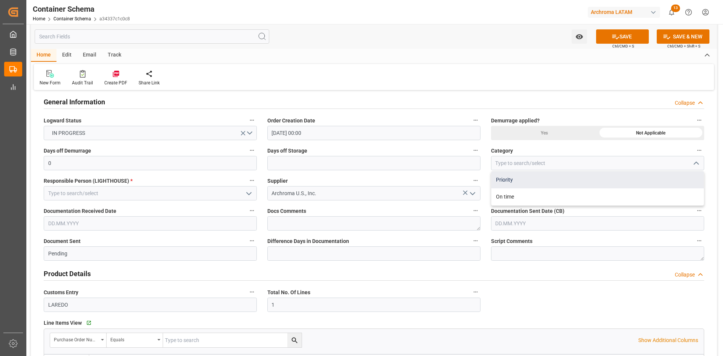
click at [547, 178] on div "Priority" at bounding box center [597, 179] width 212 height 17
type input "Priority"
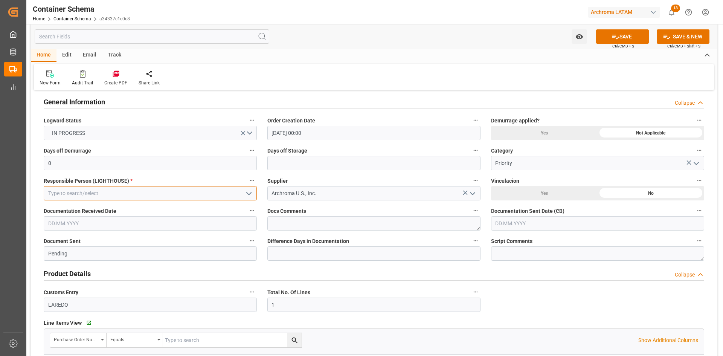
click at [235, 191] on input at bounding box center [150, 193] width 213 height 14
click at [251, 191] on icon "open menu" at bounding box center [248, 193] width 9 height 9
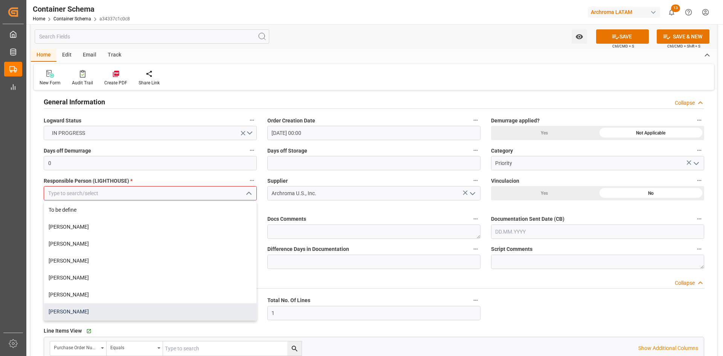
click at [89, 306] on div "[PERSON_NAME]" at bounding box center [150, 311] width 212 height 17
type input "[PERSON_NAME]"
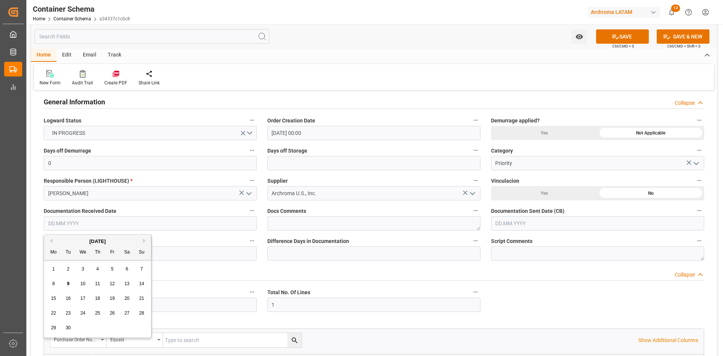
click at [178, 223] on input "text" at bounding box center [150, 223] width 213 height 14
click at [59, 243] on div "[DATE]" at bounding box center [97, 242] width 107 height 8
click at [55, 285] on span "8" at bounding box center [53, 283] width 3 height 5
type input "[DATE]"
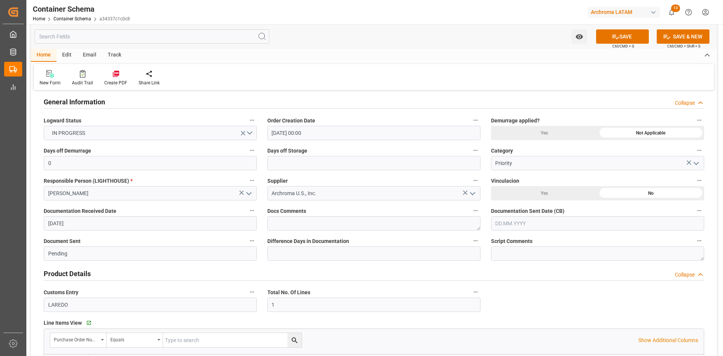
click at [520, 227] on input "text" at bounding box center [597, 223] width 213 height 14
click at [499, 286] on div "8" at bounding box center [500, 283] width 9 height 9
type input "[DATE]"
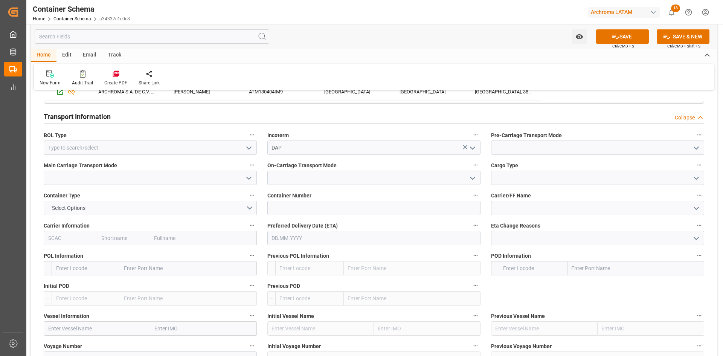
scroll to position [640, 0]
click at [249, 146] on icon "open menu" at bounding box center [248, 147] width 9 height 9
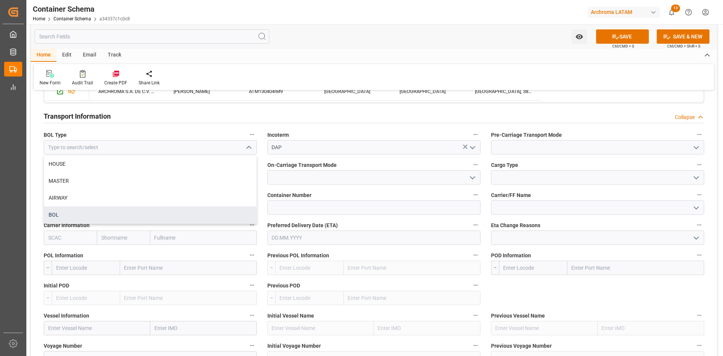
click at [85, 218] on div "BOL" at bounding box center [150, 214] width 212 height 17
type input "BOL"
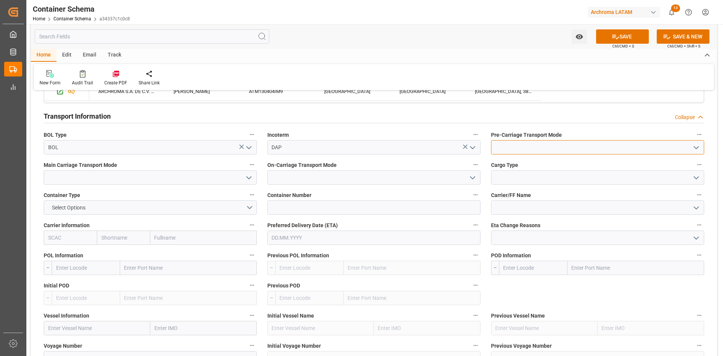
click at [569, 147] on input at bounding box center [597, 147] width 213 height 14
click at [694, 144] on icon "open menu" at bounding box center [696, 147] width 9 height 9
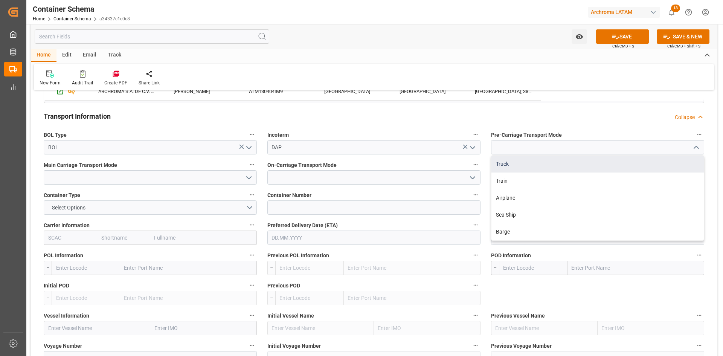
click at [526, 164] on div "Truck" at bounding box center [597, 164] width 212 height 17
type input "Truck"
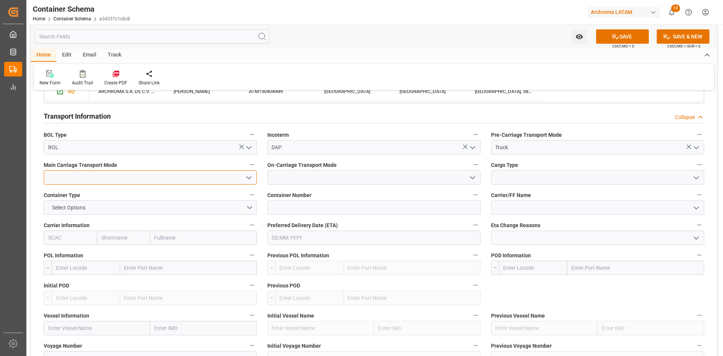
click at [231, 177] on input at bounding box center [150, 177] width 213 height 14
click at [249, 178] on icon "open menu" at bounding box center [248, 177] width 9 height 9
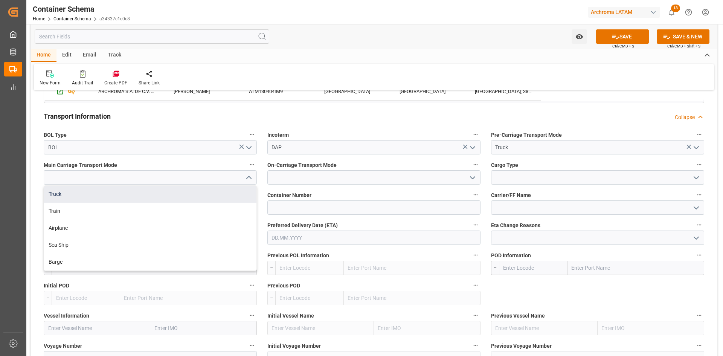
click at [84, 191] on div "Truck" at bounding box center [150, 194] width 212 height 17
type input "Truck"
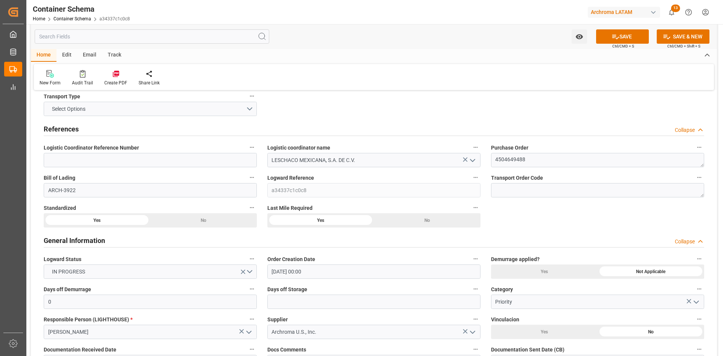
scroll to position [0, 0]
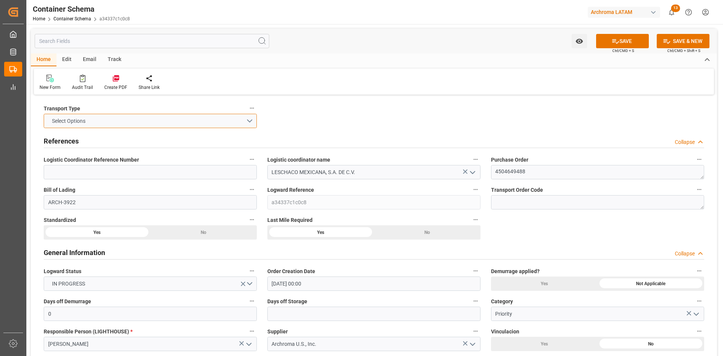
click at [174, 124] on button "Select Options" at bounding box center [150, 121] width 213 height 14
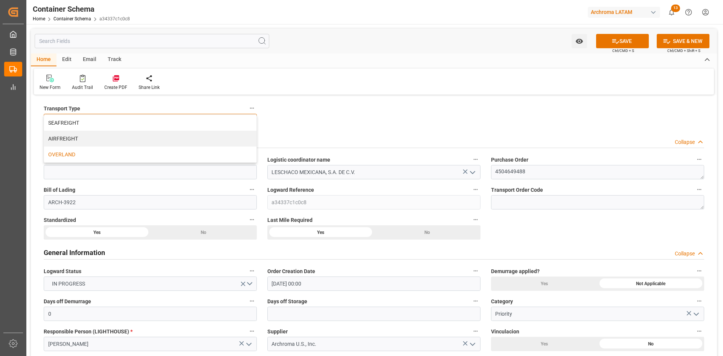
click at [113, 152] on div "OVERLAND" at bounding box center [150, 154] width 212 height 16
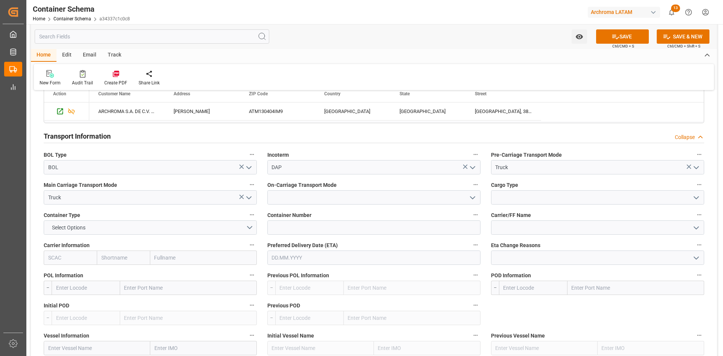
scroll to position [640, 0]
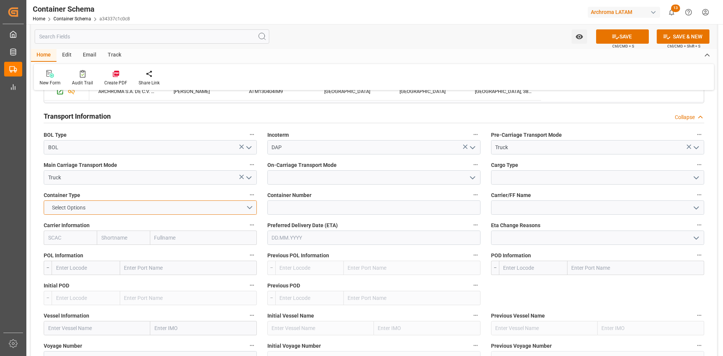
click at [233, 209] on button "Select Options" at bounding box center [150, 207] width 213 height 14
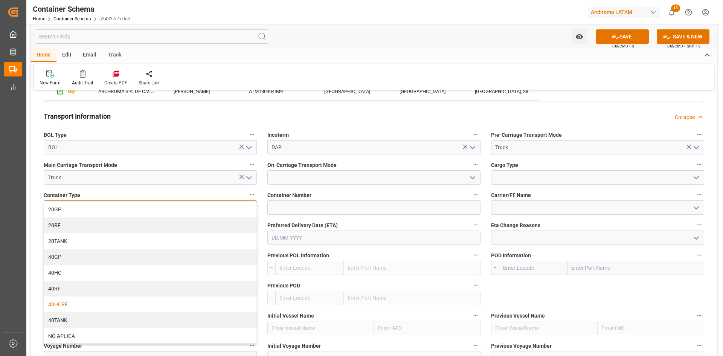
scroll to position [48, 0]
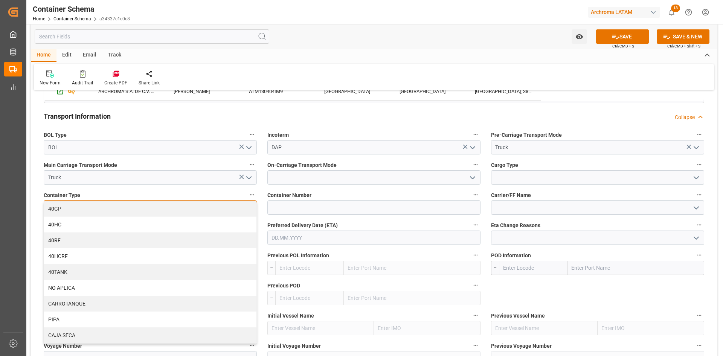
click at [72, 334] on div "CAJA SECA" at bounding box center [150, 335] width 212 height 16
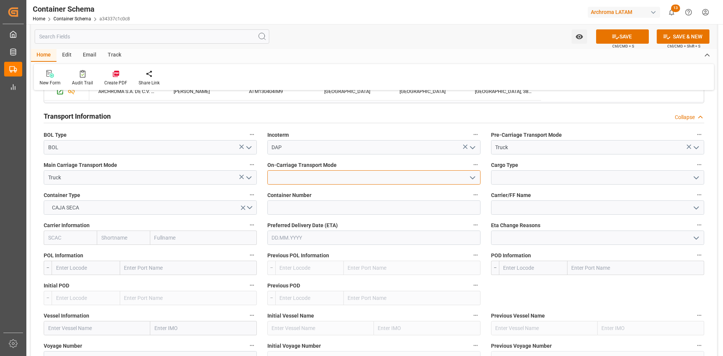
click at [449, 181] on input at bounding box center [373, 177] width 213 height 14
click at [474, 177] on polyline "open menu" at bounding box center [472, 178] width 5 height 2
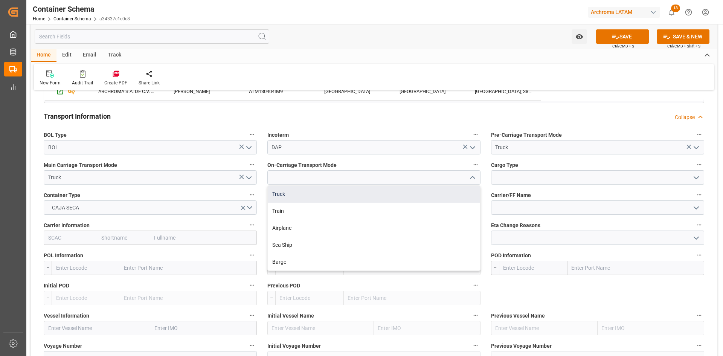
click at [309, 195] on div "Truck" at bounding box center [374, 194] width 212 height 17
type input "Truck"
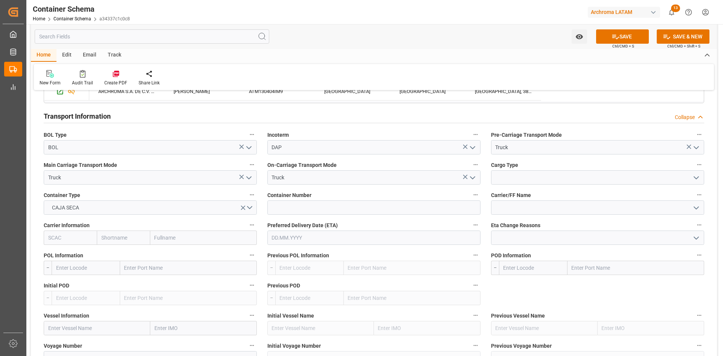
click at [700, 178] on icon "open menu" at bounding box center [696, 177] width 9 height 9
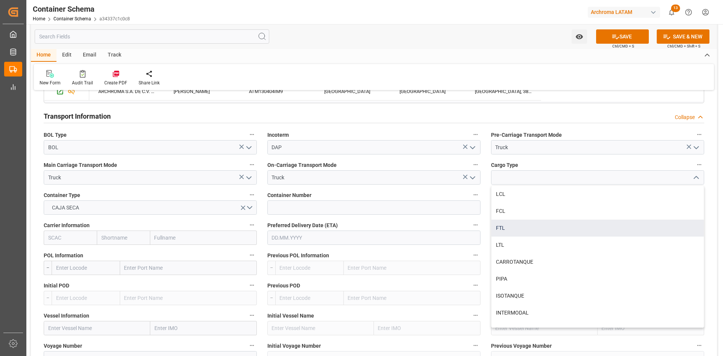
click at [513, 229] on div "FTL" at bounding box center [597, 228] width 212 height 17
type input "FTL"
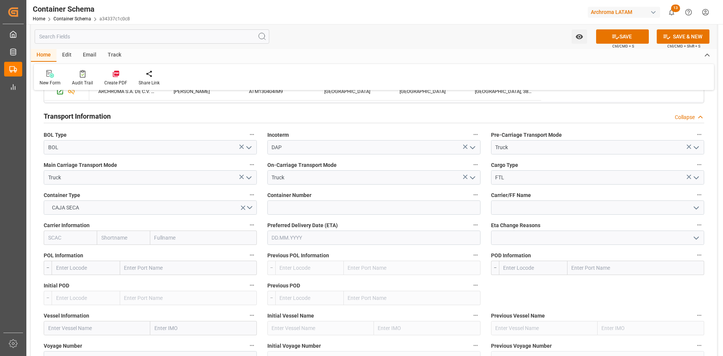
click at [698, 205] on icon "open menu" at bounding box center [696, 207] width 9 height 9
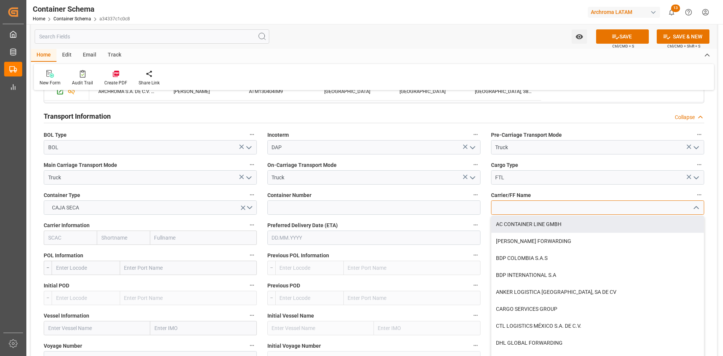
click at [532, 209] on input at bounding box center [597, 207] width 213 height 14
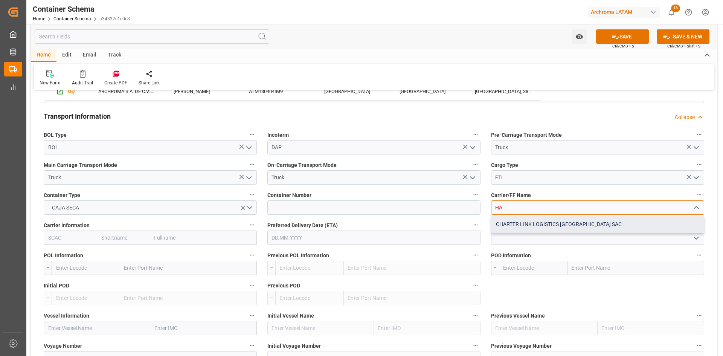
type input "H"
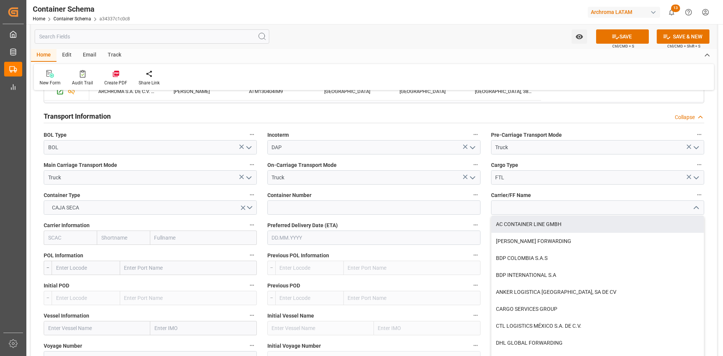
click at [319, 231] on input "text" at bounding box center [373, 237] width 213 height 14
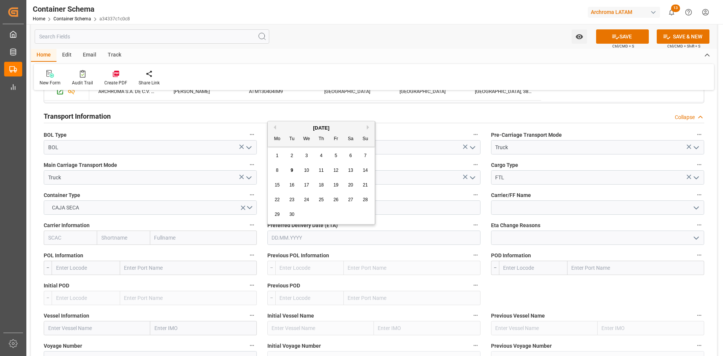
click at [277, 170] on span "8" at bounding box center [277, 170] width 3 height 5
type input "[DATE]"
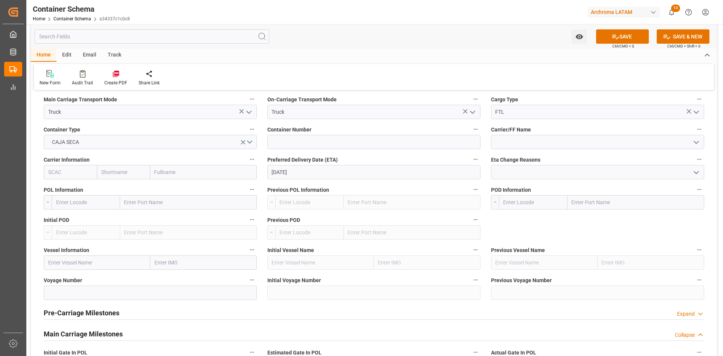
scroll to position [715, 0]
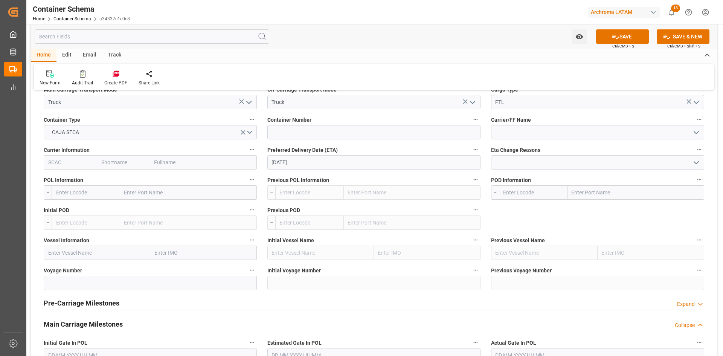
click at [159, 190] on input "text" at bounding box center [188, 192] width 137 height 14
type input "M"
type input "USLRD"
click at [162, 206] on div "Laredo - USLRD" at bounding box center [142, 209] width 44 height 17
type input "USLRD"
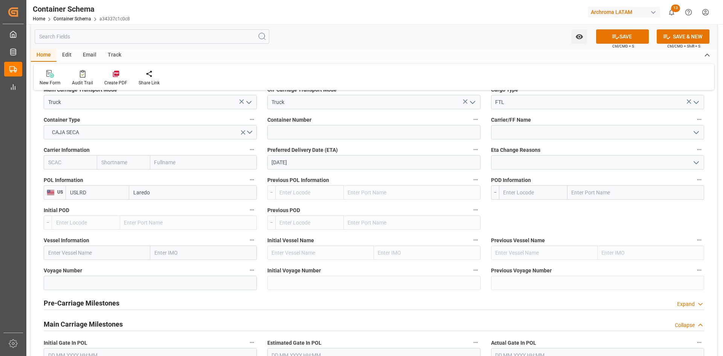
type input "Laredo"
click at [592, 192] on input "text" at bounding box center [635, 192] width 137 height 14
type input "MXNLD"
click at [594, 207] on b "Nuevo Laredo" at bounding box center [589, 209] width 34 height 6
type input "MXNLD"
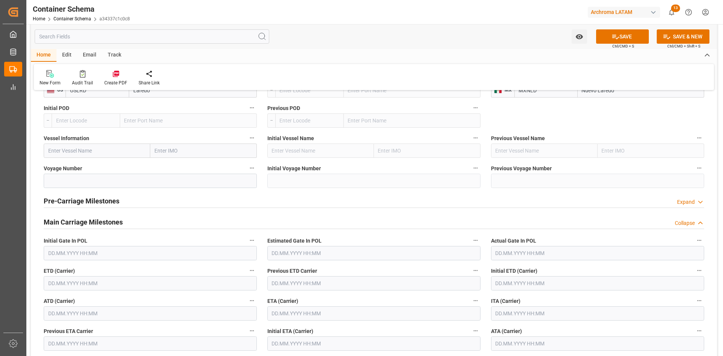
scroll to position [866, 0]
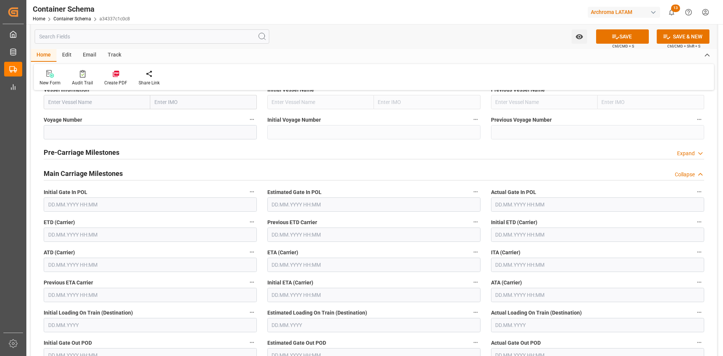
type input "Nuevo Laredo"
click at [91, 235] on input "text" at bounding box center [150, 234] width 213 height 14
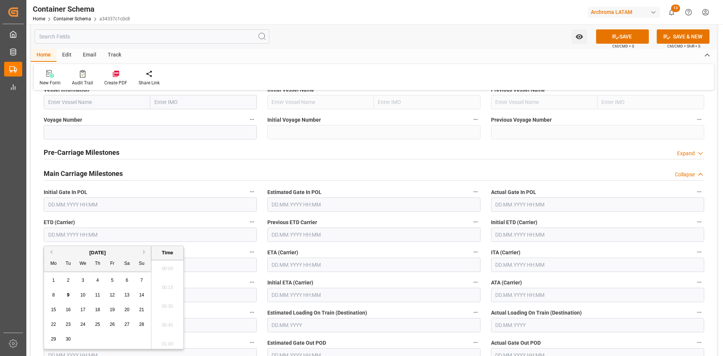
scroll to position [1189, 0]
click at [115, 277] on div "5" at bounding box center [112, 280] width 9 height 9
type input "[DATE] 00:00"
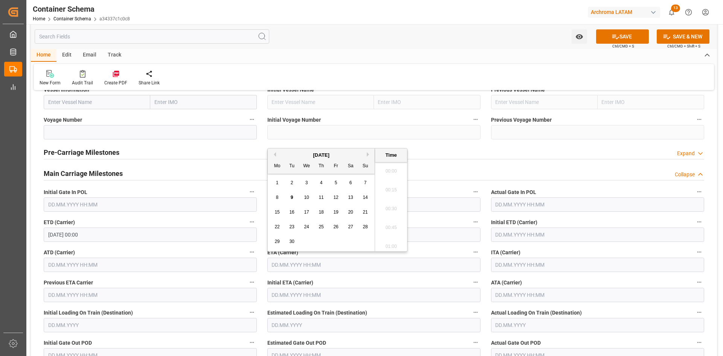
click at [320, 267] on input "text" at bounding box center [373, 265] width 213 height 14
click at [273, 198] on div "8" at bounding box center [277, 197] width 9 height 9
type input "[DATE] 00:00"
click at [633, 40] on button "SAVE" at bounding box center [622, 36] width 53 height 14
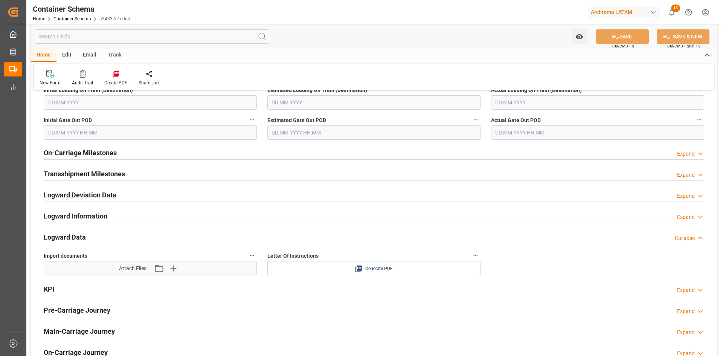
scroll to position [1092, 0]
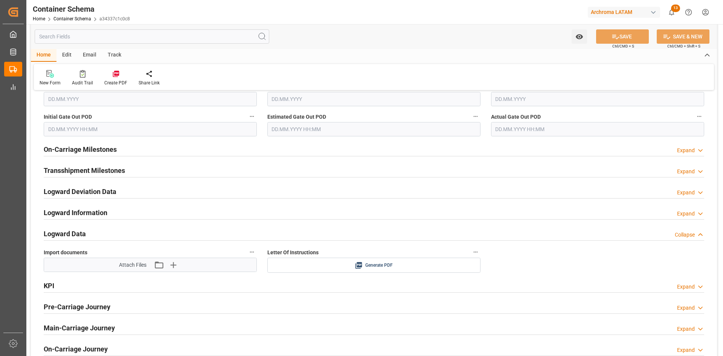
click at [107, 149] on h2 "On-Carriage Milestones" at bounding box center [80, 149] width 73 height 10
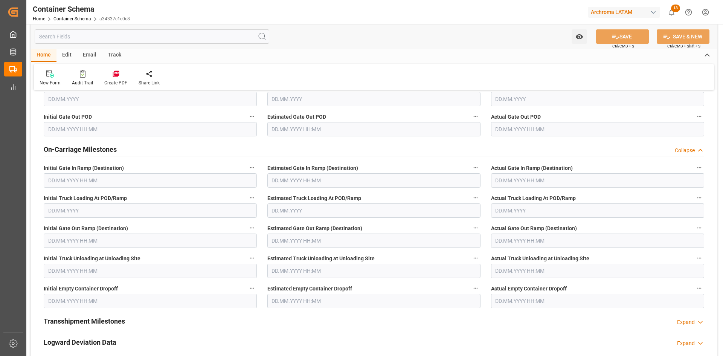
click at [107, 149] on h2 "On-Carriage Milestones" at bounding box center [80, 149] width 73 height 10
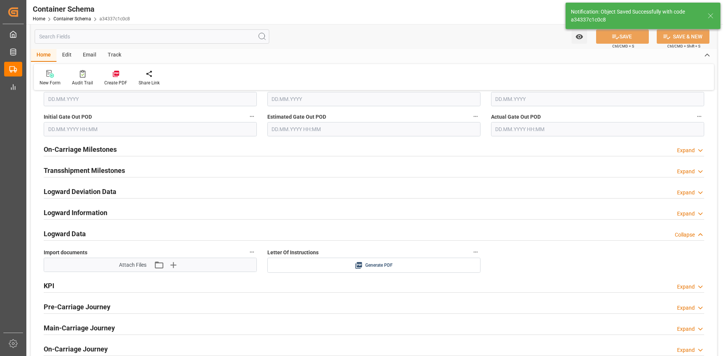
type input "Document Sent"
type input "MXNLD"
type input "Nuevo Laredo"
click at [111, 148] on h2 "On-Carriage Milestones" at bounding box center [80, 149] width 73 height 10
type input "[DATE] 00:00"
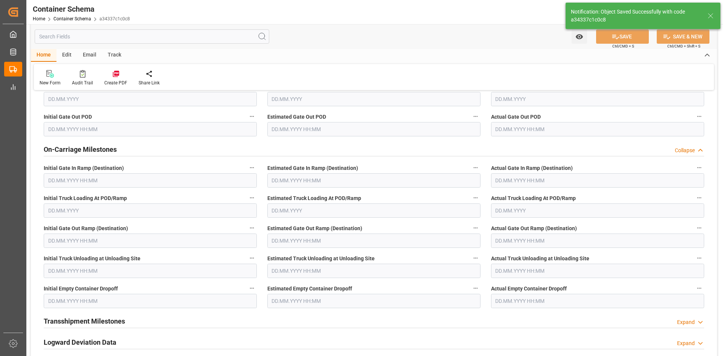
click at [111, 148] on h2 "On-Carriage Milestones" at bounding box center [80, 149] width 73 height 10
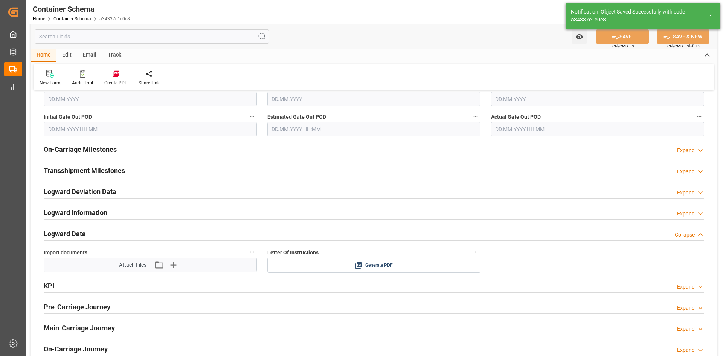
click at [110, 168] on h2 "Transshipment Milestones" at bounding box center [84, 170] width 81 height 10
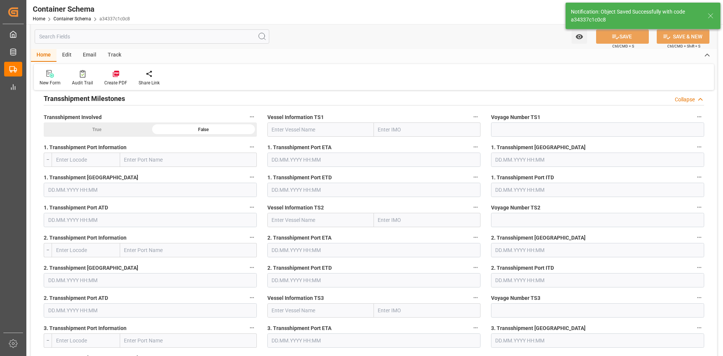
scroll to position [1167, 0]
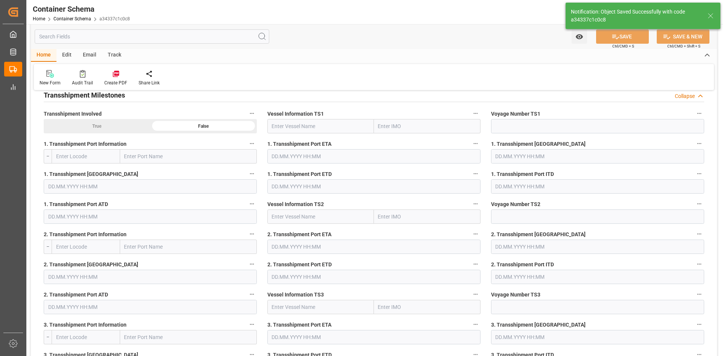
click at [121, 95] on h2 "Transshipment Milestones" at bounding box center [84, 95] width 81 height 10
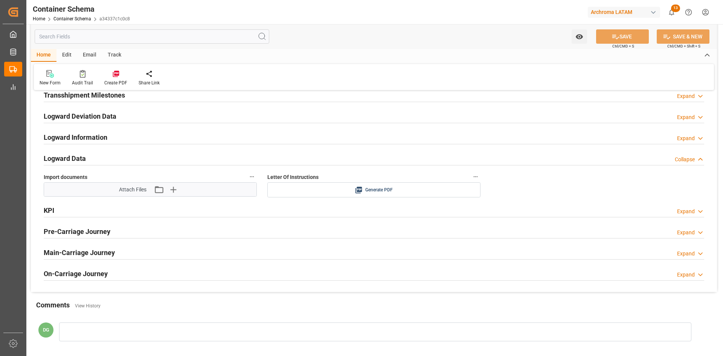
click at [91, 134] on h2 "Logward Information" at bounding box center [76, 137] width 64 height 10
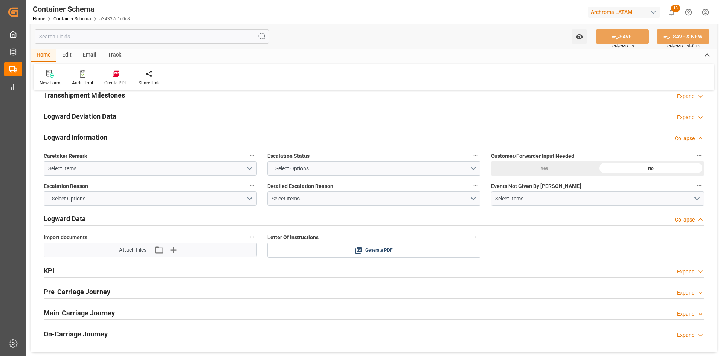
click at [112, 115] on h2 "Logward Deviation Data" at bounding box center [80, 116] width 73 height 10
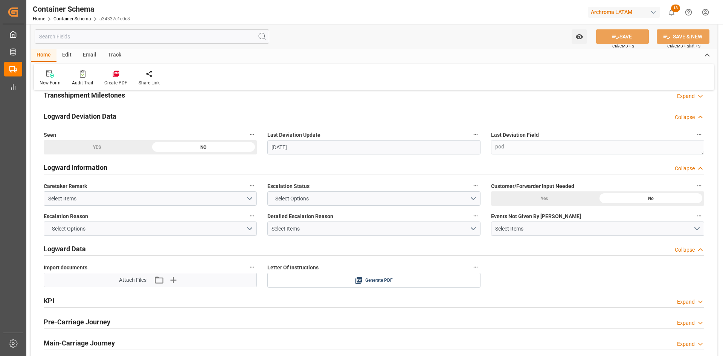
click at [112, 115] on h2 "Logward Deviation Data" at bounding box center [80, 116] width 73 height 10
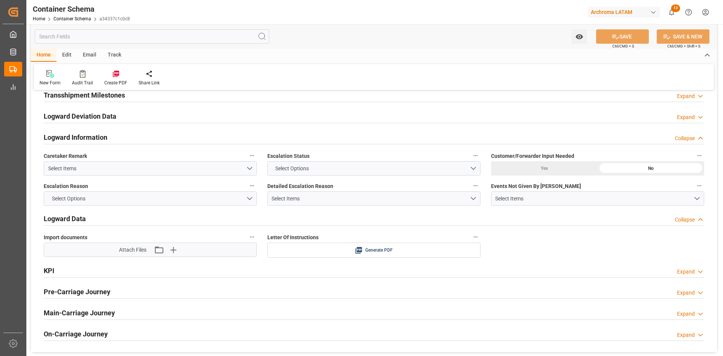
click at [102, 137] on h2 "Logward Information" at bounding box center [76, 137] width 64 height 10
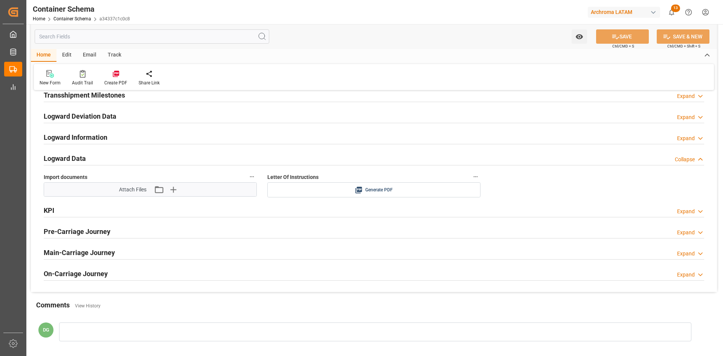
click at [93, 160] on div "Logward Data Collapse" at bounding box center [374, 158] width 660 height 14
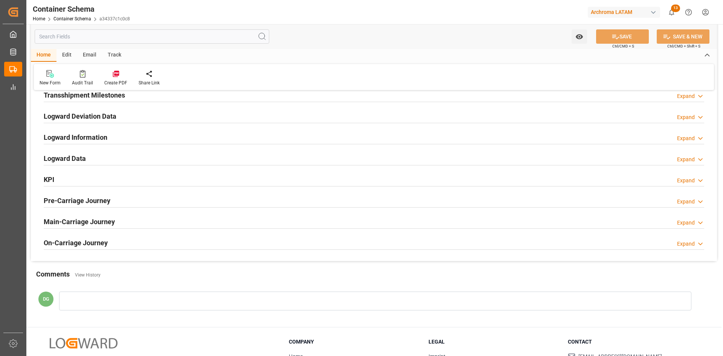
click at [72, 197] on h2 "Pre-Carriage Journey" at bounding box center [77, 200] width 67 height 10
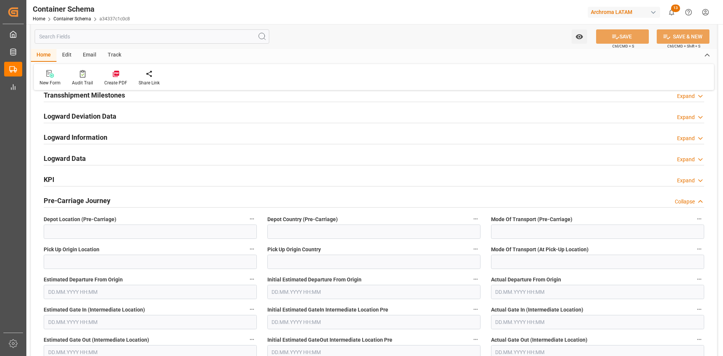
click at [72, 197] on h2 "Pre-Carriage Journey" at bounding box center [77, 200] width 67 height 10
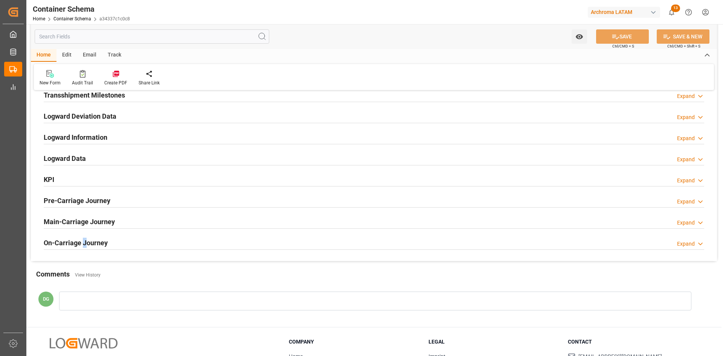
click at [85, 236] on div "On-Carriage Journey" at bounding box center [76, 242] width 64 height 14
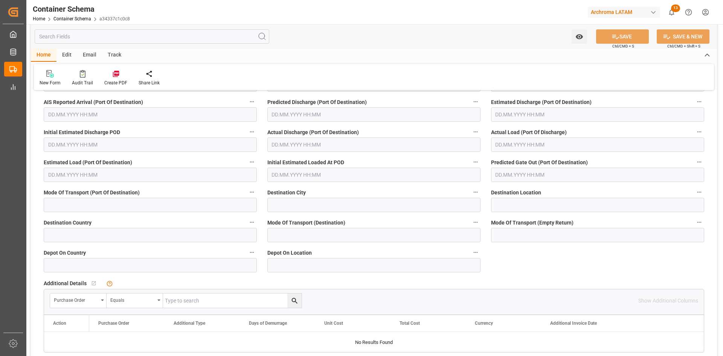
scroll to position [1168, 0]
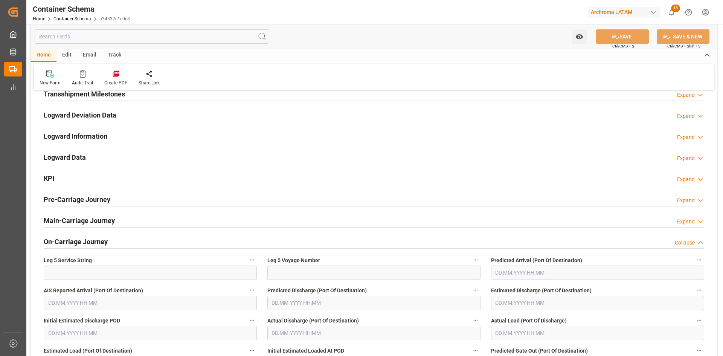
click at [76, 238] on h2 "On-Carriage Journey" at bounding box center [76, 241] width 64 height 10
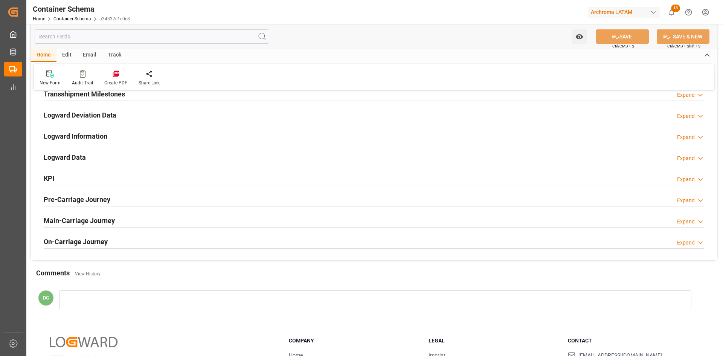
click at [91, 220] on h2 "Main-Carriage Journey" at bounding box center [79, 220] width 71 height 10
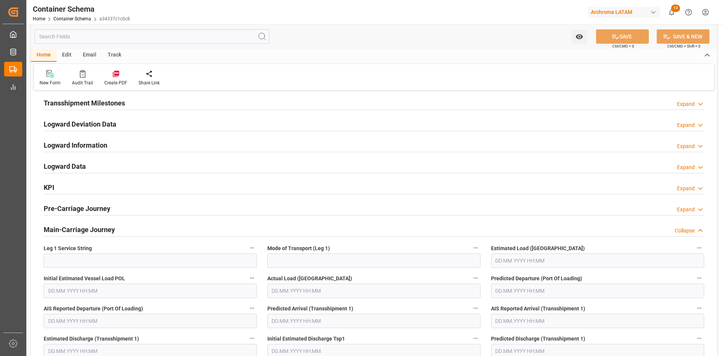
scroll to position [1171, 0]
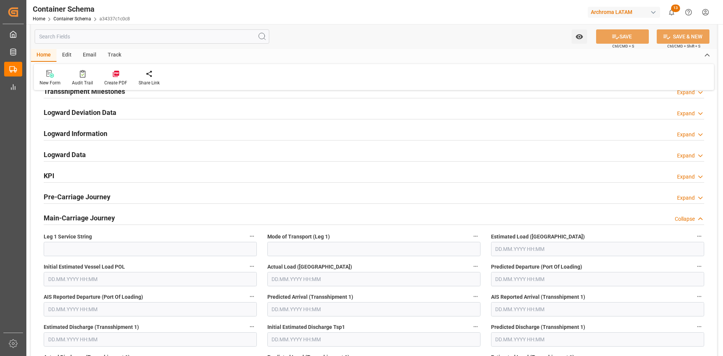
click at [91, 200] on h2 "Pre-Carriage Journey" at bounding box center [77, 197] width 67 height 10
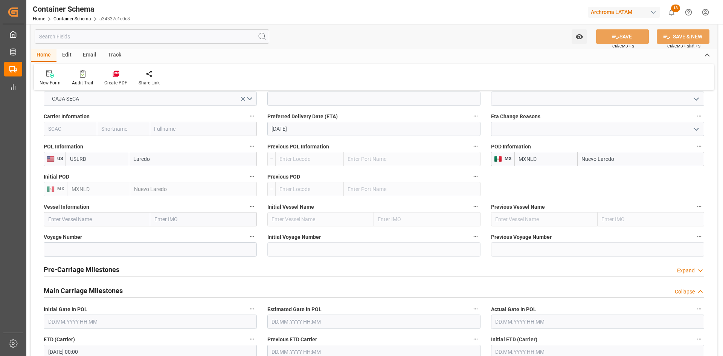
scroll to position [719, 0]
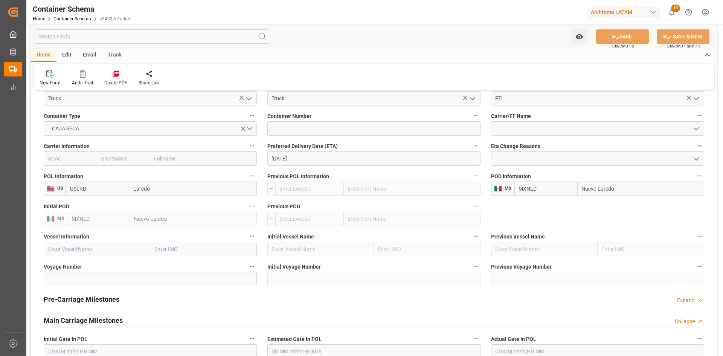
click at [78, 299] on h2 "Pre-Carriage Milestones" at bounding box center [82, 299] width 76 height 10
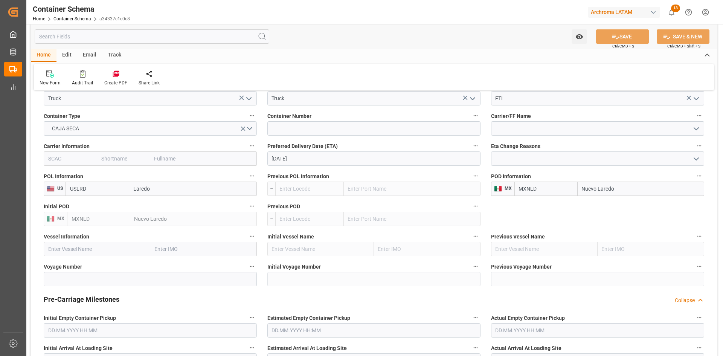
click at [78, 299] on h2 "Pre-Carriage Milestones" at bounding box center [82, 299] width 76 height 10
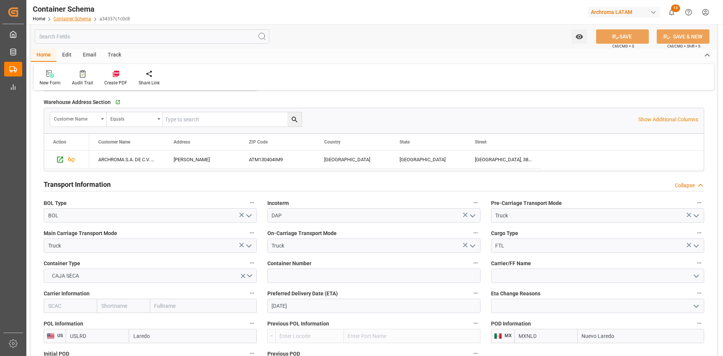
scroll to position [456, 0]
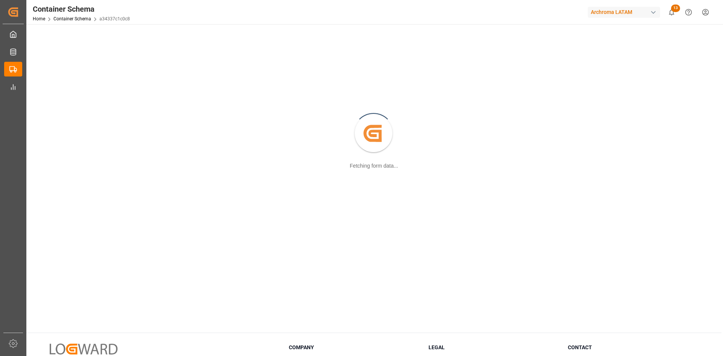
scroll to position [38, 0]
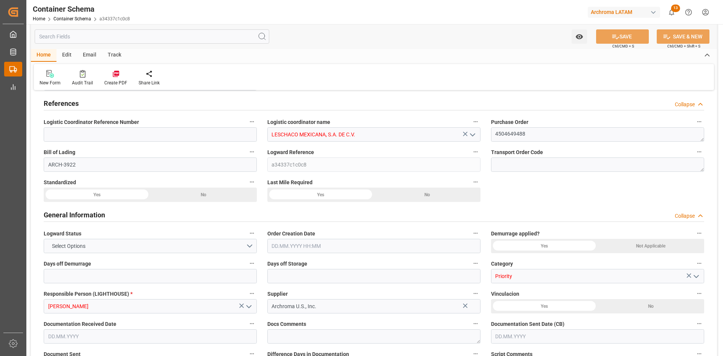
type input "0"
type input "1"
type input "17"
type input "18020"
type input "19006"
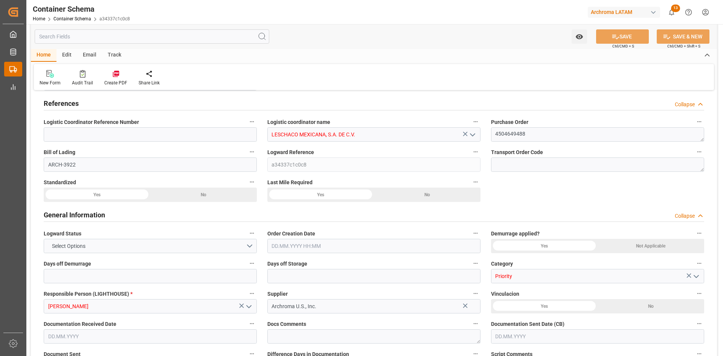
type input "USLRD"
type input "MXNLD"
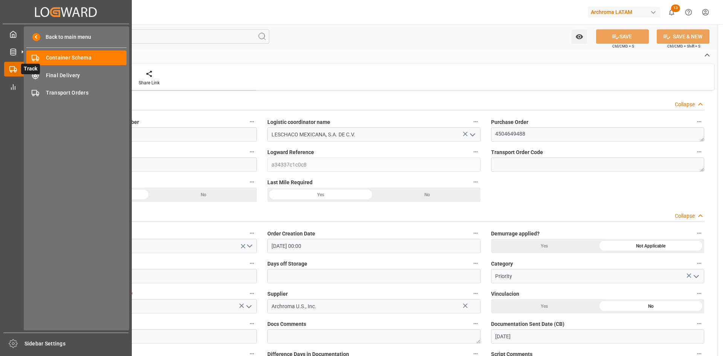
type input "[DATE] 00:00"
type input "[DATE]"
type input "05.09.2025 00:00"
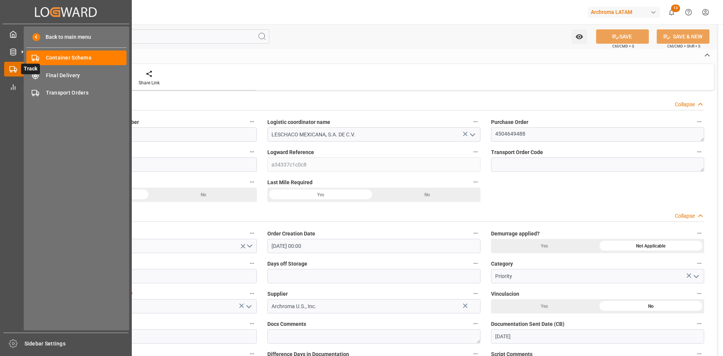
type input "08.09.2025 00:00"
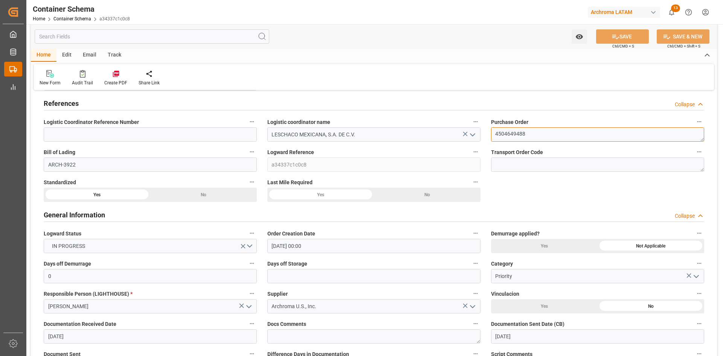
click at [533, 131] on textarea "4504649488" at bounding box center [597, 134] width 213 height 14
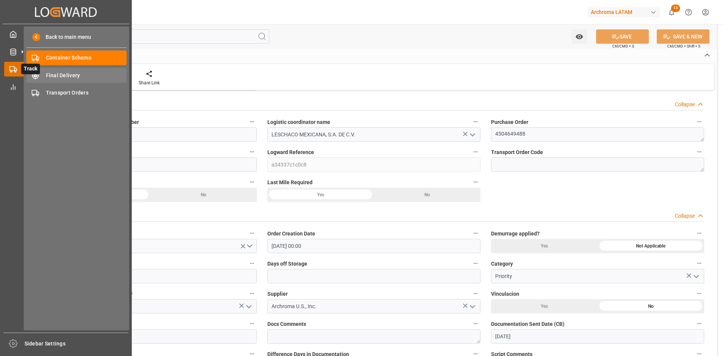
click at [75, 79] on span "Final Delivery" at bounding box center [86, 76] width 81 height 8
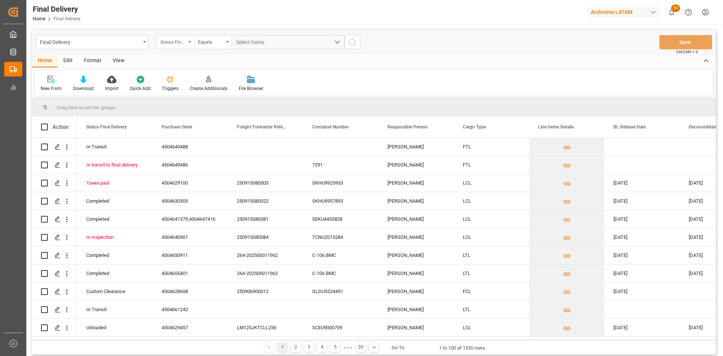
click at [186, 41] on div "Status Final Delivery" at bounding box center [175, 42] width 38 height 14
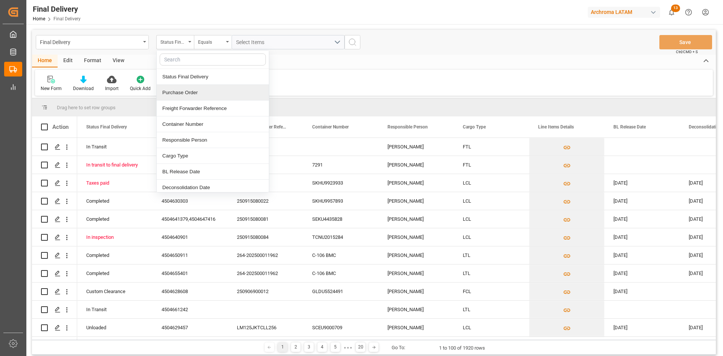
click at [208, 87] on div "Purchase Order" at bounding box center [213, 93] width 112 height 16
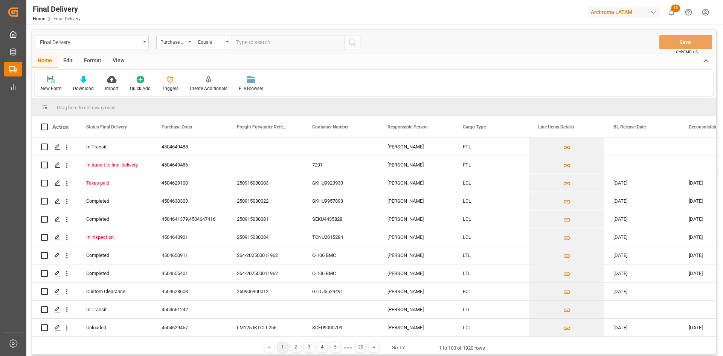
click at [265, 43] on input "text" at bounding box center [288, 42] width 113 height 14
type input "4504649488"
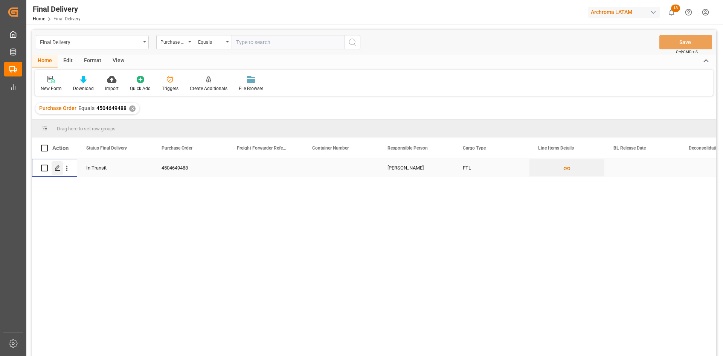
click at [58, 163] on div "Press SPACE to select this row." at bounding box center [57, 168] width 11 height 14
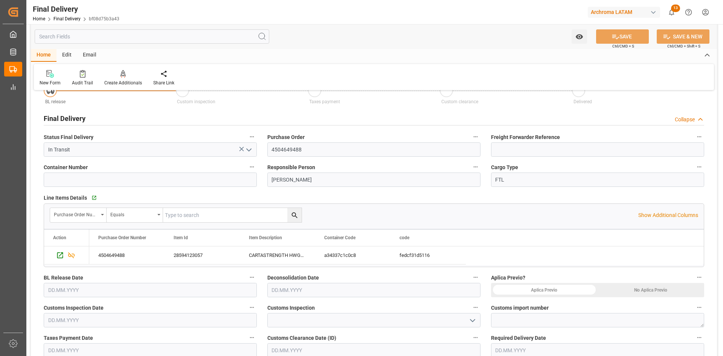
scroll to position [38, 0]
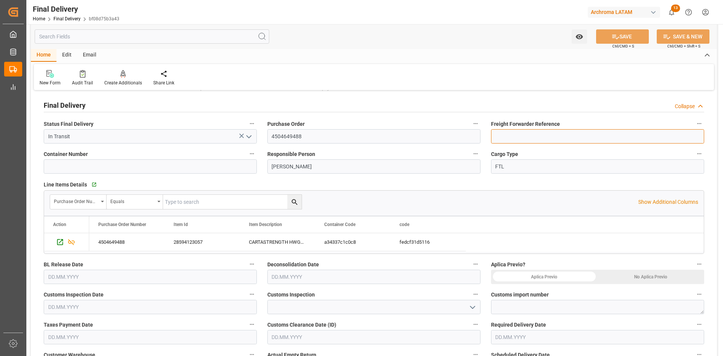
click at [529, 139] on input at bounding box center [597, 136] width 213 height 14
paste input "250906990134"
type input "250906990134"
click at [171, 171] on input at bounding box center [150, 166] width 213 height 14
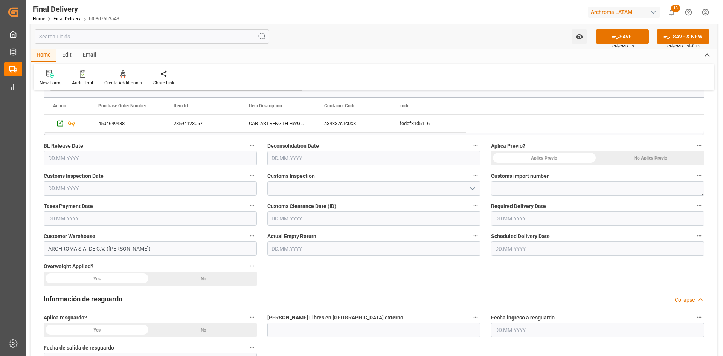
scroll to position [188, 0]
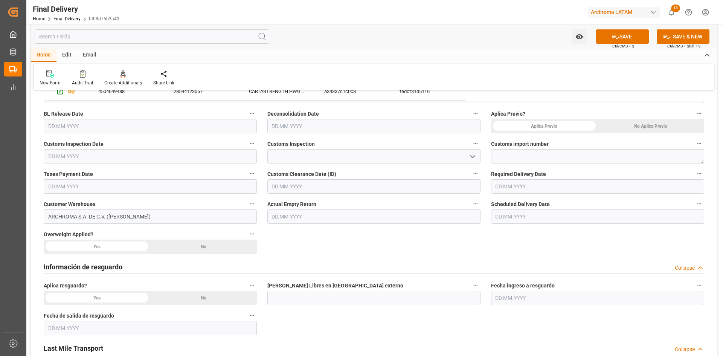
type input "258007"
click at [112, 130] on input "text" at bounding box center [150, 126] width 213 height 14
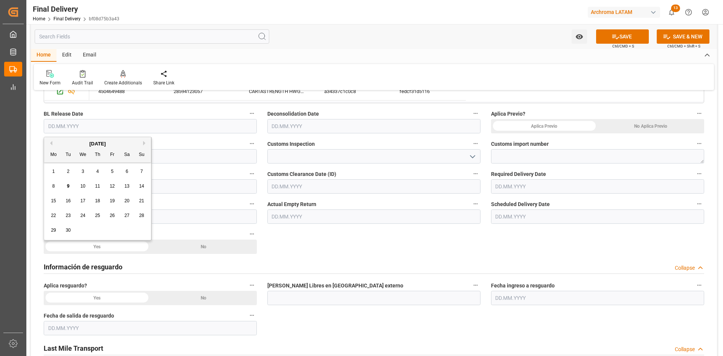
click at [626, 122] on div "No Aplica Previo" at bounding box center [651, 126] width 107 height 14
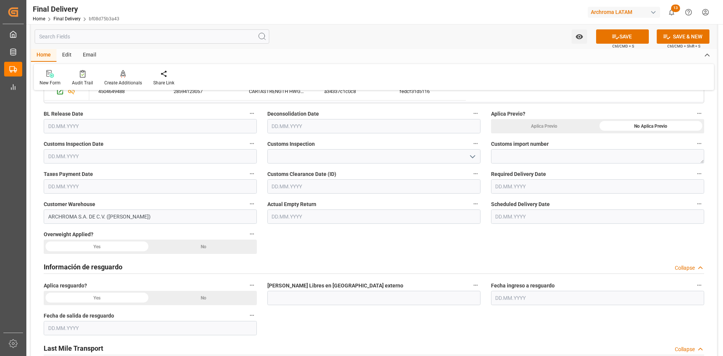
click at [372, 129] on input "text" at bounding box center [373, 126] width 213 height 14
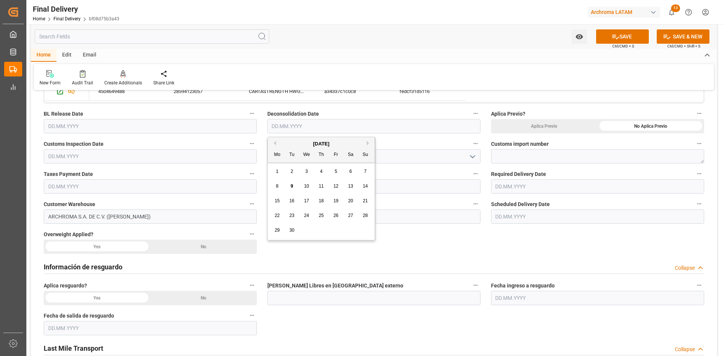
click at [156, 151] on input "text" at bounding box center [150, 156] width 213 height 14
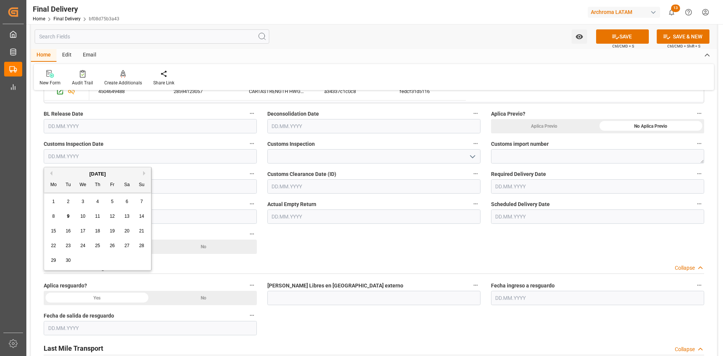
click at [49, 216] on div "8" at bounding box center [53, 216] width 9 height 9
type input "08.09.2025"
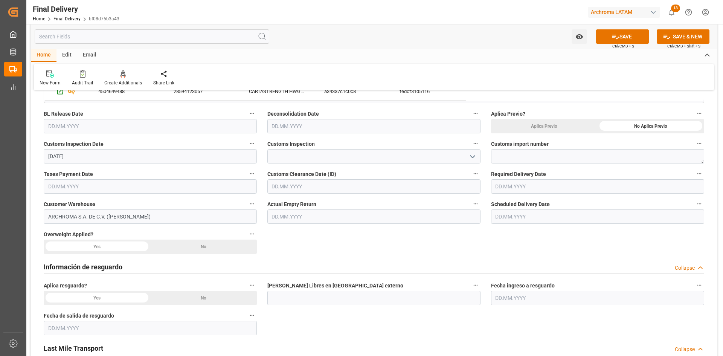
click at [474, 159] on icon "open menu" at bounding box center [472, 156] width 9 height 9
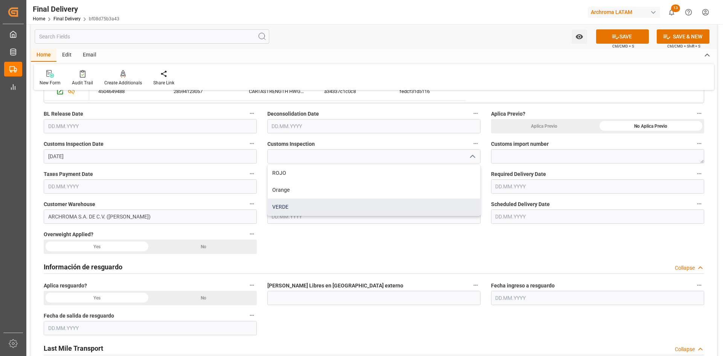
click at [303, 205] on div "VERDE" at bounding box center [374, 206] width 212 height 17
type input "VERDE"
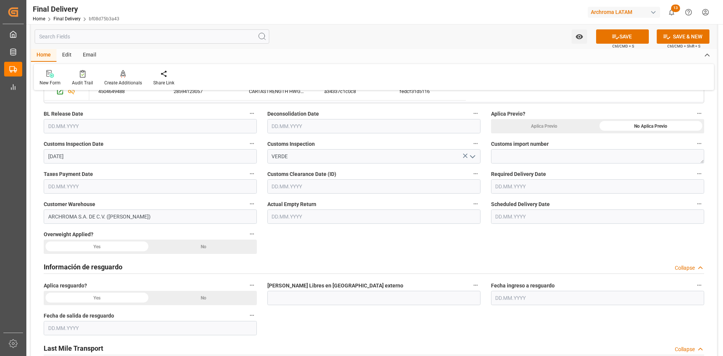
drag, startPoint x: 206, startPoint y: 160, endPoint x: 201, endPoint y: 160, distance: 5.3
click at [206, 160] on input "08.09.2025" at bounding box center [150, 156] width 213 height 14
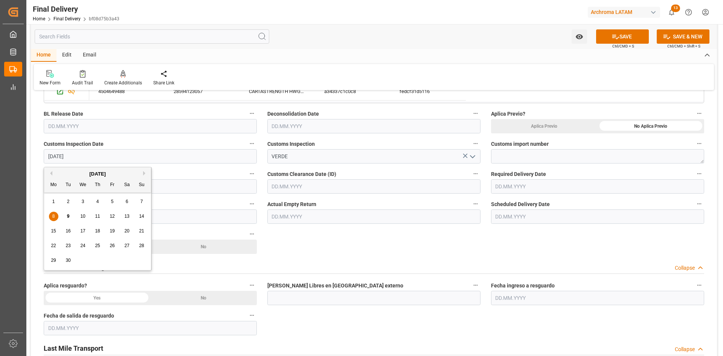
click at [66, 215] on div "9" at bounding box center [68, 216] width 9 height 9
type input "[DATE]"
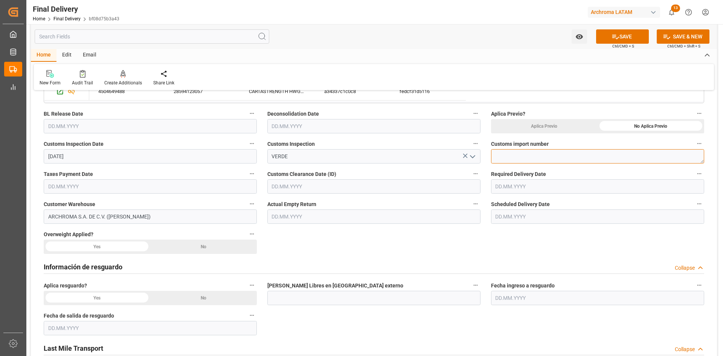
click at [535, 159] on textarea at bounding box center [597, 156] width 213 height 14
click at [534, 153] on textarea at bounding box center [597, 156] width 213 height 14
paste textarea "25 24 3617 5008992"
type textarea "25 24 3617 5008992"
click at [181, 189] on input "text" at bounding box center [150, 186] width 213 height 14
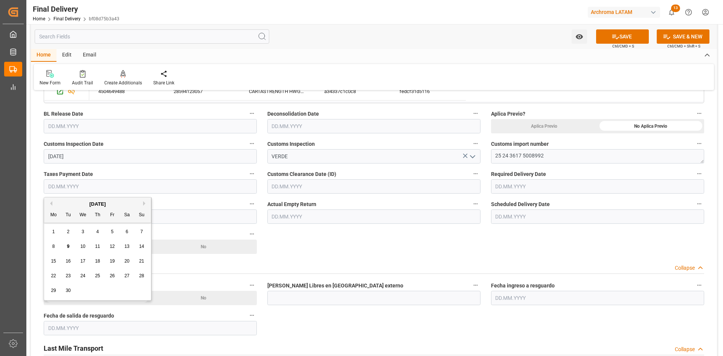
drag, startPoint x: 70, startPoint y: 203, endPoint x: 74, endPoint y: 219, distance: 16.3
click at [70, 203] on div "[DATE]" at bounding box center [97, 204] width 107 height 8
click at [68, 244] on span "9" at bounding box center [68, 246] width 3 height 5
type input "[DATE]"
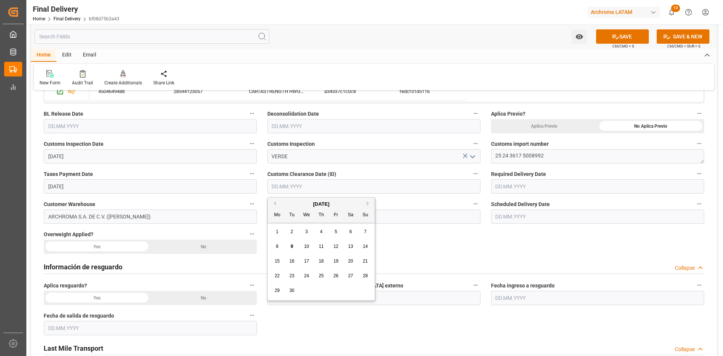
click at [321, 192] on input "text" at bounding box center [373, 186] width 213 height 14
click at [287, 203] on div "[DATE]" at bounding box center [321, 204] width 107 height 8
click at [292, 245] on span "9" at bounding box center [292, 246] width 3 height 5
type input "[DATE]"
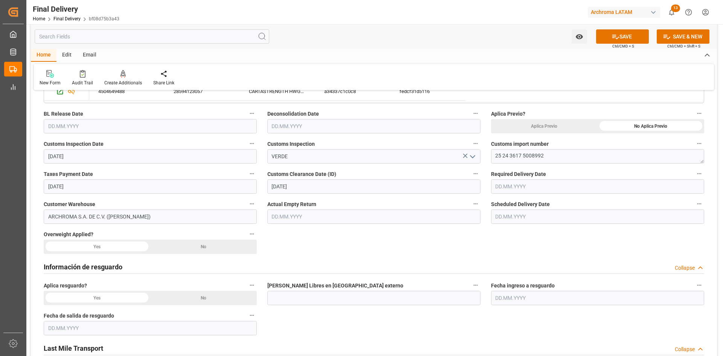
click at [524, 184] on input "text" at bounding box center [597, 186] width 213 height 14
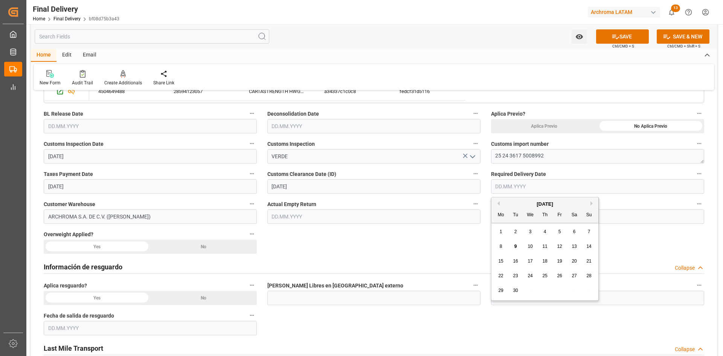
click at [512, 202] on div "[DATE]" at bounding box center [544, 204] width 107 height 8
click at [547, 245] on span "11" at bounding box center [544, 246] width 5 height 5
type input "11.09.2025"
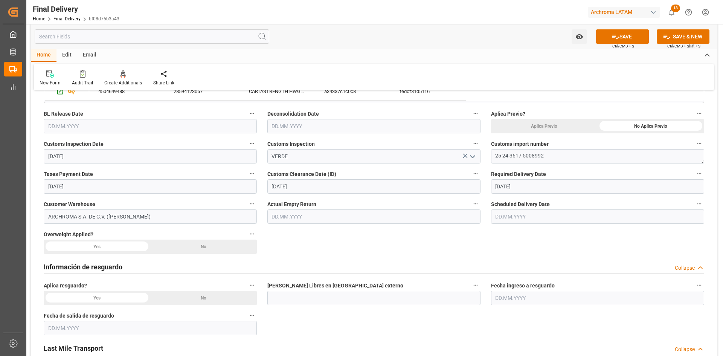
click at [223, 248] on div "No" at bounding box center [203, 246] width 107 height 14
click at [527, 214] on input "text" at bounding box center [597, 216] width 213 height 14
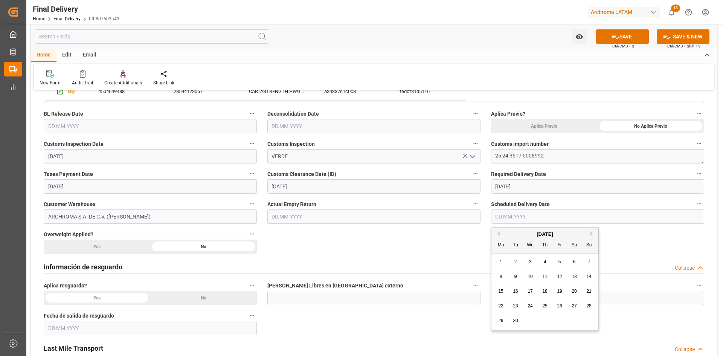
click at [520, 235] on div "[DATE]" at bounding box center [544, 234] width 107 height 8
click at [547, 277] on div "11" at bounding box center [544, 276] width 9 height 9
type input "11.09.2025"
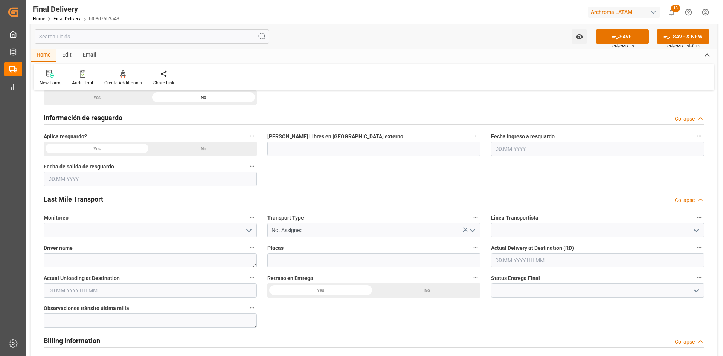
scroll to position [339, 0]
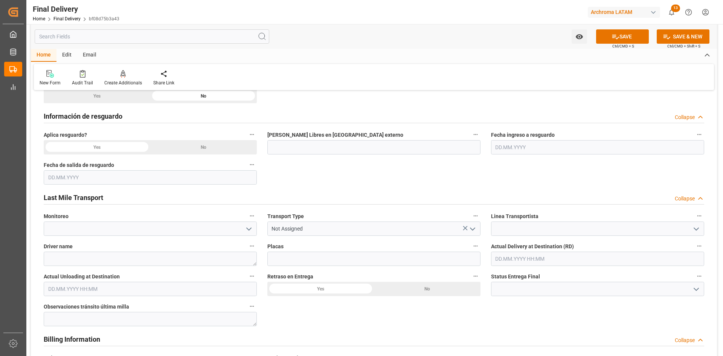
click at [187, 145] on div "No" at bounding box center [203, 147] width 107 height 14
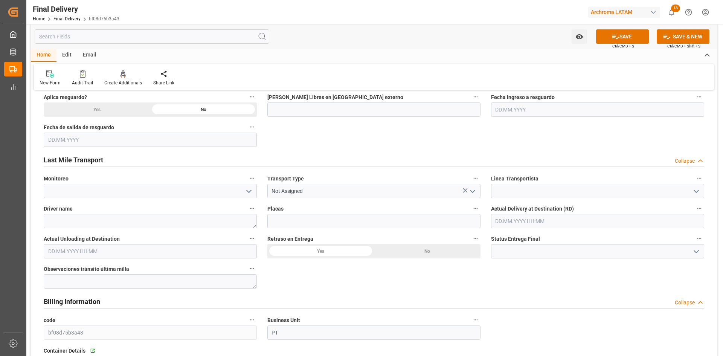
click at [247, 192] on icon "open menu" at bounding box center [248, 191] width 9 height 9
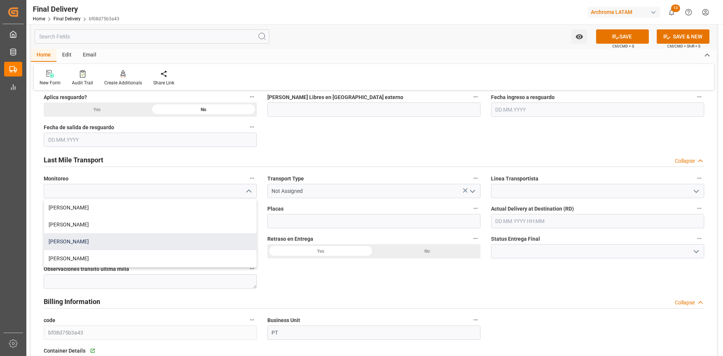
click at [98, 242] on div "Blanca Vazquez" at bounding box center [150, 241] width 212 height 17
type input "Blanca Vazquez"
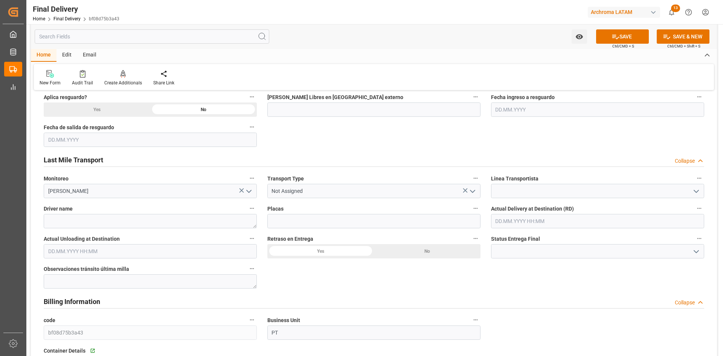
click at [476, 193] on icon "open menu" at bounding box center [472, 191] width 9 height 9
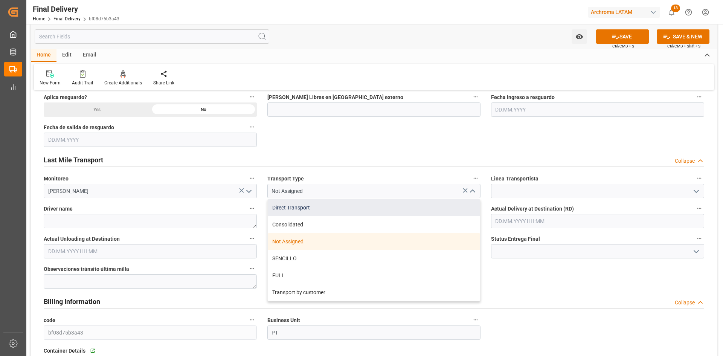
click at [310, 208] on div "Direct Transport" at bounding box center [374, 207] width 212 height 17
type input "Direct Transport"
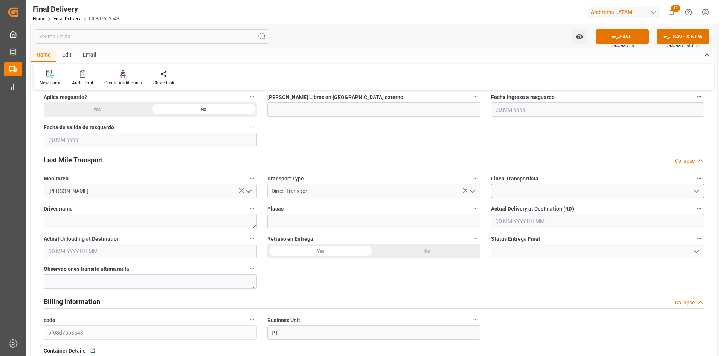
click at [517, 196] on input at bounding box center [597, 191] width 213 height 14
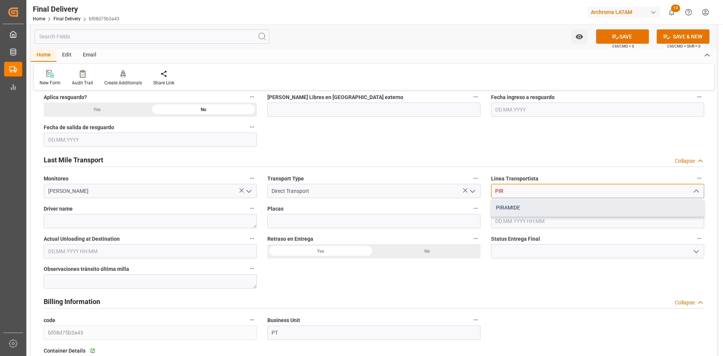
click at [520, 209] on div "PIRAMIDE" at bounding box center [597, 207] width 212 height 17
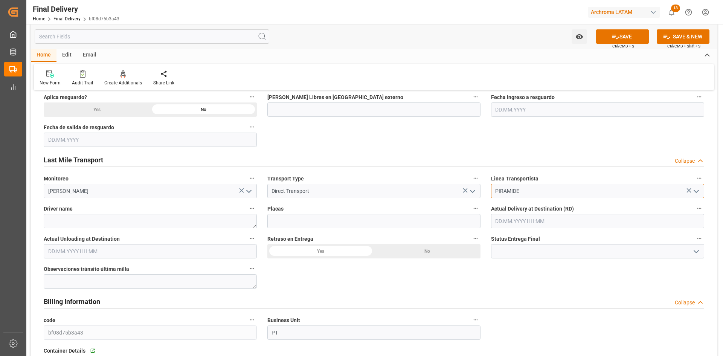
type input "PIRAMIDE"
click at [407, 249] on div "No" at bounding box center [427, 251] width 107 height 14
click at [699, 251] on icon "open menu" at bounding box center [696, 251] width 9 height 9
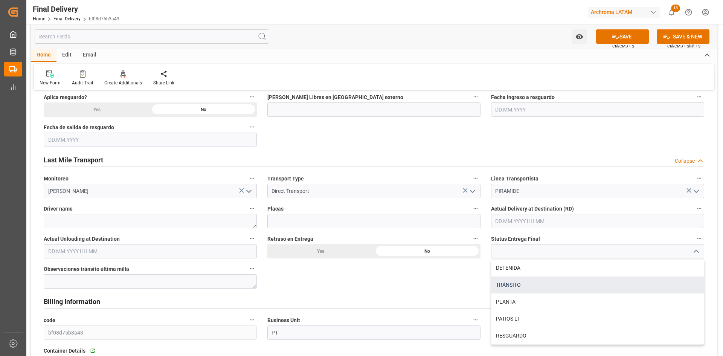
click at [532, 281] on div "TRÁNSITO" at bounding box center [597, 284] width 212 height 17
type input "TRÁNSITO"
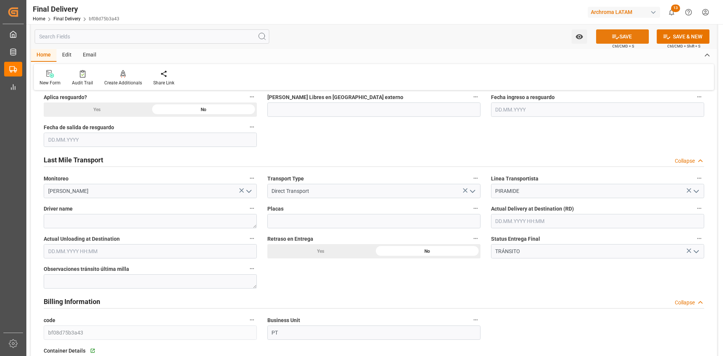
click at [627, 38] on button "SAVE" at bounding box center [622, 36] width 53 height 14
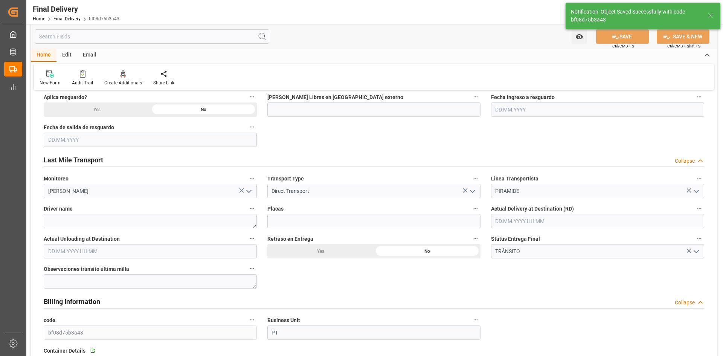
type textarea "1"
type input "In transit to final delivery"
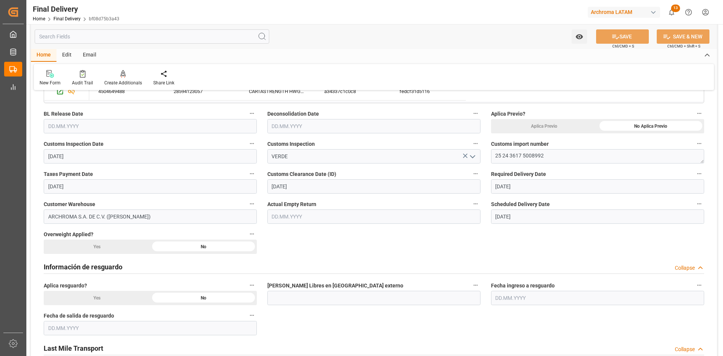
scroll to position [0, 0]
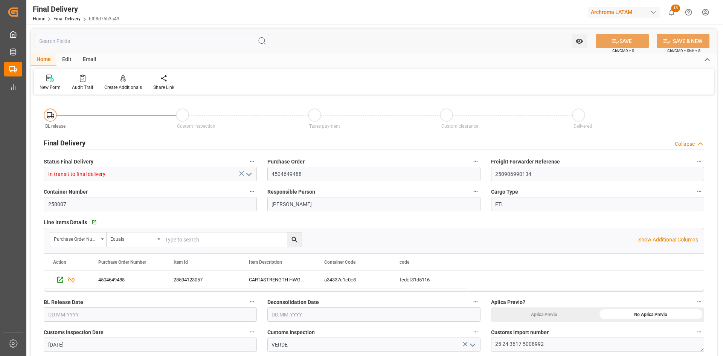
click at [557, 57] on div "Home Edit Email" at bounding box center [374, 59] width 686 height 13
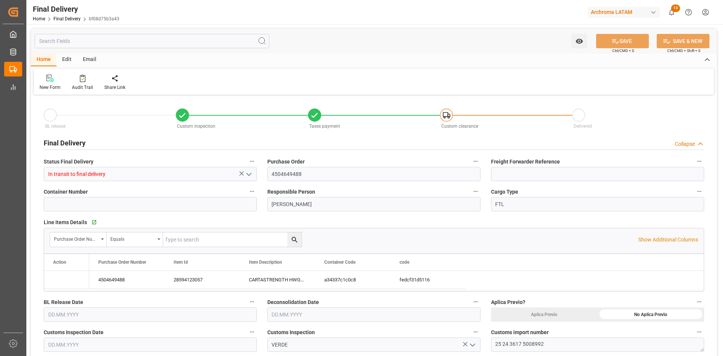
type input "[DATE]"
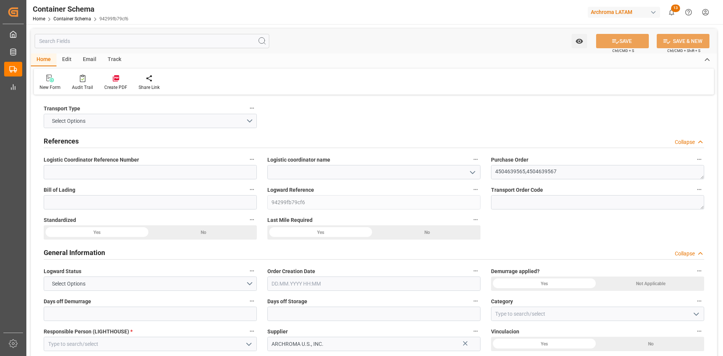
type input "0"
type input "2"
type input "7"
type input "7700"
type input "8106"
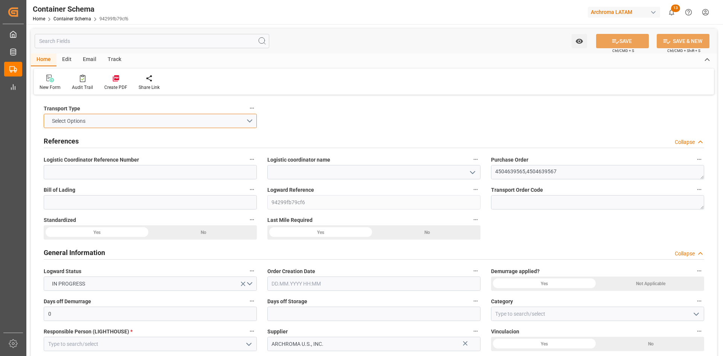
click at [251, 122] on button "Select Options" at bounding box center [150, 121] width 213 height 14
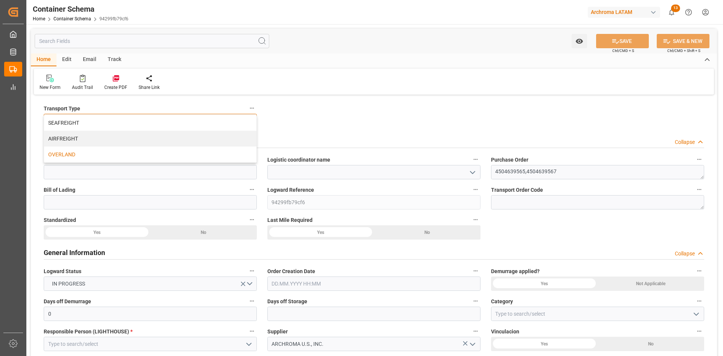
click at [68, 154] on div "OVERLAND" at bounding box center [150, 154] width 212 height 16
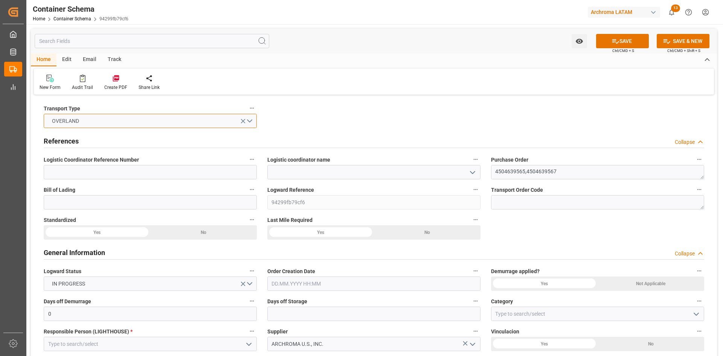
click at [83, 120] on button "OVERLAND" at bounding box center [150, 121] width 213 height 14
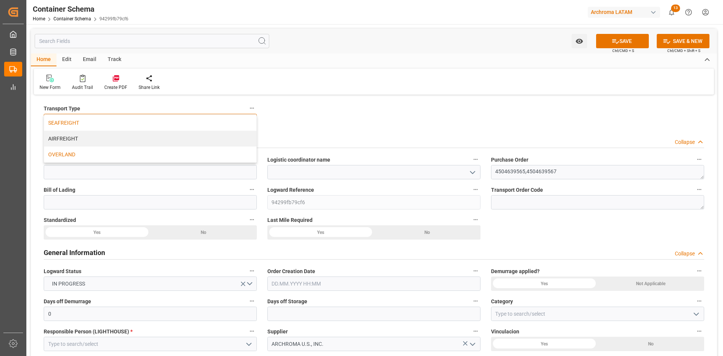
click at [83, 124] on div "SEAFREIGHT" at bounding box center [150, 123] width 212 height 16
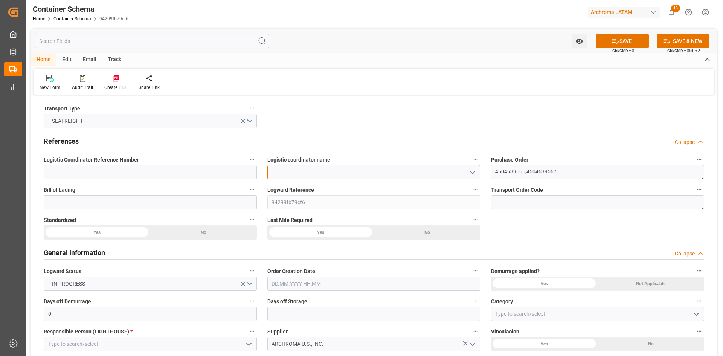
click at [330, 174] on input at bounding box center [373, 172] width 213 height 14
click at [472, 172] on icon "open menu" at bounding box center [472, 172] width 9 height 9
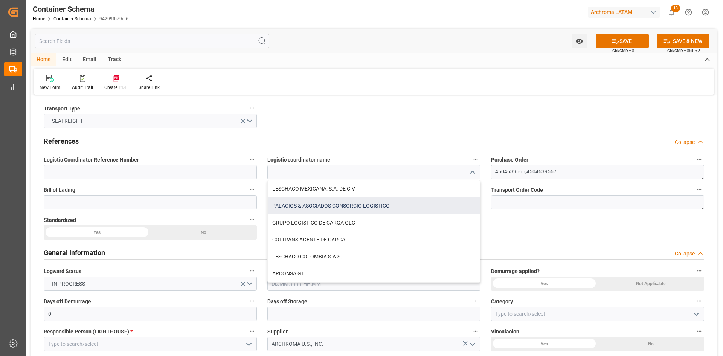
click at [331, 206] on div "PALACIOS & ASOCIADOS CONSORCIO LOGISTICO" at bounding box center [374, 205] width 212 height 17
type input "PALACIOS & ASOCIADOS CONSORCIO LOGISTICO"
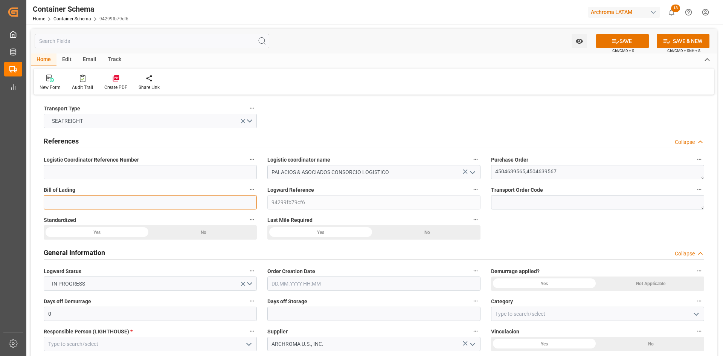
click at [181, 201] on input at bounding box center [150, 202] width 213 height 14
click at [102, 200] on input at bounding box center [150, 202] width 213 height 14
paste input "6310066757"
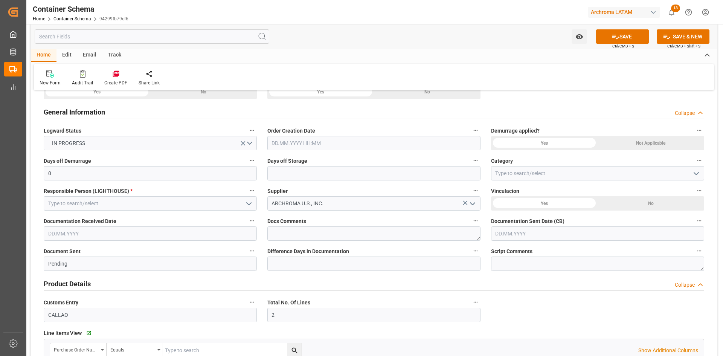
scroll to position [151, 0]
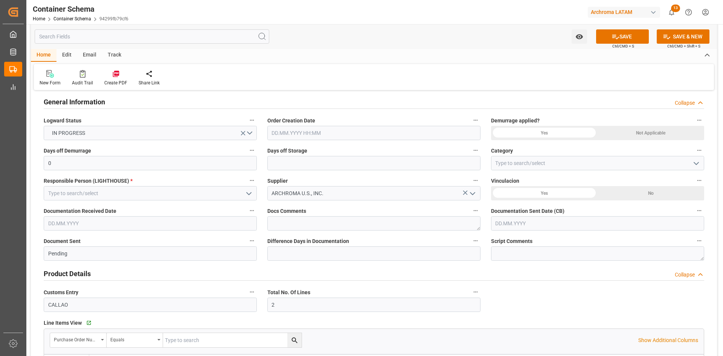
type input "6310066757"
click at [313, 129] on input "text" at bounding box center [373, 133] width 213 height 14
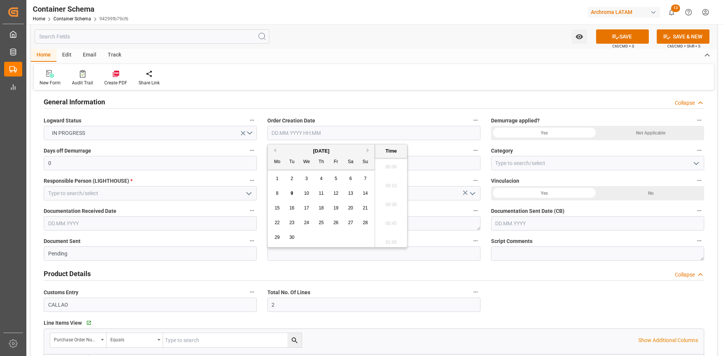
scroll to position [1207, 0]
click at [288, 151] on div "[DATE]" at bounding box center [321, 151] width 107 height 8
click at [291, 192] on span "9" at bounding box center [292, 193] width 3 height 5
type input "[DATE] 00:00"
click at [572, 135] on div "Yes" at bounding box center [544, 133] width 107 height 14
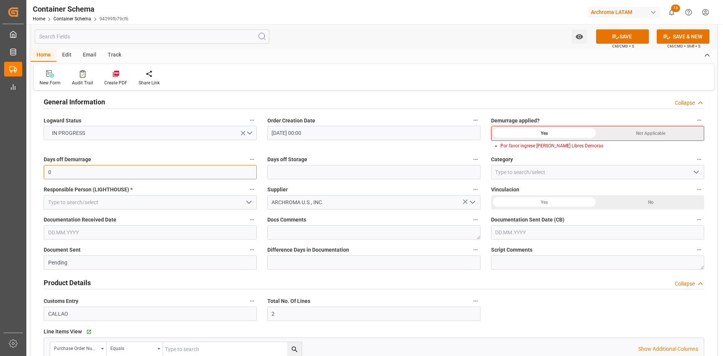
click at [93, 168] on input "0" at bounding box center [150, 172] width 213 height 14
click at [658, 136] on div "Not Applicable" at bounding box center [651, 133] width 106 height 14
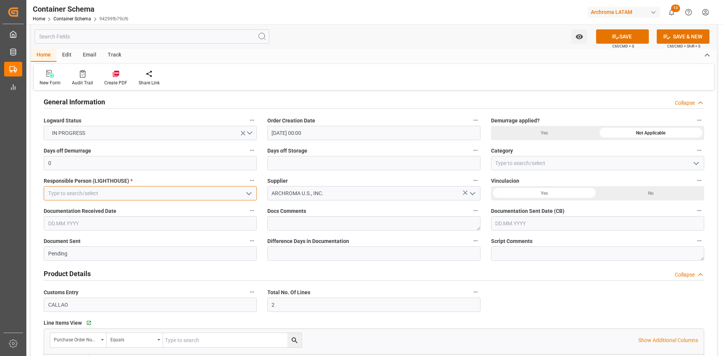
click at [171, 193] on input at bounding box center [150, 193] width 213 height 14
click at [247, 193] on polyline "open menu" at bounding box center [249, 193] width 5 height 2
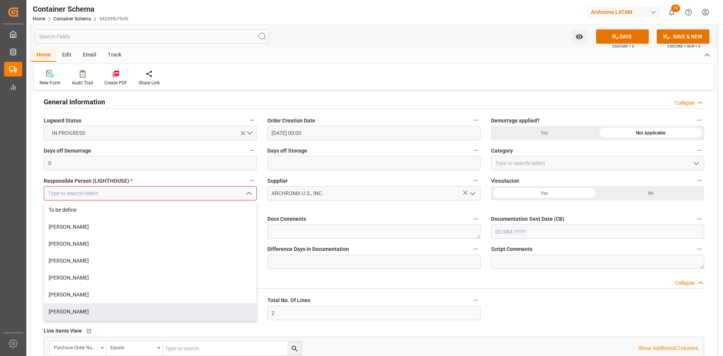
drag, startPoint x: 89, startPoint y: 311, endPoint x: 145, endPoint y: 288, distance: 60.4
click at [89, 311] on div "[PERSON_NAME]" at bounding box center [150, 311] width 212 height 17
type input "[PERSON_NAME]"
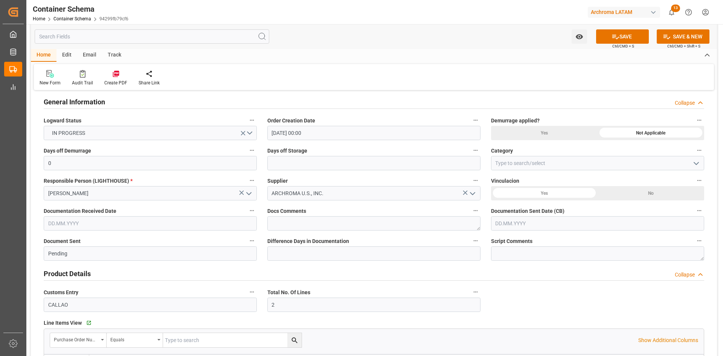
click at [655, 195] on div "No" at bounding box center [651, 193] width 107 height 14
click at [164, 229] on input "text" at bounding box center [150, 223] width 213 height 14
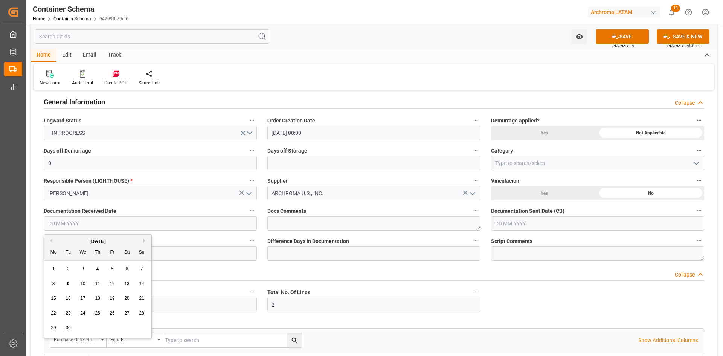
click at [65, 240] on div "[DATE]" at bounding box center [97, 242] width 107 height 8
click at [67, 271] on span "2" at bounding box center [68, 268] width 3 height 5
type input "[DATE]"
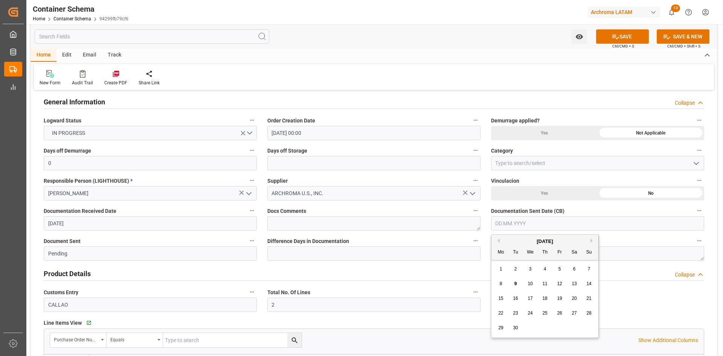
click at [550, 225] on input "text" at bounding box center [597, 223] width 213 height 14
click at [518, 265] on div "2" at bounding box center [515, 269] width 9 height 9
type input "[DATE]"
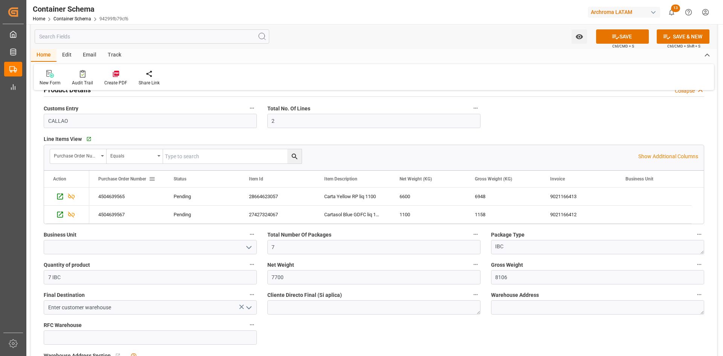
scroll to position [377, 0]
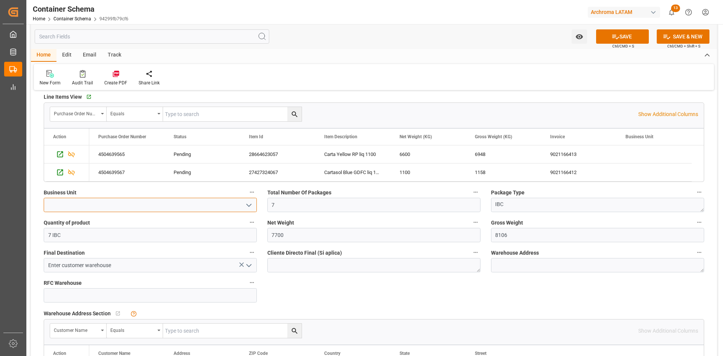
click at [122, 208] on input at bounding box center [150, 205] width 213 height 14
click at [249, 205] on icon "open menu" at bounding box center [248, 205] width 9 height 9
click at [74, 223] on div "PT" at bounding box center [150, 221] width 212 height 17
type input "PT"
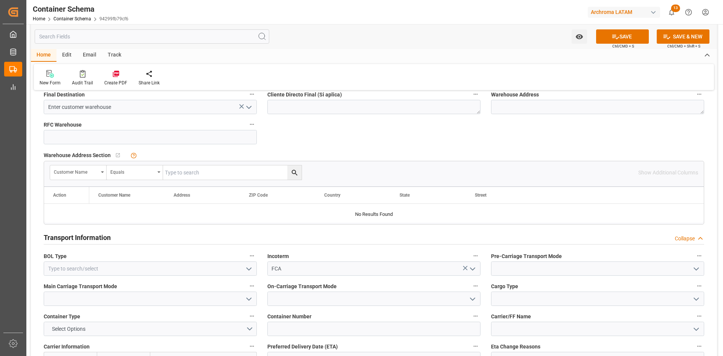
scroll to position [678, 0]
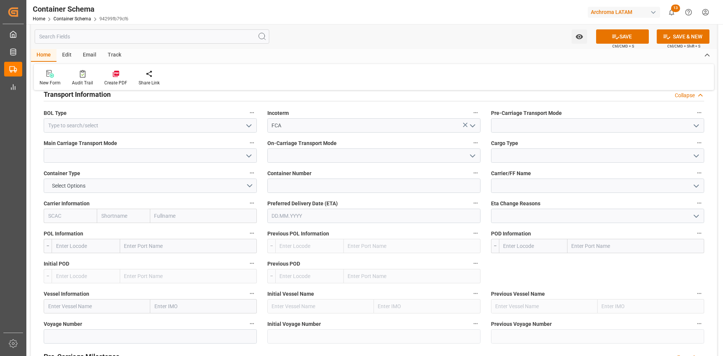
click at [249, 124] on icon "open menu" at bounding box center [248, 125] width 9 height 9
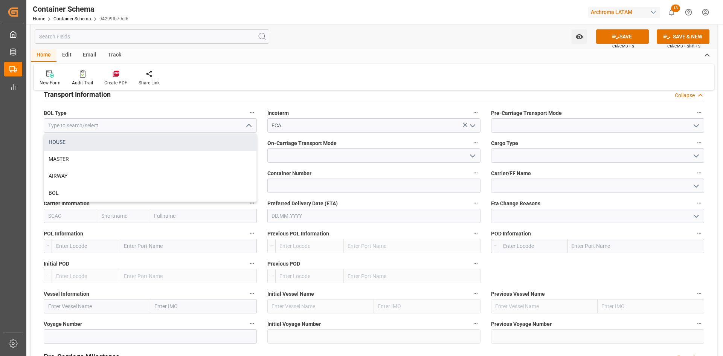
click at [103, 145] on div "HOUSE" at bounding box center [150, 142] width 212 height 17
type input "HOUSE"
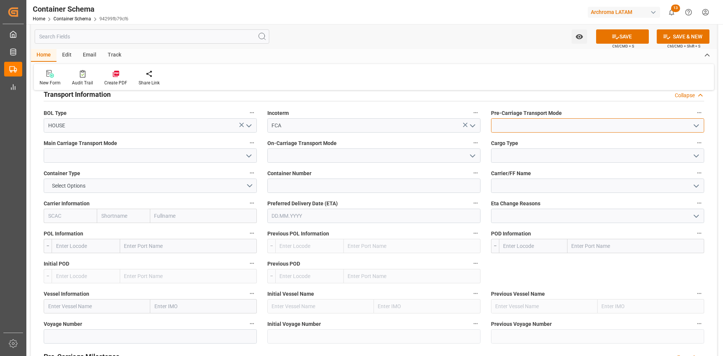
click at [584, 130] on input at bounding box center [597, 125] width 213 height 14
click at [694, 124] on icon "open menu" at bounding box center [696, 125] width 9 height 9
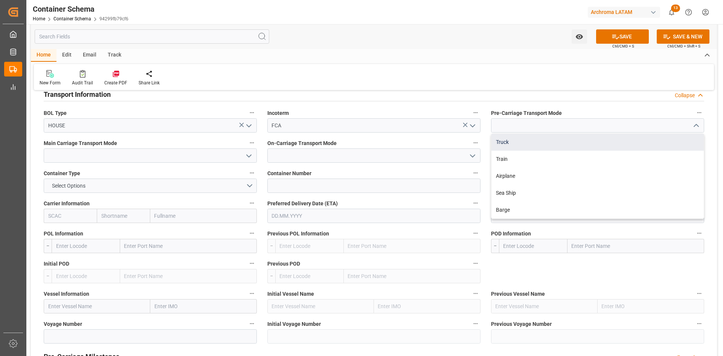
click at [517, 141] on div "Truck" at bounding box center [597, 142] width 212 height 17
type input "Truck"
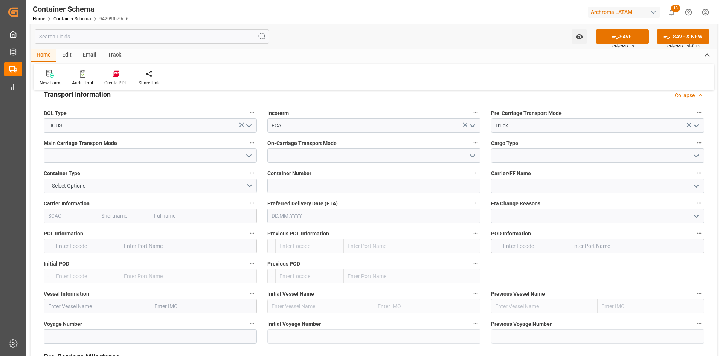
click at [249, 157] on polyline "open menu" at bounding box center [249, 156] width 5 height 2
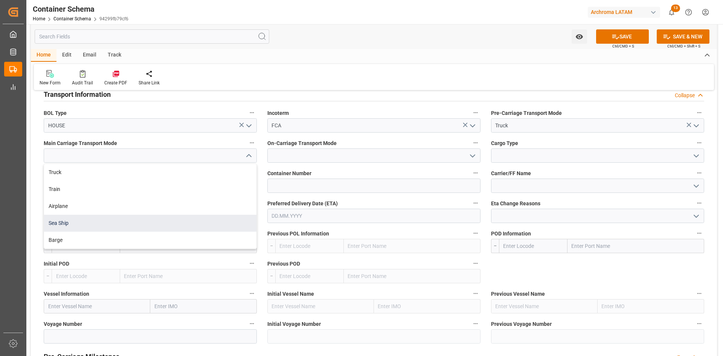
click at [75, 226] on div "Sea Ship" at bounding box center [150, 223] width 212 height 17
type input "Sea Ship"
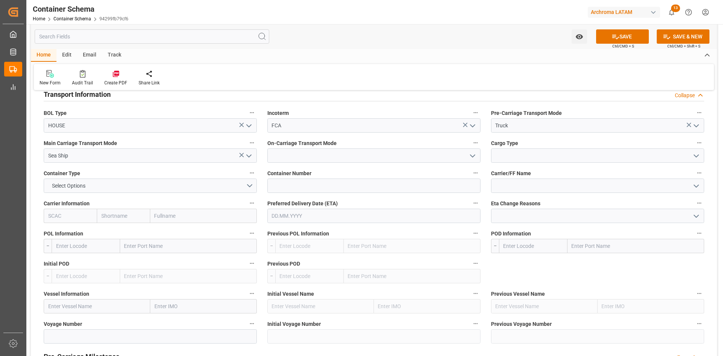
click at [469, 155] on icon "open menu" at bounding box center [472, 155] width 9 height 9
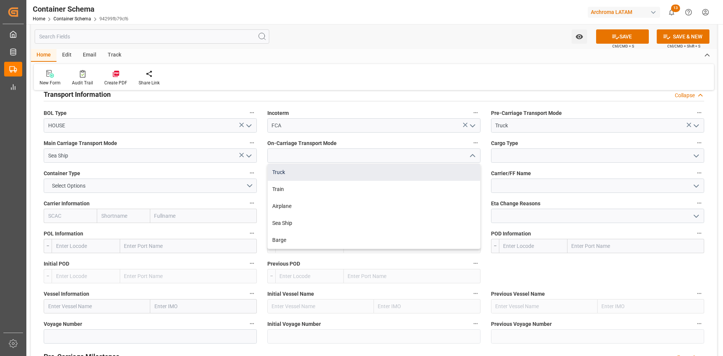
click at [305, 174] on div "Truck" at bounding box center [374, 172] width 212 height 17
type input "Truck"
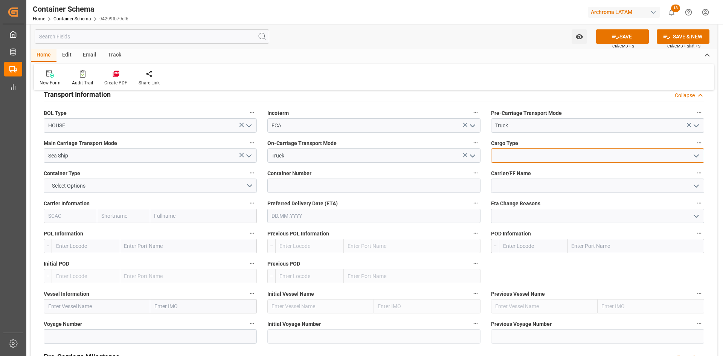
click at [593, 159] on input at bounding box center [597, 155] width 213 height 14
click at [696, 157] on polyline "open menu" at bounding box center [696, 156] width 5 height 2
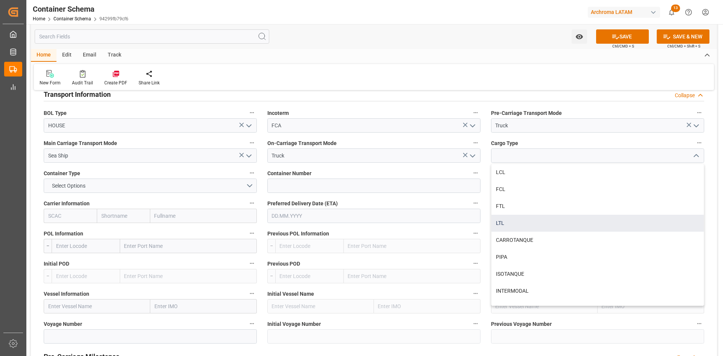
click at [511, 221] on div "LTL" at bounding box center [597, 223] width 212 height 17
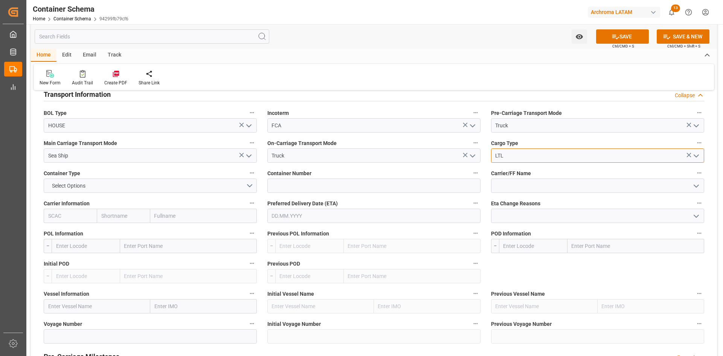
click at [526, 152] on input "LTL" at bounding box center [597, 155] width 213 height 14
click at [695, 156] on polyline "open menu" at bounding box center [696, 156] width 5 height 2
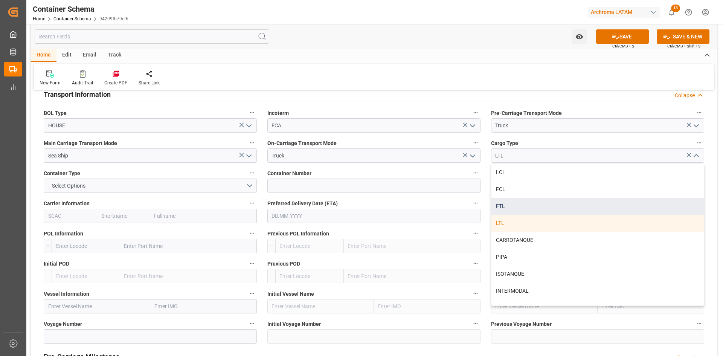
click at [507, 203] on div "FTL" at bounding box center [597, 206] width 212 height 17
type input "FTL"
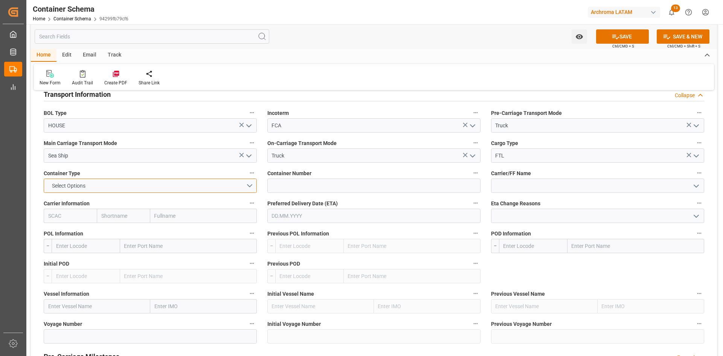
click at [248, 183] on button "Select Options" at bounding box center [150, 185] width 213 height 14
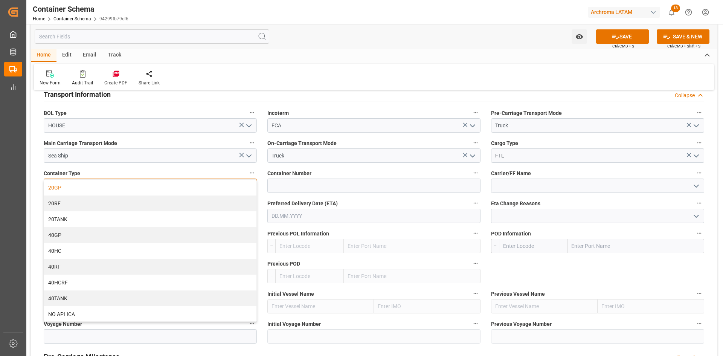
click at [86, 190] on div "20GP" at bounding box center [150, 188] width 212 height 16
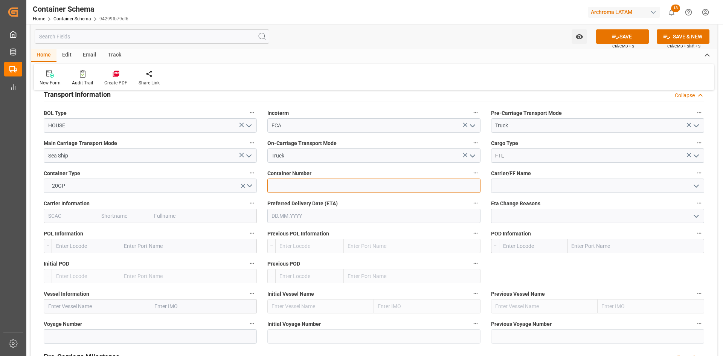
click at [345, 186] on input at bounding box center [373, 185] width 213 height 14
click at [306, 178] on label "Container Number" at bounding box center [373, 173] width 213 height 11
click at [471, 178] on button "Container Number" at bounding box center [476, 173] width 10 height 10
click at [306, 181] on div at bounding box center [361, 178] width 723 height 356
click at [311, 186] on input at bounding box center [373, 185] width 213 height 14
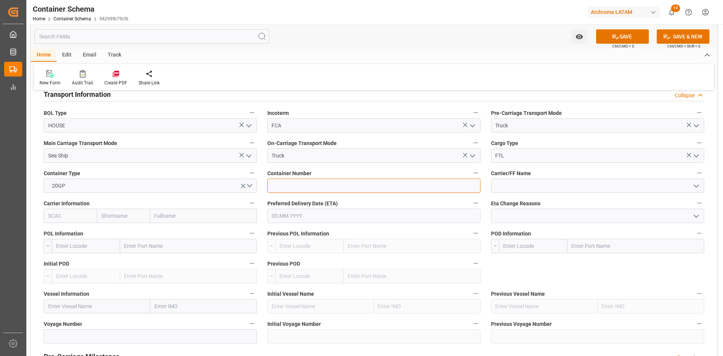
paste input "ZIMU1368296"
type input "ZIMU1368296"
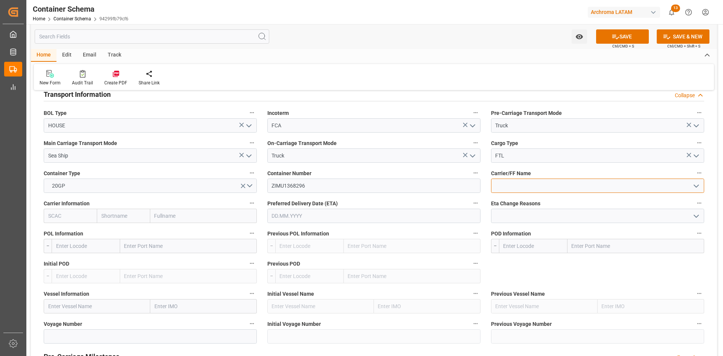
click at [573, 188] on input at bounding box center [597, 185] width 213 height 14
click at [694, 188] on icon "open menu" at bounding box center [696, 185] width 9 height 9
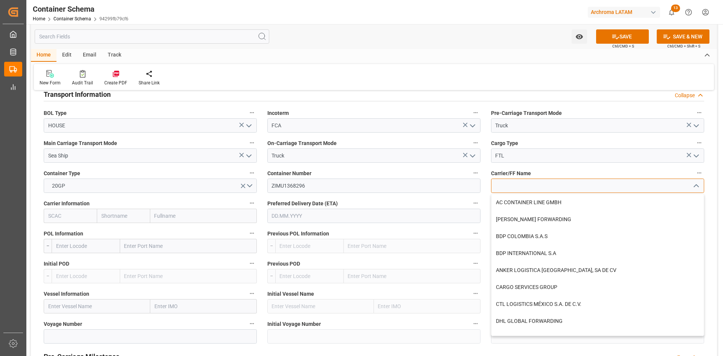
click at [553, 186] on input at bounding box center [597, 185] width 213 height 14
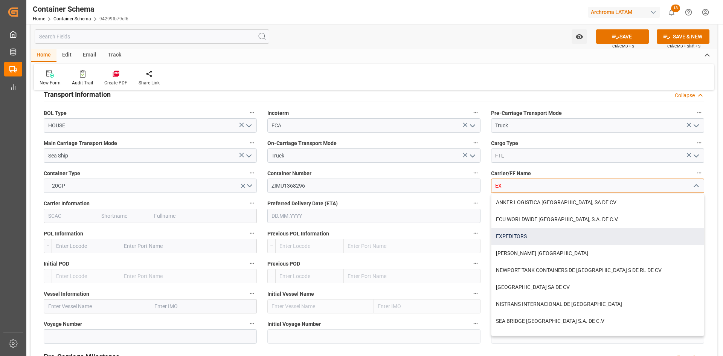
click at [533, 238] on div "EXPEDITORS" at bounding box center [597, 236] width 212 height 17
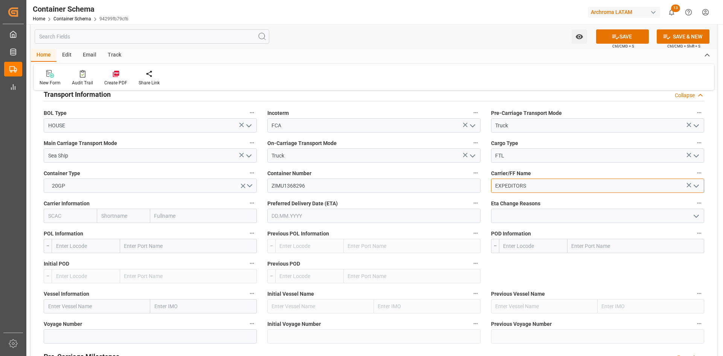
type input "EXPEDITORS"
click at [199, 220] on input "text" at bounding box center [203, 216] width 107 height 14
type input "ZIM"
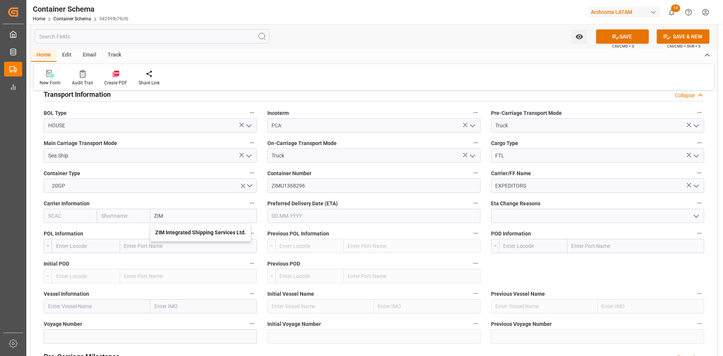
click at [185, 234] on b "ZIM Integrated Shipping Services Ltd." at bounding box center [200, 232] width 91 height 6
type input "ZIMU"
type input "ZIM"
type input "ZIM Integrated Shipping Services Ltd."
click at [173, 248] on input "text" at bounding box center [188, 246] width 137 height 14
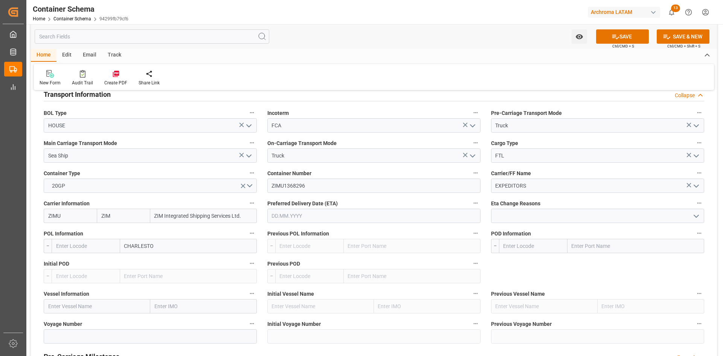
type input "CHARLESTON"
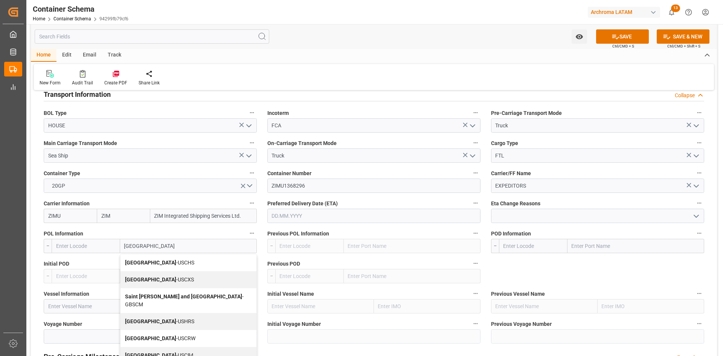
click at [176, 260] on div "Charleston - USCHS" at bounding box center [188, 262] width 136 height 17
type input "USCHS"
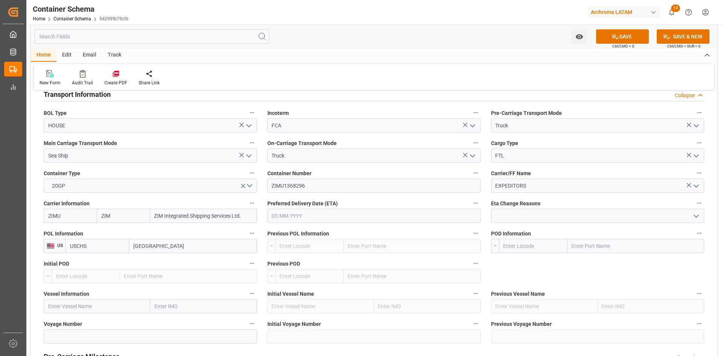
type input "Charleston"
click at [599, 245] on input "text" at bounding box center [635, 246] width 137 height 14
type input "P"
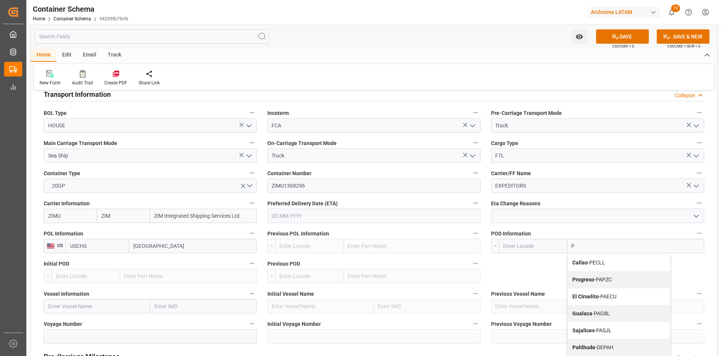
click at [582, 264] on b "Callao" at bounding box center [579, 262] width 15 height 6
type input "PECLL"
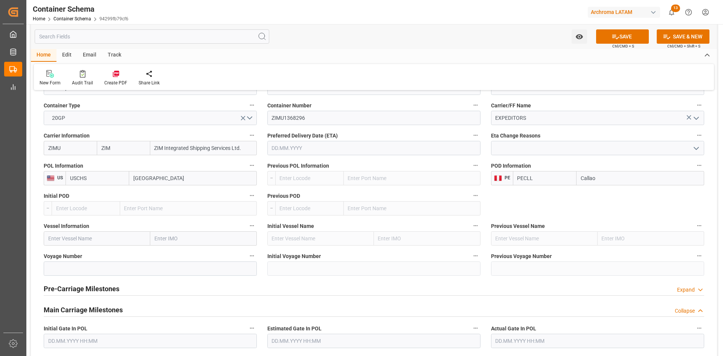
scroll to position [753, 0]
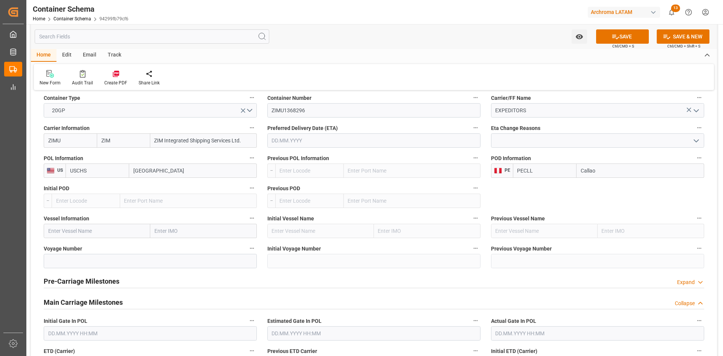
type input "Callao"
click at [101, 229] on input "text" at bounding box center [97, 231] width 107 height 14
click at [102, 232] on input "text" at bounding box center [97, 231] width 107 height 14
paste input "ZIM MOUNT VINSON"
type input "ZIM MOUNT VINSON"
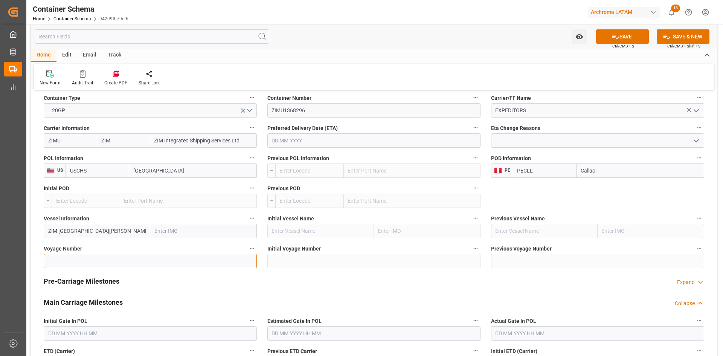
click at [100, 264] on input at bounding box center [150, 261] width 213 height 14
type input "6W"
click at [127, 228] on input "ZIM MOUNT VINSON" at bounding box center [97, 231] width 107 height 14
type input "ZIM MOUNT VINSON"
click at [102, 245] on span "ZIM MOUNT VINSON - 9932531" at bounding box center [80, 251] width 63 height 14
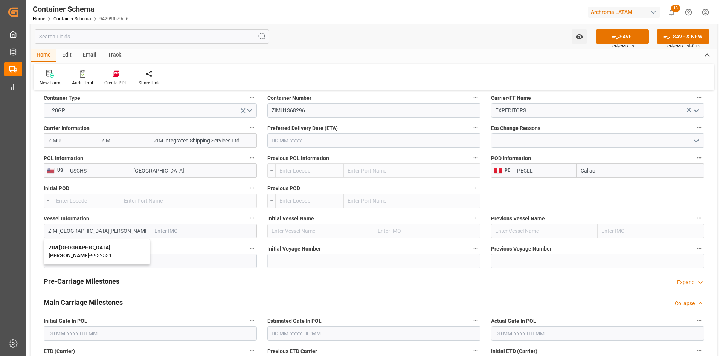
type input "9932531"
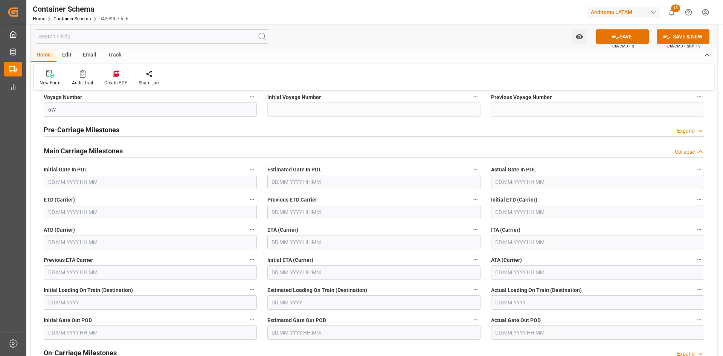
scroll to position [941, 0]
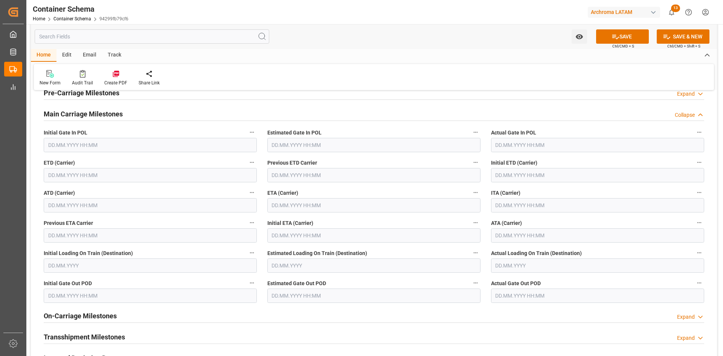
click at [112, 174] on input "text" at bounding box center [150, 175] width 213 height 14
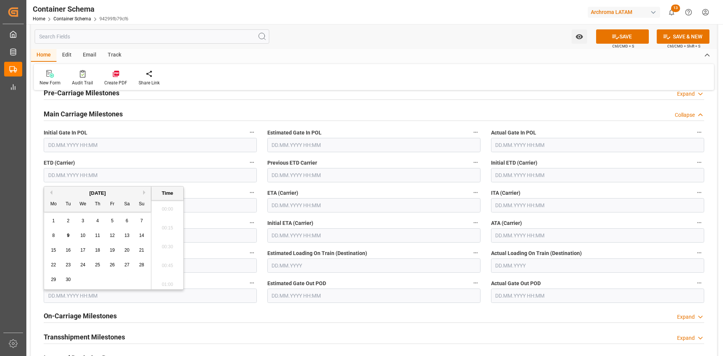
scroll to position [1226, 0]
click at [84, 253] on span "17" at bounding box center [82, 249] width 5 height 5
type input "17.09.2025 00:00"
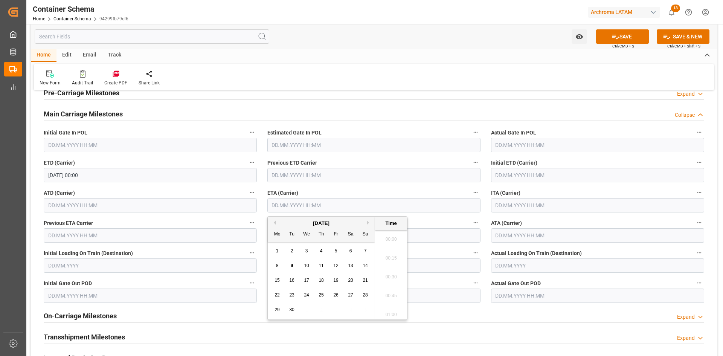
click at [319, 207] on input "text" at bounding box center [373, 205] width 213 height 14
click at [308, 251] on span "3" at bounding box center [306, 250] width 3 height 5
type input "03.09.2025 00:00"
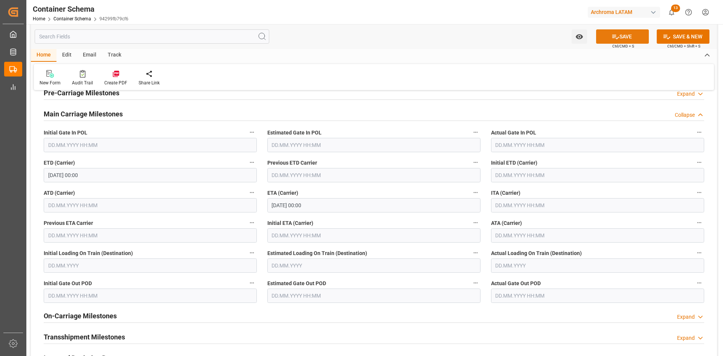
click at [616, 42] on button "SAVE" at bounding box center [622, 36] width 53 height 14
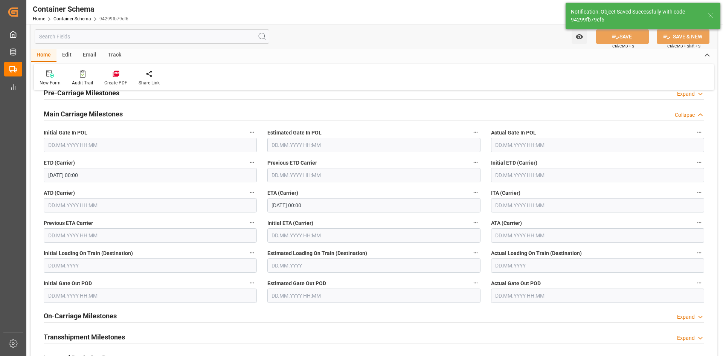
type input "Document Sent"
type input "PECLL"
type input "Callao"
type input "ZIM MOUNT VINSON"
type input "9932531"
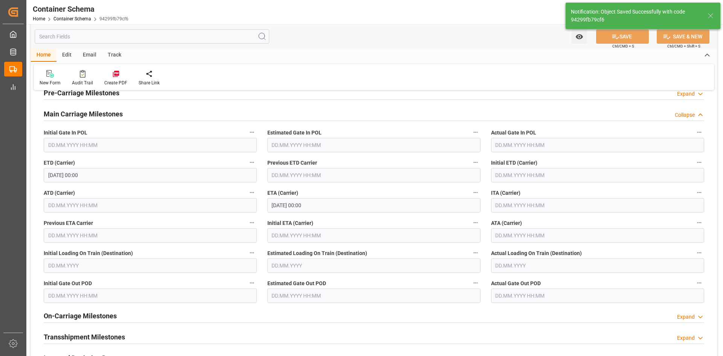
type input "6W"
type input "03.09.2025 00:00"
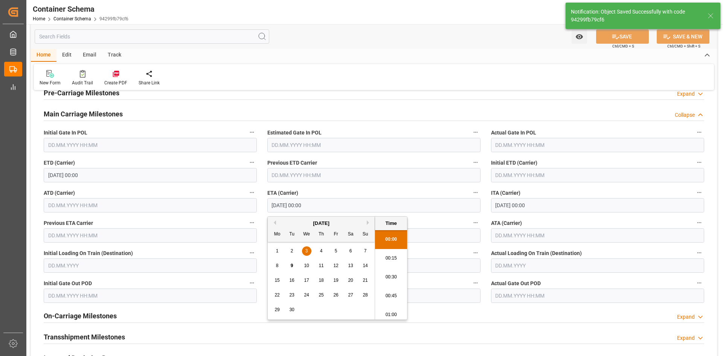
click at [361, 209] on input "03.09.2025 00:00" at bounding box center [373, 205] width 213 height 14
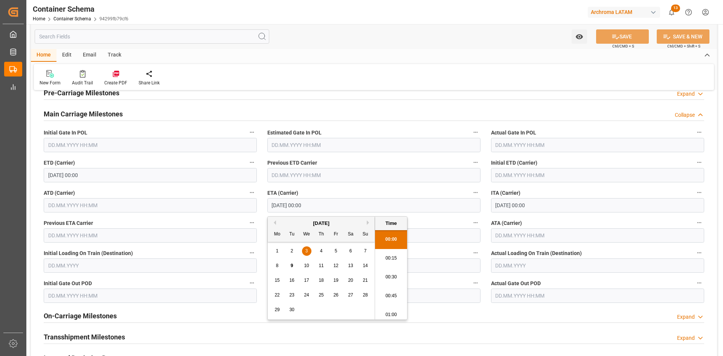
click at [307, 262] on div "10" at bounding box center [306, 265] width 9 height 9
type input "10.09.2025 00:00"
click at [615, 39] on icon at bounding box center [615, 37] width 8 height 8
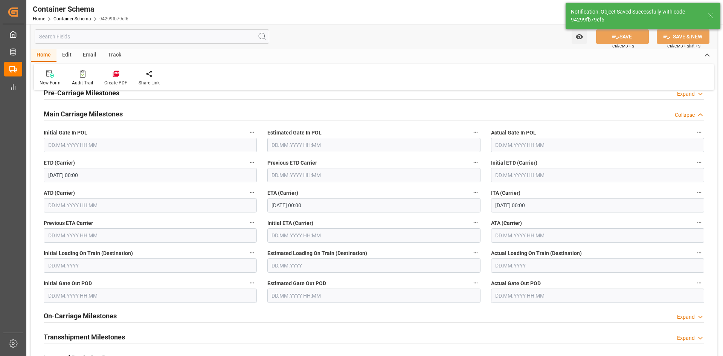
type input "03.09.2025 00:00"
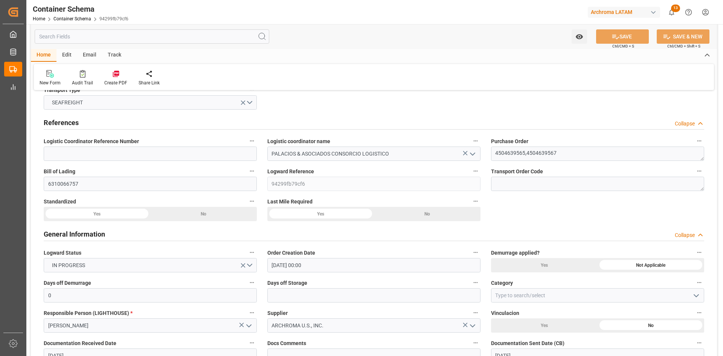
scroll to position [0, 0]
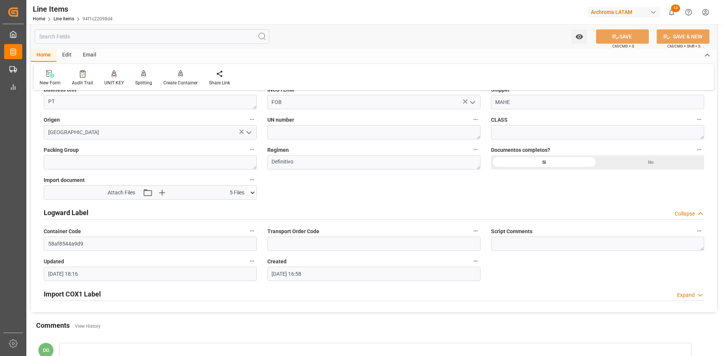
scroll to position [602, 0]
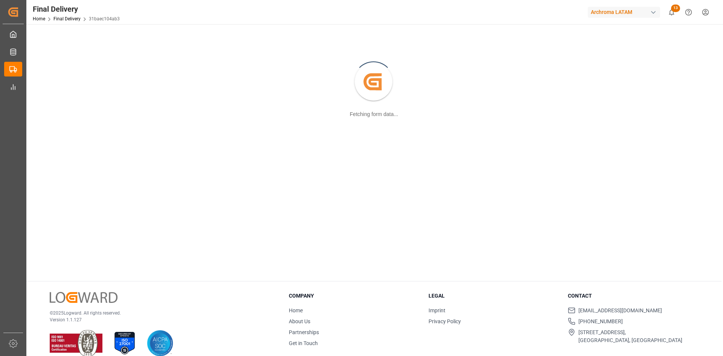
scroll to position [82, 0]
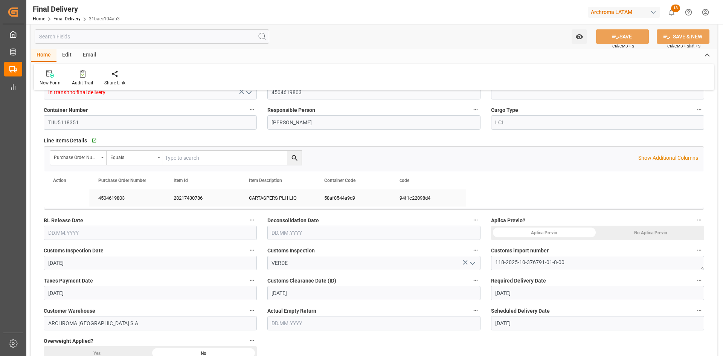
type input "[DATE]"
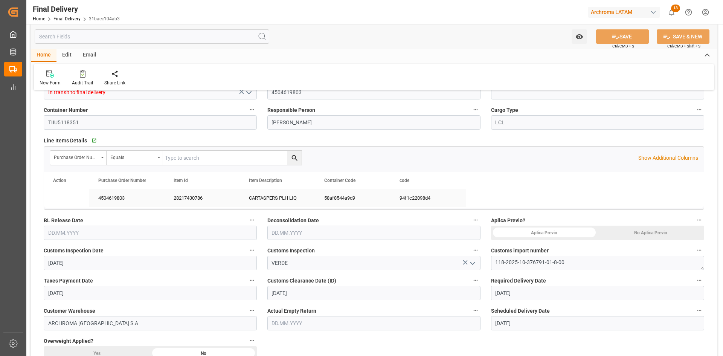
type input "[DATE] 00:00"
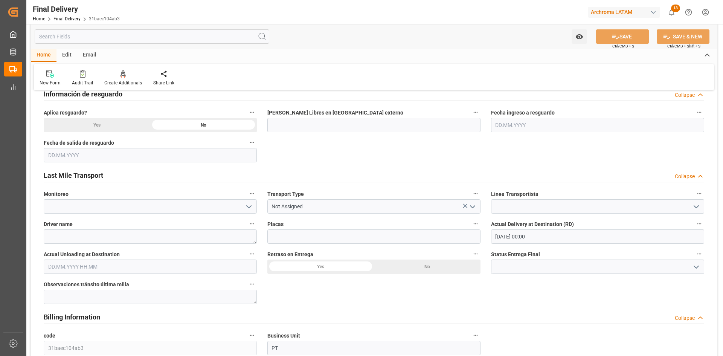
scroll to position [377, 0]
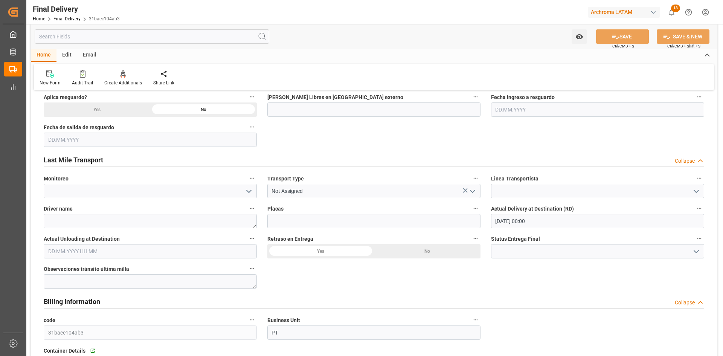
click at [113, 251] on input "text" at bounding box center [150, 251] width 213 height 14
click at [80, 182] on span "10" at bounding box center [82, 183] width 5 height 5
type input "[DATE] 00:00"
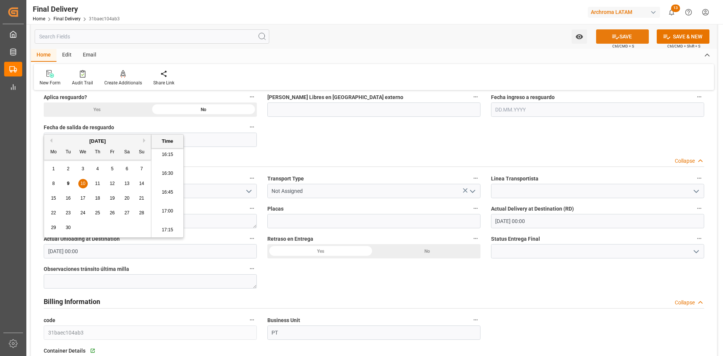
click at [624, 37] on button "SAVE" at bounding box center [622, 36] width 53 height 14
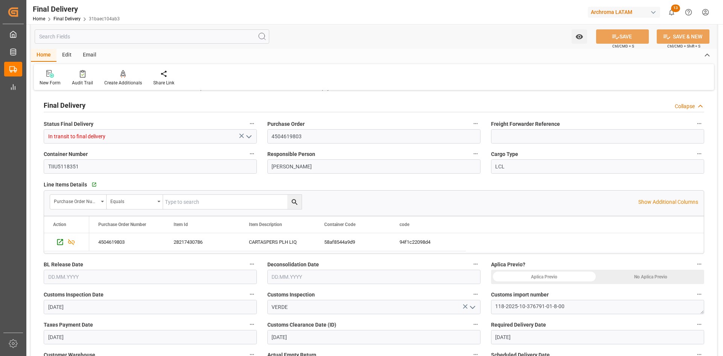
scroll to position [0, 0]
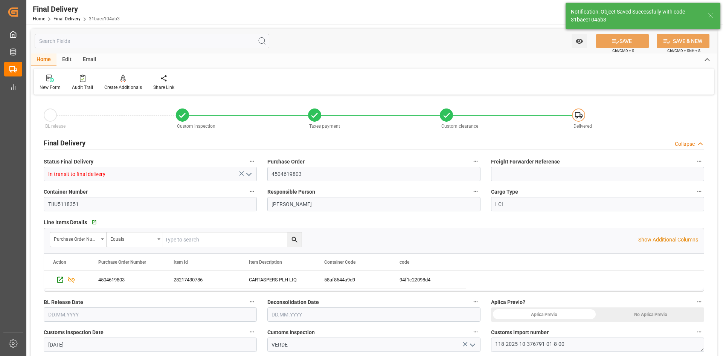
type input "Unloaded"
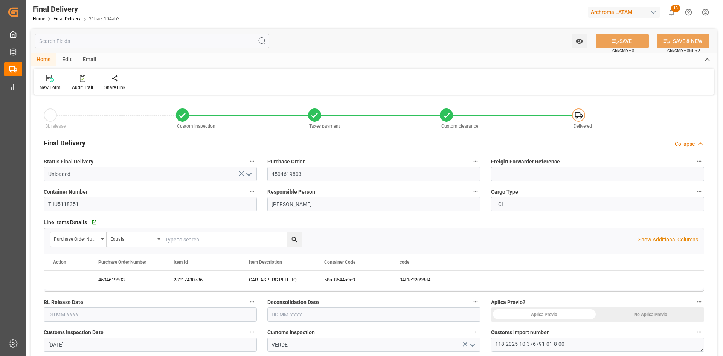
type input "[DATE]"
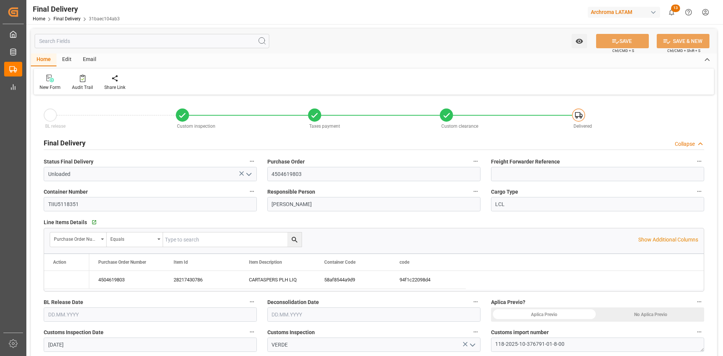
type input "[DATE] 00:00"
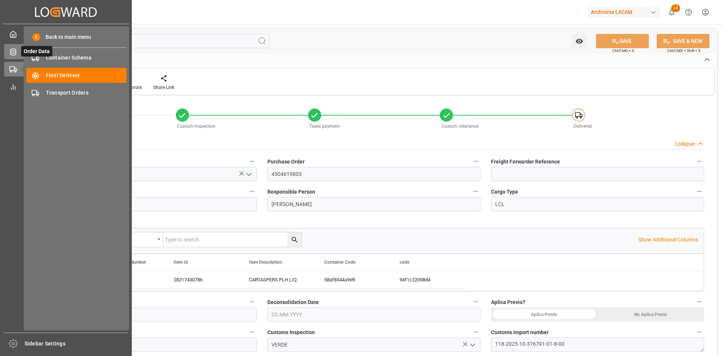
click at [16, 53] on icon at bounding box center [13, 52] width 8 height 8
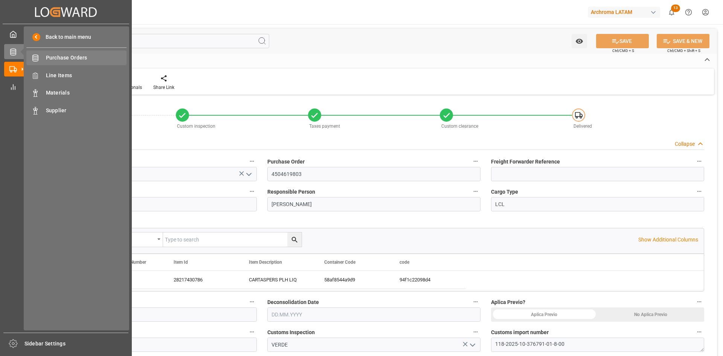
click at [74, 60] on span "Purchase Orders" at bounding box center [86, 58] width 81 height 8
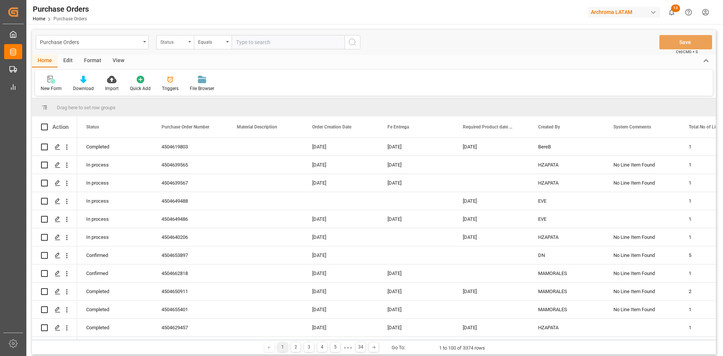
click at [185, 43] on div "Status" at bounding box center [173, 41] width 26 height 9
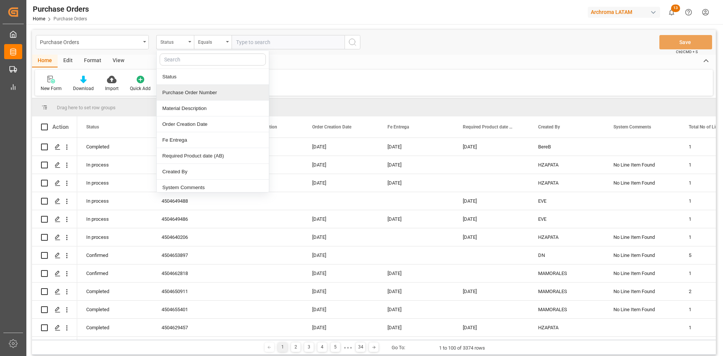
click at [194, 93] on div "Purchase Order Number" at bounding box center [213, 93] width 112 height 16
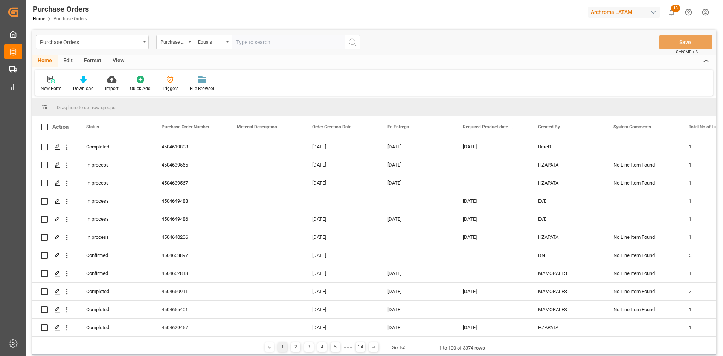
click at [255, 43] on input "text" at bounding box center [288, 42] width 113 height 14
paste input "4504640906"
type input "4504640906"
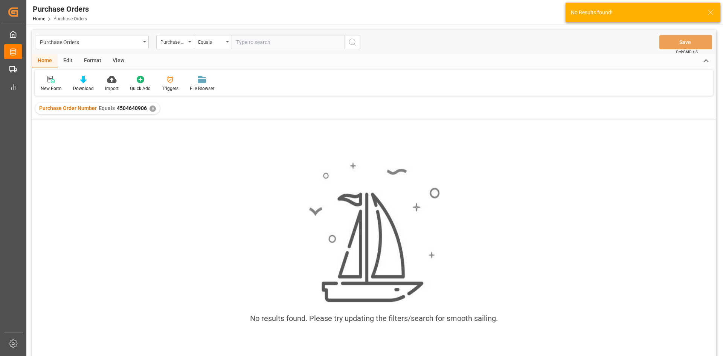
click at [152, 109] on div "✕" at bounding box center [152, 108] width 6 height 6
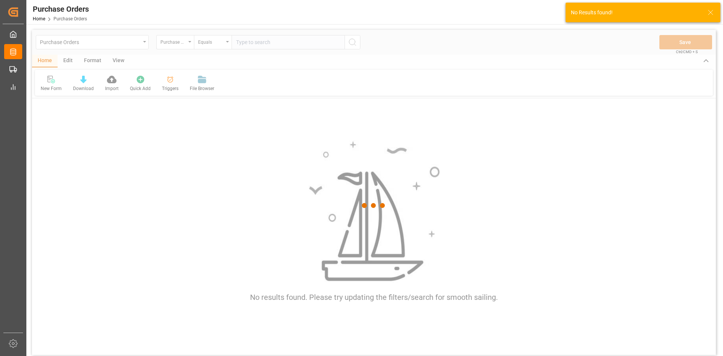
click at [269, 44] on div at bounding box center [374, 205] width 684 height 351
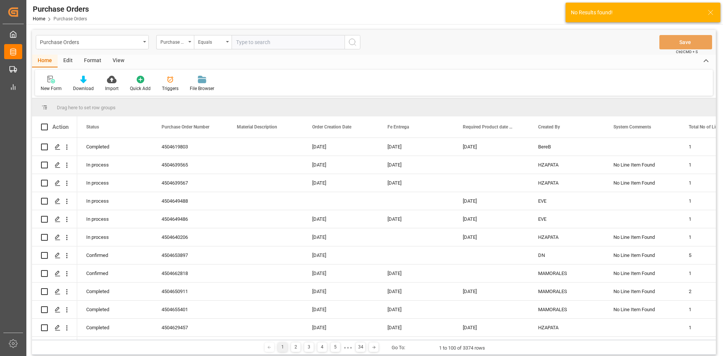
click at [269, 44] on input "text" at bounding box center [288, 42] width 113 height 14
paste input "4504640906"
type input "4504640906"
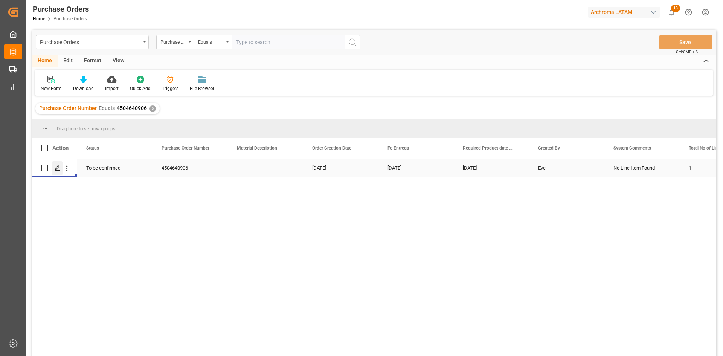
click at [55, 167] on icon "Press SPACE to select this row." at bounding box center [58, 168] width 6 height 6
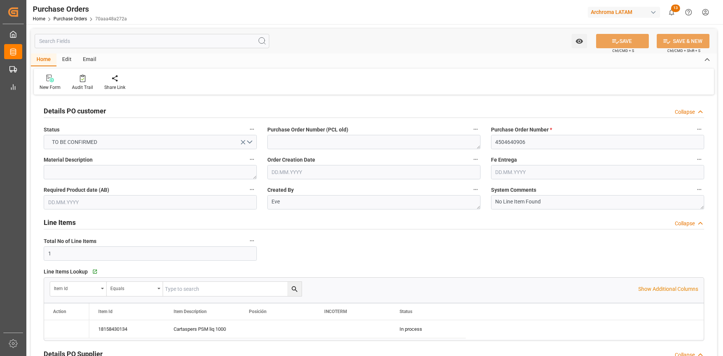
type input "[DATE]"
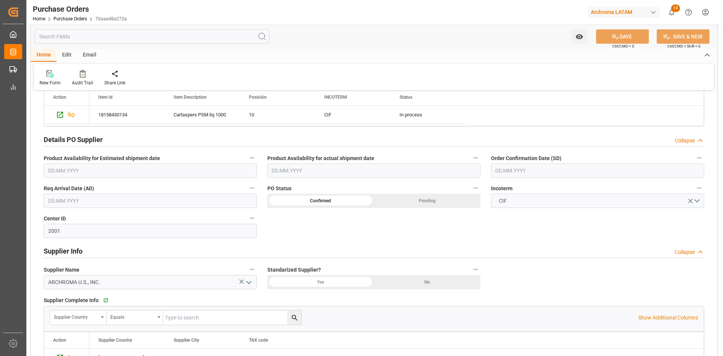
scroll to position [226, 0]
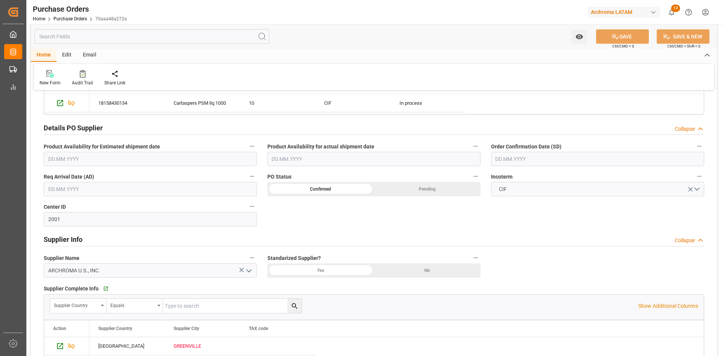
click at [515, 160] on input "text" at bounding box center [597, 159] width 213 height 14
click at [517, 233] on span "16" at bounding box center [515, 233] width 5 height 5
type input "[DATE]"
click at [168, 188] on input "text" at bounding box center [150, 189] width 213 height 14
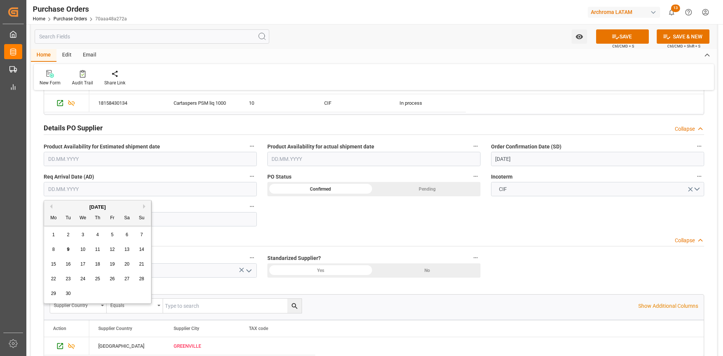
click at [64, 207] on div "[DATE]" at bounding box center [97, 207] width 107 height 8
click at [140, 262] on span "21" at bounding box center [141, 263] width 5 height 5
type input "[DATE]"
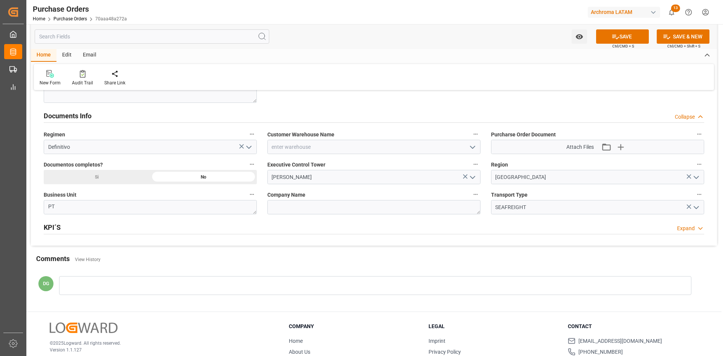
scroll to position [527, 0]
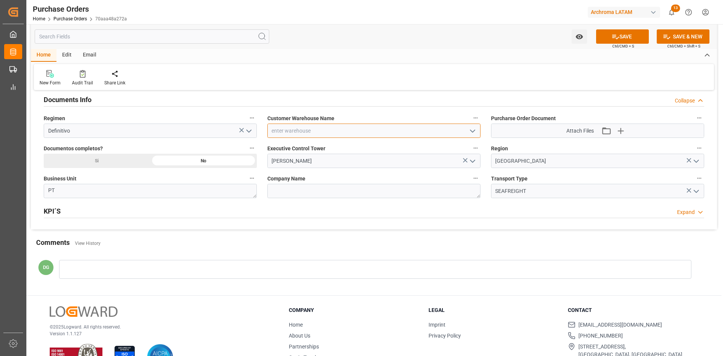
click at [377, 135] on input at bounding box center [373, 130] width 213 height 14
click at [474, 132] on icon "open menu" at bounding box center [472, 131] width 9 height 9
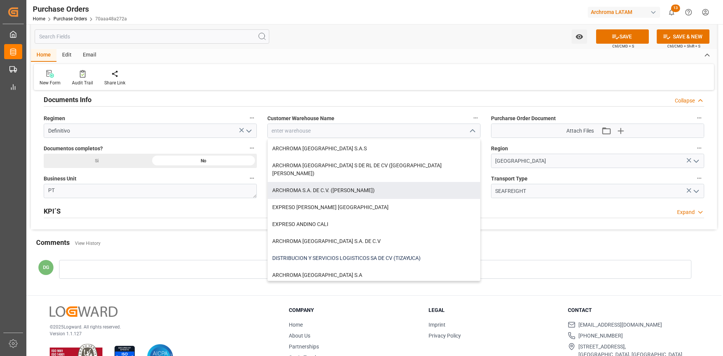
scroll to position [75, 0]
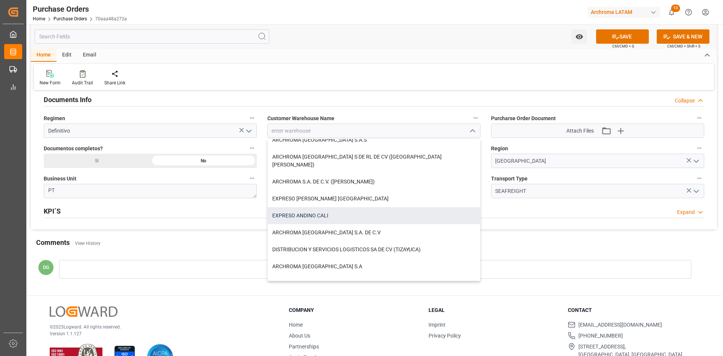
click at [326, 207] on div "EXPRESO ANDINO CALI" at bounding box center [374, 215] width 212 height 17
type input "EXPRESO ANDINO CALI"
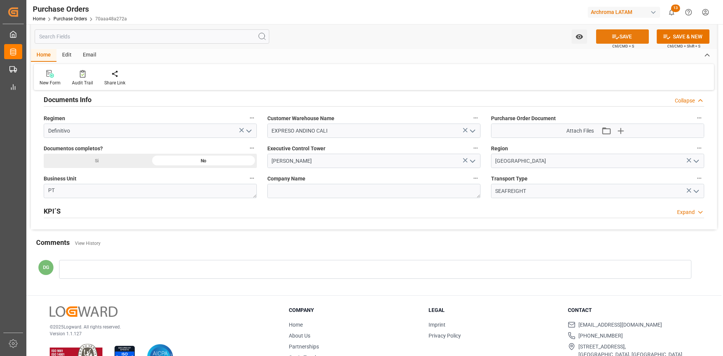
click at [616, 34] on icon at bounding box center [615, 37] width 8 height 8
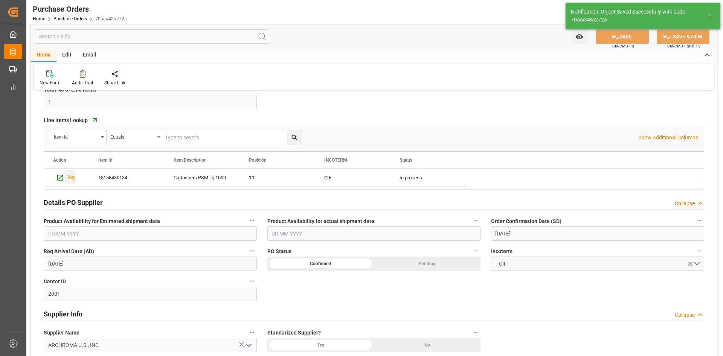
scroll to position [151, 0]
click at [59, 180] on icon "Press SPACE to select this row." at bounding box center [60, 178] width 8 height 8
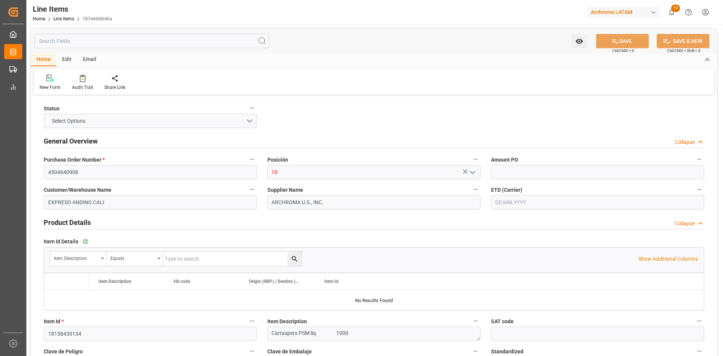
type input "1"
type input "12352400"
type input "10000"
type input "3907999900"
type input "[DATE] 23:06"
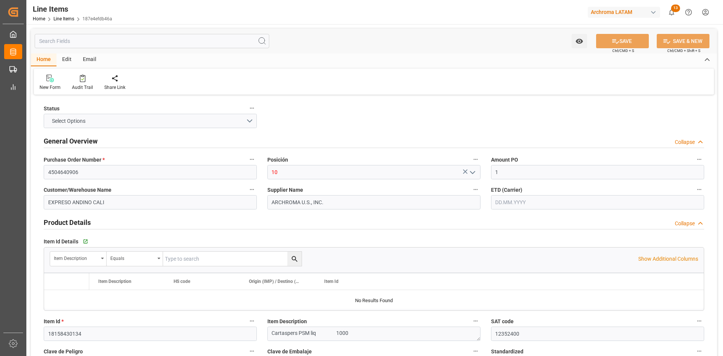
type input "[DATE] 16:16"
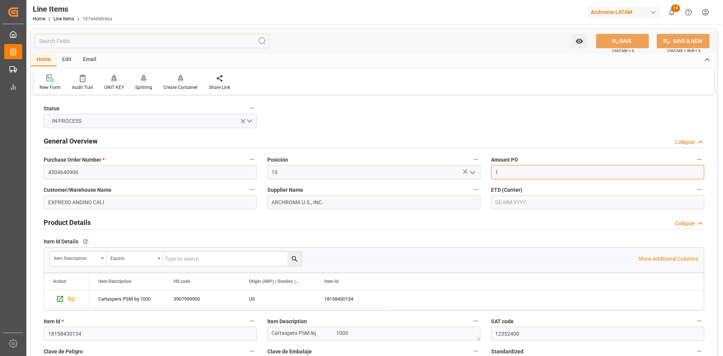
click at [515, 170] on input "1" at bounding box center [597, 172] width 213 height 14
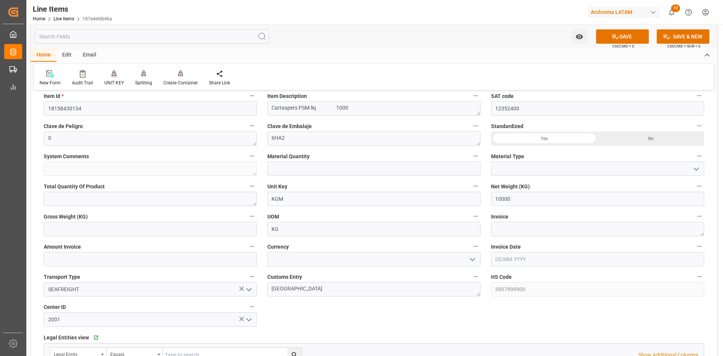
scroll to position [226, 0]
type input "1.98"
drag, startPoint x: 396, startPoint y: 169, endPoint x: 365, endPoint y: 175, distance: 31.8
click at [396, 169] on input "text" at bounding box center [373, 168] width 213 height 14
type input "10"
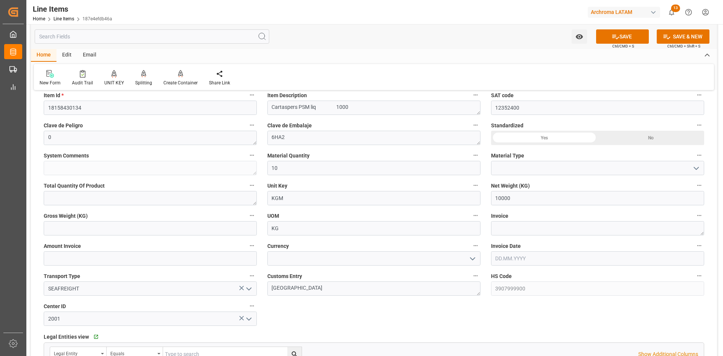
click at [691, 168] on button "open menu" at bounding box center [695, 168] width 11 height 12
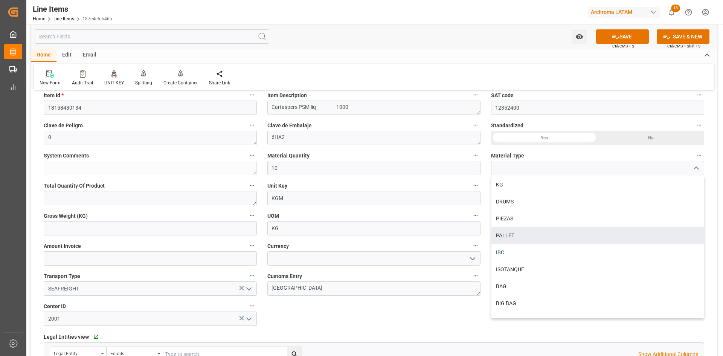
click at [511, 248] on div "IBC" at bounding box center [597, 252] width 212 height 17
type input "IBC"
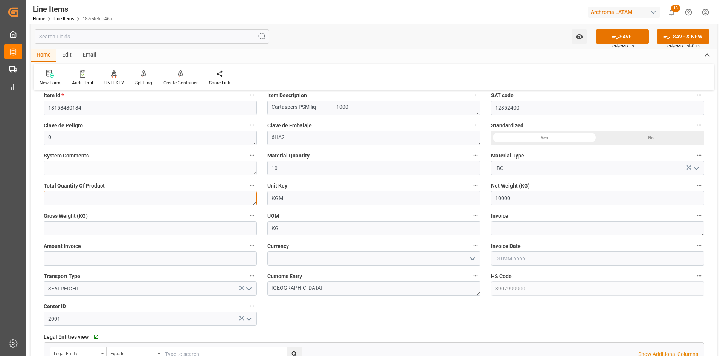
click at [209, 193] on textarea at bounding box center [150, 198] width 213 height 14
click at [515, 231] on textarea at bounding box center [597, 228] width 213 height 14
click at [523, 234] on textarea at bounding box center [597, 228] width 213 height 14
paste textarea "8020065787"
type textarea "8020065787"
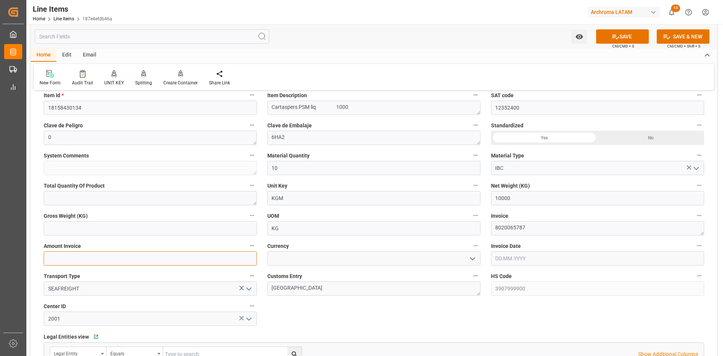
click at [122, 260] on input "text" at bounding box center [150, 258] width 213 height 14
click at [77, 258] on input "text" at bounding box center [150, 258] width 213 height 14
type input "19800"
click at [467, 251] on label "Currency" at bounding box center [373, 246] width 213 height 11
click at [471, 250] on button "Currency" at bounding box center [476, 246] width 10 height 10
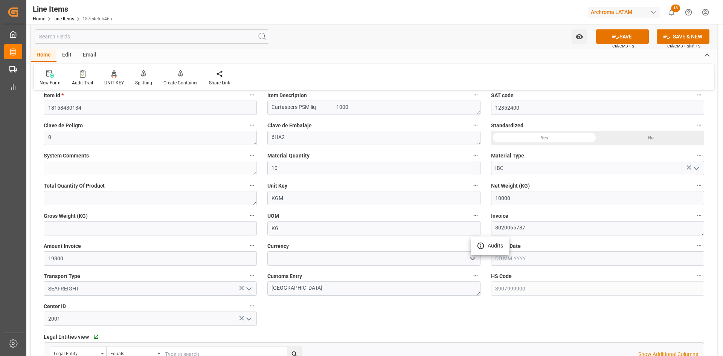
click at [472, 256] on div at bounding box center [361, 178] width 723 height 356
click at [471, 259] on icon "open menu" at bounding box center [472, 258] width 9 height 9
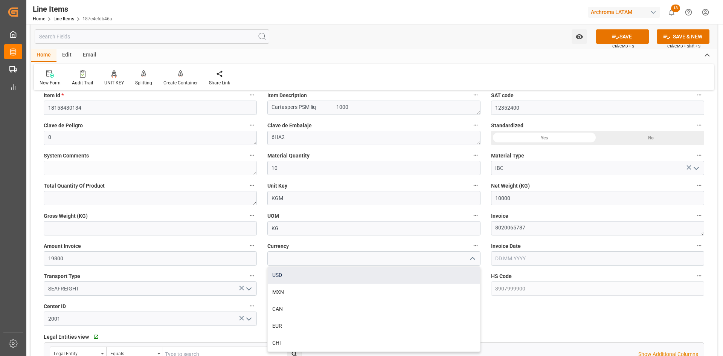
click at [317, 276] on div "USD" at bounding box center [374, 275] width 212 height 17
type input "USD"
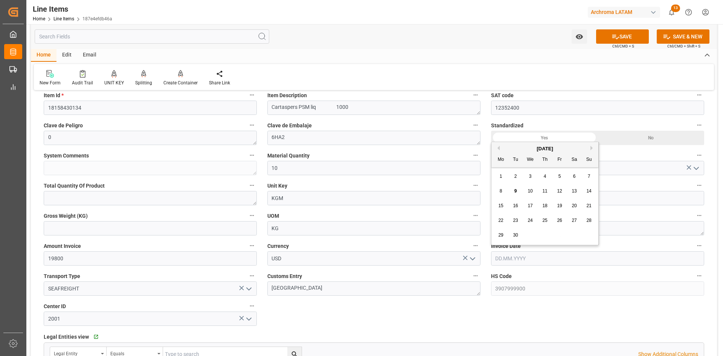
click at [515, 262] on input "text" at bounding box center [597, 258] width 213 height 14
click at [561, 205] on span "19" at bounding box center [559, 205] width 5 height 5
type input "19.09.2025"
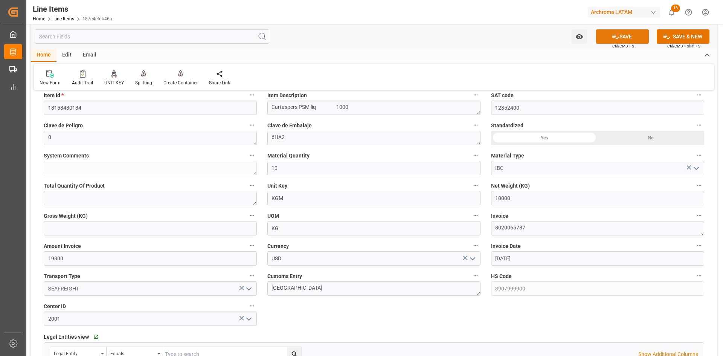
click at [614, 29] on button "SAVE" at bounding box center [622, 36] width 53 height 14
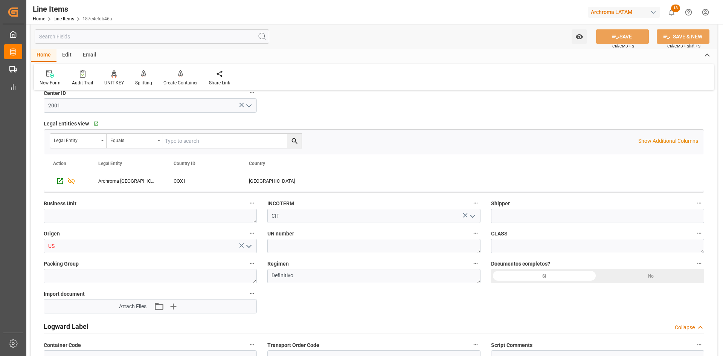
scroll to position [452, 0]
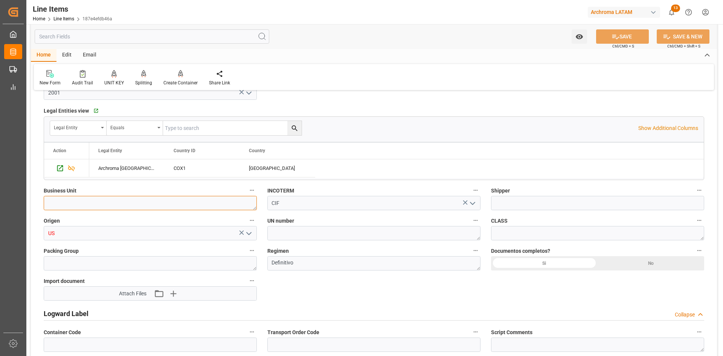
click at [249, 198] on textarea at bounding box center [150, 203] width 213 height 14
type textarea "10 IBC"
type input "09.09.2025 23:07"
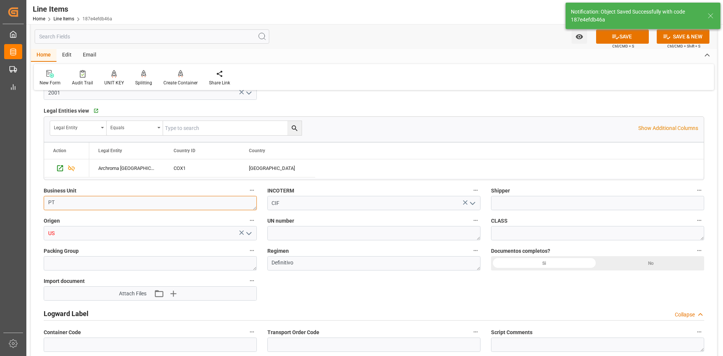
type textarea "PT"
click at [563, 202] on input at bounding box center [597, 203] width 213 height 14
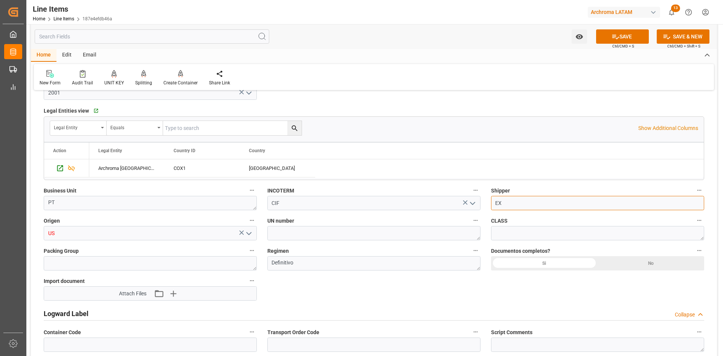
type input "EXPEDITORS"
click at [177, 264] on textarea at bounding box center [150, 263] width 213 height 14
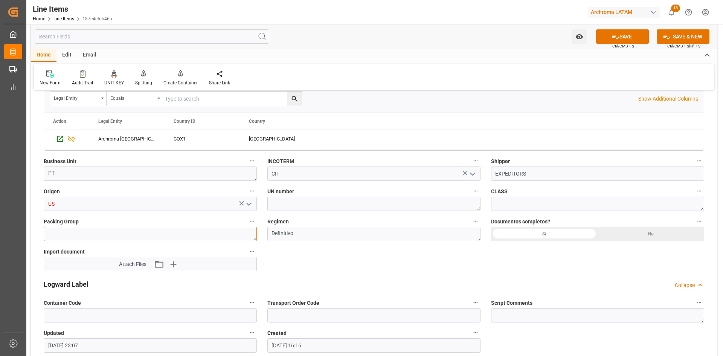
scroll to position [527, 0]
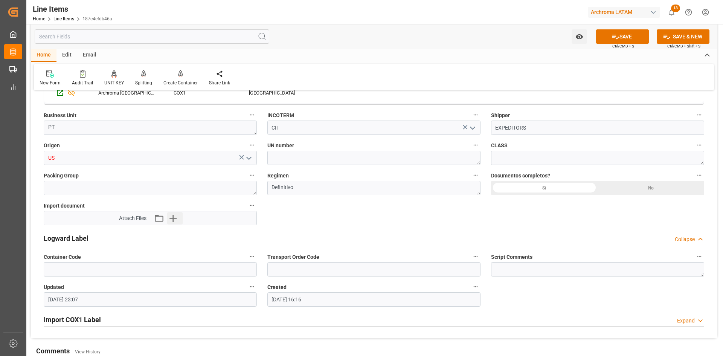
click at [179, 214] on button "Upload new file" at bounding box center [175, 218] width 16 height 12
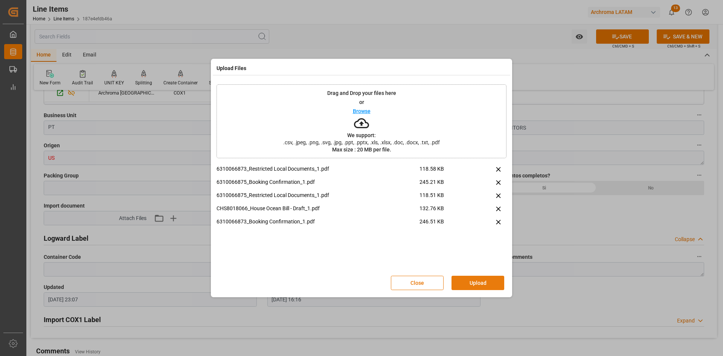
click at [474, 279] on button "Upload" at bounding box center [477, 283] width 53 height 14
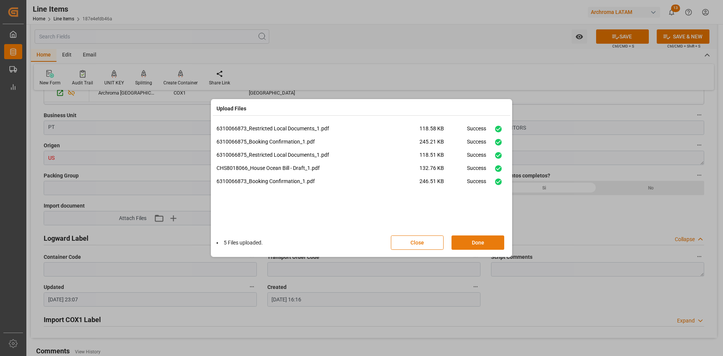
click at [478, 245] on button "Done" at bounding box center [477, 242] width 53 height 14
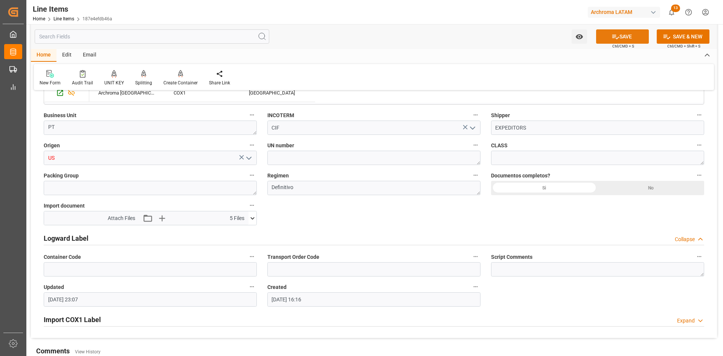
click at [605, 37] on button "SAVE" at bounding box center [622, 36] width 53 height 14
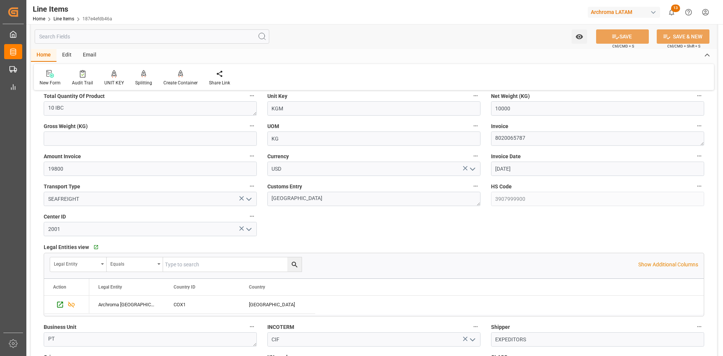
scroll to position [301, 0]
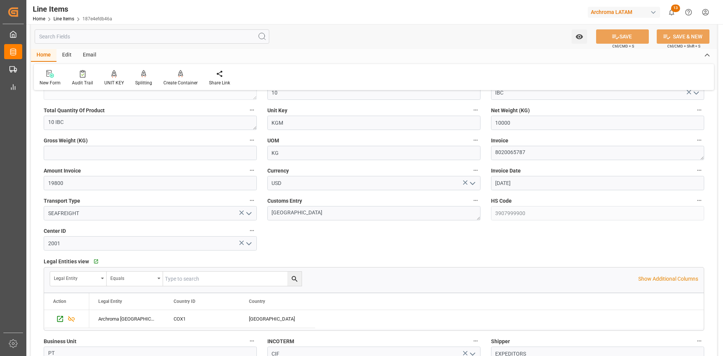
type input "09.09.2025 23:08"
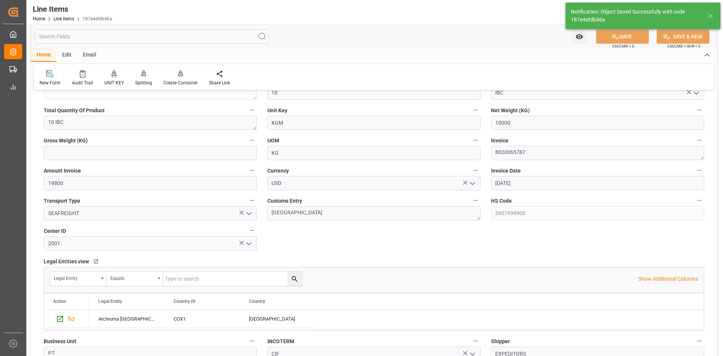
scroll to position [0, 0]
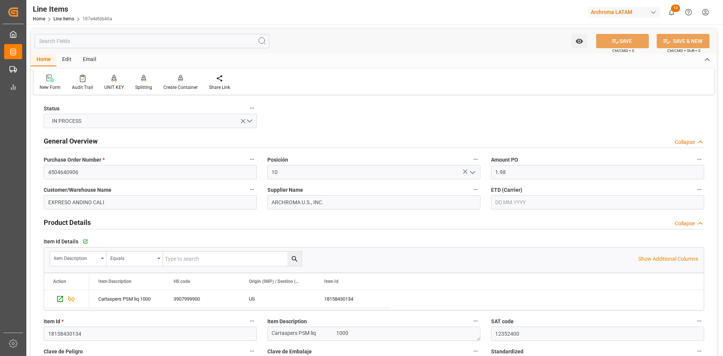
click at [81, 55] on div "Email" at bounding box center [89, 59] width 25 height 13
click at [52, 89] on div "Send Email" at bounding box center [51, 87] width 23 height 7
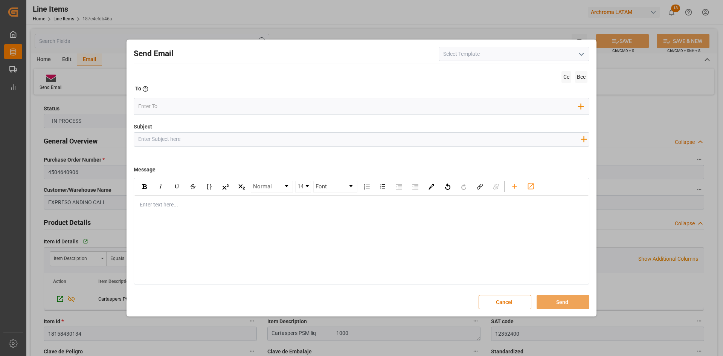
click at [483, 56] on input at bounding box center [514, 54] width 151 height 14
drag, startPoint x: 555, startPoint y: 54, endPoint x: 567, endPoint y: 54, distance: 11.7
click at [555, 54] on input at bounding box center [514, 54] width 151 height 14
click at [583, 54] on polyline "open menu" at bounding box center [581, 54] width 5 height 2
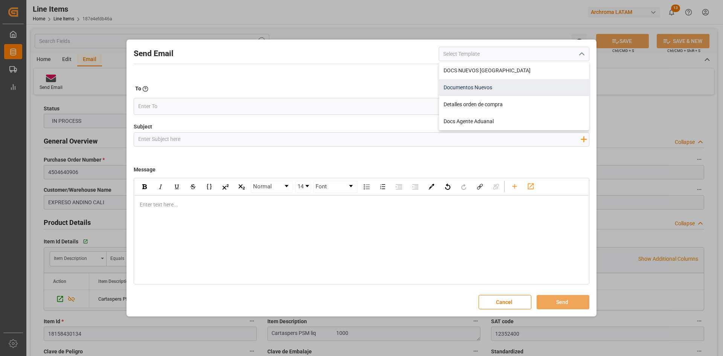
click at [510, 85] on div "Documentos Nuevos" at bounding box center [514, 87] width 150 height 17
type input "Documentos Nuevos"
type input "Documentos Nuevos {{purchaseOrder}}"
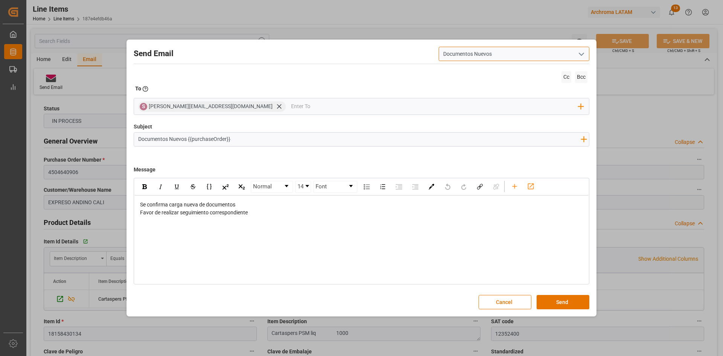
click at [547, 53] on input "Documentos Nuevos" at bounding box center [514, 54] width 151 height 14
click at [586, 53] on button "open menu" at bounding box center [580, 54] width 11 height 12
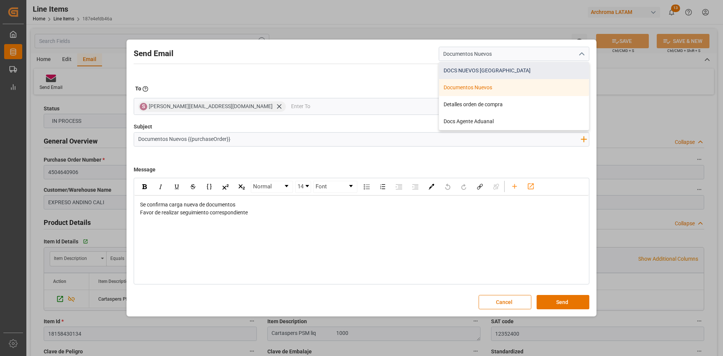
click at [547, 67] on div "DOCS NUEVOS HONDURAS" at bounding box center [514, 70] width 150 height 17
type input "DOCS NUEVOS HONDURAS"
type input "Documentos Nuevos {{purchaseOrder}}// {{businessUnit}}//"
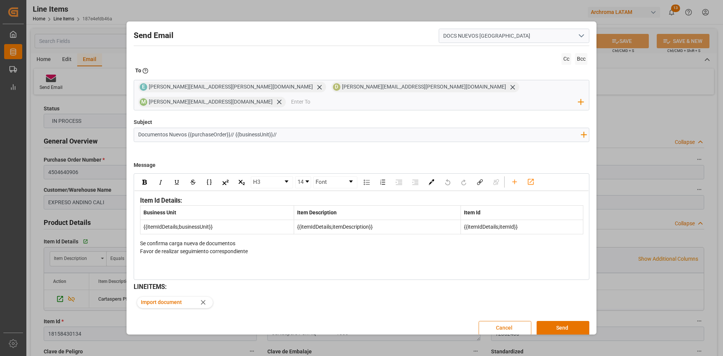
click at [526, 321] on button "Cancel" at bounding box center [505, 328] width 53 height 14
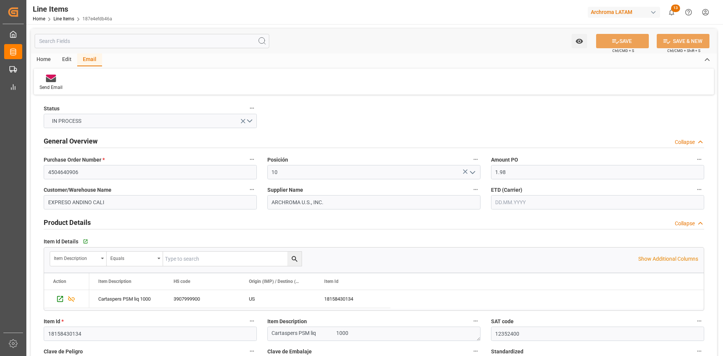
click at [66, 63] on div "Edit" at bounding box center [66, 59] width 21 height 13
click at [131, 80] on icon at bounding box center [133, 79] width 8 height 8
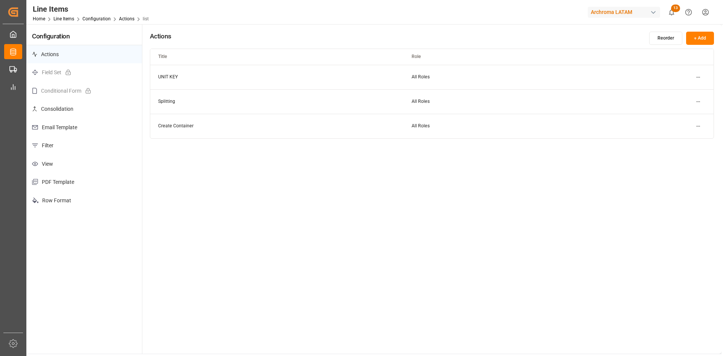
click at [72, 124] on p "Email Template" at bounding box center [84, 127] width 116 height 18
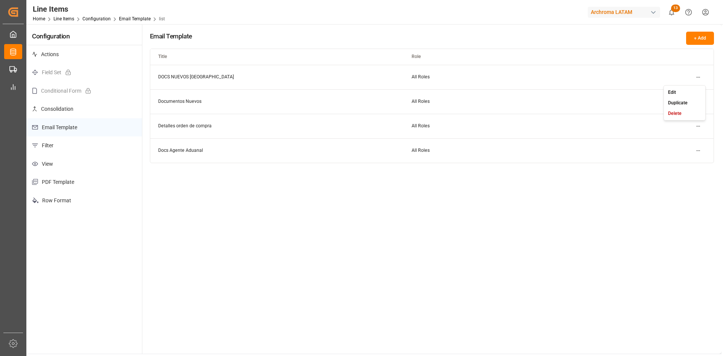
click at [697, 76] on html "Created by potrace 1.15, written by Peter Selinger 2001-2017 Created by potrace…" at bounding box center [361, 178] width 723 height 356
click at [678, 104] on small "Duplicate" at bounding box center [678, 103] width 20 height 5
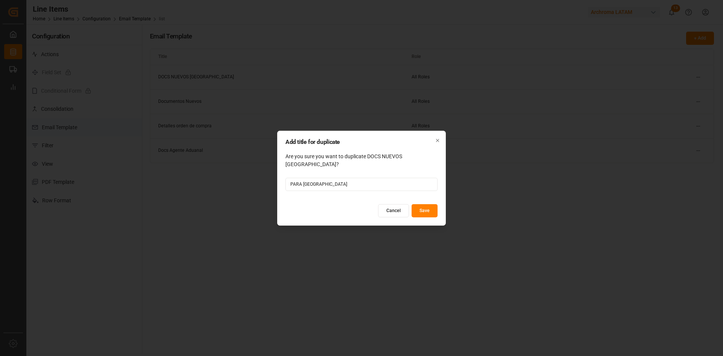
type input "PARA COLOMBIA"
click at [434, 207] on button "Save" at bounding box center [425, 210] width 26 height 13
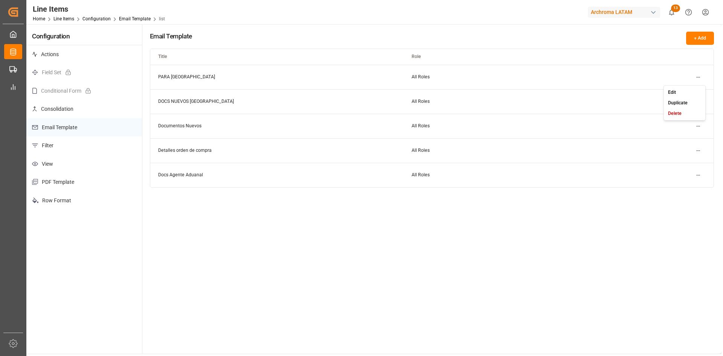
click at [695, 77] on html "Created by potrace 1.15, written by Peter Selinger 2001-2017 Created by potrace…" at bounding box center [361, 178] width 723 height 356
click at [680, 91] on div "Edit" at bounding box center [684, 92] width 39 height 11
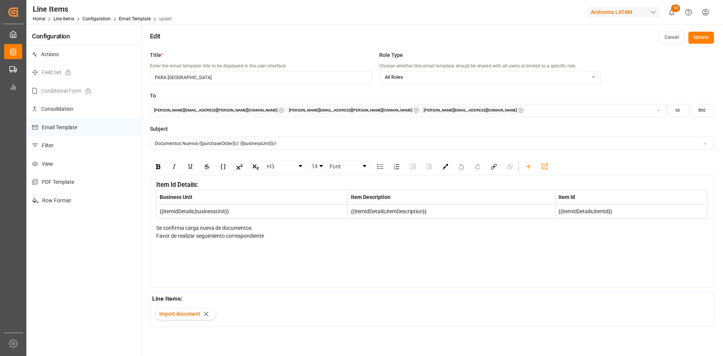
click at [194, 78] on input "PARA COLOMBIA" at bounding box center [261, 77] width 222 height 13
drag, startPoint x: 194, startPoint y: 78, endPoint x: 128, endPoint y: 76, distance: 65.9
click at [128, 76] on div "Configuration Actions Field Set Conditional Form Consolidation Email Template F…" at bounding box center [373, 213] width 695 height 379
type input "d"
type input "DOCUMENTOS NUEVOS COLOMBIA"
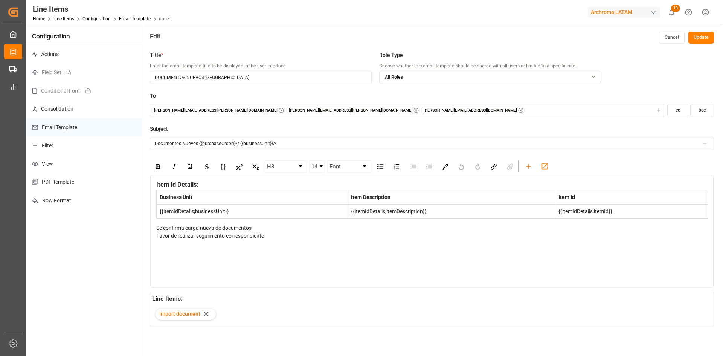
click at [279, 110] on icon "button" at bounding box center [281, 110] width 5 height 5
click at [303, 109] on div "dalia.gutierrez@leschaco.com maria.piranquive@leschaco.com" at bounding box center [407, 111] width 512 height 8
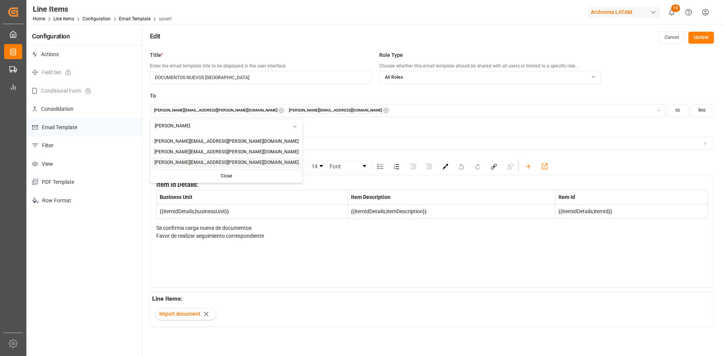
type input "luis"
click at [179, 162] on span "luis.montoya@leschaco.com" at bounding box center [226, 162] width 144 height 7
click at [422, 119] on div "To dalia.gutierrez@leschaco.com maria.piranquive@leschaco.com luis.montoya@lesc…" at bounding box center [432, 108] width 564 height 33
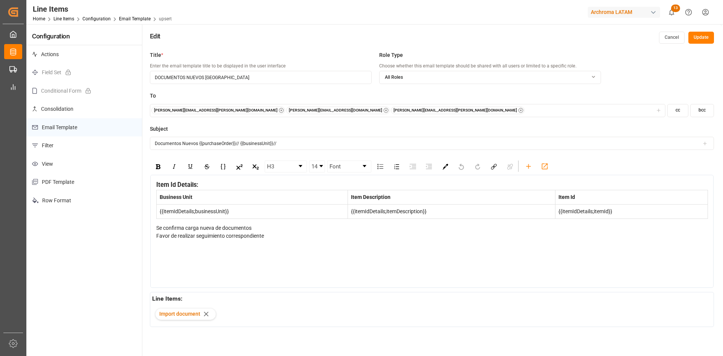
click at [285, 143] on input "Documentos Nuevos {{purchaseOrder}}// {{businessUnit}}//" at bounding box center [432, 143] width 564 height 13
click at [528, 167] on icon "rdw-toolbar" at bounding box center [528, 166] width 8 height 8
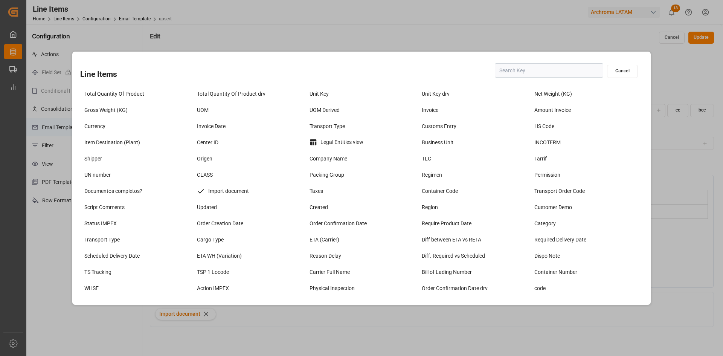
scroll to position [75, 0]
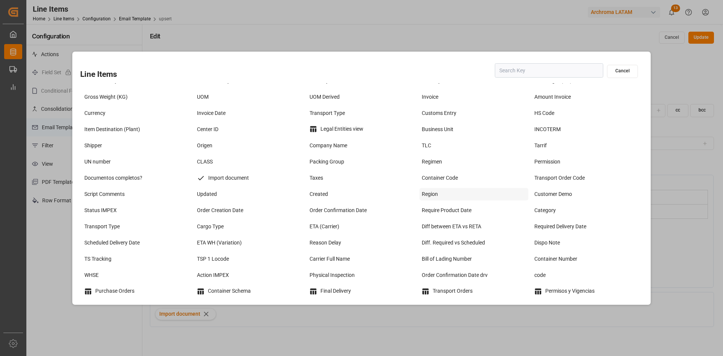
click at [424, 194] on div "Region" at bounding box center [473, 194] width 109 height 12
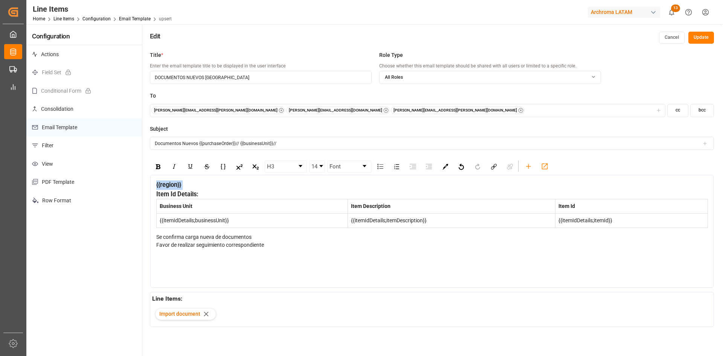
drag, startPoint x: 189, startPoint y: 184, endPoint x: 145, endPoint y: 183, distance: 44.4
click at [145, 183] on div "Title * Enter the email template title to be displayed in the user interface DO…" at bounding box center [431, 225] width 579 height 356
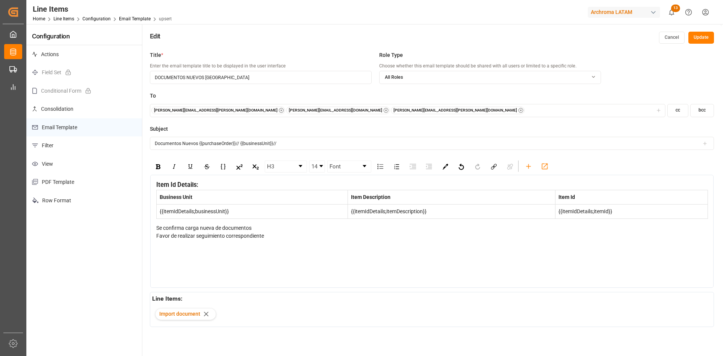
click at [291, 144] on input "Documentos Nuevos {{purchaseOrder}}// {{businessUnit}}//" at bounding box center [432, 143] width 564 height 13
paste input "{{region}}"
type input "Documentos Nuevos {{purchaseOrder}}// {{businessUnit}}// {{region}}"
click at [705, 38] on button "Update" at bounding box center [701, 38] width 26 height 12
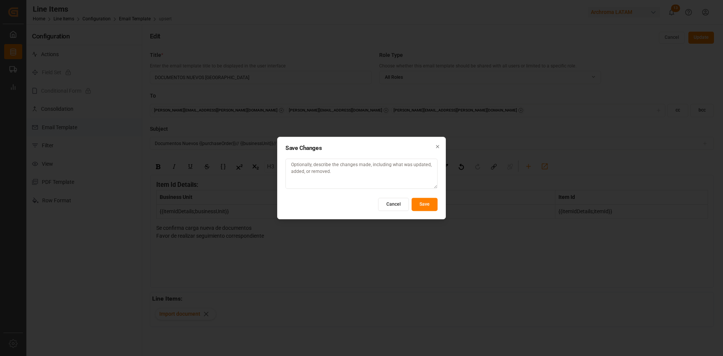
click at [366, 176] on textarea at bounding box center [361, 174] width 152 height 30
type textarea "fue para enviar docs de colombia"
click at [426, 205] on button "Save" at bounding box center [425, 204] width 26 height 13
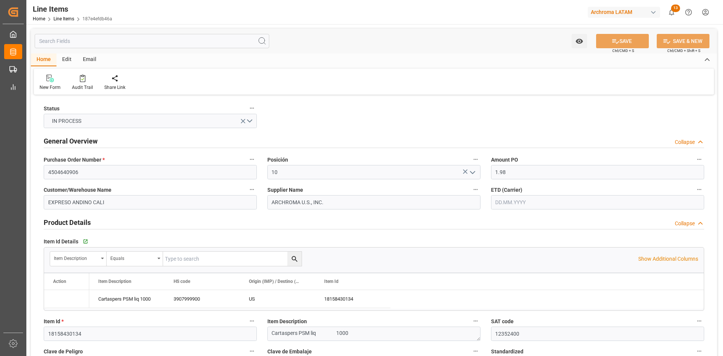
type input "19.09.2025"
type input "09.09.2025 23:08"
type input "10.07.2025 16:16"
click at [90, 58] on div "Email" at bounding box center [89, 59] width 25 height 13
click at [54, 85] on div "Send Email" at bounding box center [51, 87] width 23 height 7
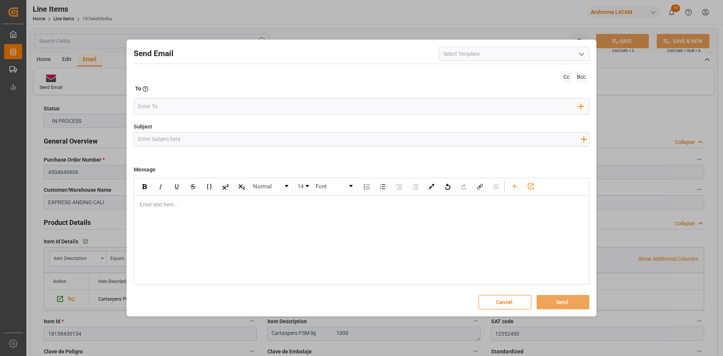
click at [583, 52] on icon "open menu" at bounding box center [581, 54] width 9 height 9
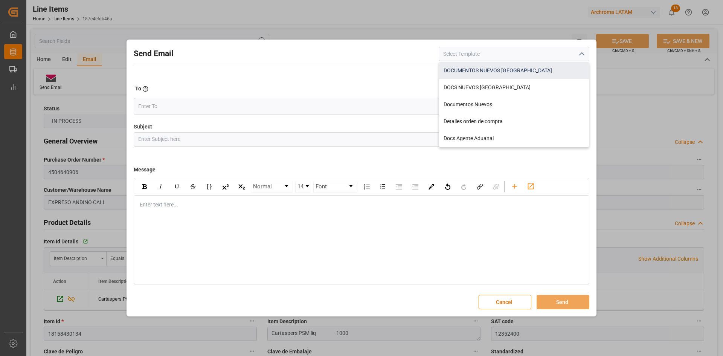
click at [537, 66] on div "DOCUMENTOS NUEVOS COLOMBIA" at bounding box center [514, 70] width 150 height 17
type input "DOCUMENTOS NUEVOS COLOMBIA"
type input "Documentos Nuevos {{purchaseOrder}}// {{businessUnit}}// {{region}}"
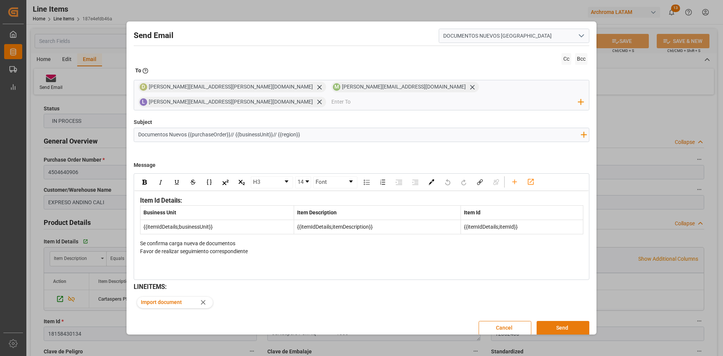
click at [575, 321] on button "Send" at bounding box center [563, 328] width 53 height 14
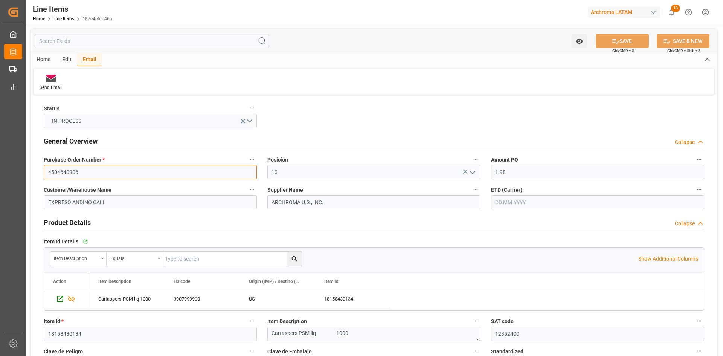
click at [102, 173] on input "4504640906" at bounding box center [150, 172] width 213 height 14
click at [69, 19] on link "Line Items" at bounding box center [63, 18] width 21 height 5
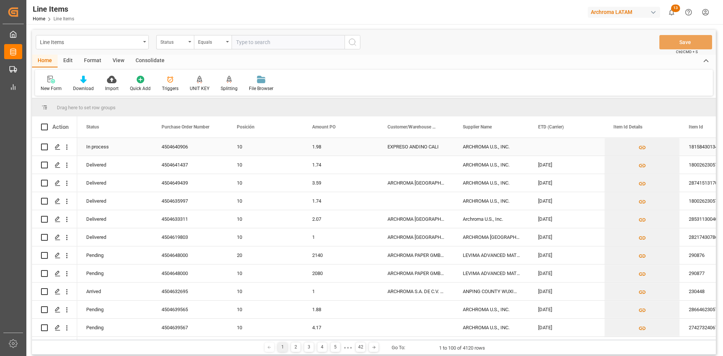
click at [45, 146] on input "Press Space to toggle row selection (unchecked)" at bounding box center [44, 146] width 7 height 7
checkbox input "true"
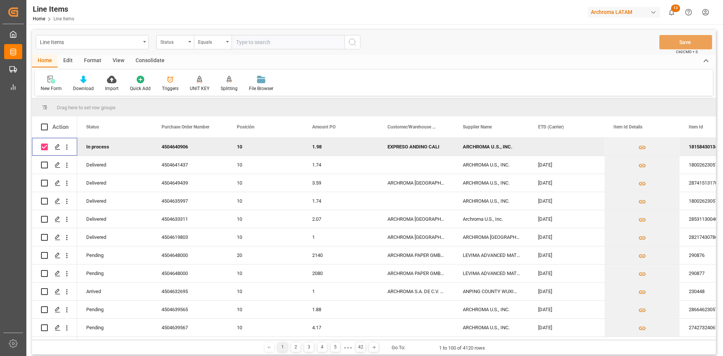
click at [142, 60] on div "Consolidate" at bounding box center [150, 61] width 40 height 13
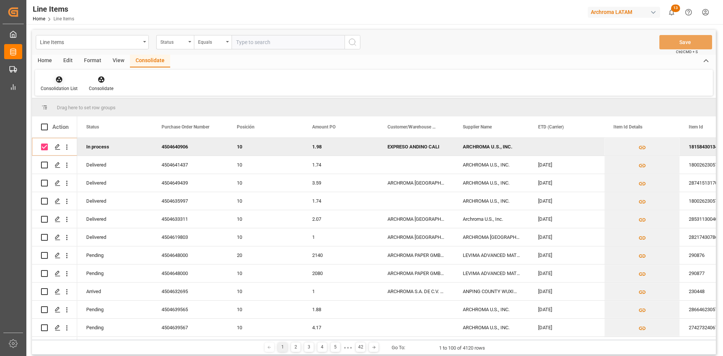
click at [59, 78] on icon at bounding box center [59, 79] width 6 height 6
click at [84, 104] on div "Line Items Status Equals Save Ctrl/CMD + S Home Edit Format View Consolidate Co…" at bounding box center [374, 192] width 684 height 325
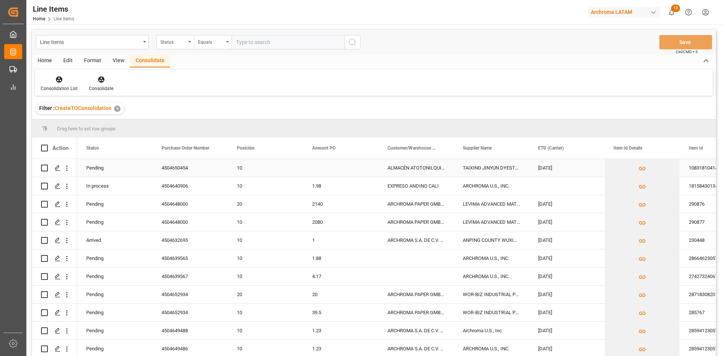
click at [46, 167] on input "Press Space to toggle row selection (unchecked)" at bounding box center [44, 168] width 7 height 7
checkbox input "true"
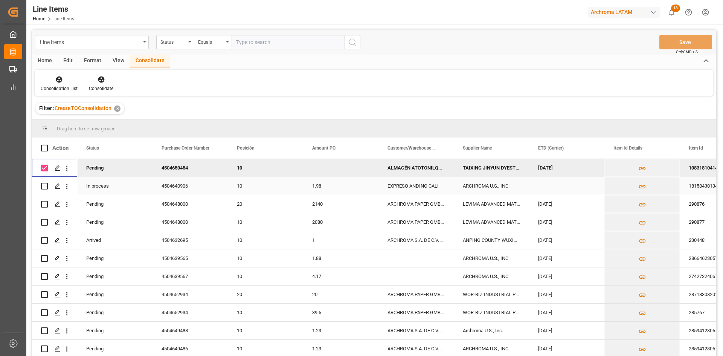
click at [43, 184] on input "Press Space to toggle row selection (unchecked)" at bounding box center [44, 186] width 7 height 7
checkbox input "true"
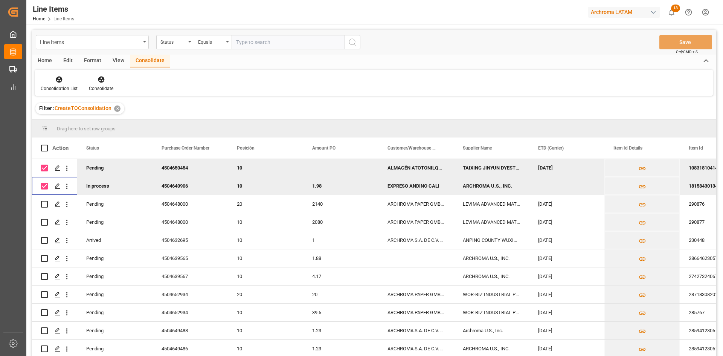
click at [43, 170] on input "Press Space to toggle row selection (checked)" at bounding box center [44, 168] width 7 height 7
checkbox input "false"
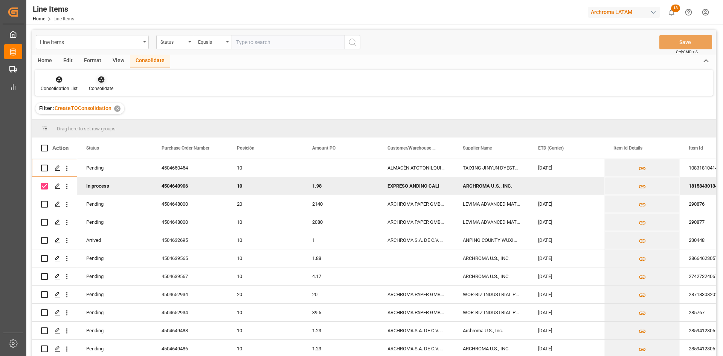
click at [103, 83] on icon at bounding box center [102, 80] width 8 height 8
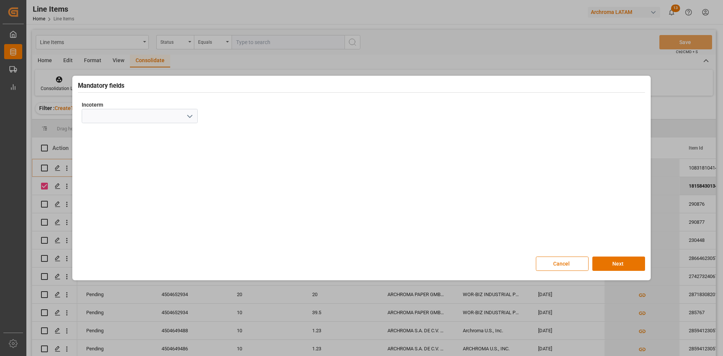
click at [189, 117] on icon "open menu" at bounding box center [189, 116] width 9 height 9
click at [99, 219] on div "CIF" at bounding box center [139, 217] width 115 height 17
type input "CIF"
click at [615, 262] on button "Next" at bounding box center [618, 263] width 53 height 14
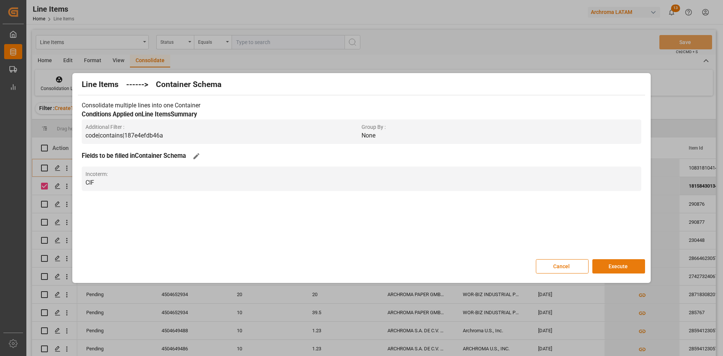
click at [631, 268] on button "Execute" at bounding box center [618, 266] width 53 height 14
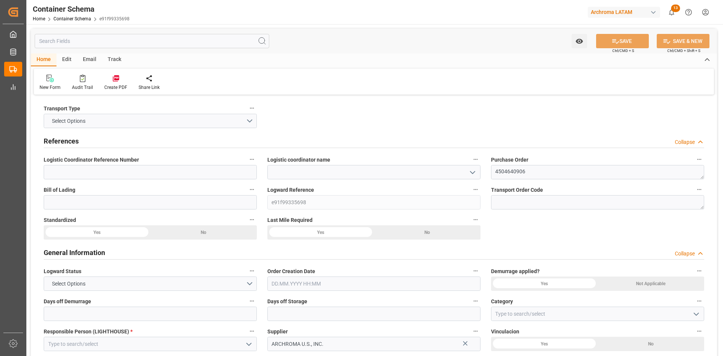
type input "0"
type input "1"
type input "10"
type input "10000"
type input "0"
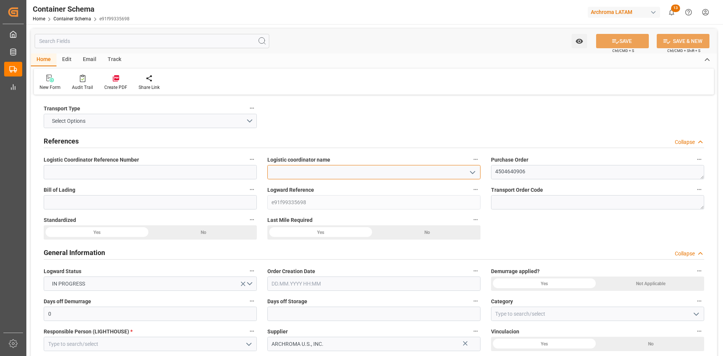
click at [343, 174] on input at bounding box center [373, 172] width 213 height 14
click at [472, 172] on icon "open menu" at bounding box center [472, 172] width 9 height 9
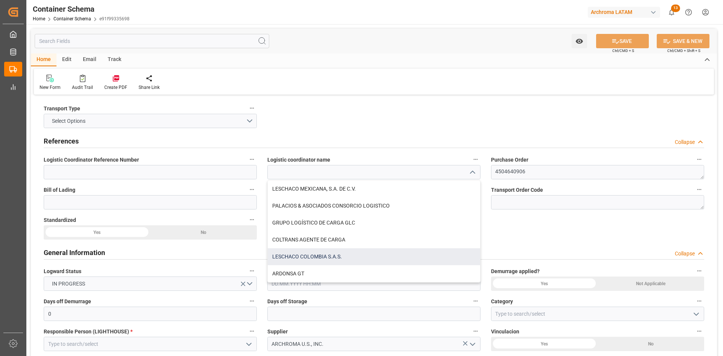
click at [341, 259] on div "LESCHACO COLOMBIA S.A.S." at bounding box center [374, 256] width 212 height 17
type input "LESCHACO COLOMBIA S.A.S."
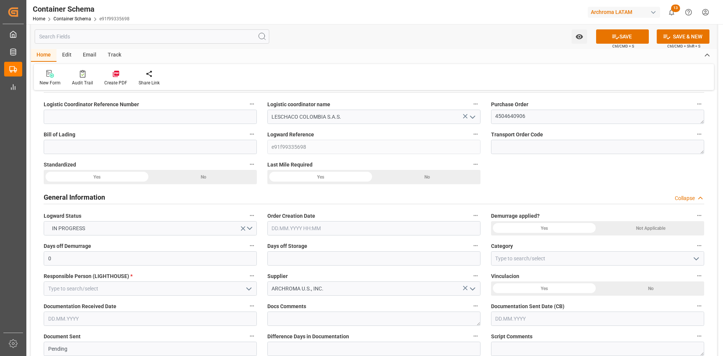
scroll to position [75, 0]
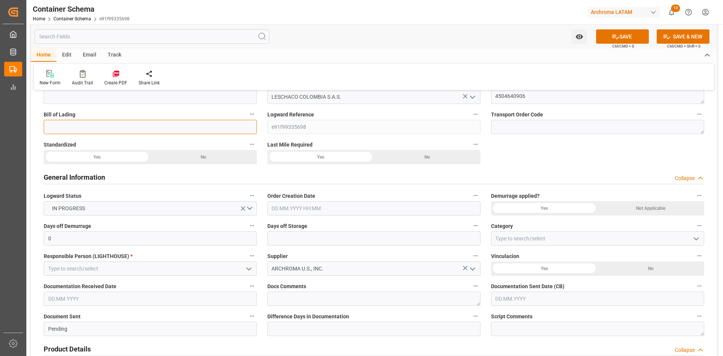
click at [78, 125] on input at bounding box center [150, 127] width 213 height 14
click at [119, 130] on input at bounding box center [150, 127] width 213 height 14
paste input "6310066873"
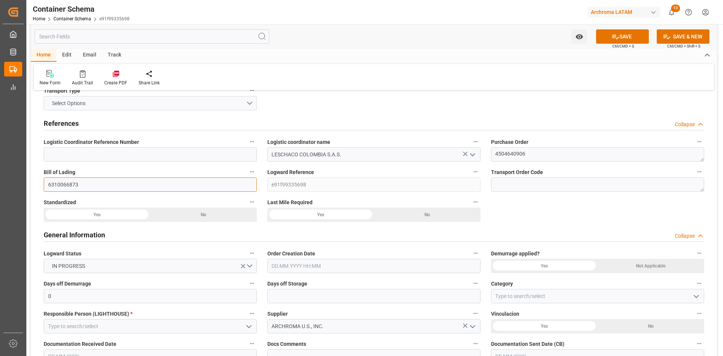
scroll to position [0, 0]
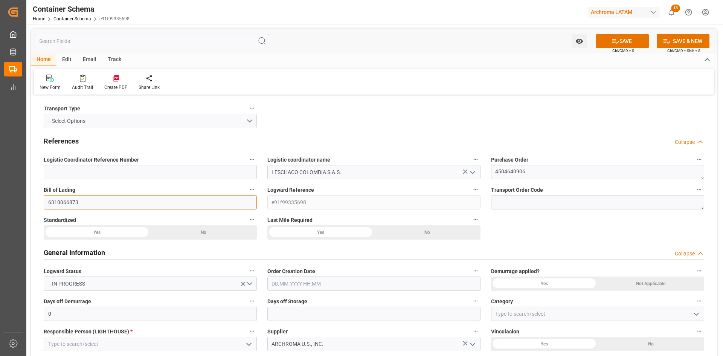
type input "6310066873"
click at [144, 116] on button "Select Options" at bounding box center [150, 121] width 213 height 14
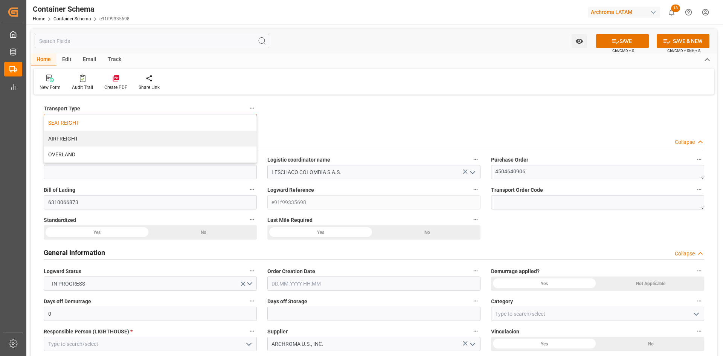
click at [89, 123] on div "SEAFREIGHT" at bounding box center [150, 123] width 212 height 16
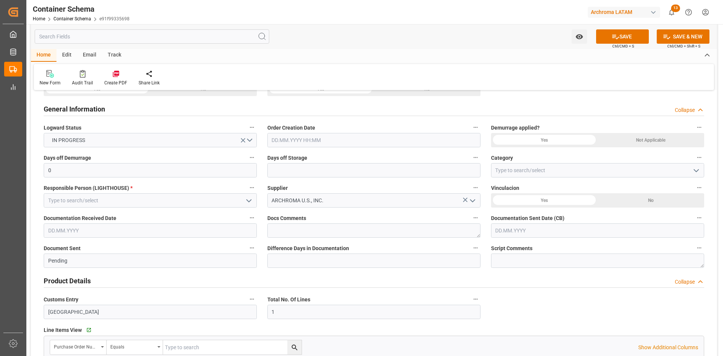
scroll to position [151, 0]
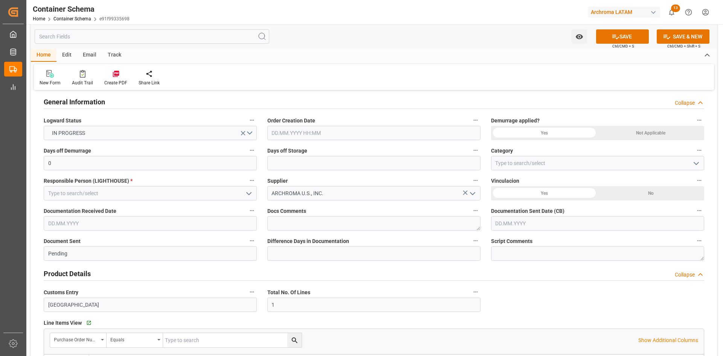
click at [359, 134] on input "text" at bounding box center [373, 133] width 213 height 14
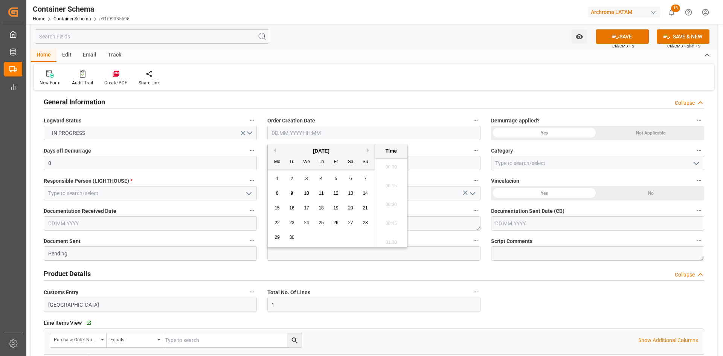
scroll to position [1245, 0]
click at [292, 152] on div "[DATE]" at bounding box center [321, 151] width 107 height 8
click at [292, 193] on span "9" at bounding box center [292, 193] width 3 height 5
type input "[DATE] 00:00"
click at [392, 119] on label "Order Creation Date" at bounding box center [373, 120] width 213 height 11
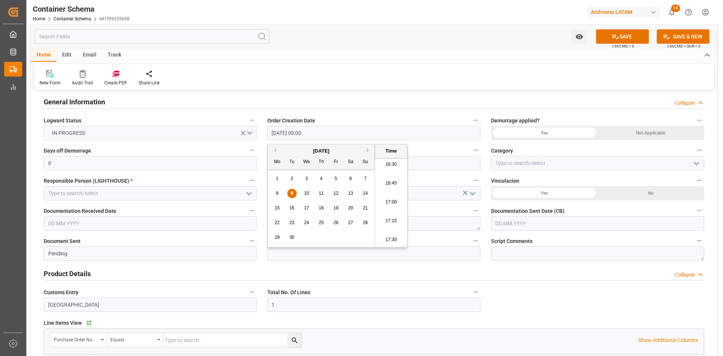
click at [471, 119] on button "Order Creation Date" at bounding box center [476, 120] width 10 height 10
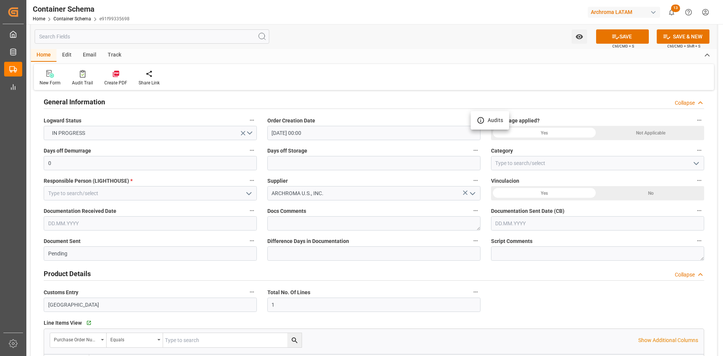
click at [147, 190] on div at bounding box center [361, 178] width 723 height 356
click at [243, 193] on button "open menu" at bounding box center [247, 194] width 11 height 12
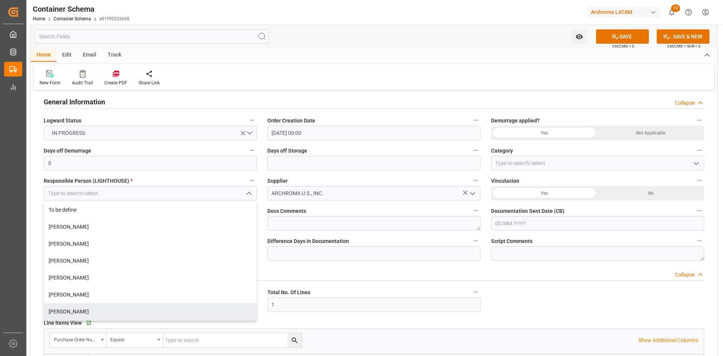
click at [84, 310] on div "[PERSON_NAME]" at bounding box center [150, 311] width 212 height 17
type input "[PERSON_NAME]"
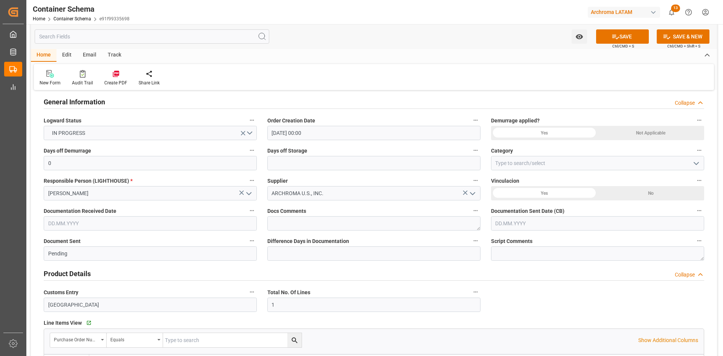
click at [631, 192] on div "No" at bounding box center [651, 193] width 107 height 14
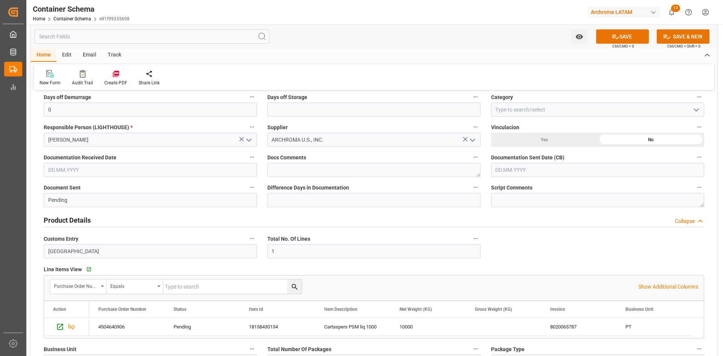
scroll to position [226, 0]
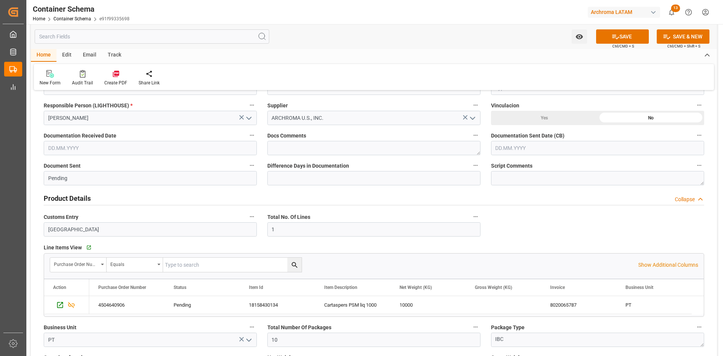
click at [99, 147] on input "text" at bounding box center [150, 148] width 213 height 14
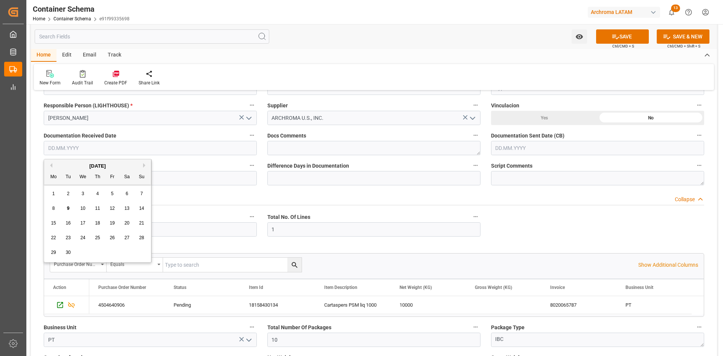
click at [62, 158] on div "Document Sent Pending" at bounding box center [150, 173] width 224 height 30
click at [79, 148] on input "text" at bounding box center [150, 148] width 213 height 14
drag, startPoint x: 65, startPoint y: 162, endPoint x: 65, endPoint y: 178, distance: 15.4
click at [65, 162] on div "[DATE]" at bounding box center [97, 166] width 107 height 8
click at [70, 207] on div "9" at bounding box center [68, 208] width 9 height 9
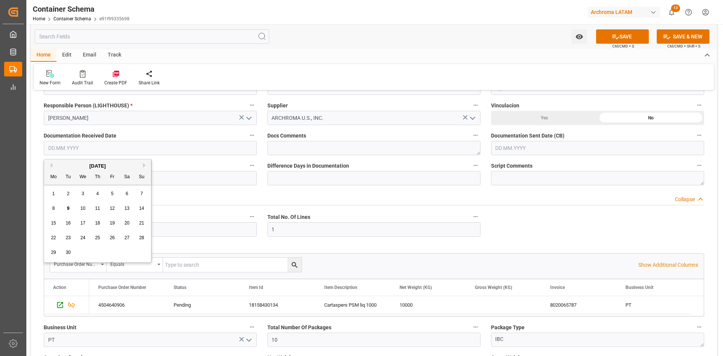
type input "[DATE]"
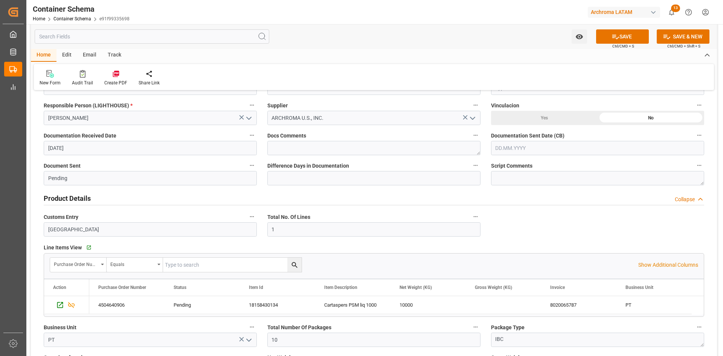
click at [575, 146] on input "text" at bounding box center [597, 148] width 213 height 14
click at [517, 206] on div "9" at bounding box center [515, 208] width 9 height 9
type input "[DATE]"
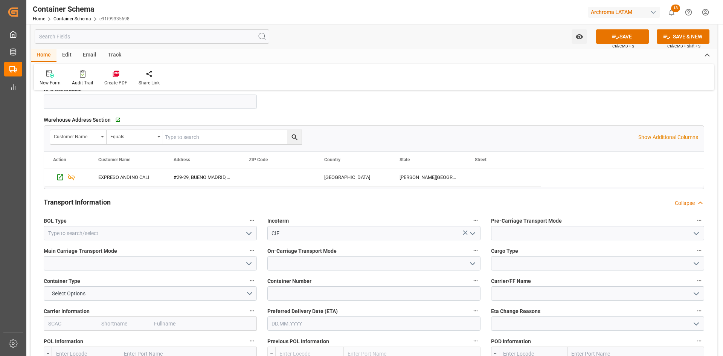
scroll to position [565, 0]
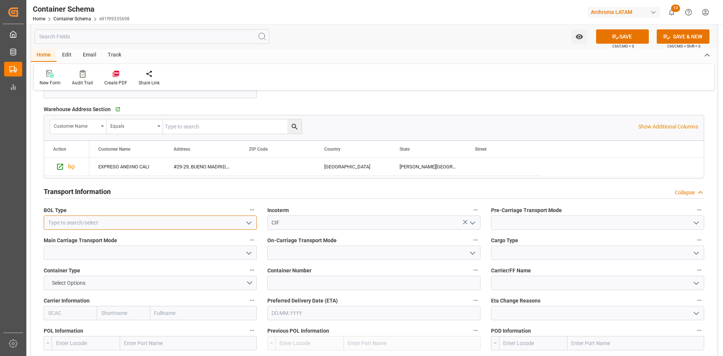
click at [118, 225] on input at bounding box center [150, 222] width 213 height 14
click at [250, 223] on polyline "open menu" at bounding box center [249, 223] width 5 height 2
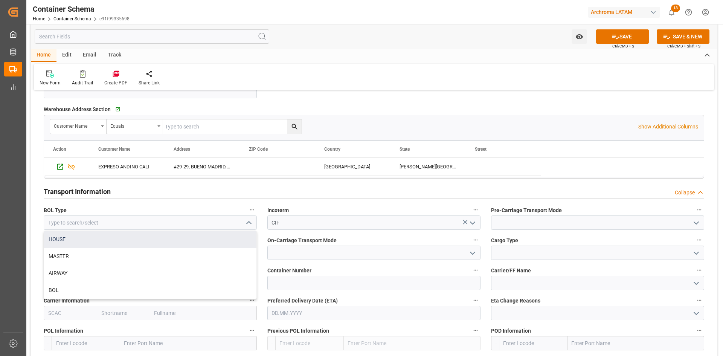
click at [76, 242] on div "HOUSE" at bounding box center [150, 239] width 212 height 17
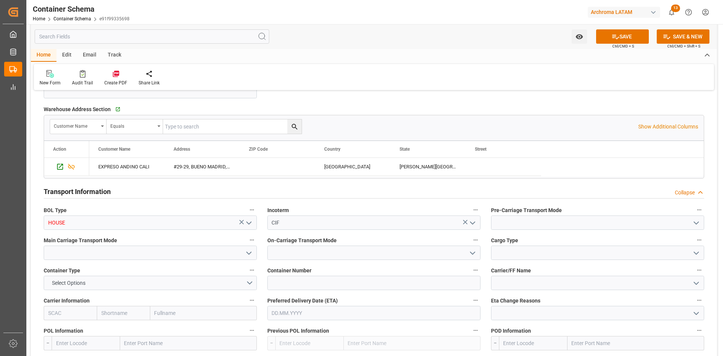
type input "HOUSE"
click at [554, 223] on input at bounding box center [597, 222] width 213 height 14
click at [698, 223] on polyline "open menu" at bounding box center [696, 223] width 5 height 2
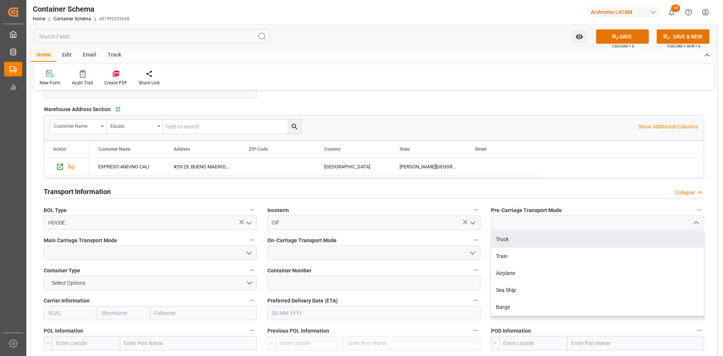
click at [528, 240] on div "Truck" at bounding box center [597, 239] width 212 height 17
type input "Truck"
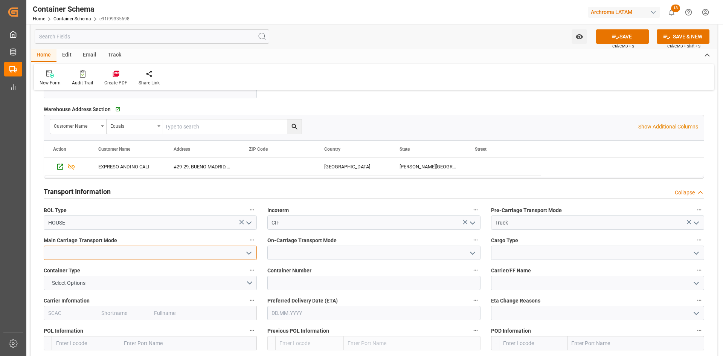
click at [238, 255] on input at bounding box center [150, 252] width 213 height 14
click at [252, 253] on icon "open menu" at bounding box center [248, 253] width 9 height 9
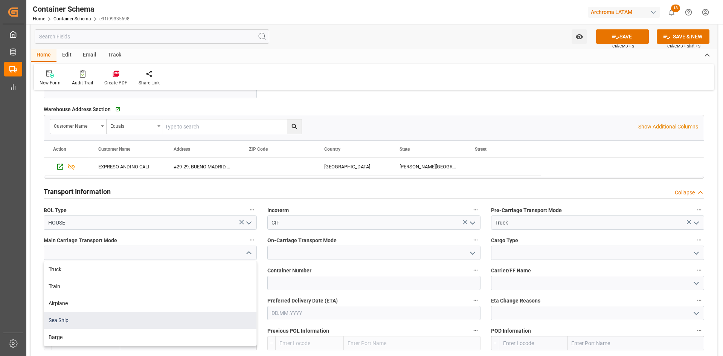
click at [78, 318] on div "Sea Ship" at bounding box center [150, 320] width 212 height 17
type input "Sea Ship"
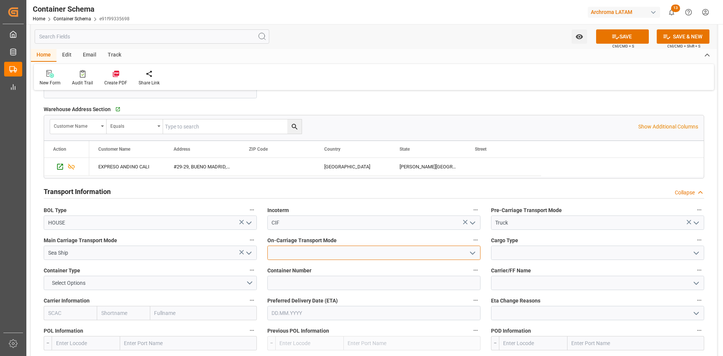
click at [480, 253] on input at bounding box center [373, 252] width 213 height 14
click at [473, 253] on polyline "open menu" at bounding box center [472, 253] width 5 height 2
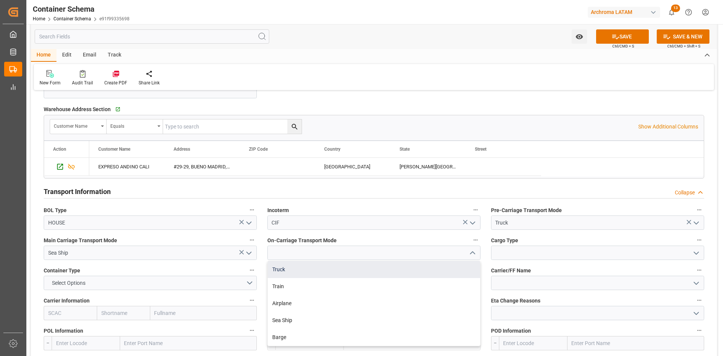
click at [306, 272] on div "Truck" at bounding box center [374, 269] width 212 height 17
type input "Truck"
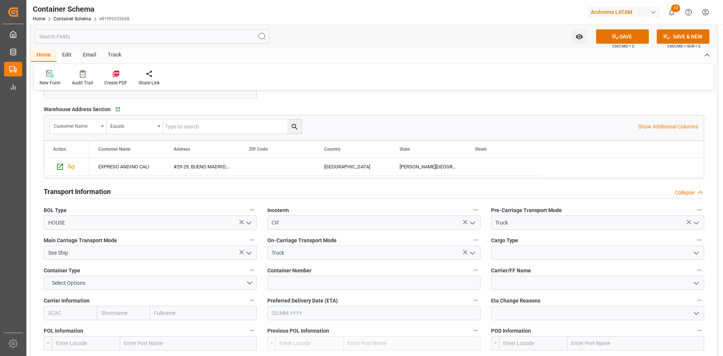
click at [691, 252] on button "open menu" at bounding box center [695, 253] width 11 height 12
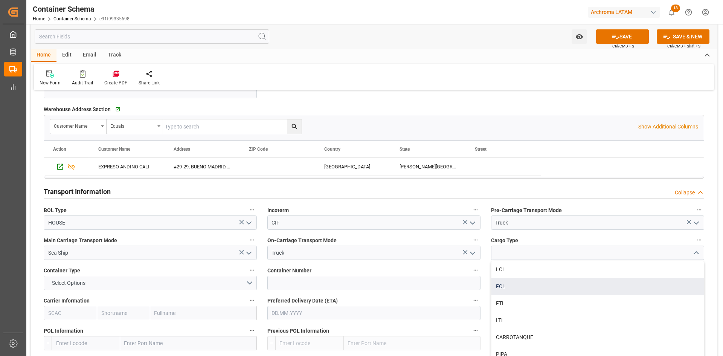
click at [525, 283] on div "FCL" at bounding box center [597, 286] width 212 height 17
type input "FCL"
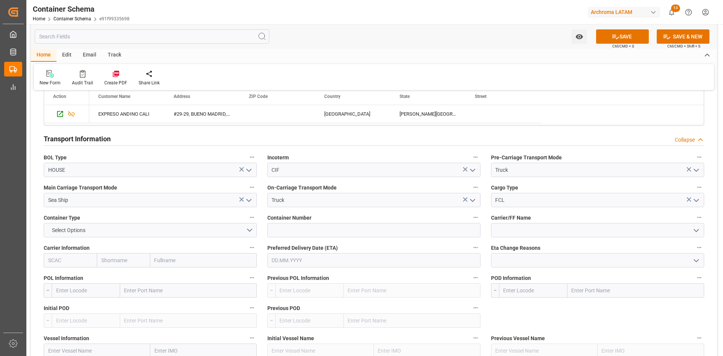
scroll to position [640, 0]
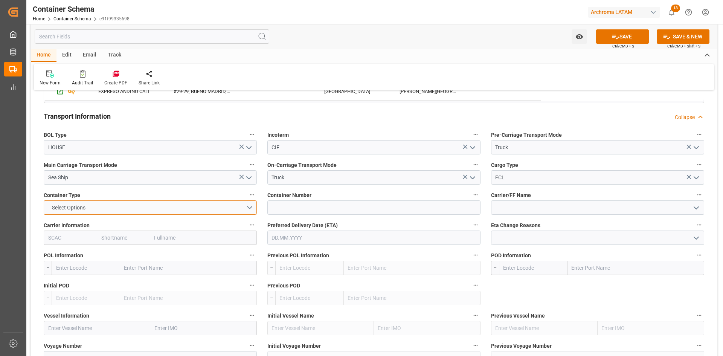
click at [249, 209] on button "Select Options" at bounding box center [150, 207] width 213 height 14
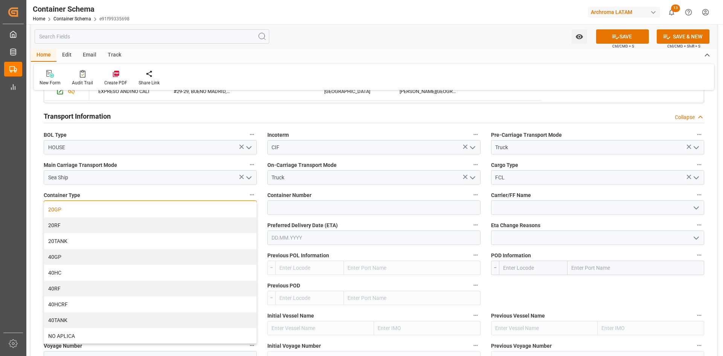
click at [66, 213] on div "20GP" at bounding box center [150, 209] width 212 height 16
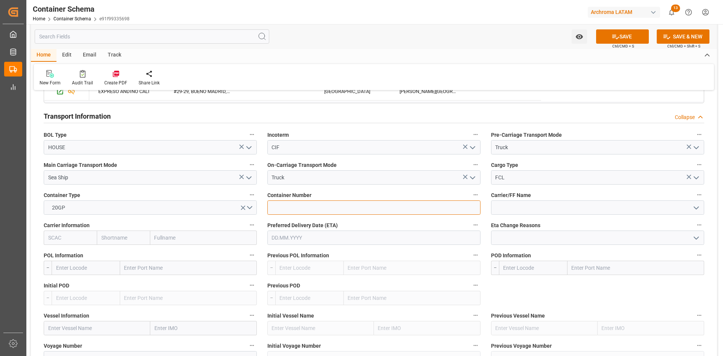
click at [405, 208] on input at bounding box center [373, 207] width 213 height 14
click at [314, 208] on input at bounding box center [373, 207] width 213 height 14
paste input "TCKU3866263"
type input "TCKU3866263"
click at [547, 212] on input at bounding box center [597, 207] width 213 height 14
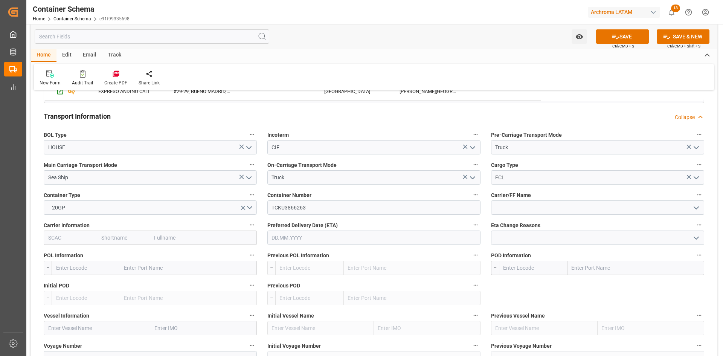
click at [699, 207] on icon "open menu" at bounding box center [696, 207] width 9 height 9
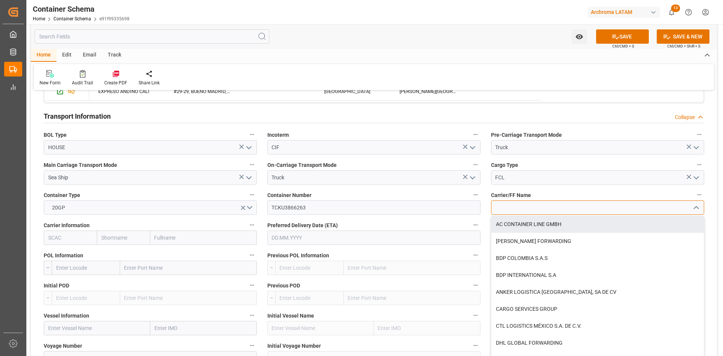
click at [530, 209] on input at bounding box center [597, 207] width 213 height 14
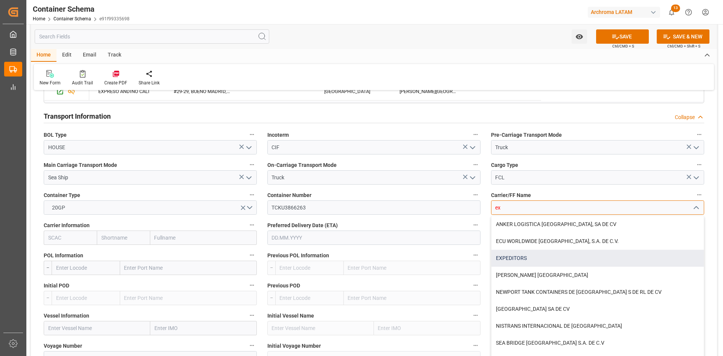
click at [533, 252] on div "EXPEDITORS" at bounding box center [597, 258] width 212 height 17
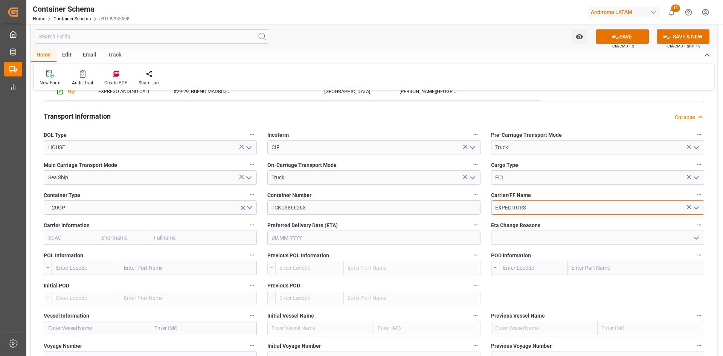
type input "EXPEDITORS"
click at [200, 238] on input "text" at bounding box center [203, 237] width 107 height 14
click at [187, 239] on input "text" at bounding box center [203, 237] width 107 height 14
type input "hap"
click at [183, 251] on b "Hapag Lloyd Aktiengesellschaft" at bounding box center [193, 254] width 76 height 6
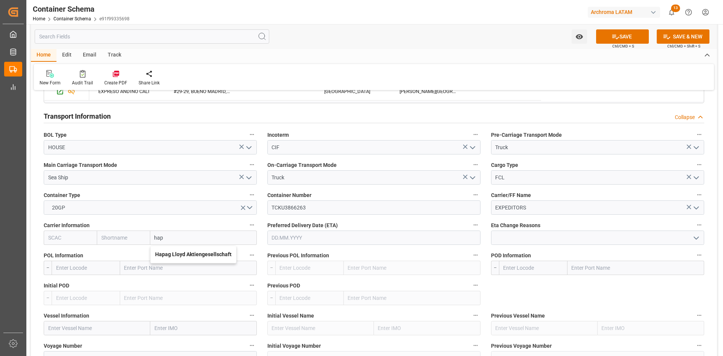
type input "HLCU"
type input "Hapag [PERSON_NAME]"
type input "Hapag Lloyd Aktiengesellschaft"
click at [163, 265] on input "text" at bounding box center [188, 268] width 137 height 14
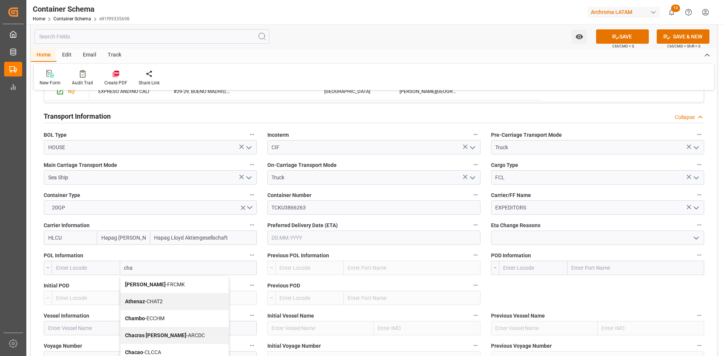
type input "char"
click at [177, 280] on div "Charleston - USCHS" at bounding box center [188, 284] width 136 height 17
type input "USCHS"
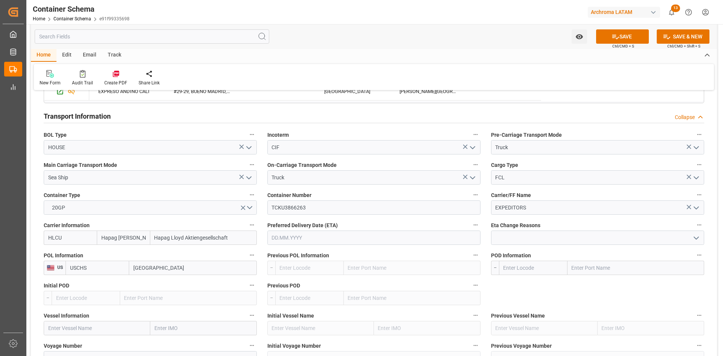
type input "[GEOGRAPHIC_DATA]"
click at [598, 271] on input "text" at bounding box center [635, 268] width 137 height 14
type input "co"
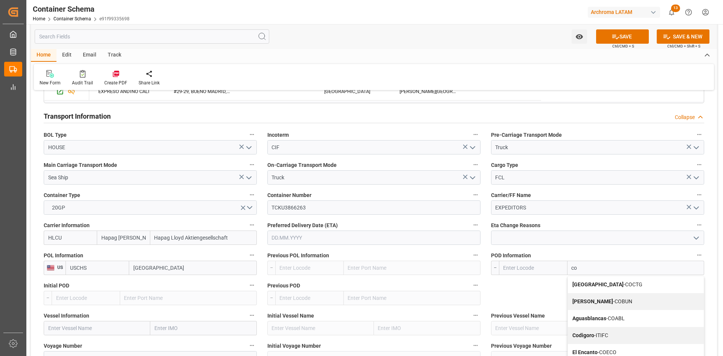
click at [606, 279] on div "Cartagena - COCTG" at bounding box center [636, 284] width 136 height 17
type input "COCTG"
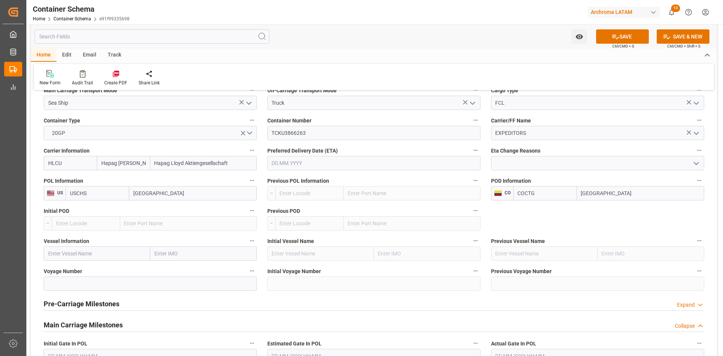
scroll to position [715, 0]
type input "[GEOGRAPHIC_DATA]"
click at [99, 252] on input "text" at bounding box center [97, 252] width 107 height 14
click at [83, 251] on input "text" at bounding box center [97, 252] width 107 height 14
paste input "BSG BAHAMAS"
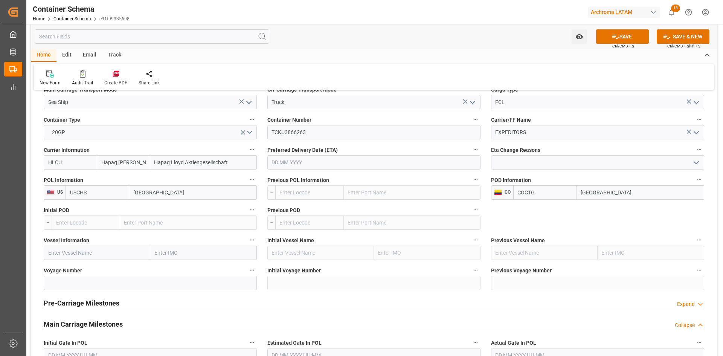
type input "BSG BAHAMAS"
click at [86, 268] on span "BSG BAHAMAS - 9439498" at bounding box center [78, 269] width 59 height 6
type input "9439498"
type input "BSG BAHAMAS"
click at [112, 284] on input at bounding box center [150, 283] width 213 height 14
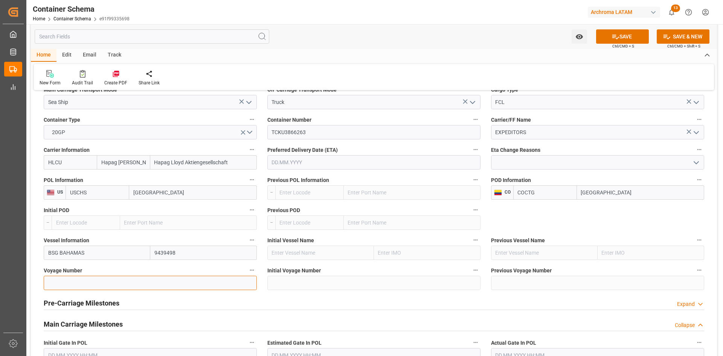
click at [169, 282] on input at bounding box center [150, 283] width 213 height 14
paste input "537S"
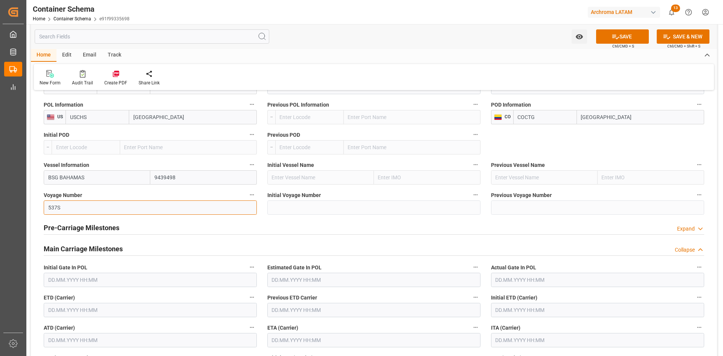
scroll to position [828, 0]
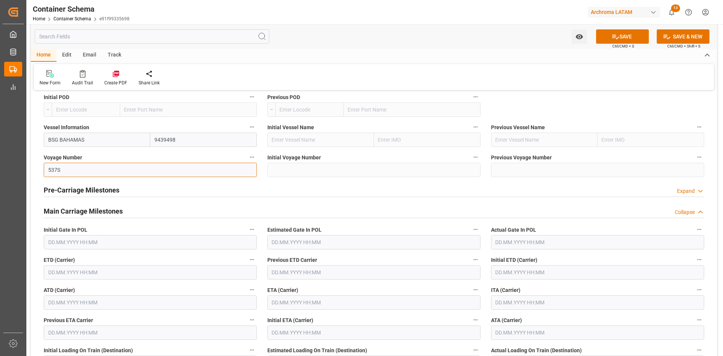
type input "537S"
click at [80, 271] on input "text" at bounding box center [150, 272] width 213 height 14
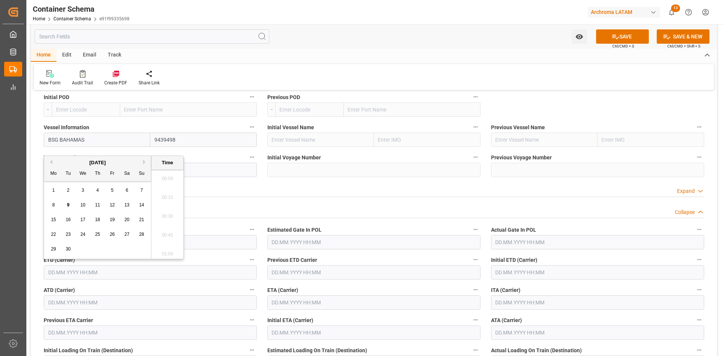
scroll to position [1264, 0]
click at [69, 220] on span "16" at bounding box center [68, 219] width 5 height 5
type input "[DATE] 00:00"
click at [310, 301] on input "text" at bounding box center [373, 302] width 213 height 14
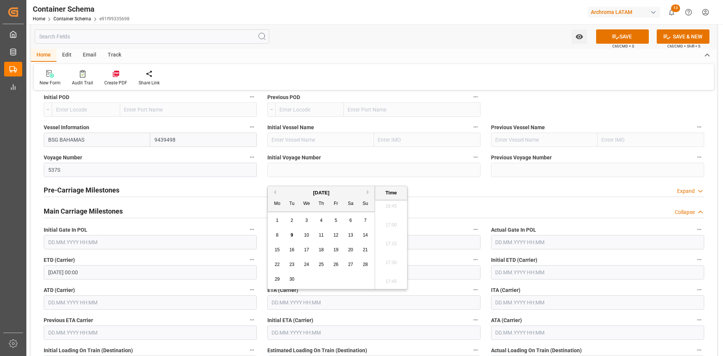
click at [361, 251] on div "21" at bounding box center [365, 249] width 9 height 9
type input "[DATE] 00:00"
click at [617, 40] on icon at bounding box center [615, 37] width 8 height 8
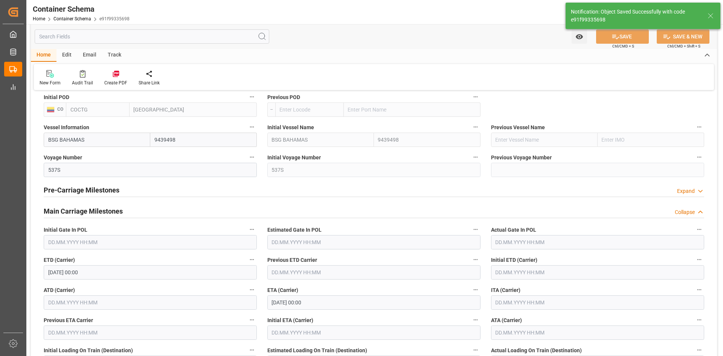
type input "Document Sent"
type input "COCTG"
type input "[GEOGRAPHIC_DATA]"
type input "BSG BAHAMAS"
type input "9439498"
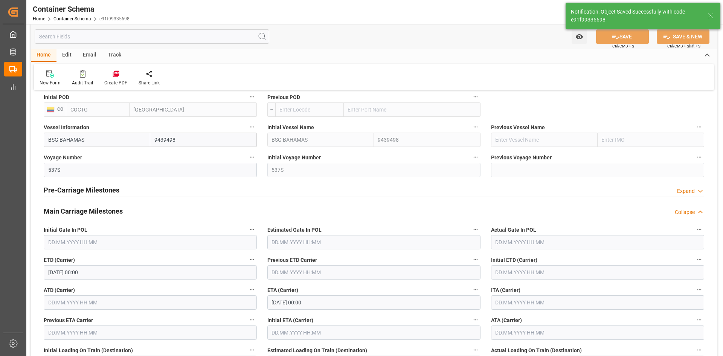
type input "537S"
type input "[DATE] 00:00"
